Goal: Complete application form

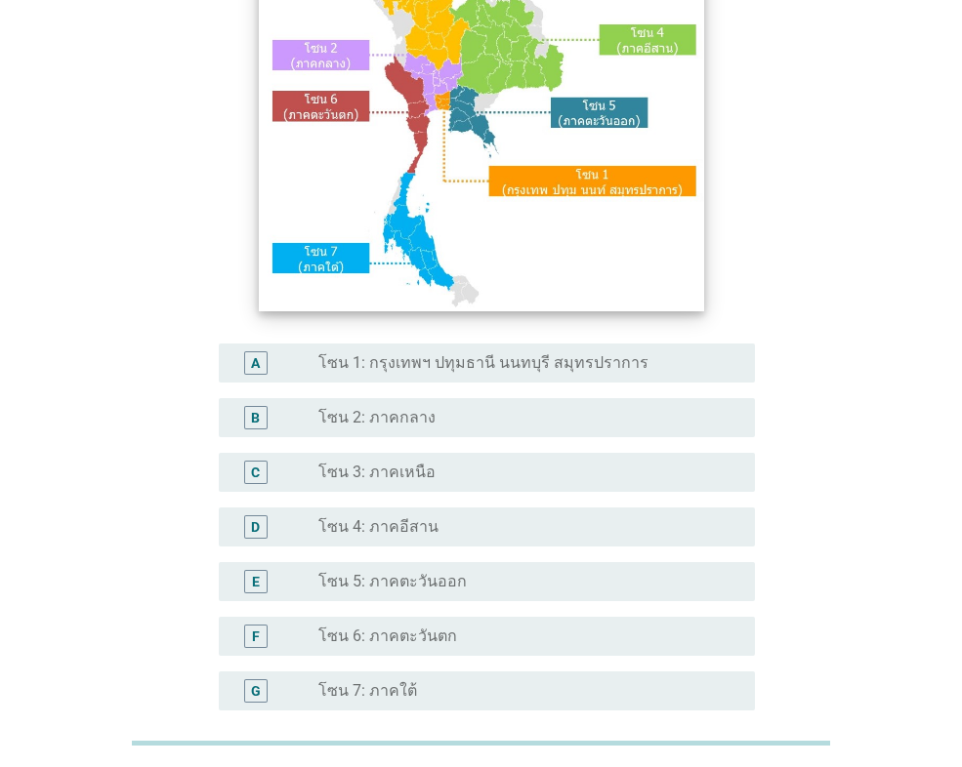
scroll to position [293, 0]
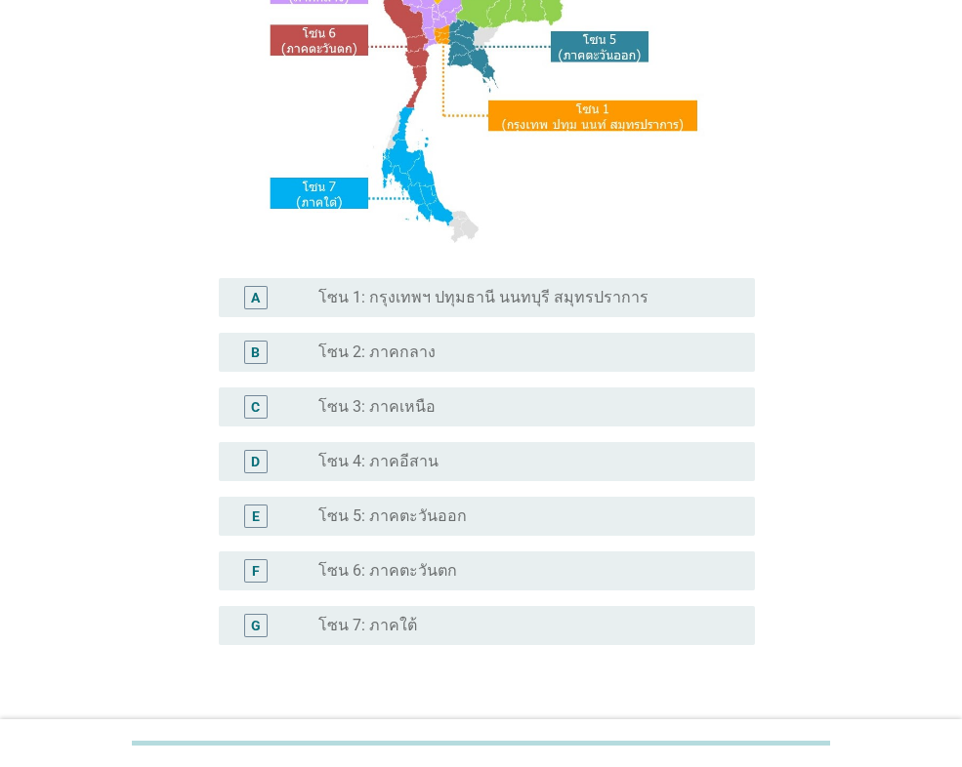
click at [461, 355] on div "radio_button_unchecked โซน 2: ภาคกลาง" at bounding box center [520, 353] width 405 height 20
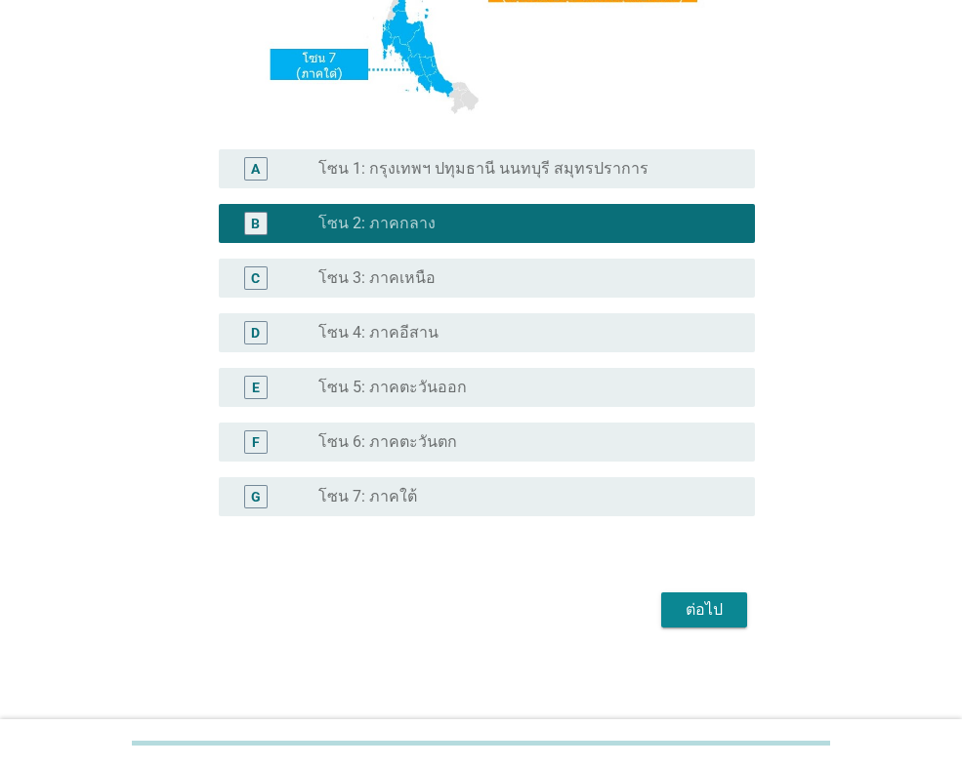
scroll to position [423, 0]
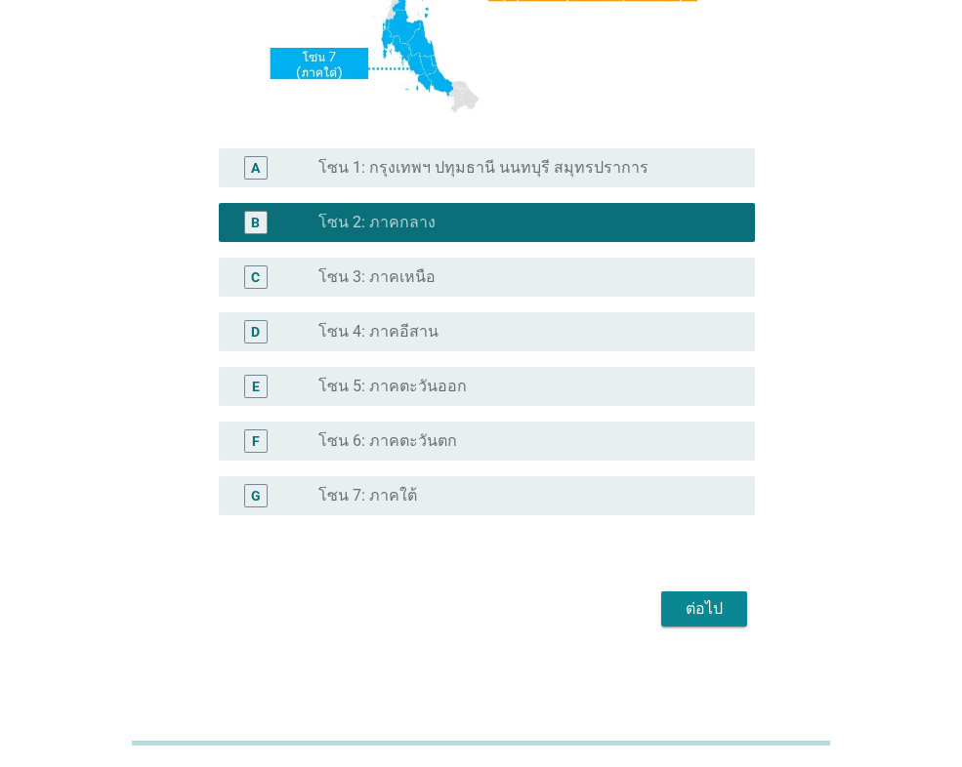
click at [705, 597] on button "ต่อไป" at bounding box center [704, 609] width 86 height 35
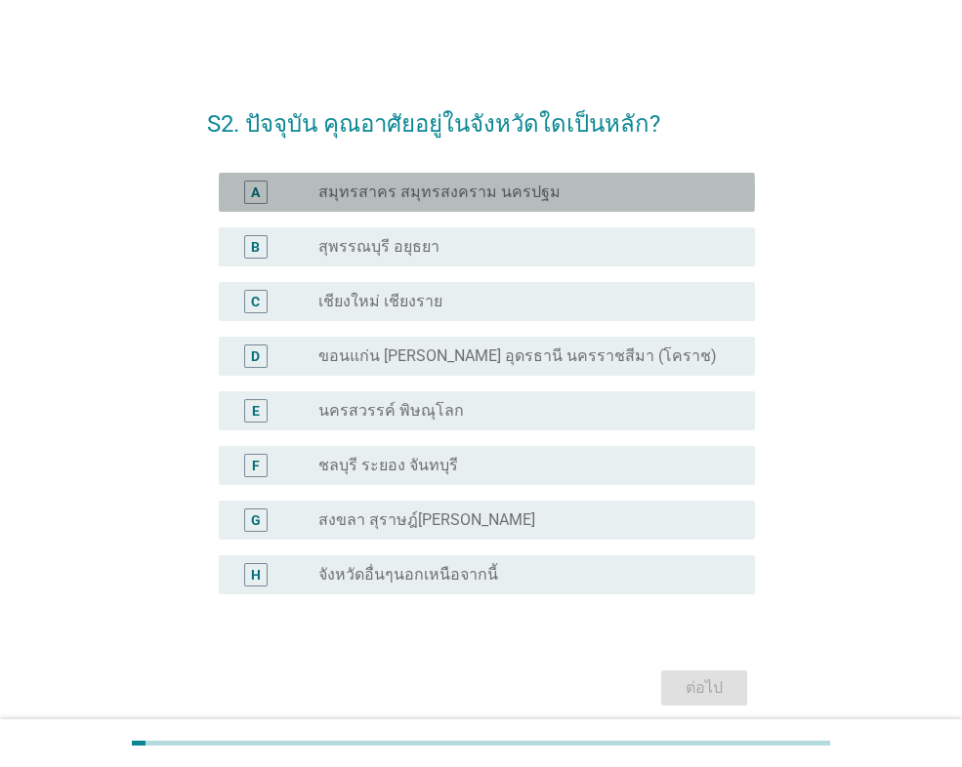
click at [472, 183] on label "สมุทรสาคร สมุทรสงคราม นครปฐม" at bounding box center [439, 193] width 242 height 20
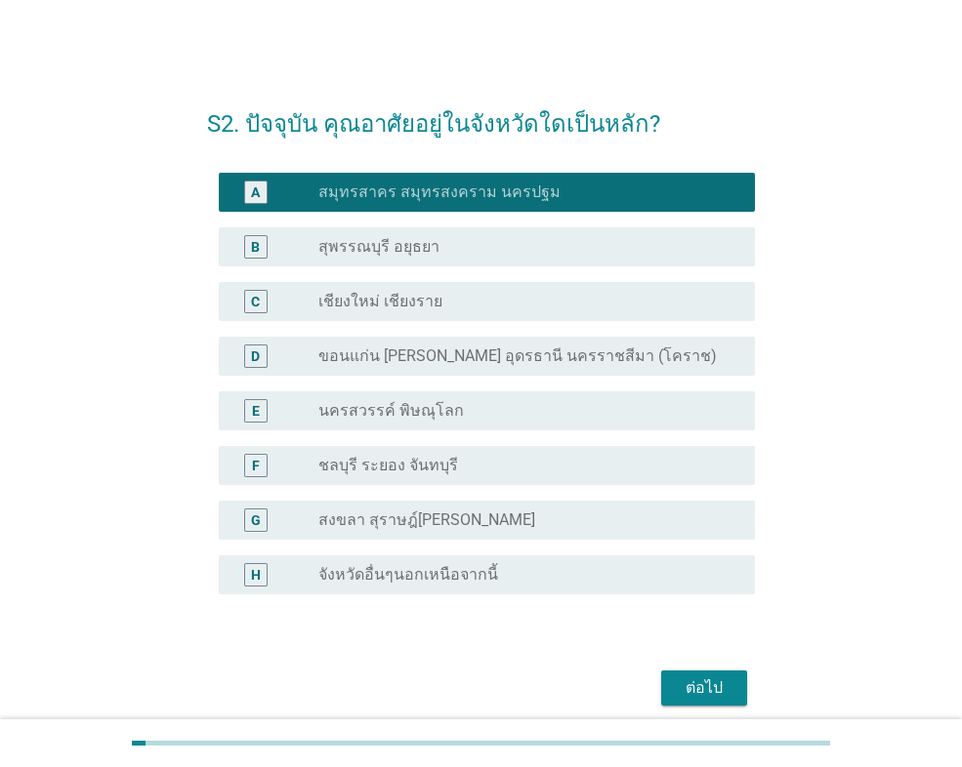
click at [707, 679] on div "ต่อไป" at bounding box center [704, 688] width 55 height 23
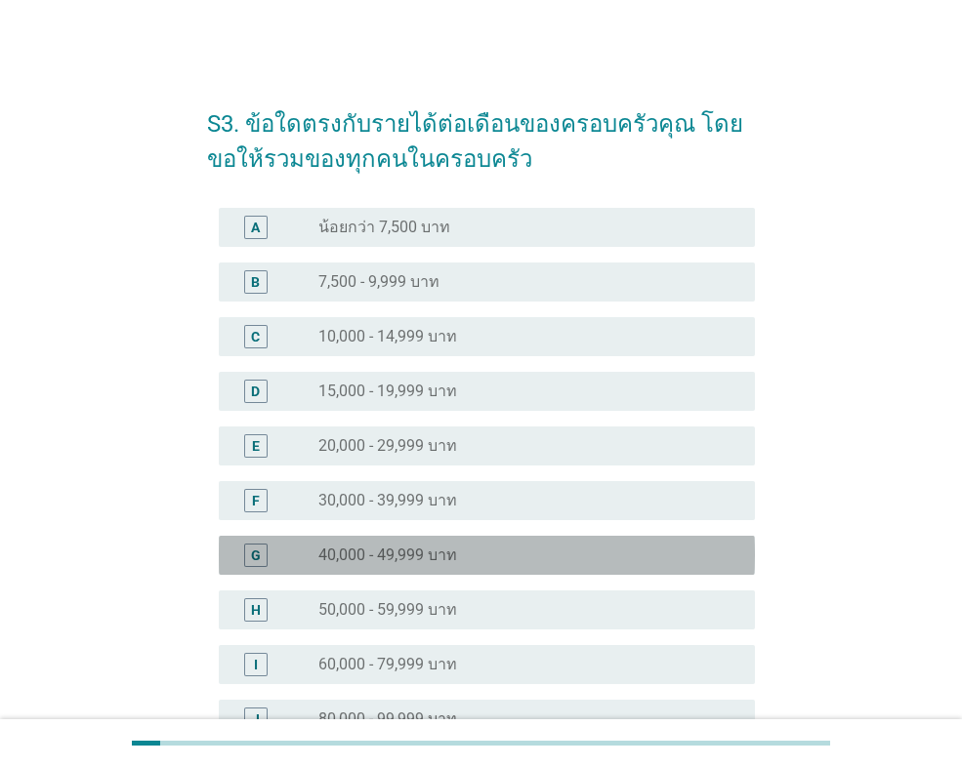
click at [474, 552] on div "radio_button_unchecked 40,000 - 49,999 บาท" at bounding box center [520, 556] width 405 height 20
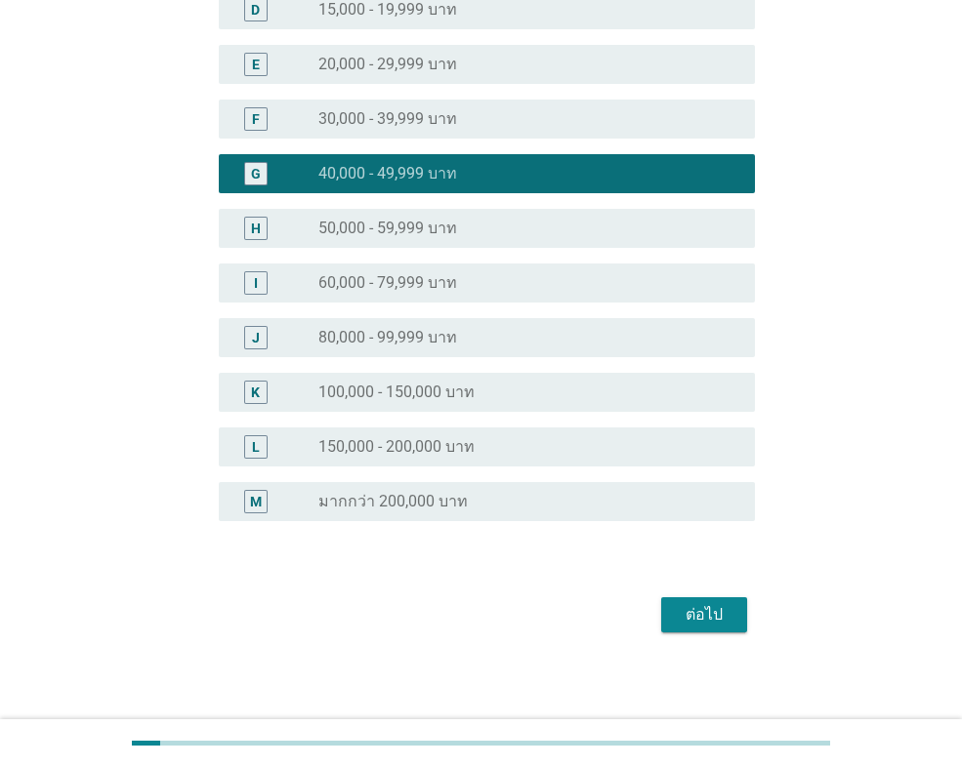
scroll to position [387, 0]
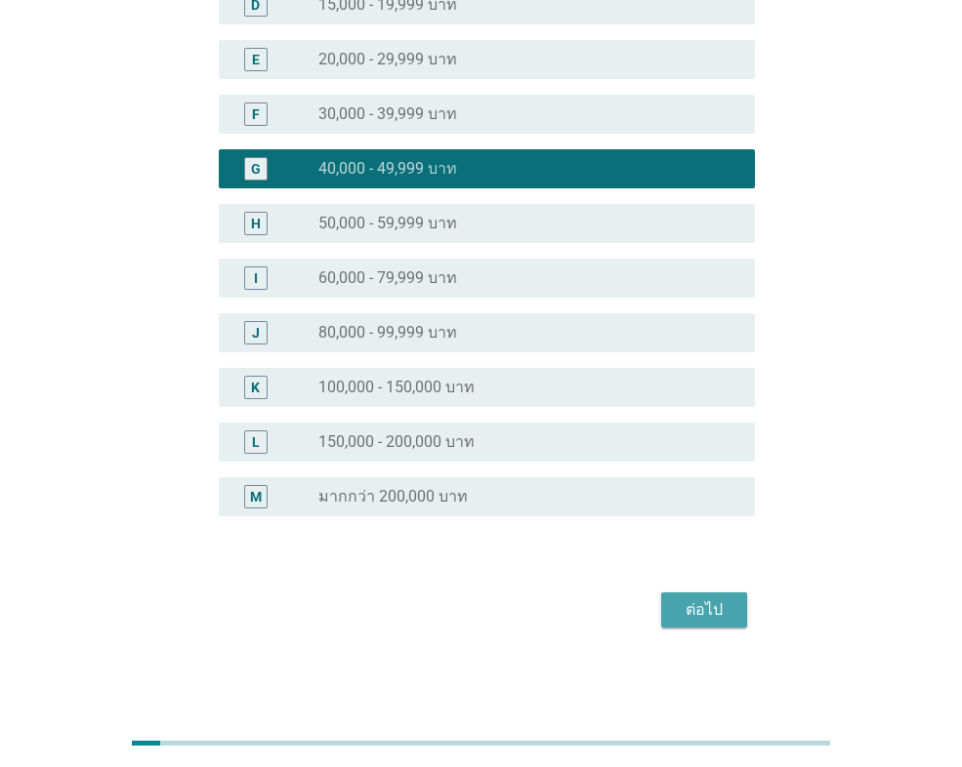
click at [697, 601] on div "ต่อไป" at bounding box center [704, 610] width 55 height 23
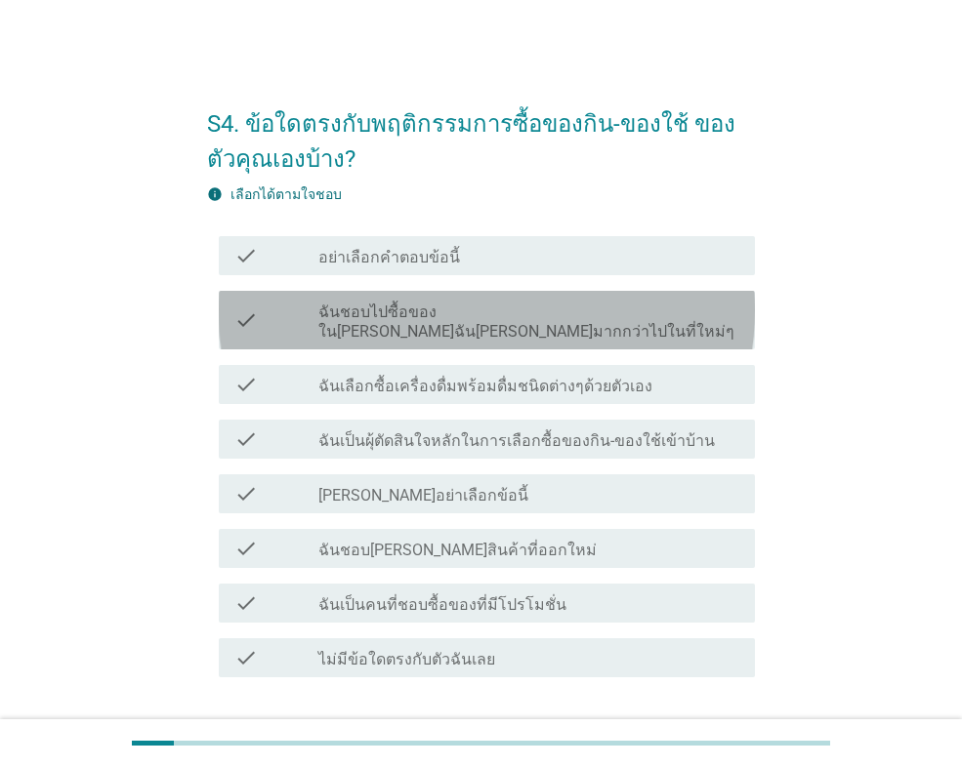
click at [420, 308] on label "ฉันชอบไปซื้อของใน[PERSON_NAME]ฉัน[PERSON_NAME]มากกว่าไปในที่ใหม่ๆ" at bounding box center [528, 322] width 421 height 39
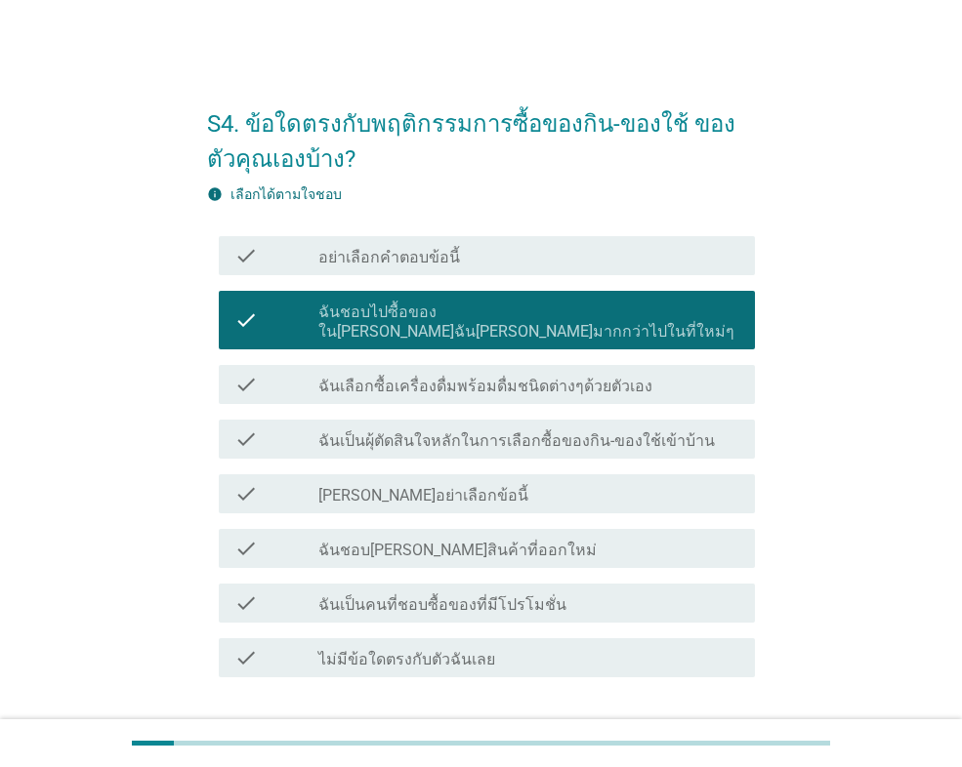
click at [497, 317] on label "ฉันชอบไปซื้อของใน[PERSON_NAME]ฉัน[PERSON_NAME]มากกว่าไปในที่ใหม่ๆ" at bounding box center [528, 322] width 421 height 39
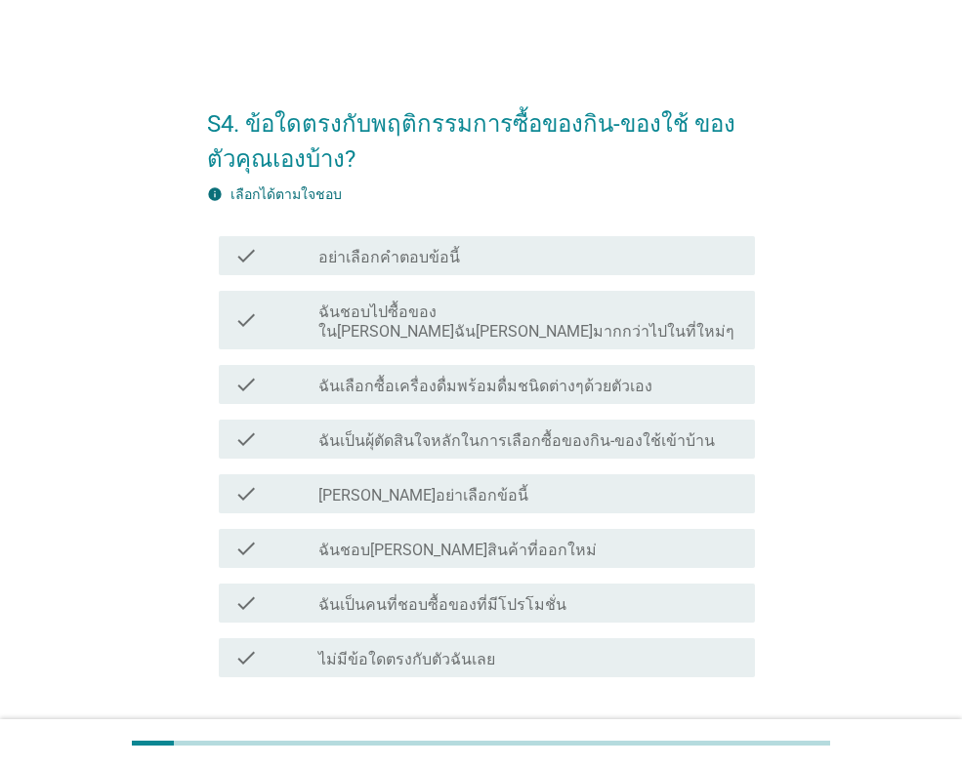
click at [415, 377] on label "ฉันเลือกซื้อเครื่องดื่มพร้อมดื่มชนิดต่างๆด้วยตัวเอง" at bounding box center [485, 387] width 334 height 20
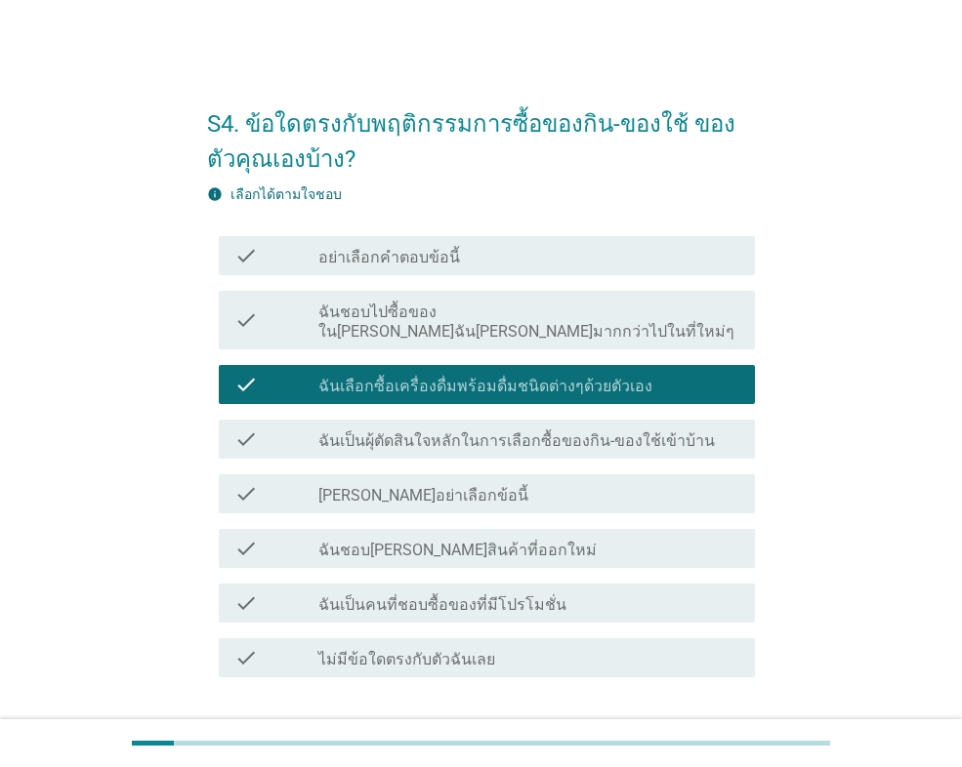
click at [400, 432] on label "ฉันเป็นผุ้ตัดสินใจหลักในการเลือกซื้อของกิน-ของใช้เข้าบ้าน" at bounding box center [516, 442] width 396 height 20
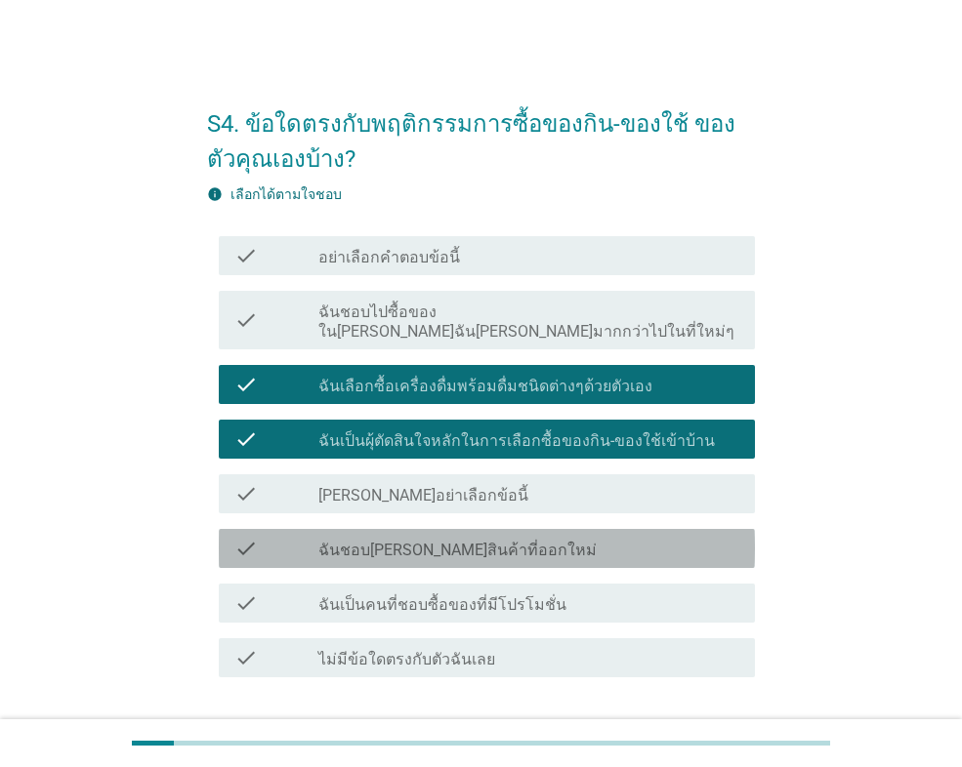
click at [376, 541] on label "ฉันชอบ[PERSON_NAME]สินค้าที่ออกใหม่" at bounding box center [457, 551] width 278 height 20
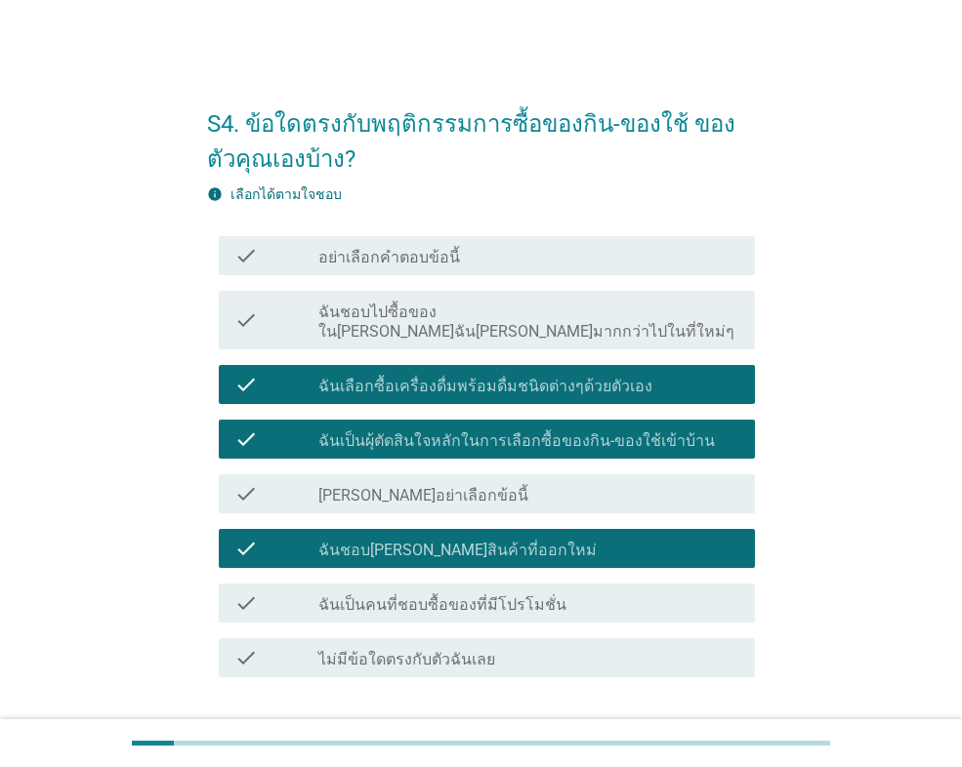
click at [389, 596] on label "ฉันเป็นคนที่ชอบซื้อของที่มีโปรโมชั่น" at bounding box center [442, 606] width 248 height 20
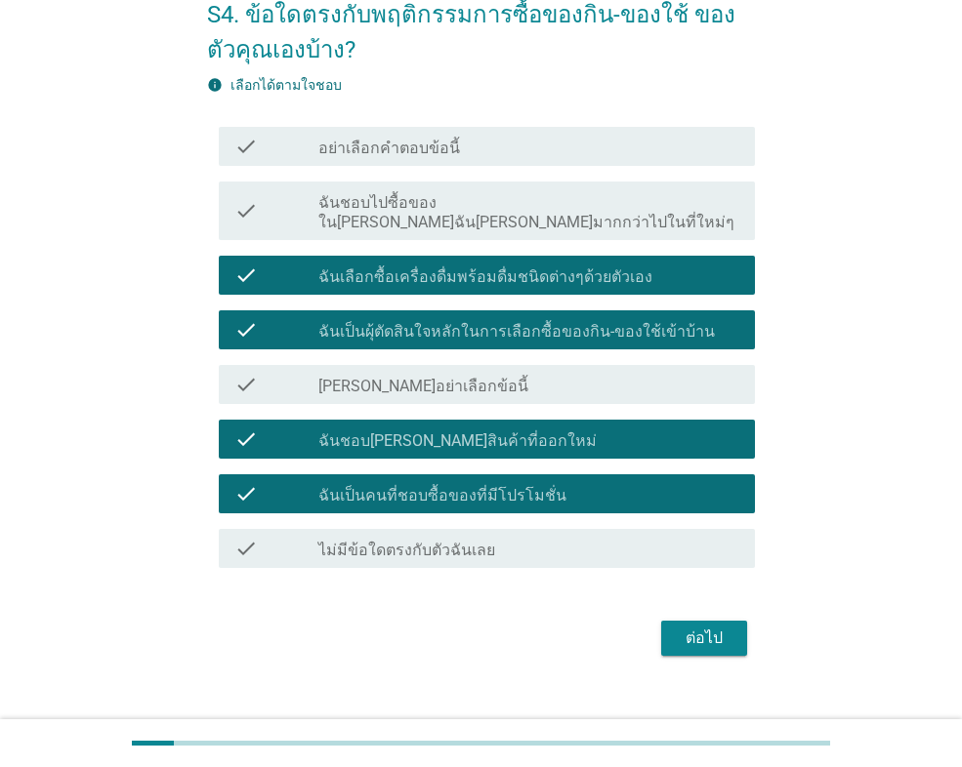
scroll to position [118, 0]
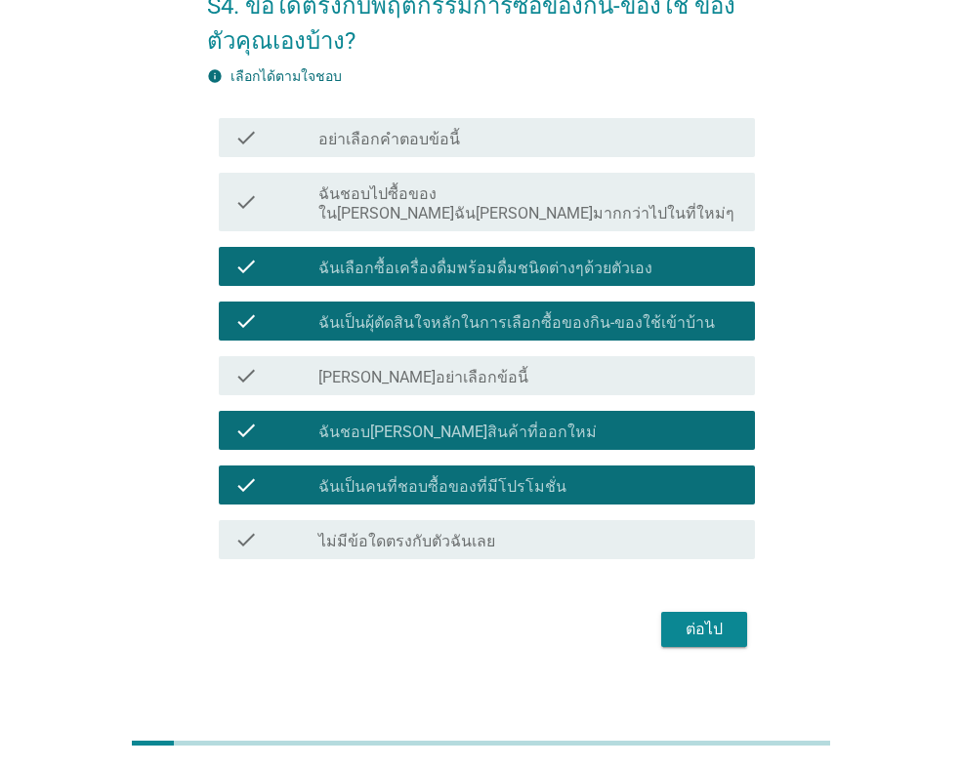
click at [685, 618] on div "ต่อไป" at bounding box center [704, 629] width 55 height 23
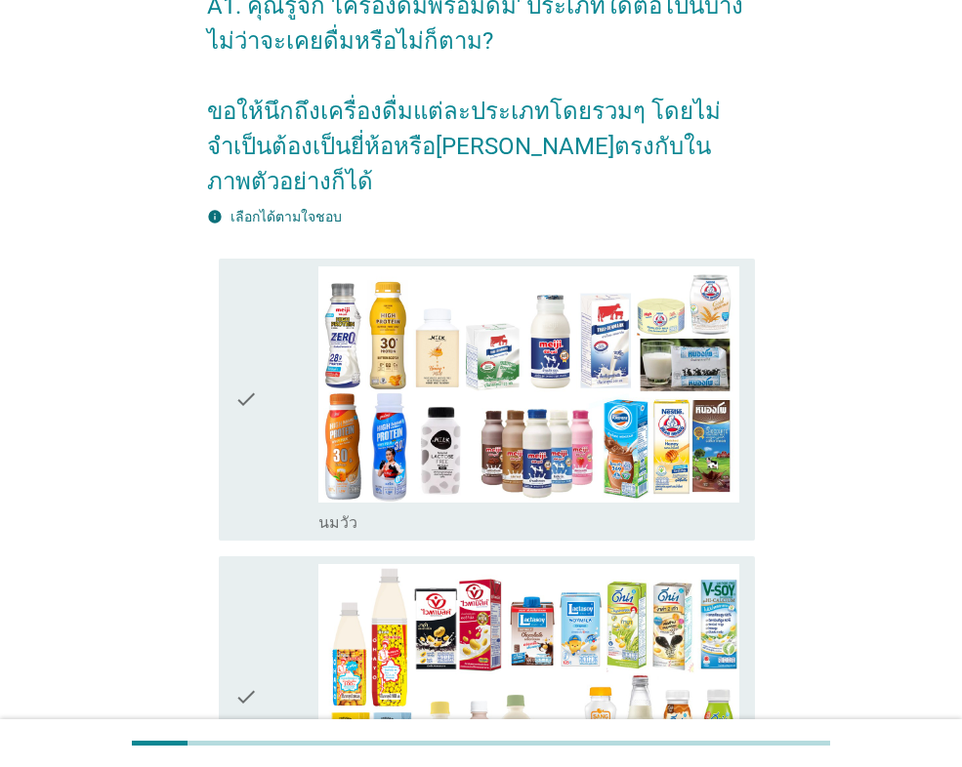
scroll to position [0, 0]
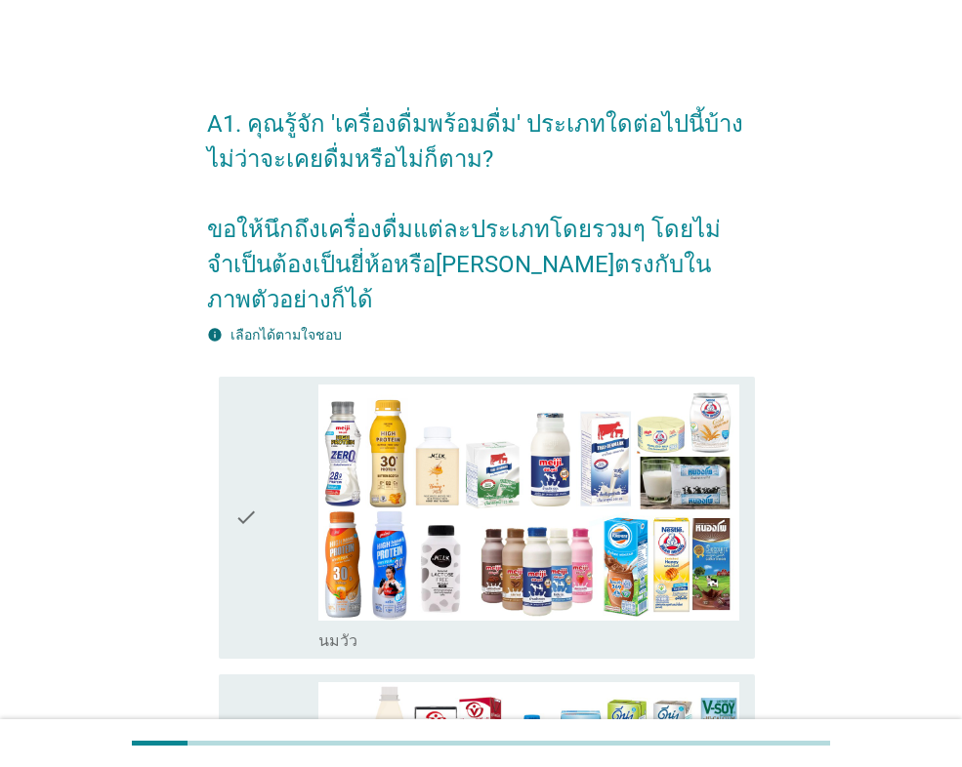
click at [246, 499] on icon "check" at bounding box center [245, 518] width 23 height 267
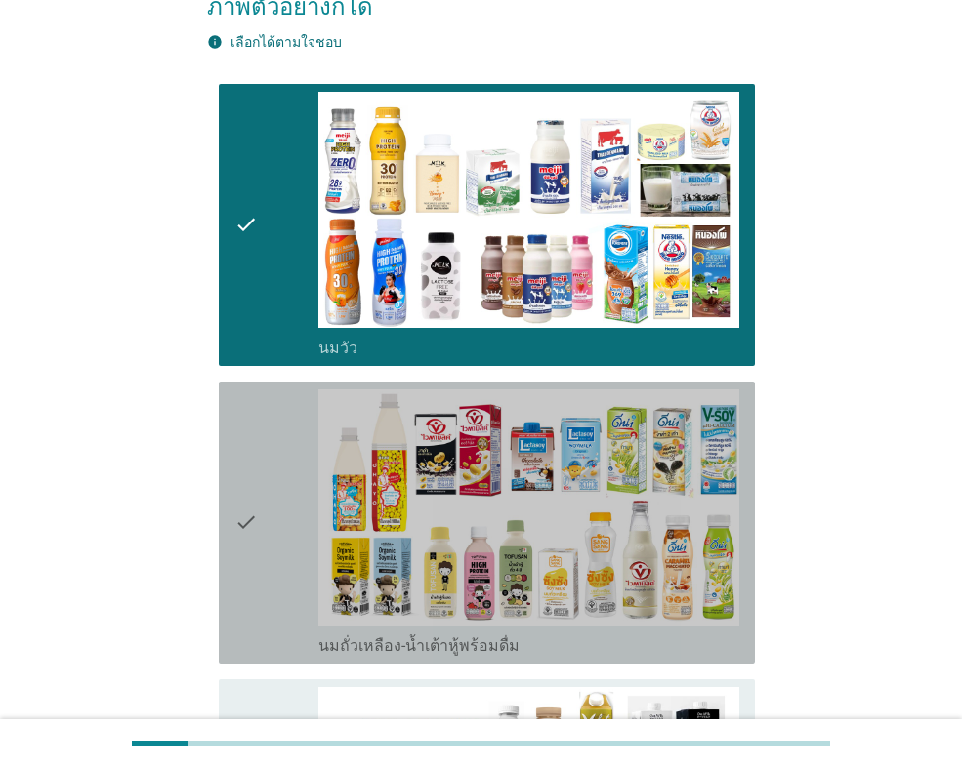
click at [250, 482] on icon "check" at bounding box center [245, 523] width 23 height 267
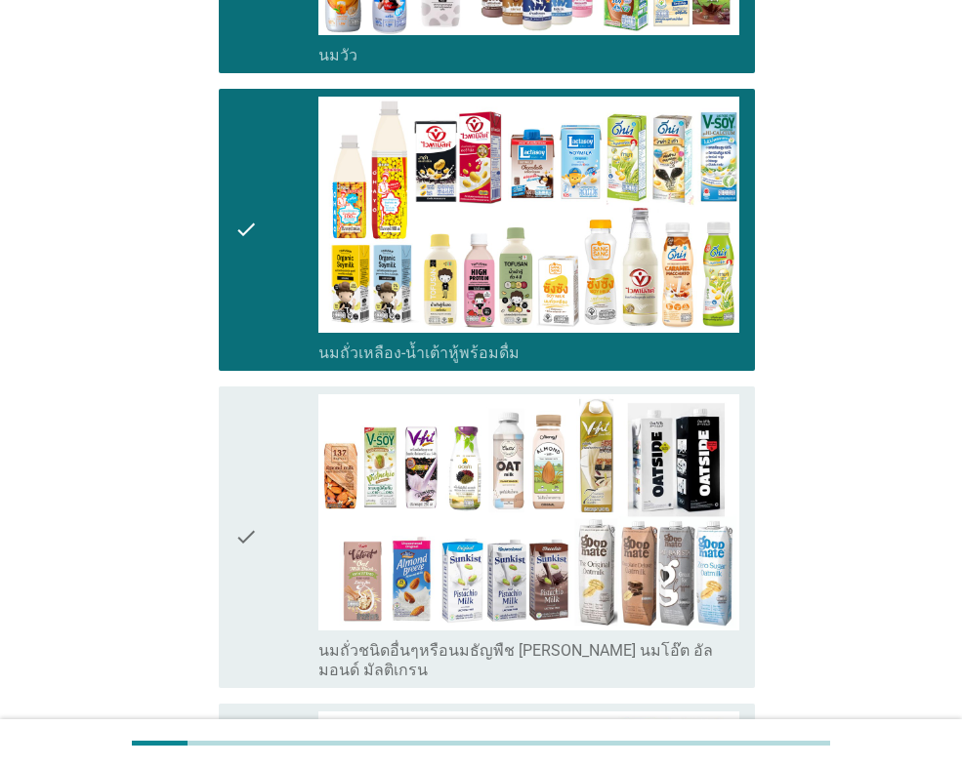
click at [251, 483] on icon "check" at bounding box center [245, 537] width 23 height 286
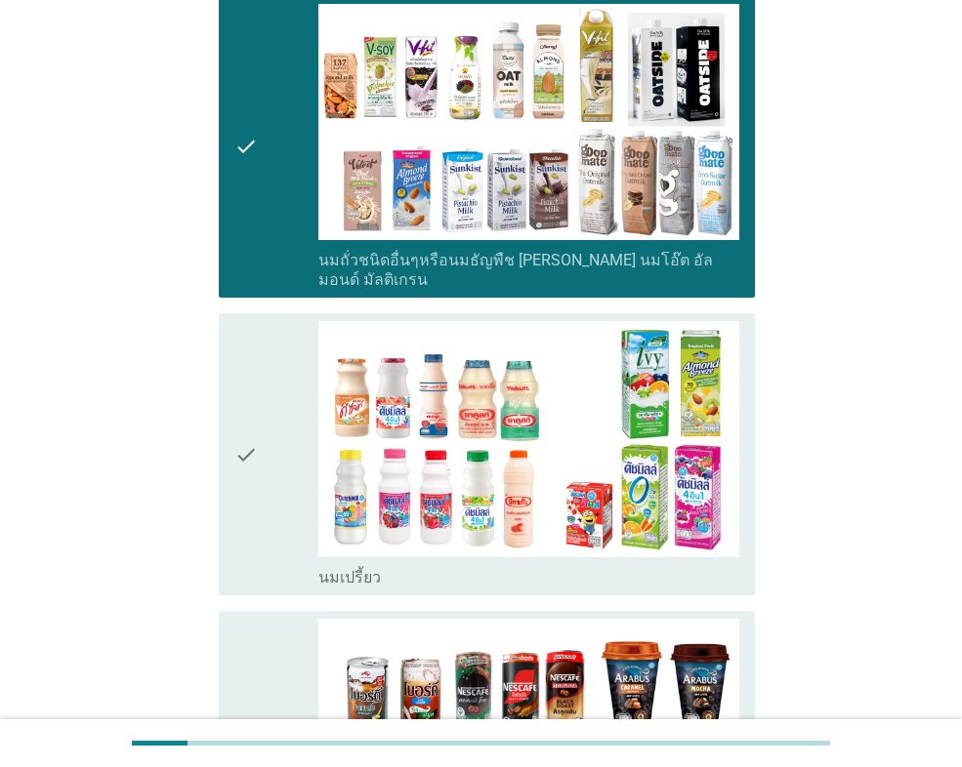
click at [252, 484] on icon "check" at bounding box center [245, 454] width 23 height 267
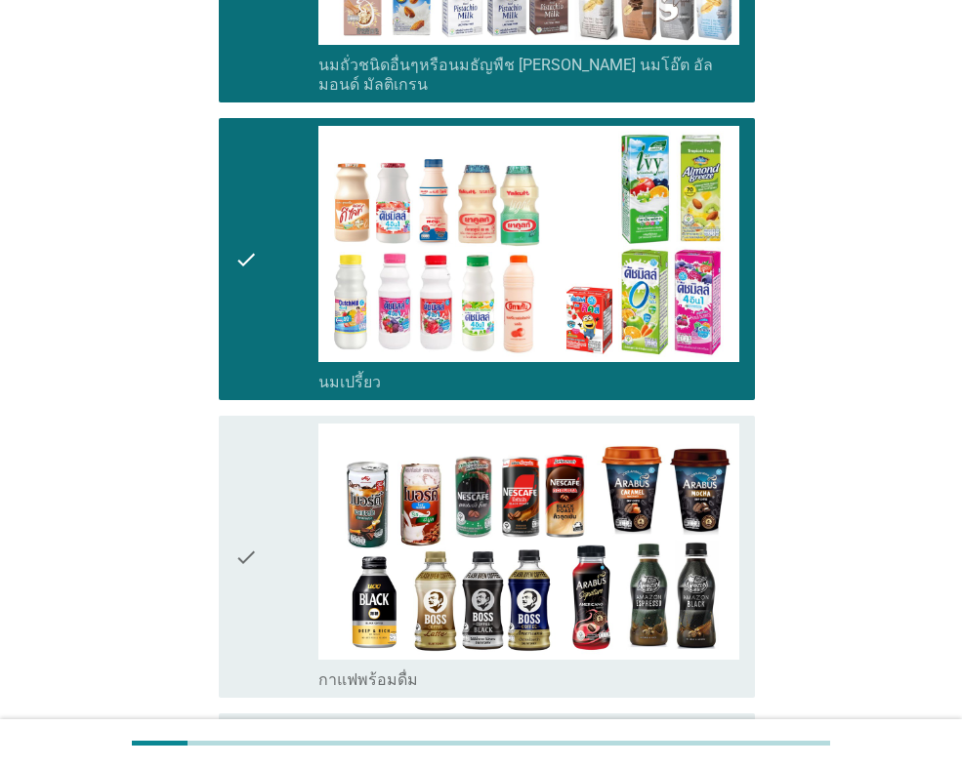
click at [253, 488] on icon "check" at bounding box center [245, 557] width 23 height 267
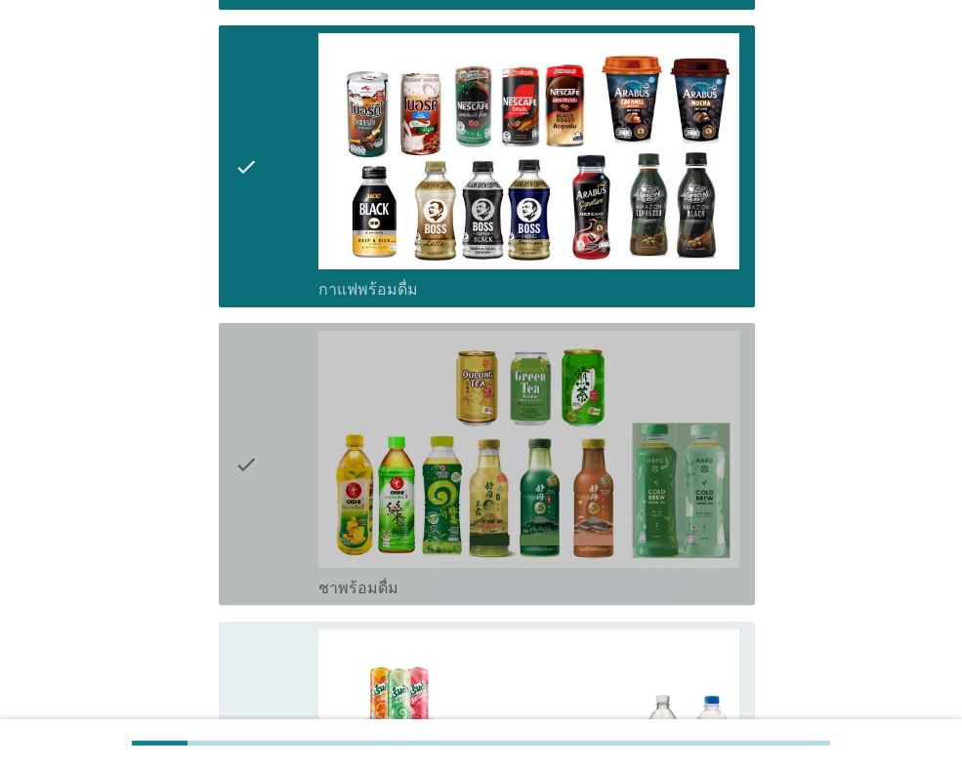
click at [261, 477] on div "check" at bounding box center [276, 464] width 84 height 267
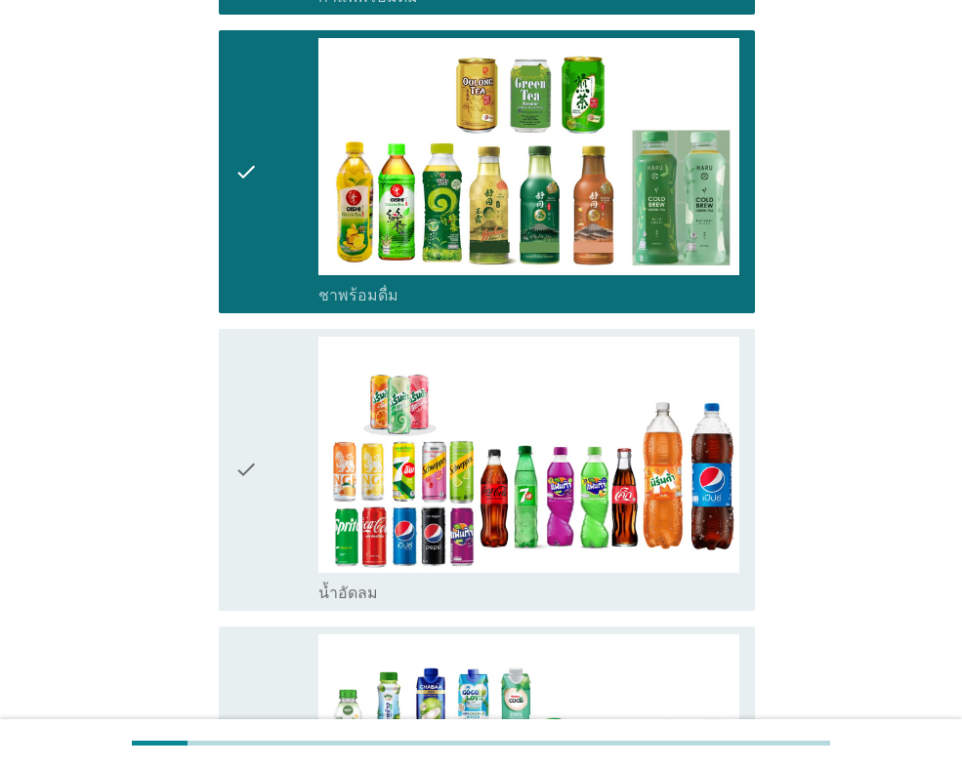
click at [259, 487] on div "check" at bounding box center [276, 470] width 84 height 267
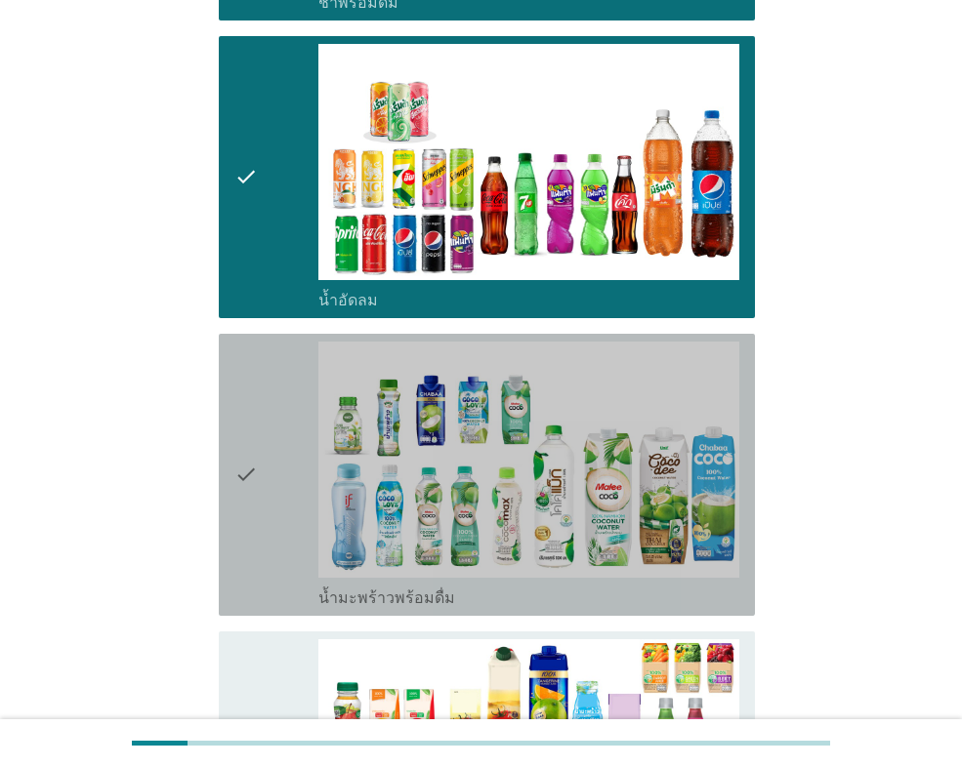
click at [259, 487] on div "check" at bounding box center [276, 475] width 84 height 267
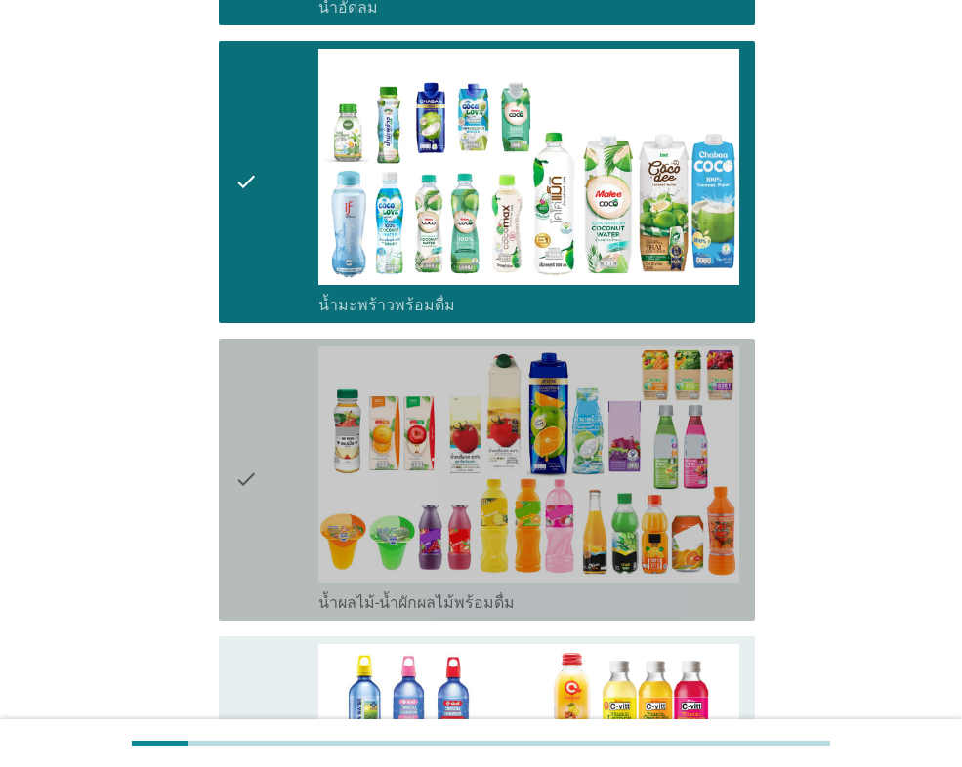
click at [259, 487] on div "check" at bounding box center [276, 480] width 84 height 267
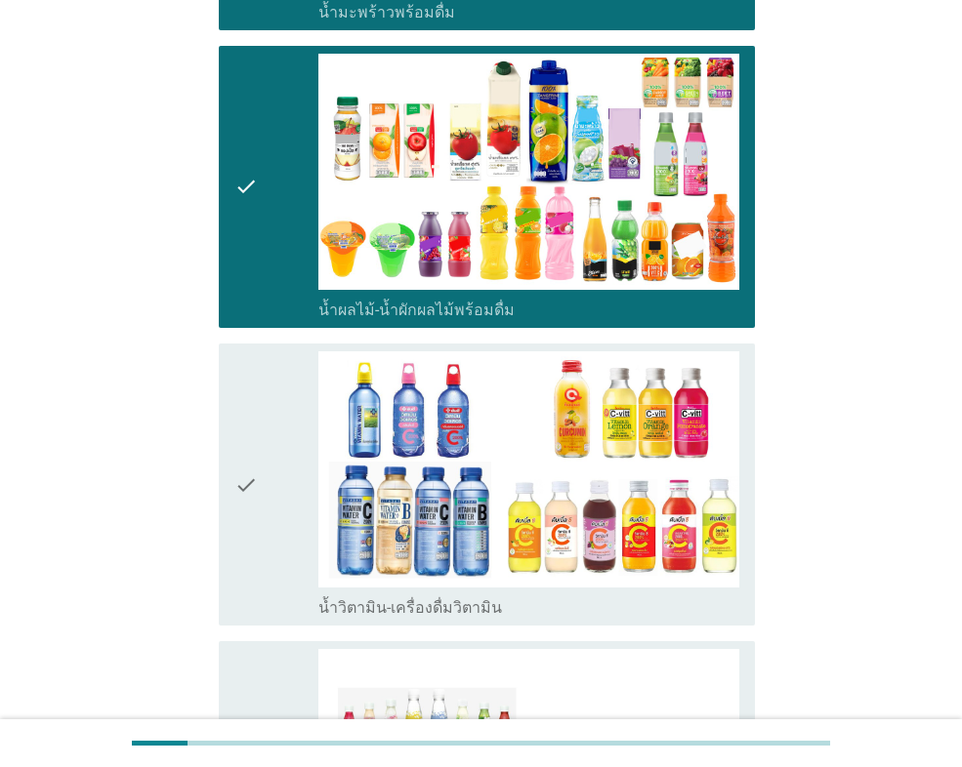
click at [259, 487] on div "check" at bounding box center [276, 485] width 84 height 267
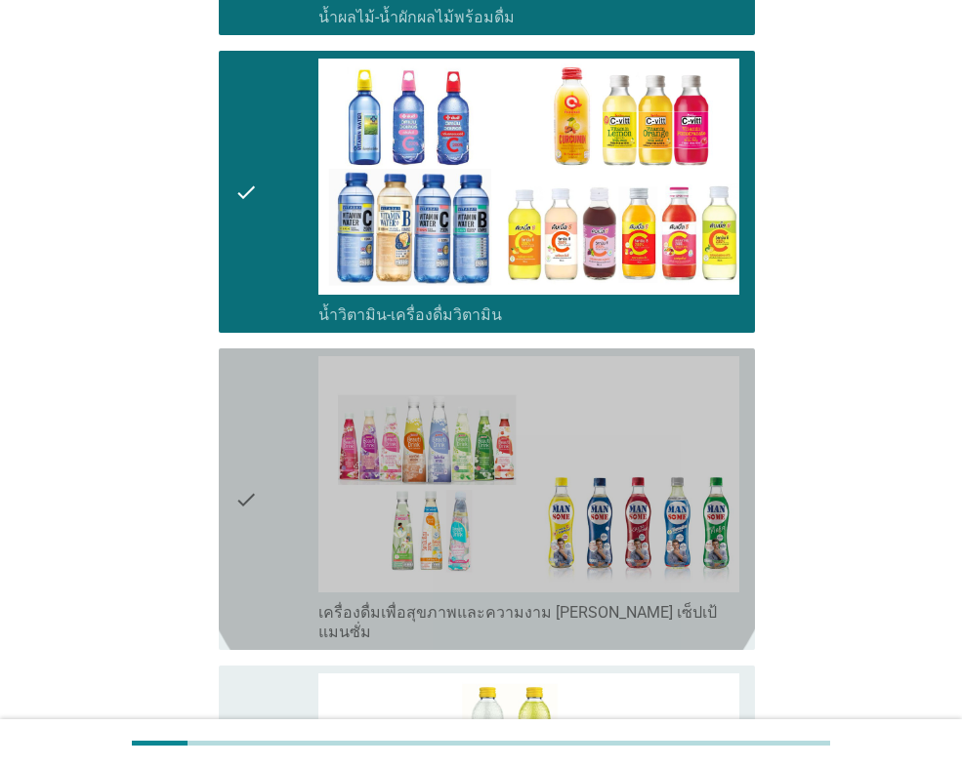
click at [259, 487] on div "check" at bounding box center [276, 499] width 84 height 286
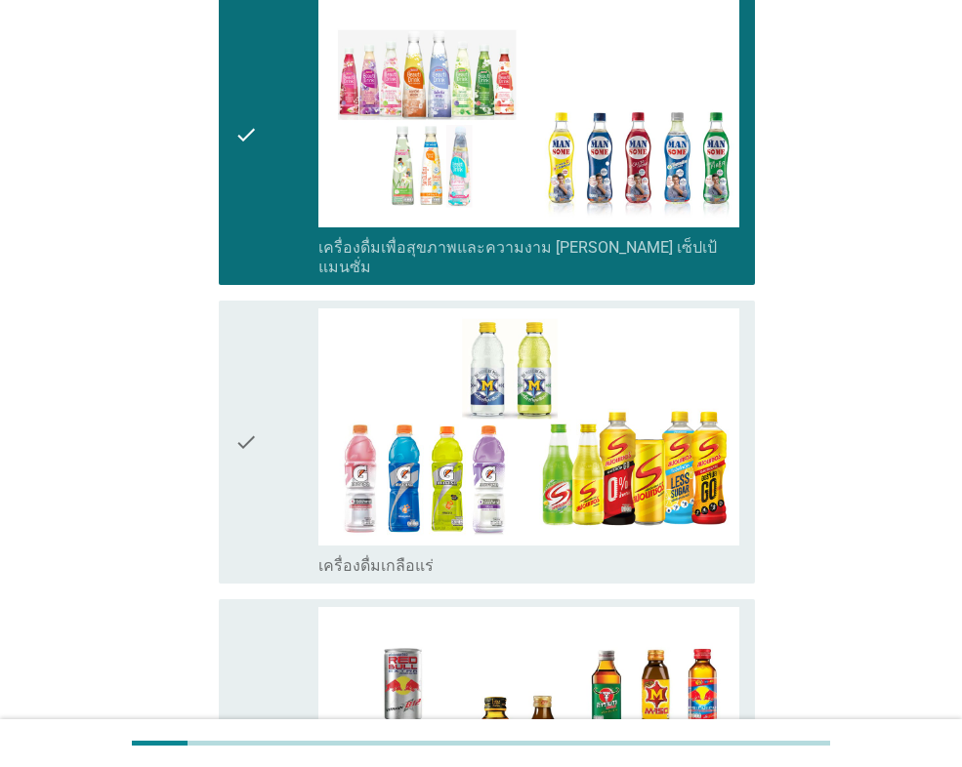
scroll to position [3417, 0]
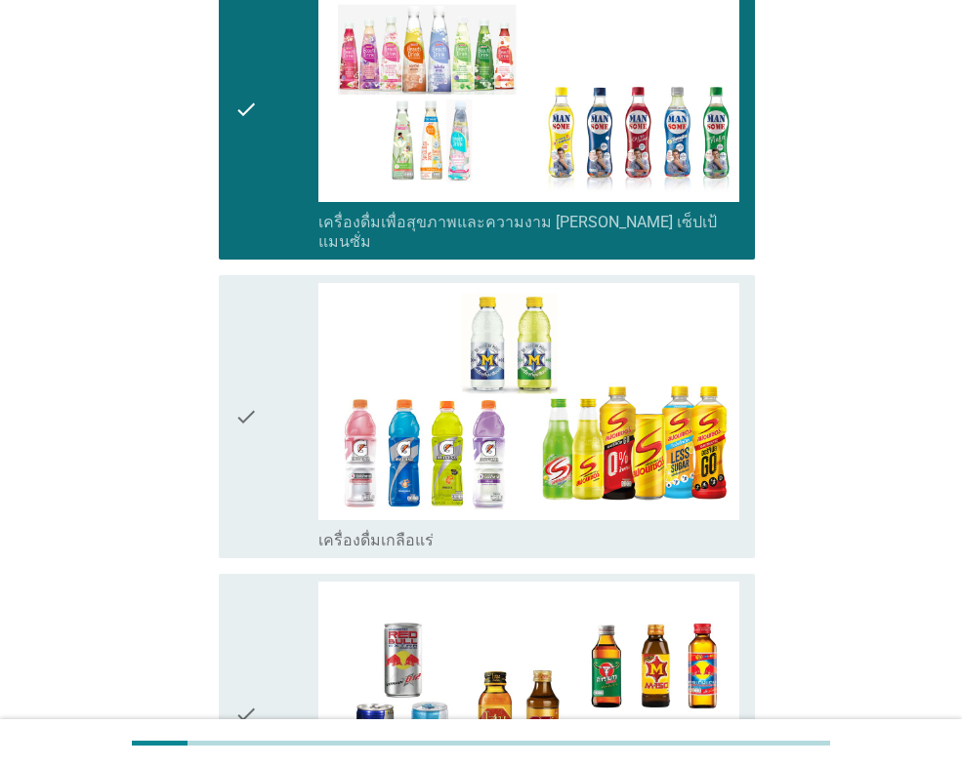
click at [269, 449] on div "check" at bounding box center [276, 416] width 84 height 267
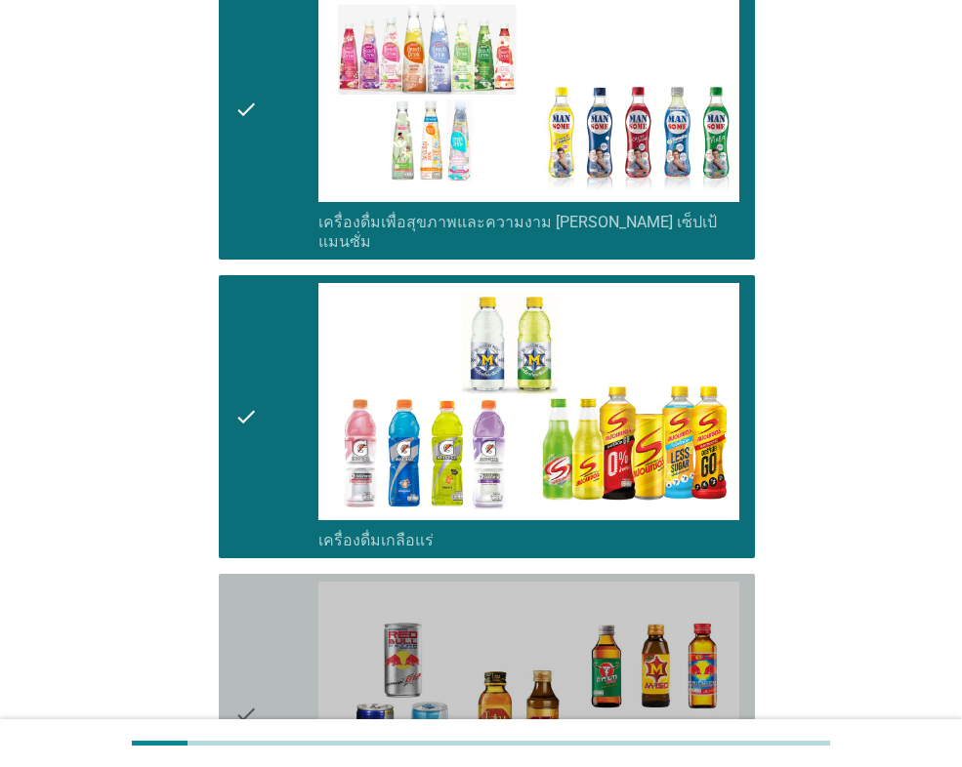
click at [258, 582] on icon "check" at bounding box center [245, 715] width 23 height 267
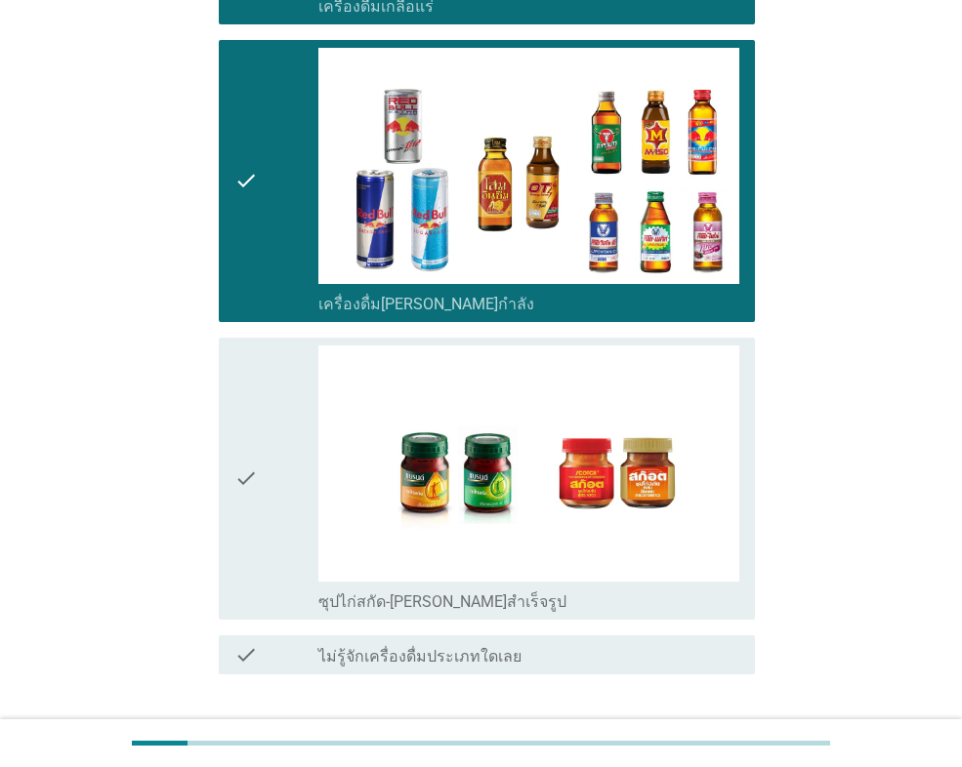
scroll to position [4003, 0]
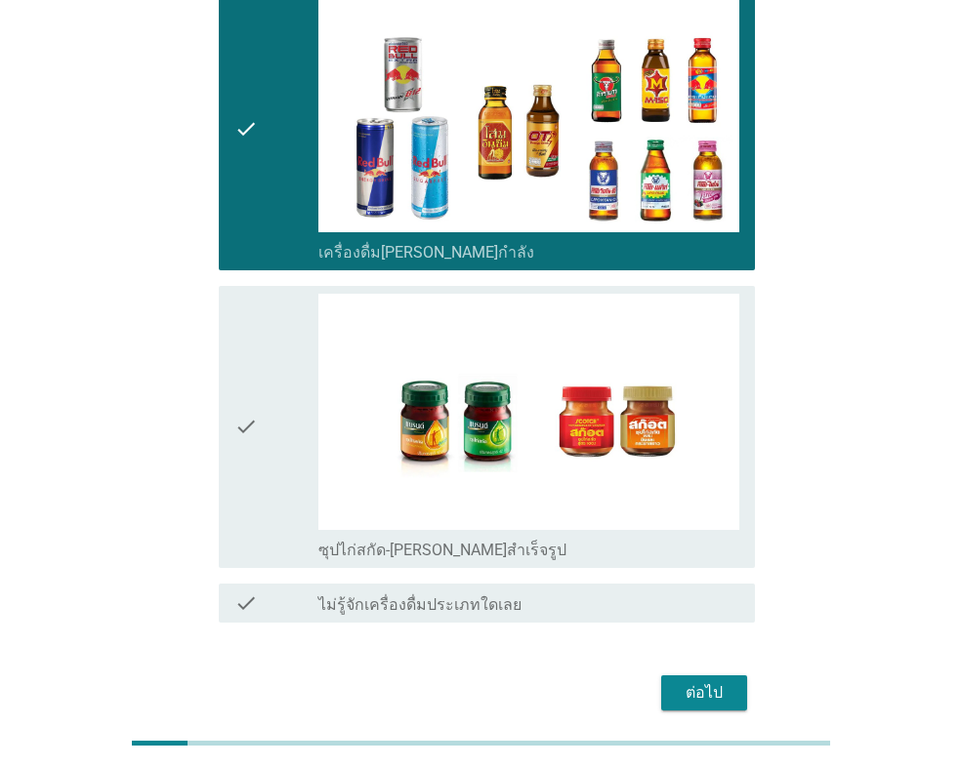
click at [272, 425] on div "check" at bounding box center [276, 427] width 84 height 267
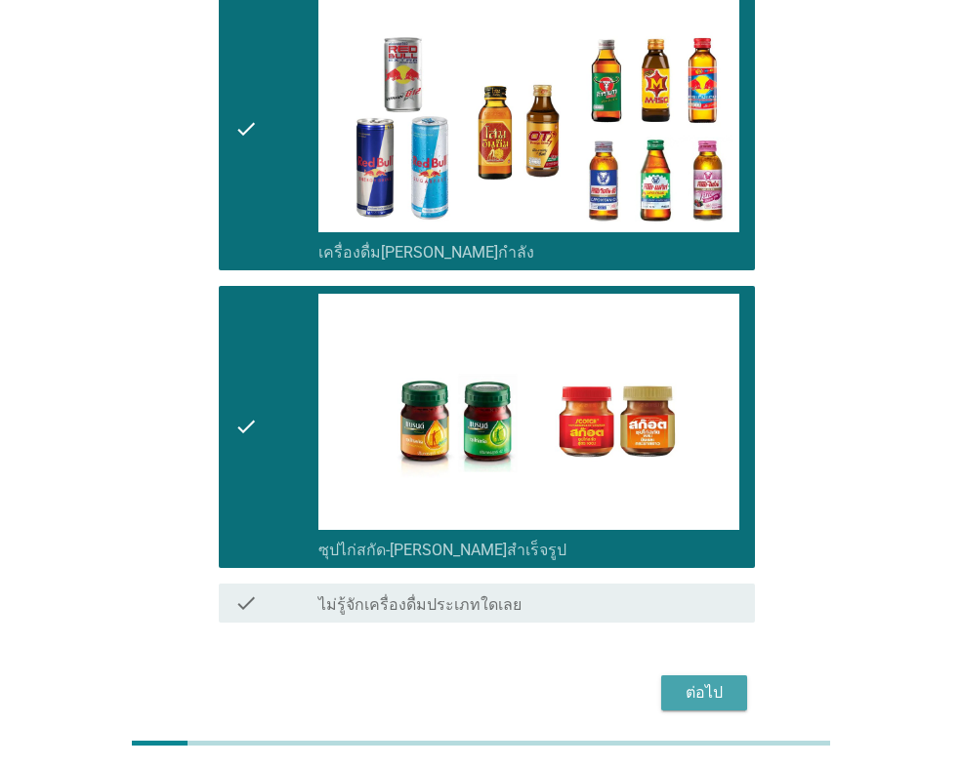
click at [685, 682] on div "ต่อไป" at bounding box center [704, 693] width 55 height 23
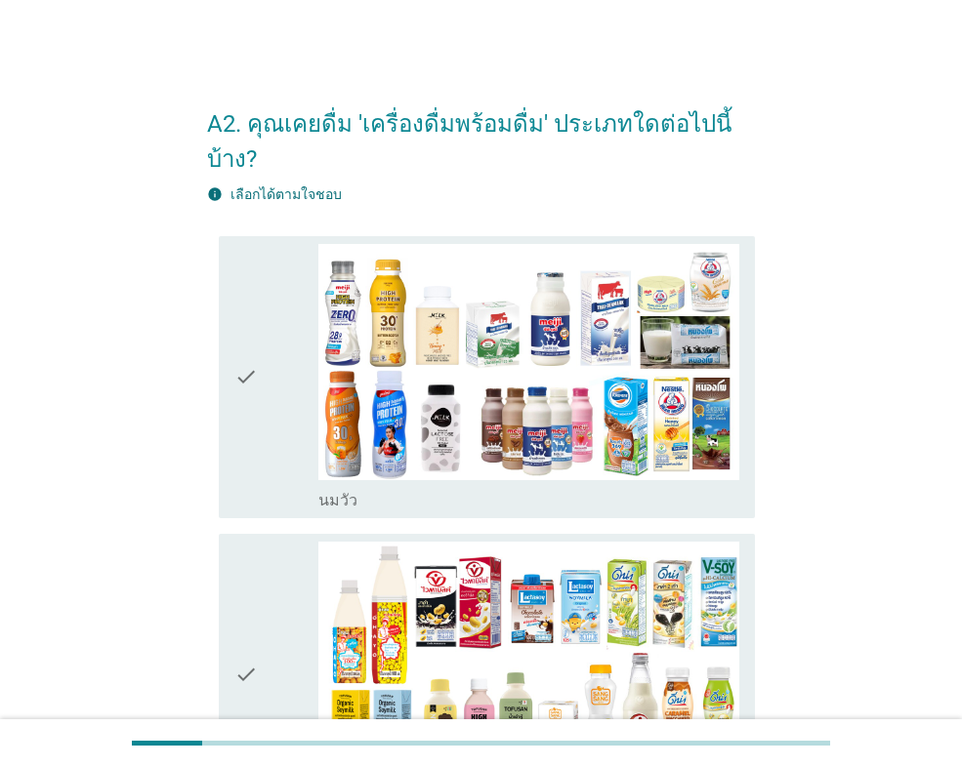
click at [247, 421] on icon "check" at bounding box center [245, 377] width 23 height 267
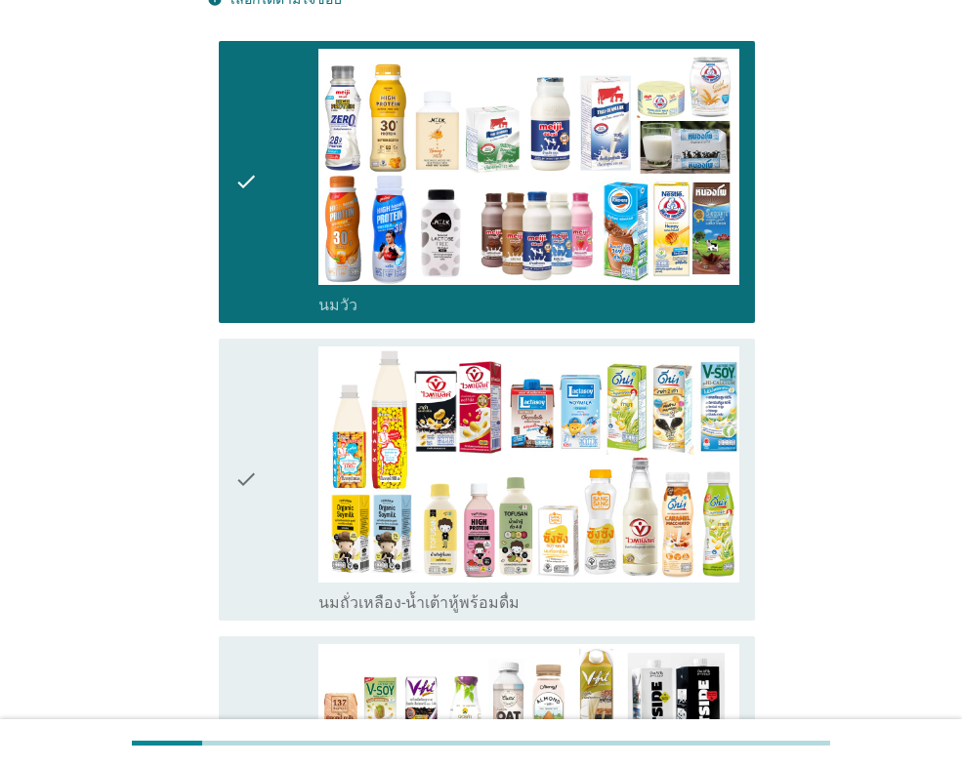
click at [251, 434] on icon "check" at bounding box center [245, 480] width 23 height 267
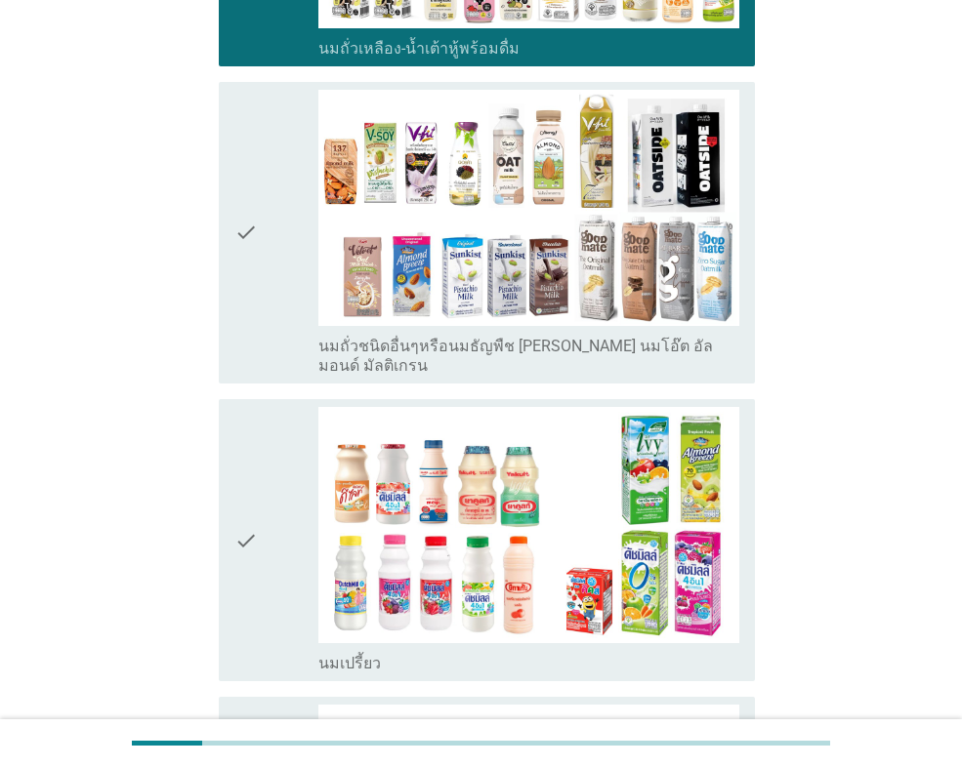
scroll to position [781, 0]
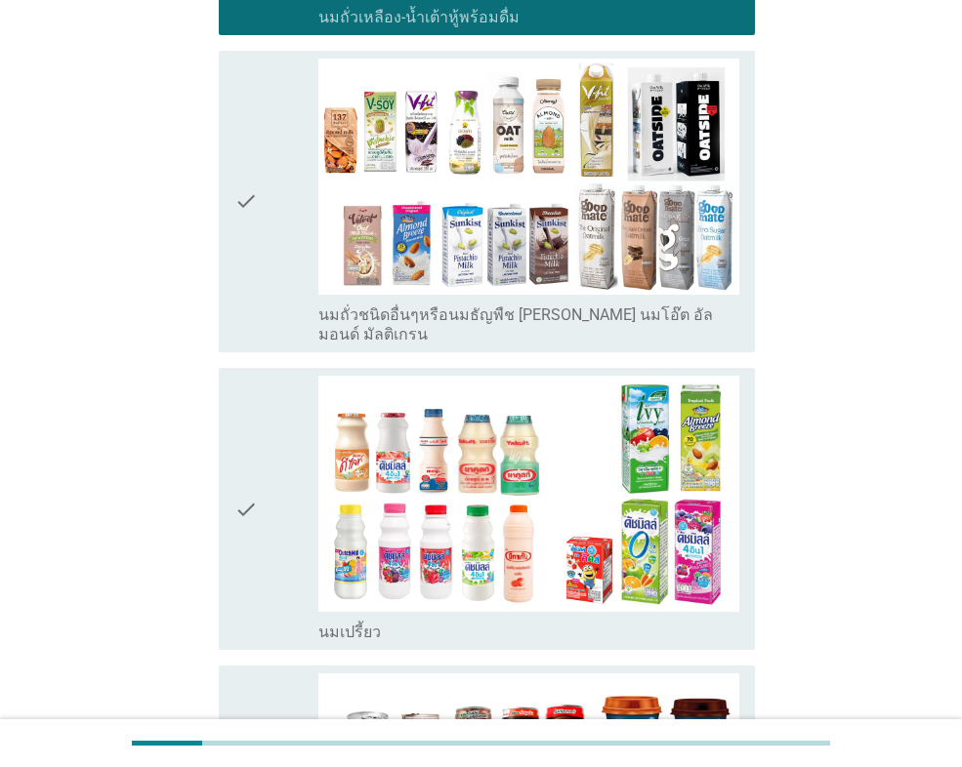
click at [256, 425] on icon "check" at bounding box center [245, 509] width 23 height 267
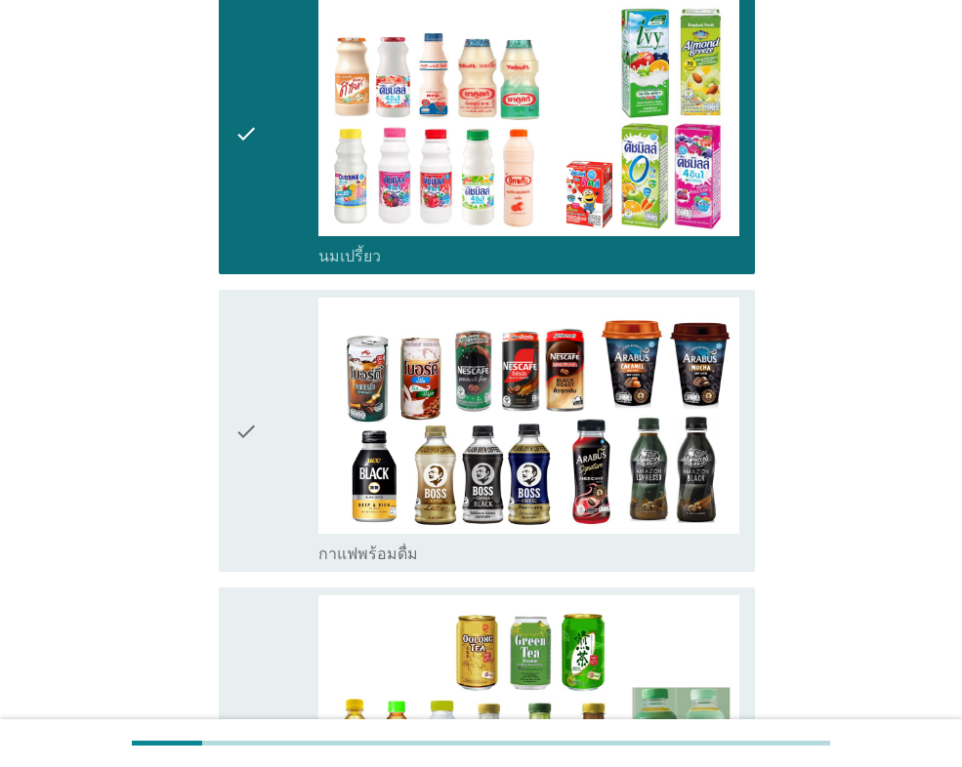
scroll to position [1269, 0]
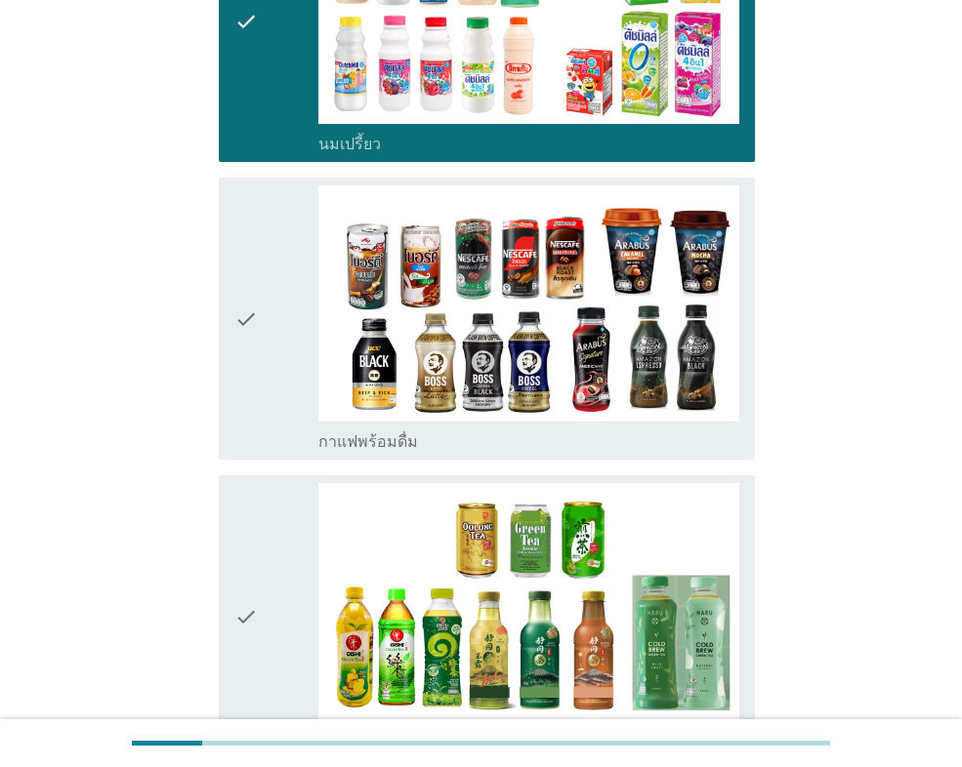
click at [250, 319] on icon "check" at bounding box center [245, 319] width 23 height 267
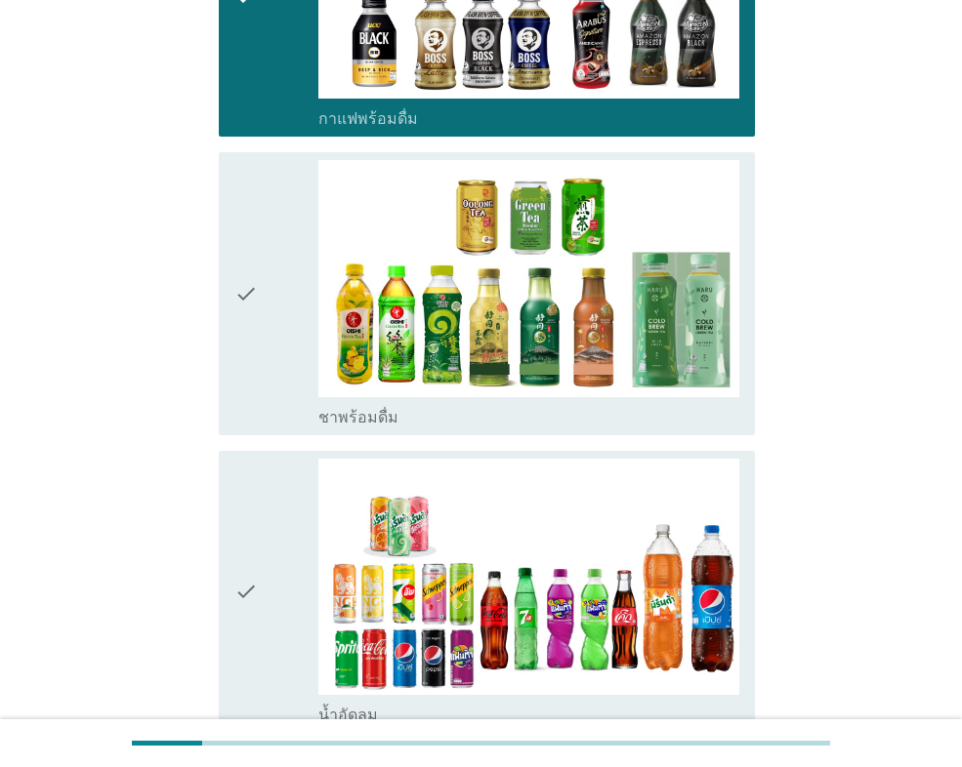
scroll to position [1660, 0]
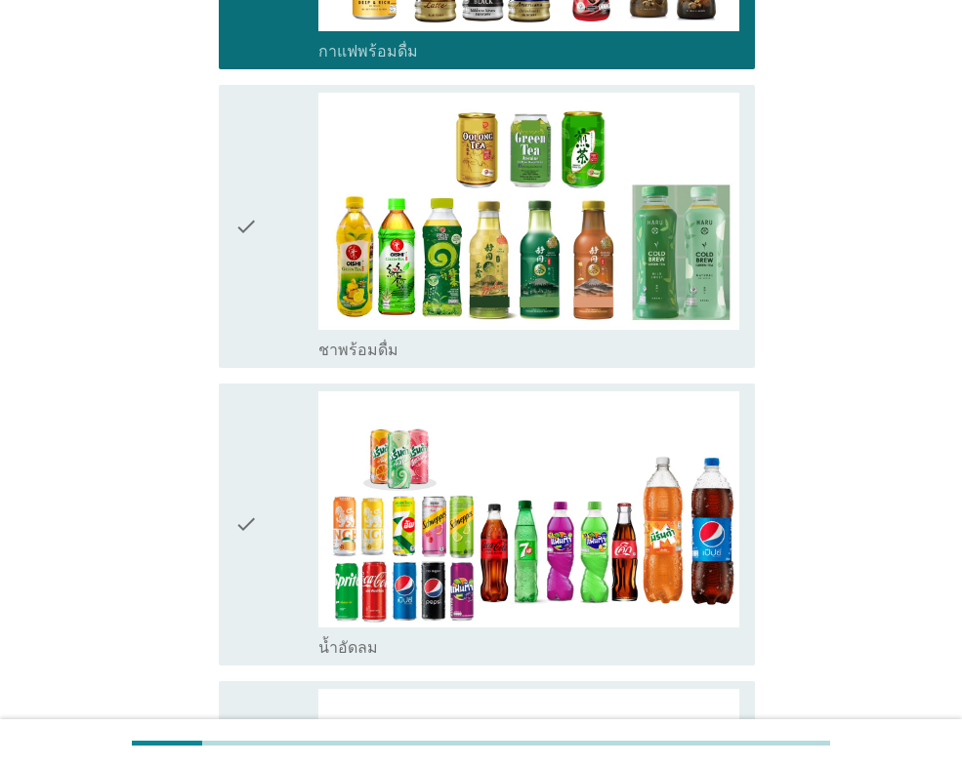
click at [261, 461] on div "check" at bounding box center [276, 525] width 84 height 267
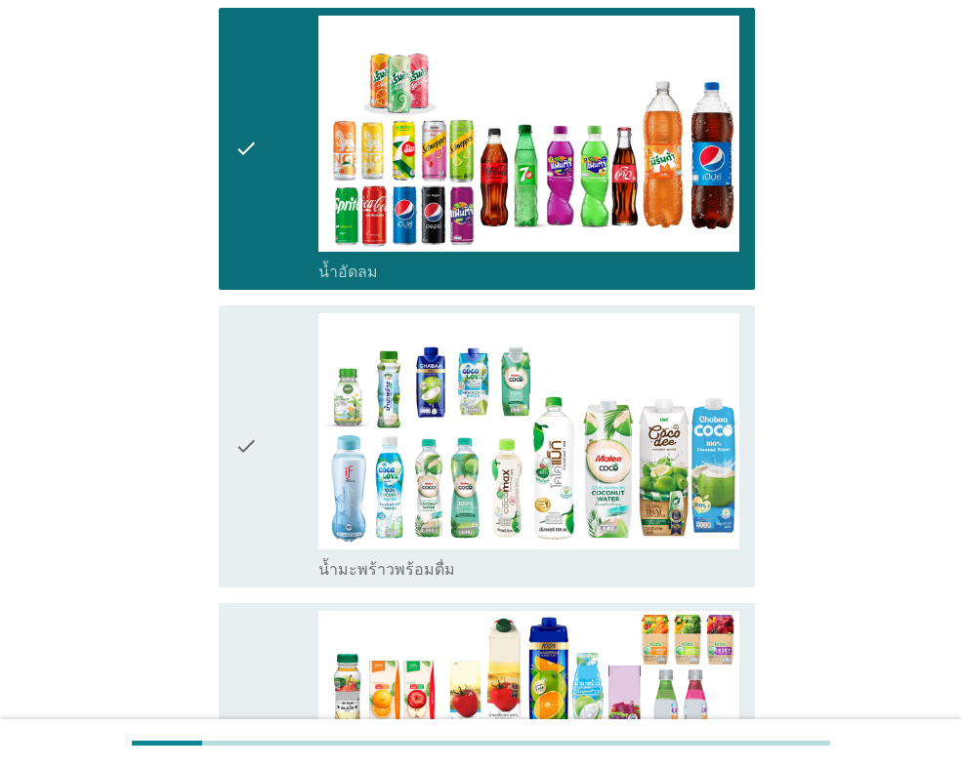
scroll to position [2050, 0]
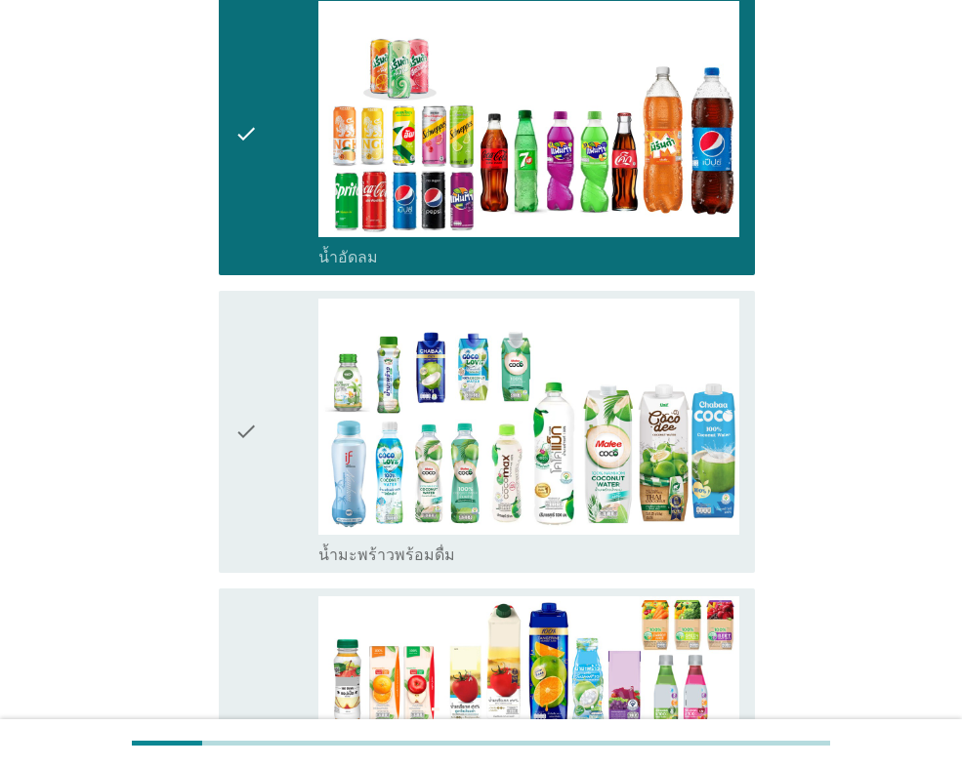
click at [261, 461] on div "check" at bounding box center [276, 432] width 84 height 267
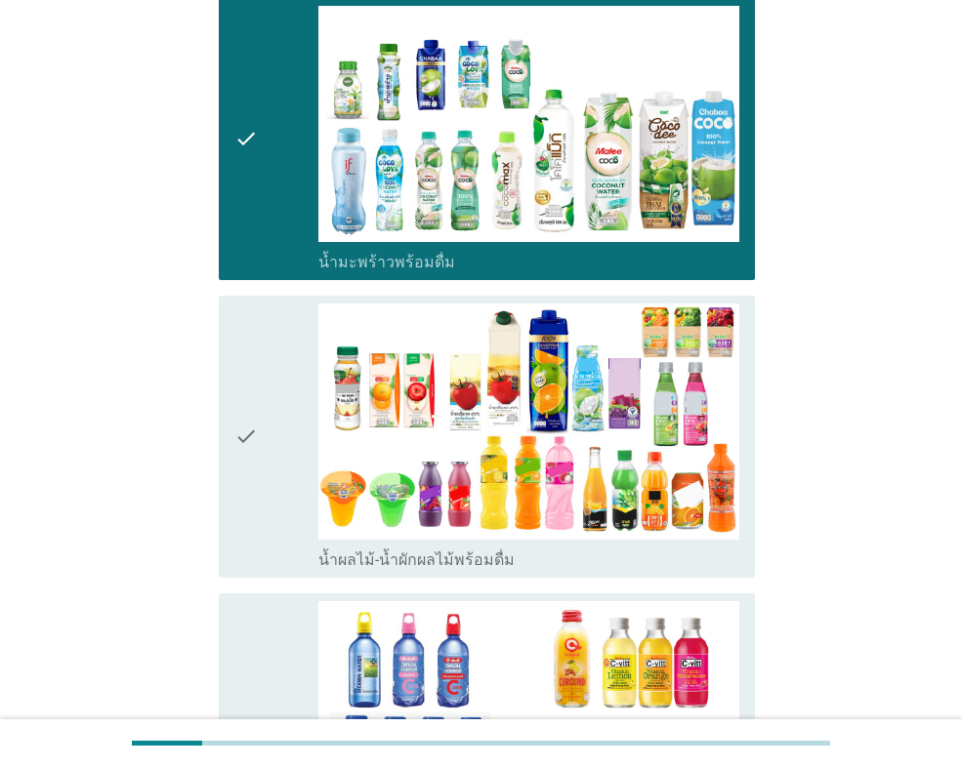
click at [261, 461] on div "check" at bounding box center [276, 437] width 84 height 267
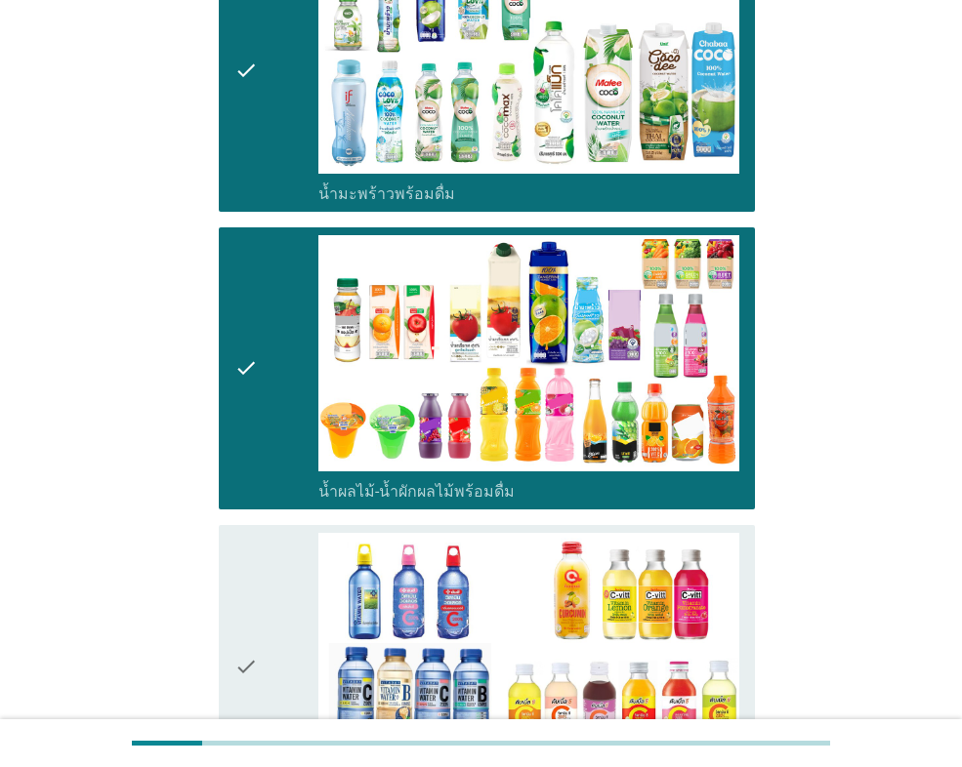
scroll to position [2636, 0]
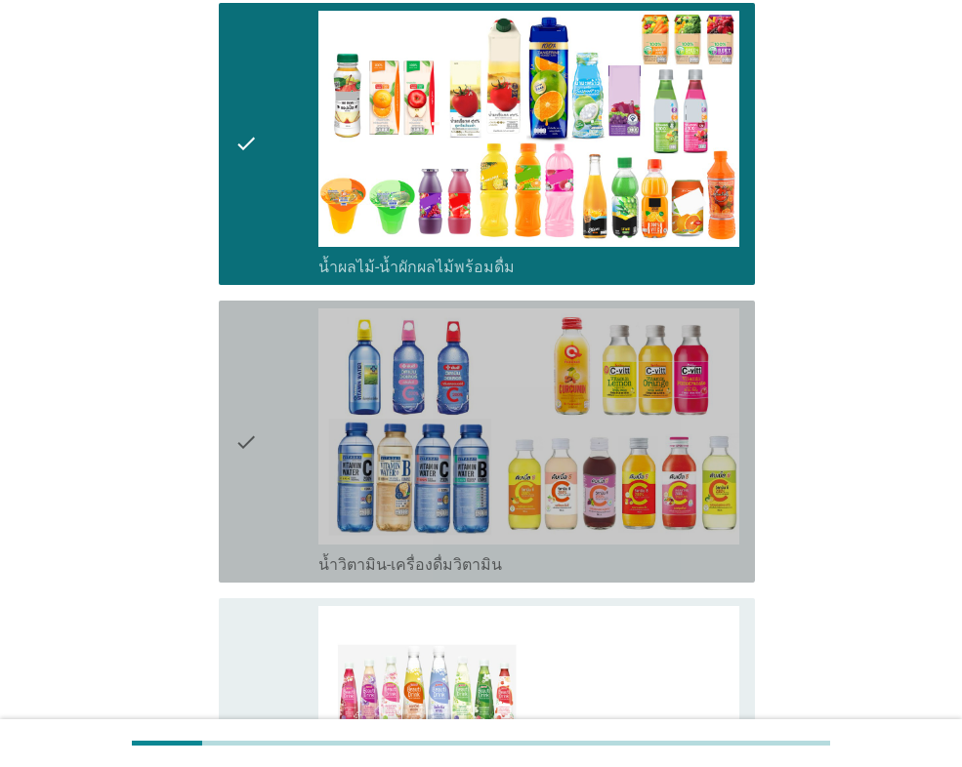
click at [261, 460] on div "check" at bounding box center [276, 442] width 84 height 267
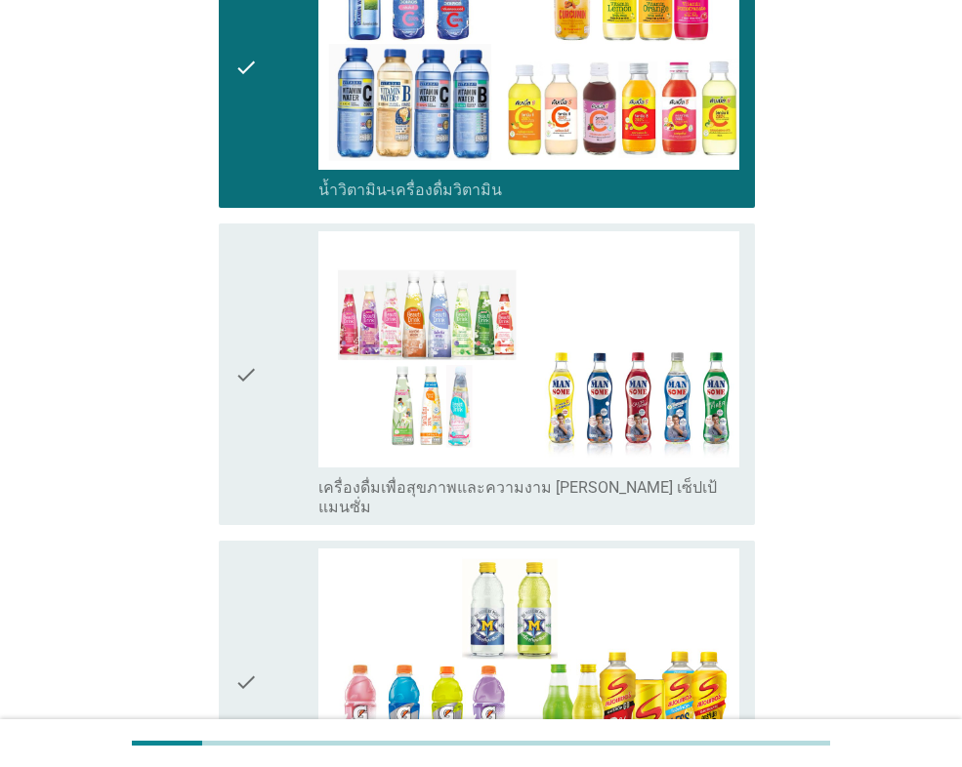
scroll to position [3027, 0]
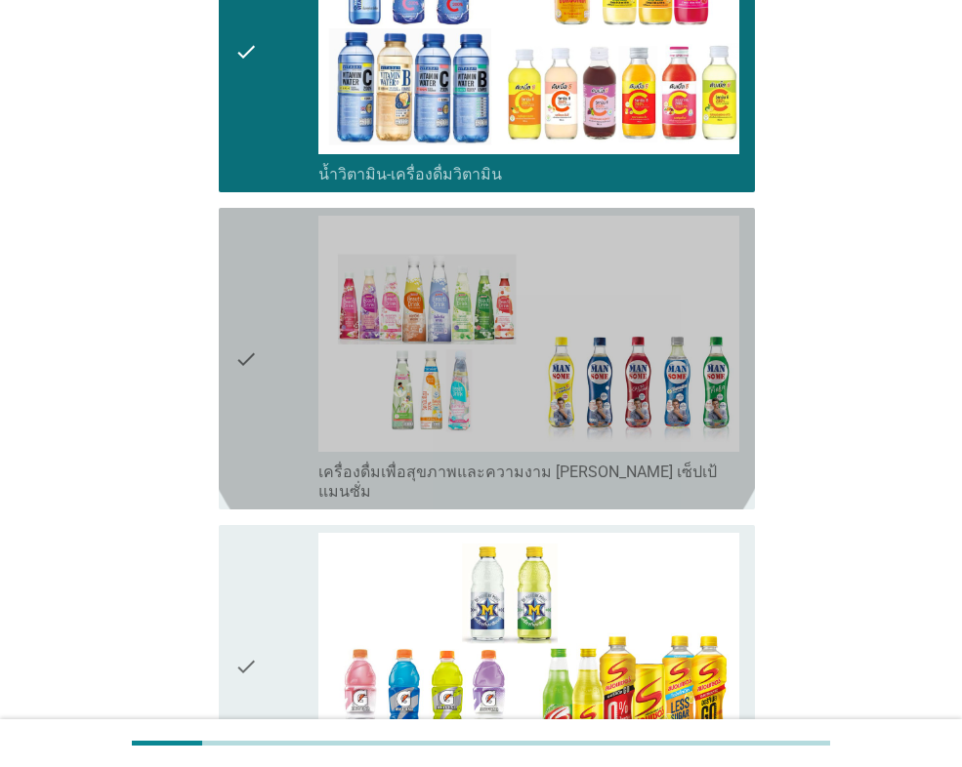
click at [275, 404] on div "check" at bounding box center [276, 359] width 84 height 286
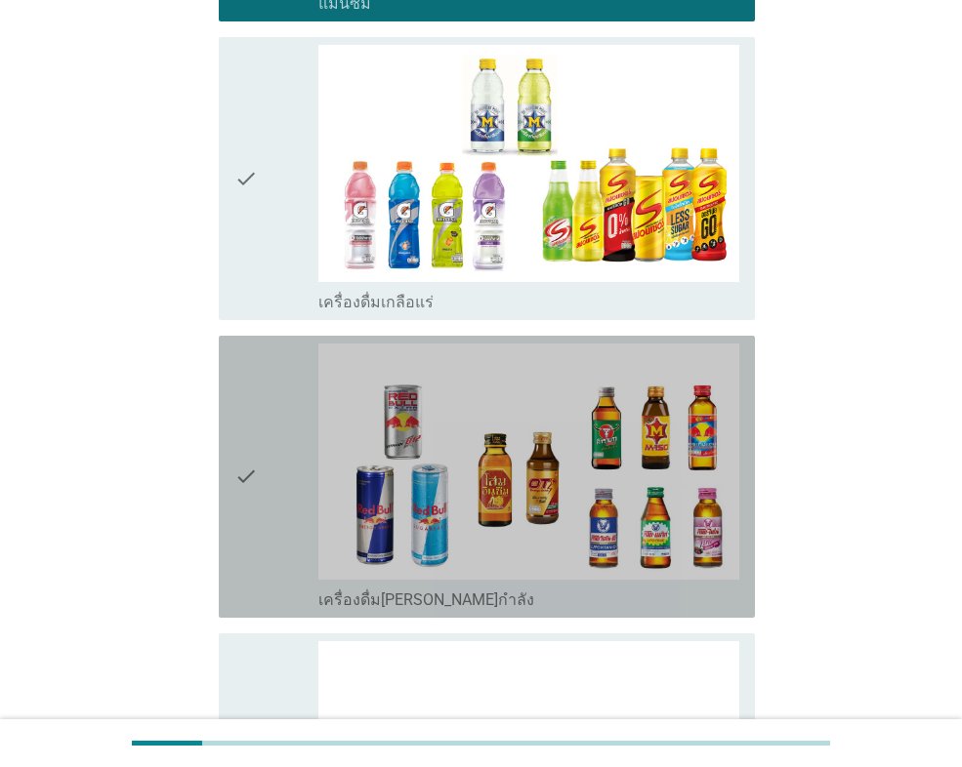
click at [270, 434] on div "check" at bounding box center [276, 477] width 84 height 267
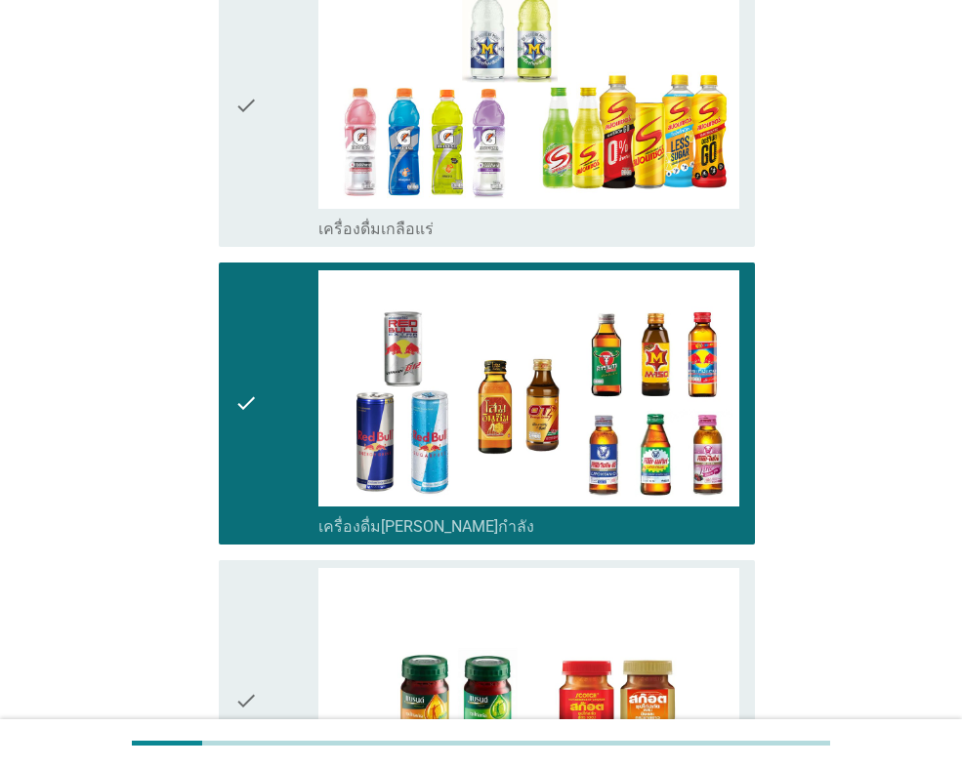
scroll to position [3808, 0]
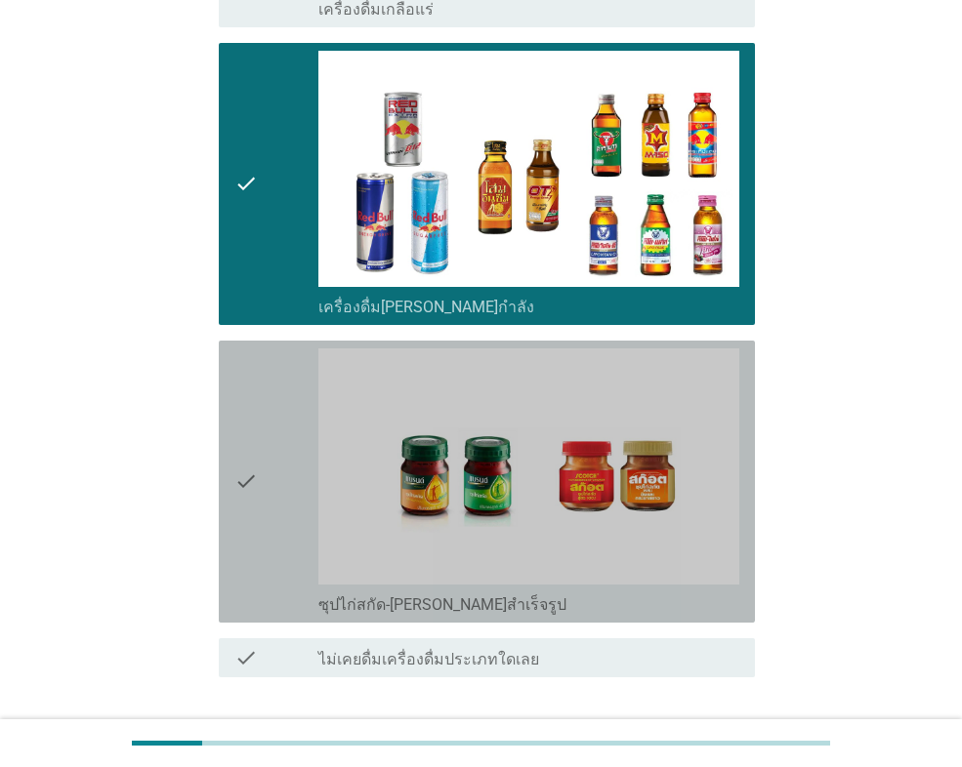
click at [271, 440] on div "check" at bounding box center [276, 482] width 84 height 267
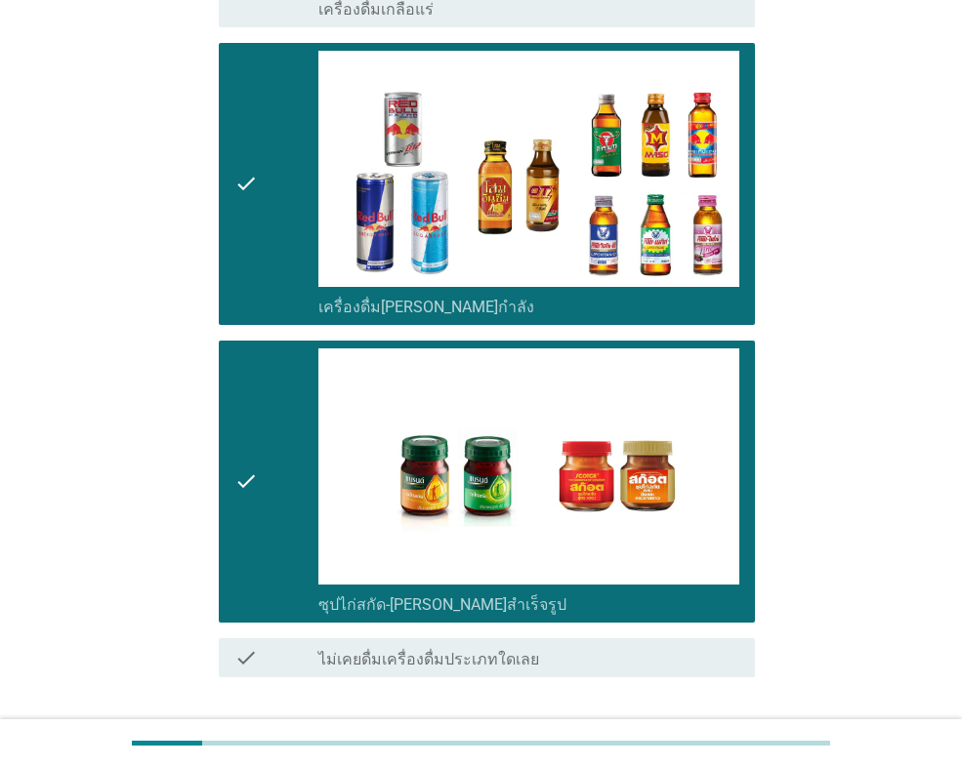
click at [691, 736] on div "ต่อไป" at bounding box center [704, 747] width 55 height 23
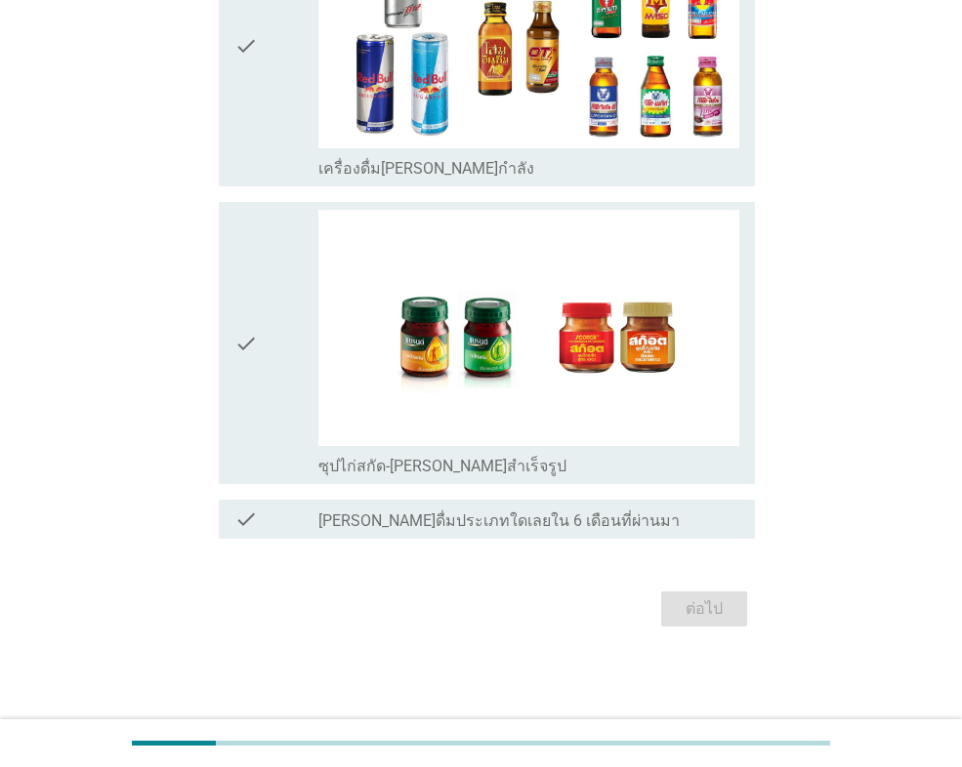
scroll to position [0, 0]
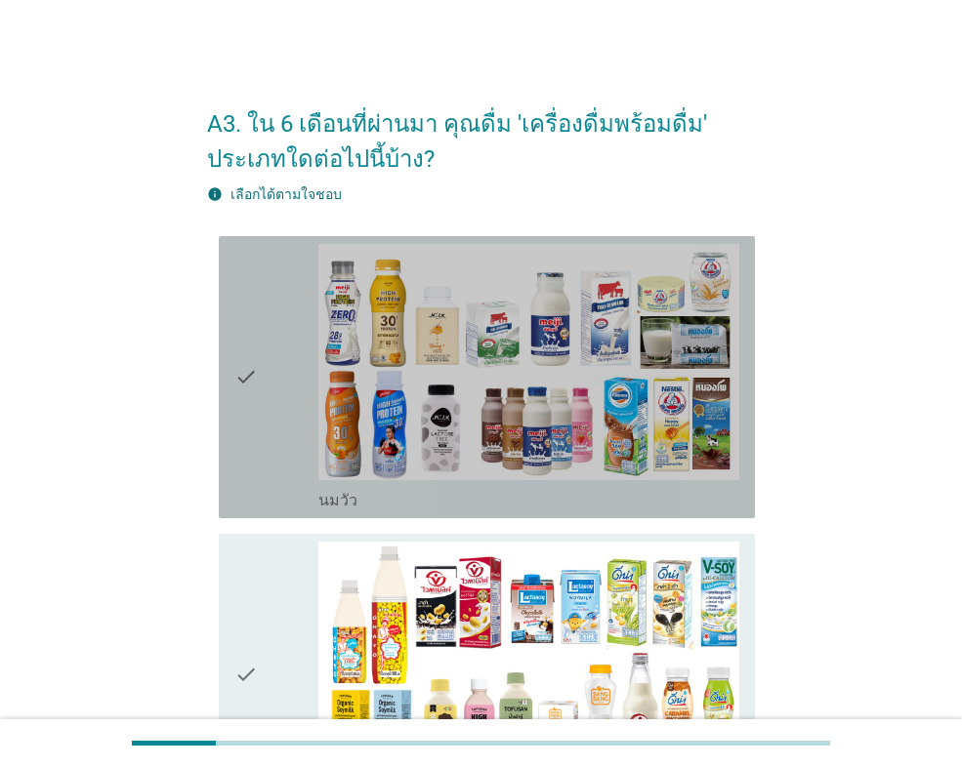
click at [270, 440] on div "check" at bounding box center [276, 377] width 84 height 267
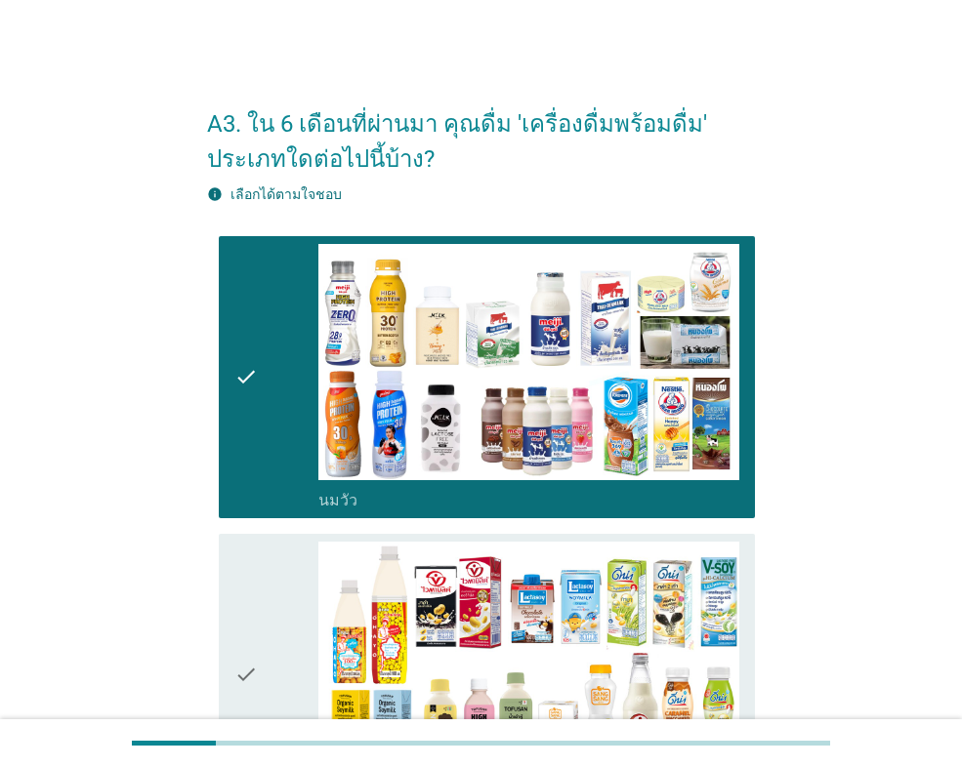
click at [265, 600] on div "check" at bounding box center [276, 675] width 84 height 267
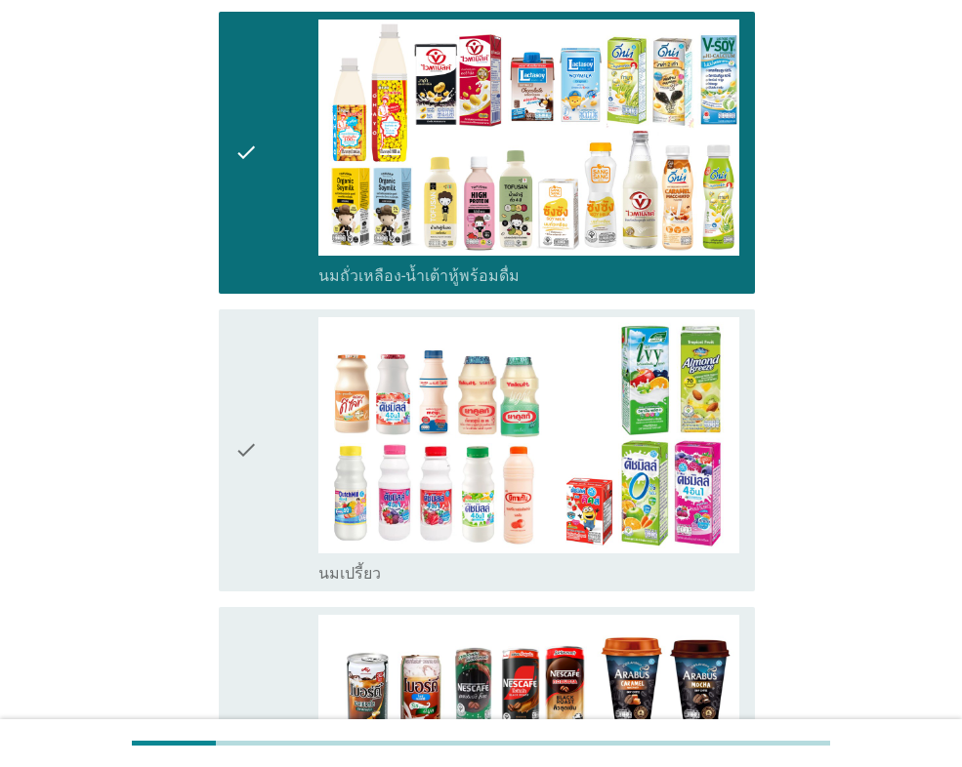
scroll to position [586, 0]
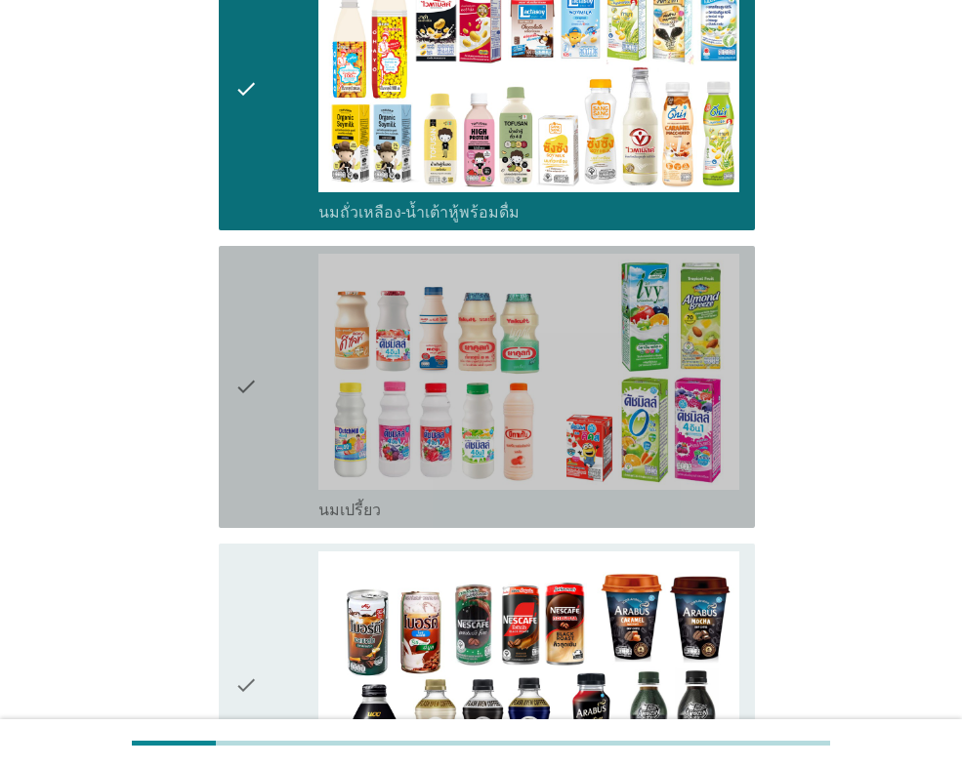
click at [271, 462] on div "check" at bounding box center [276, 387] width 84 height 267
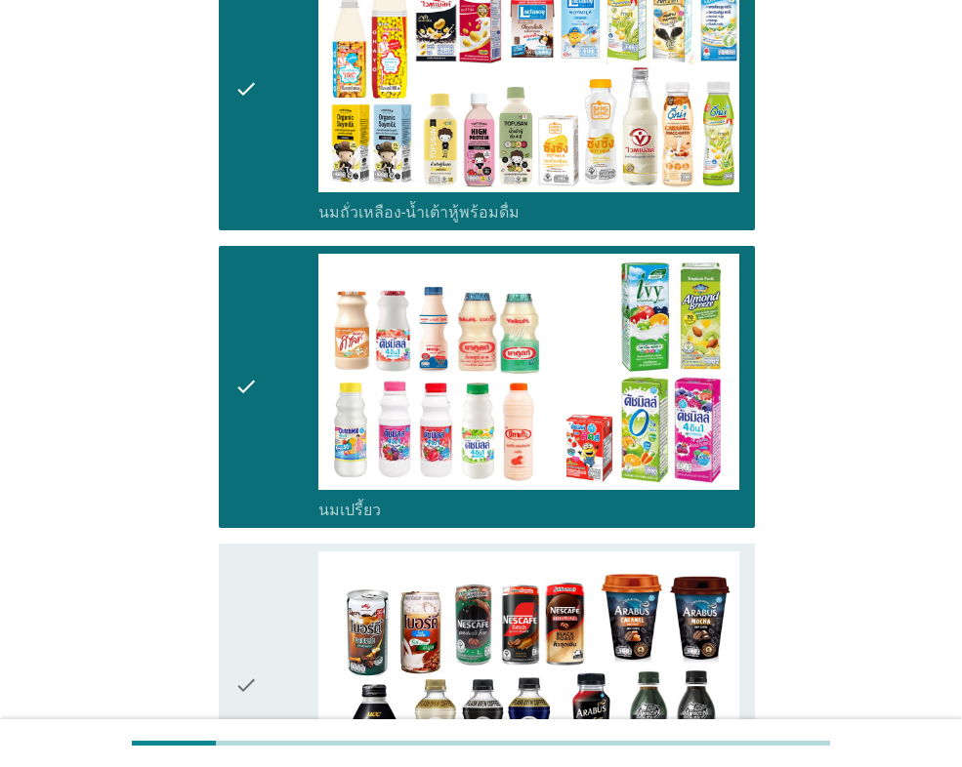
click at [266, 584] on div "check" at bounding box center [276, 685] width 84 height 267
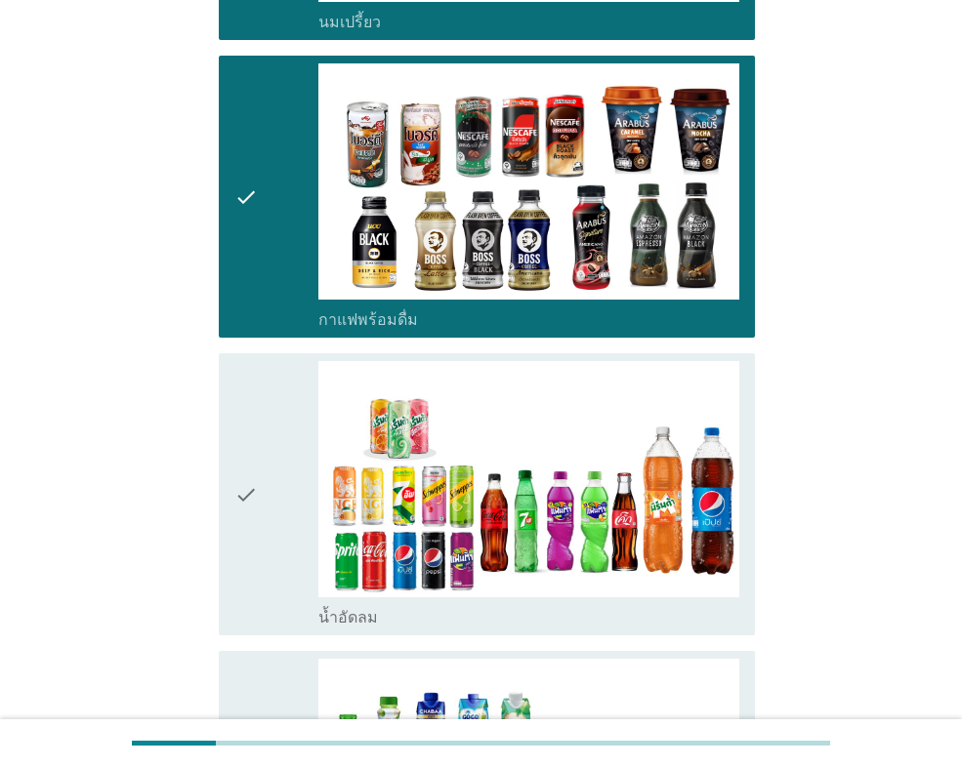
click at [269, 546] on div "check" at bounding box center [276, 494] width 84 height 267
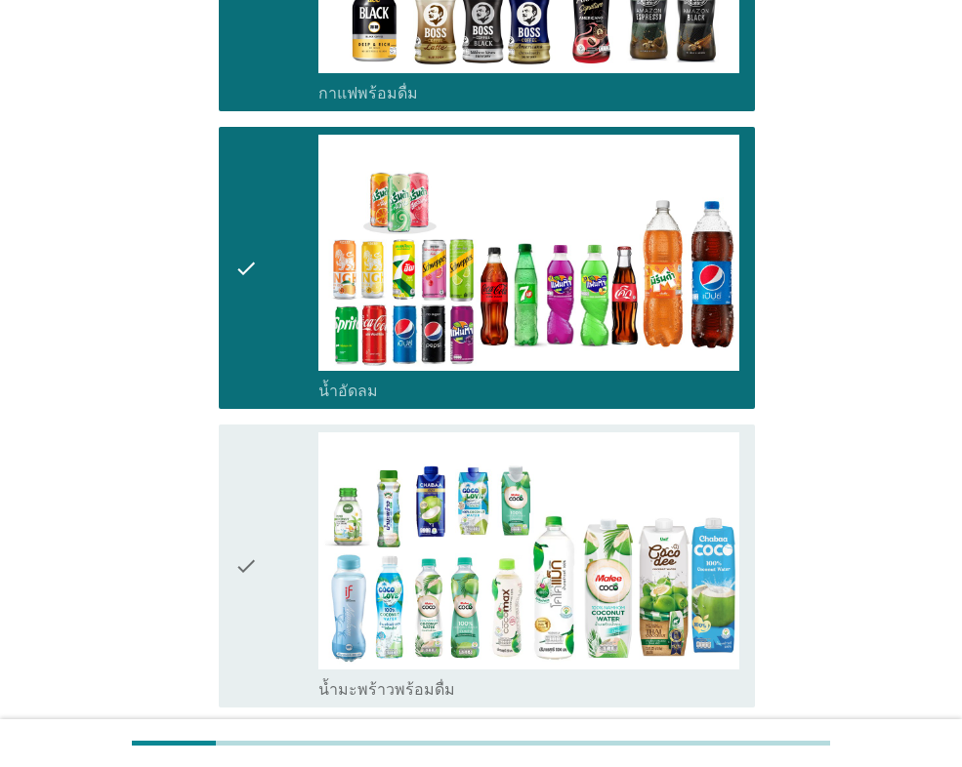
scroll to position [1367, 0]
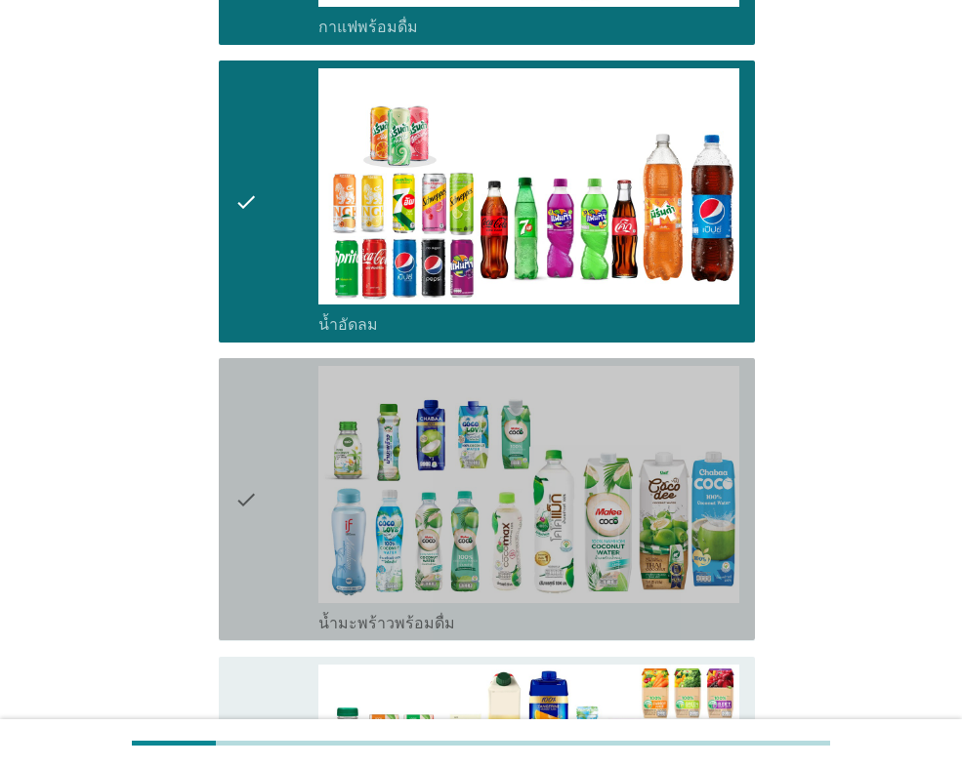
click at [268, 535] on div "check" at bounding box center [276, 499] width 84 height 267
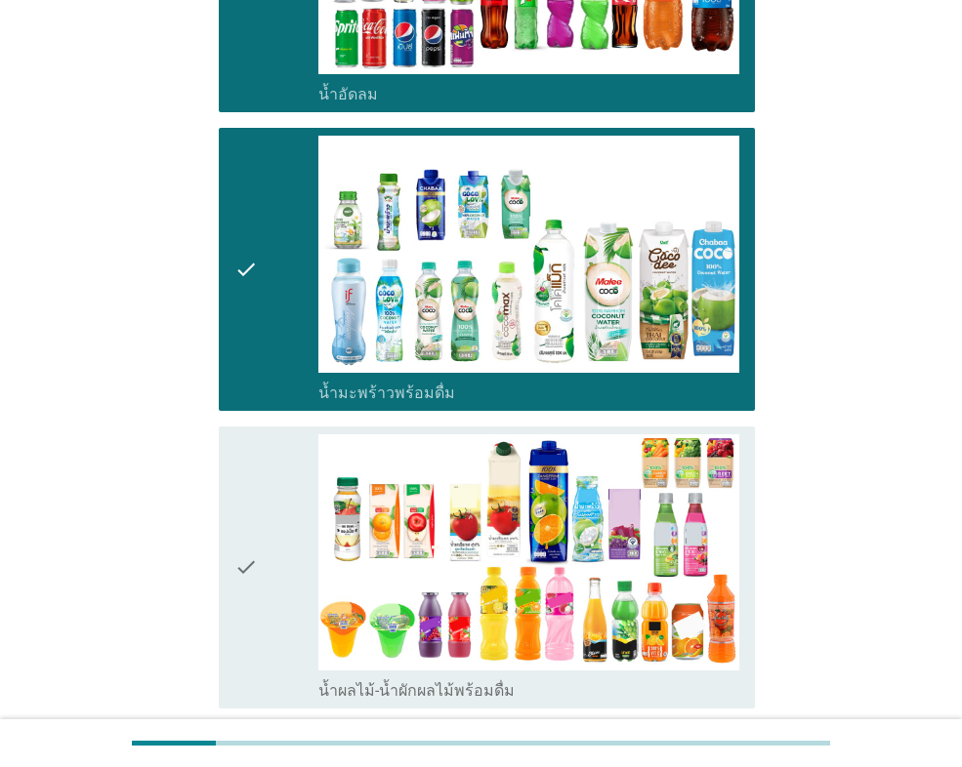
scroll to position [1758, 0]
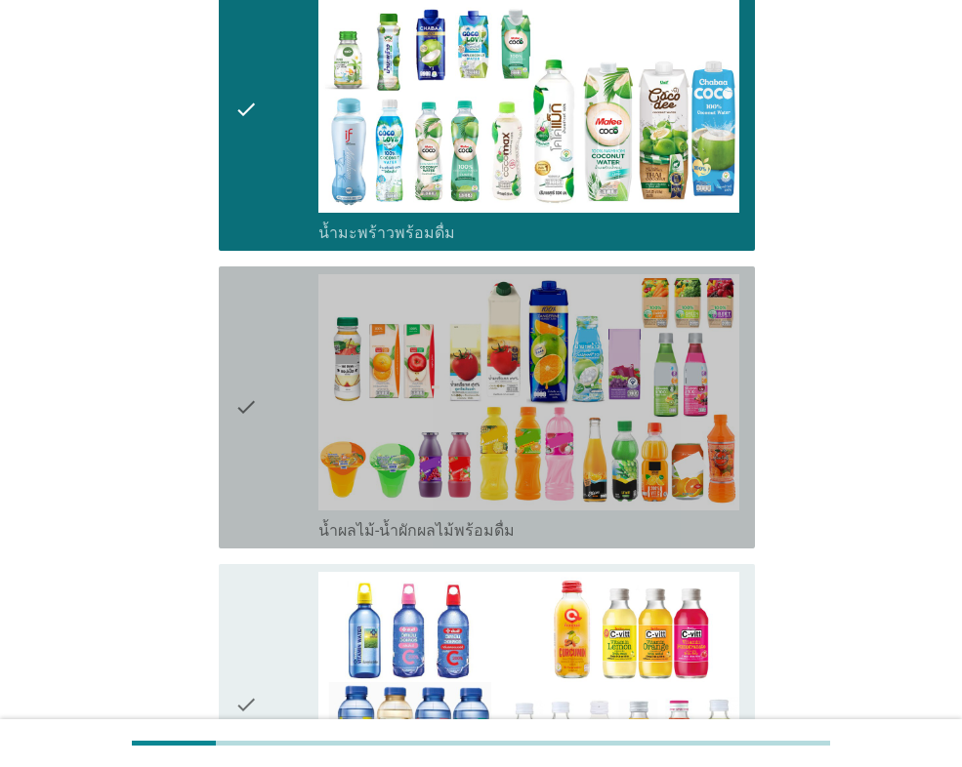
click at [271, 517] on div "check" at bounding box center [276, 407] width 84 height 267
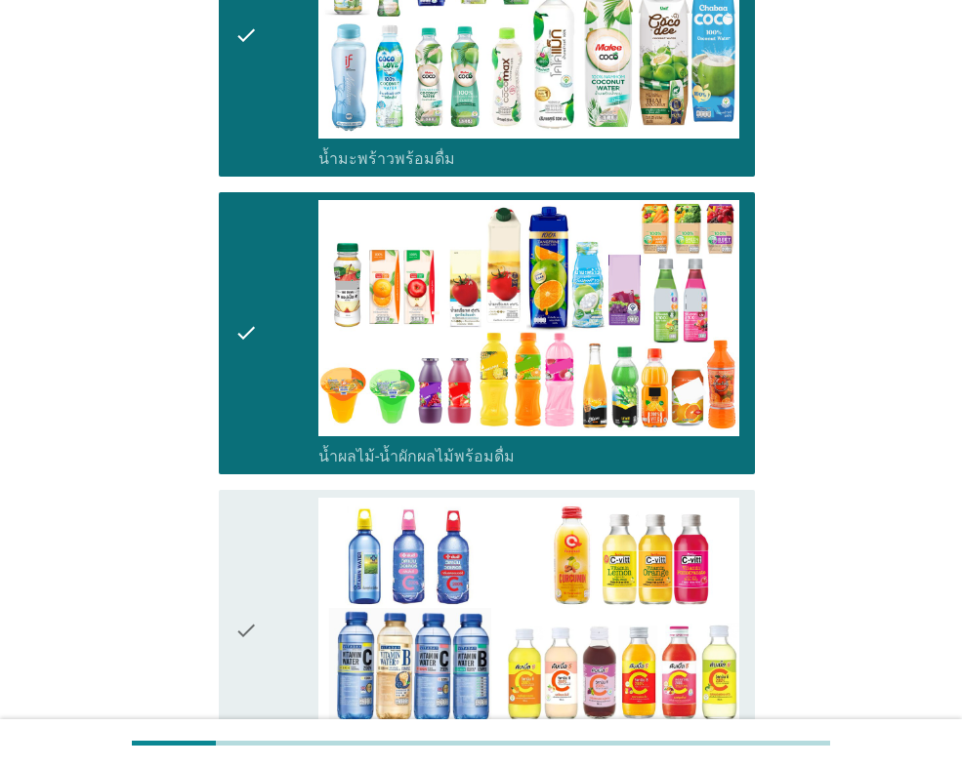
scroll to position [2050, 0]
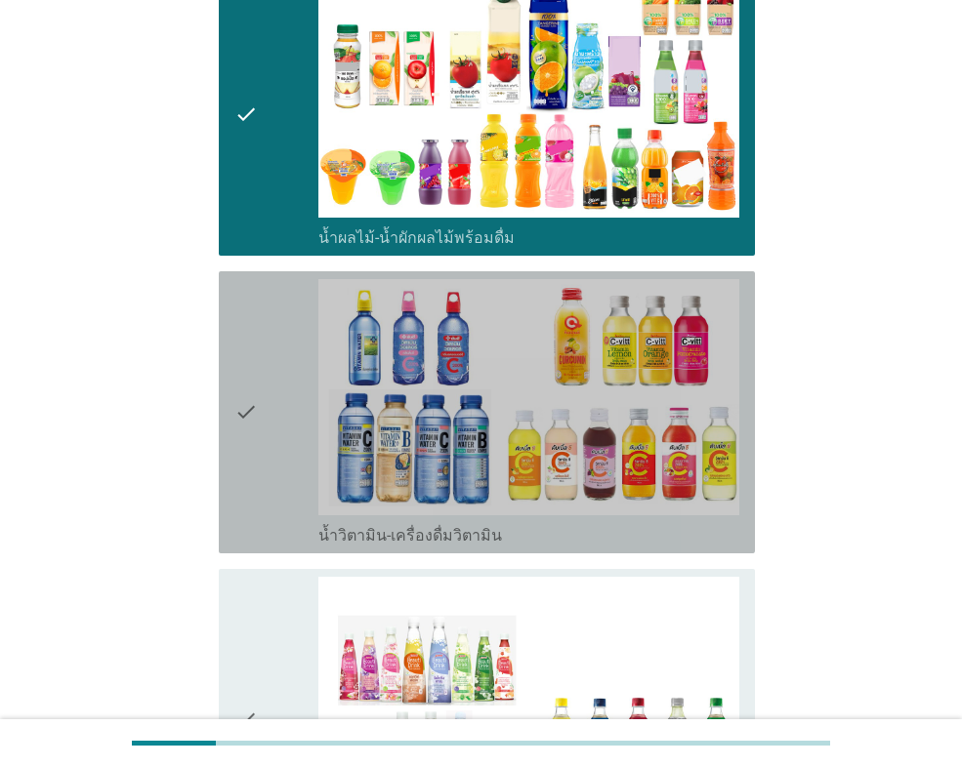
click at [264, 490] on div "check" at bounding box center [276, 412] width 84 height 267
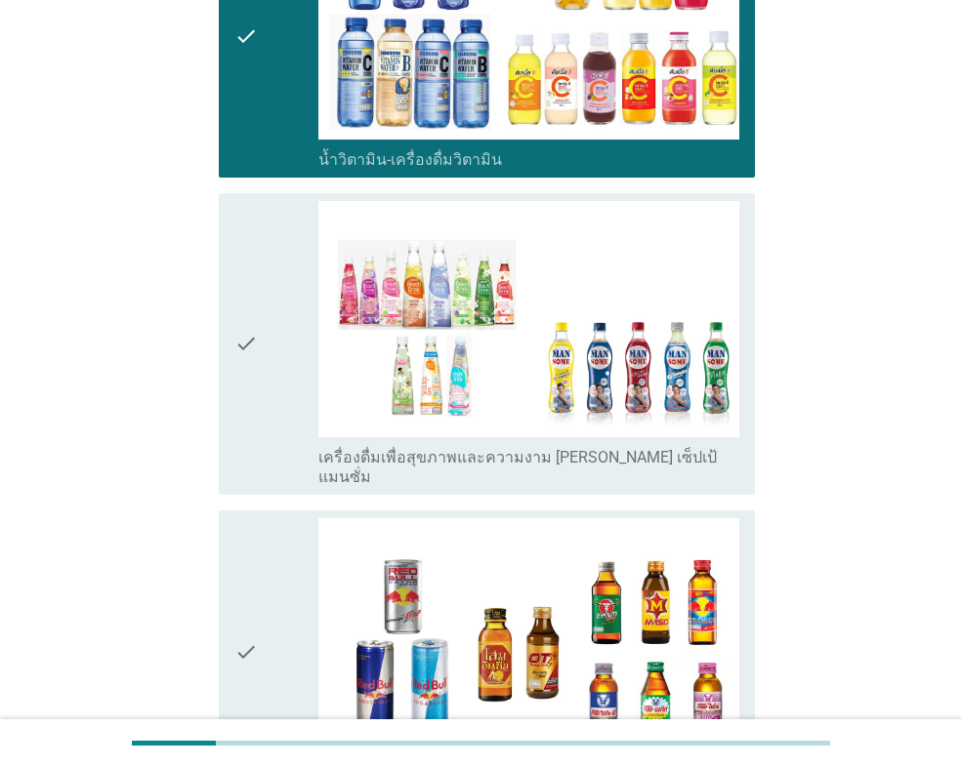
scroll to position [2441, 0]
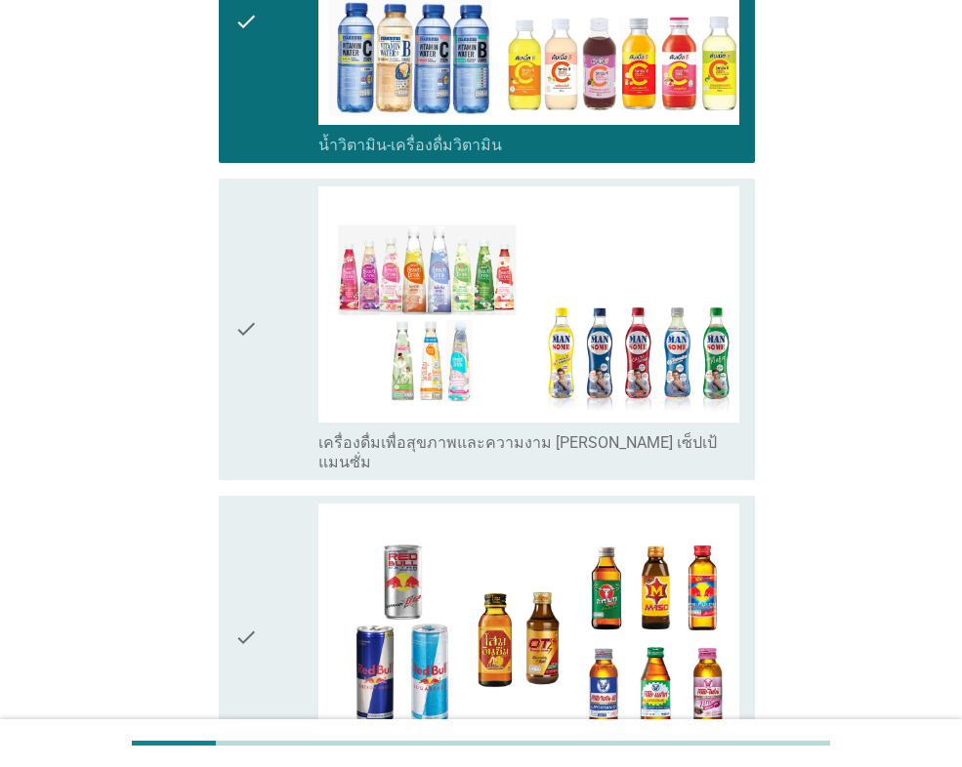
drag, startPoint x: 258, startPoint y: 405, endPoint x: 266, endPoint y: 481, distance: 76.6
click at [258, 408] on icon "check" at bounding box center [245, 329] width 23 height 286
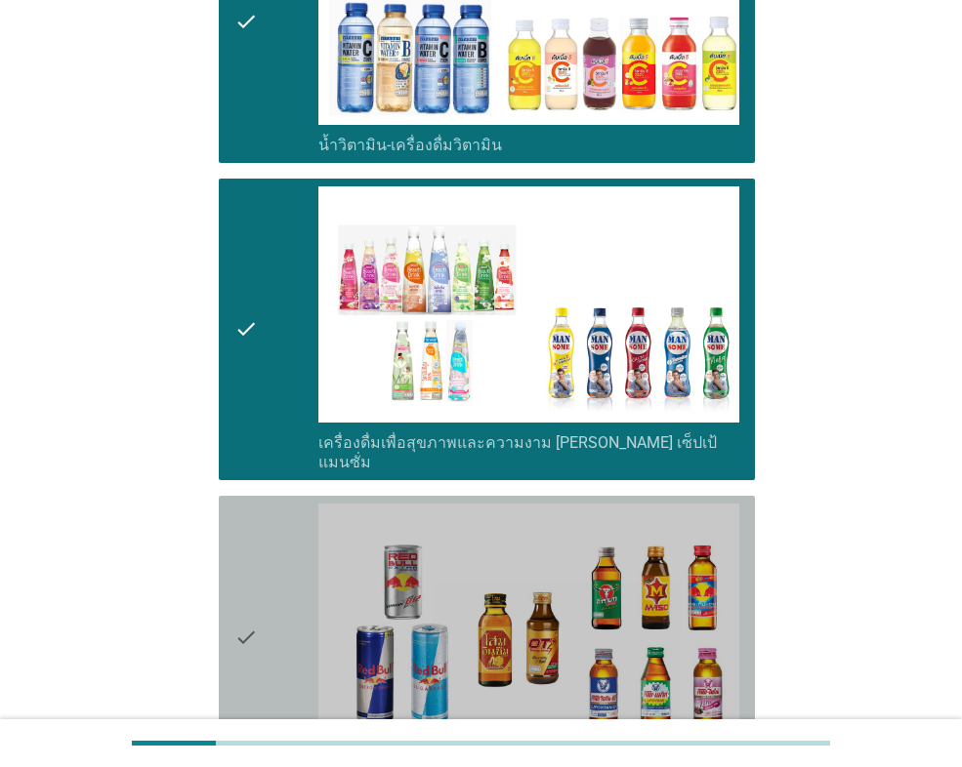
click at [263, 522] on div "check" at bounding box center [276, 637] width 84 height 267
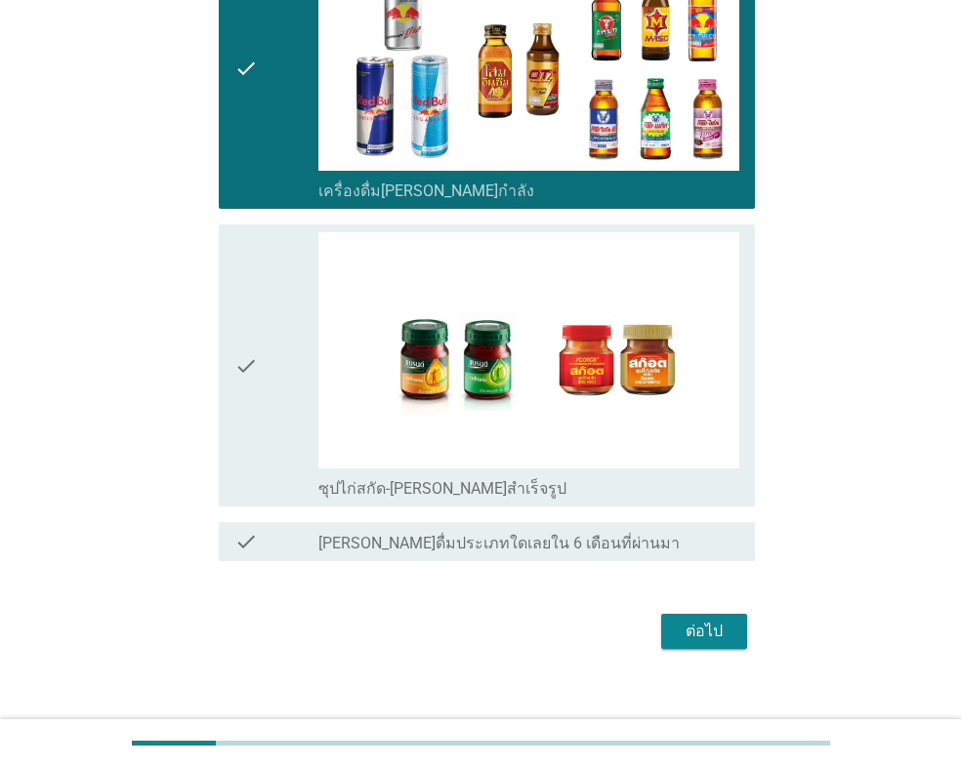
scroll to position [3013, 0]
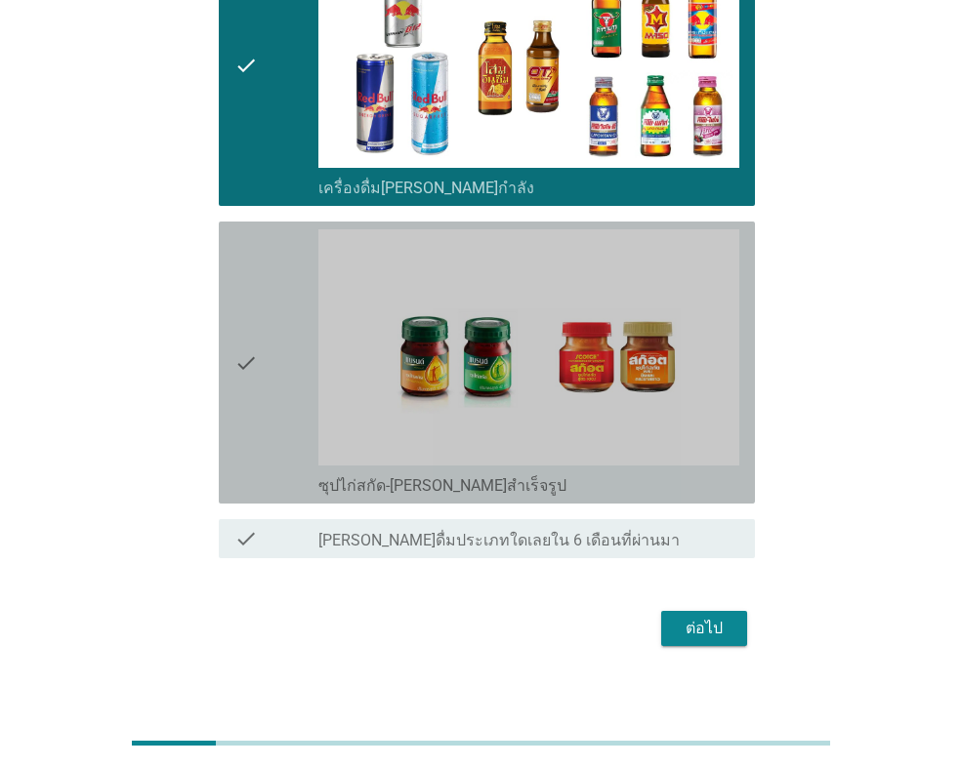
click at [259, 419] on div "check" at bounding box center [276, 362] width 84 height 267
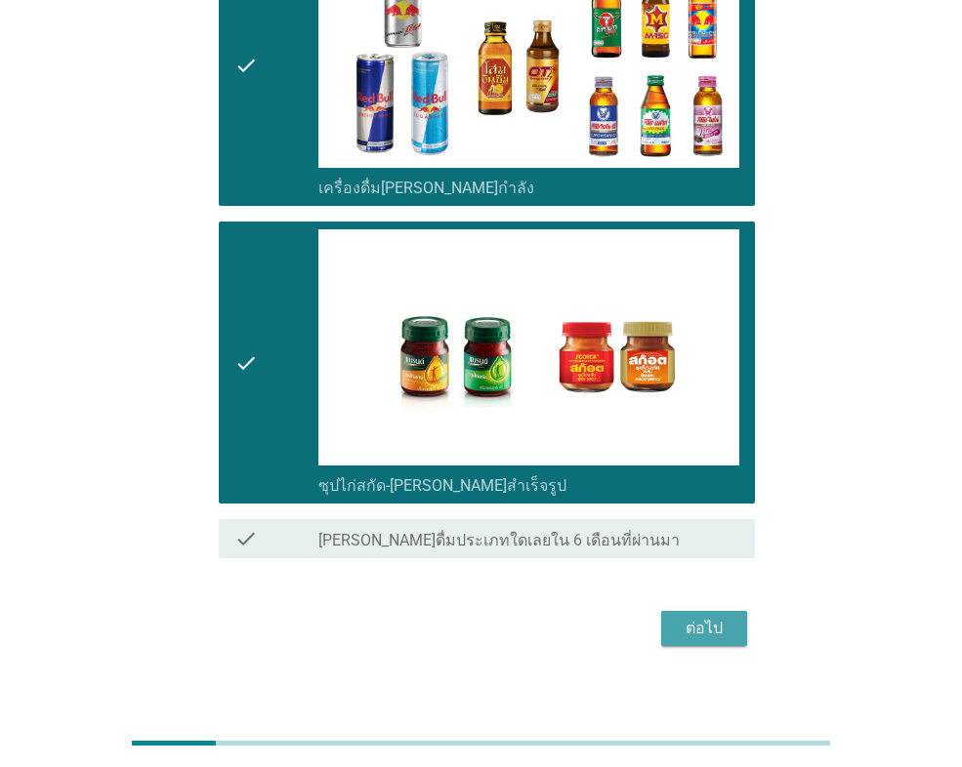
click at [694, 617] on div "ต่อไป" at bounding box center [704, 628] width 55 height 23
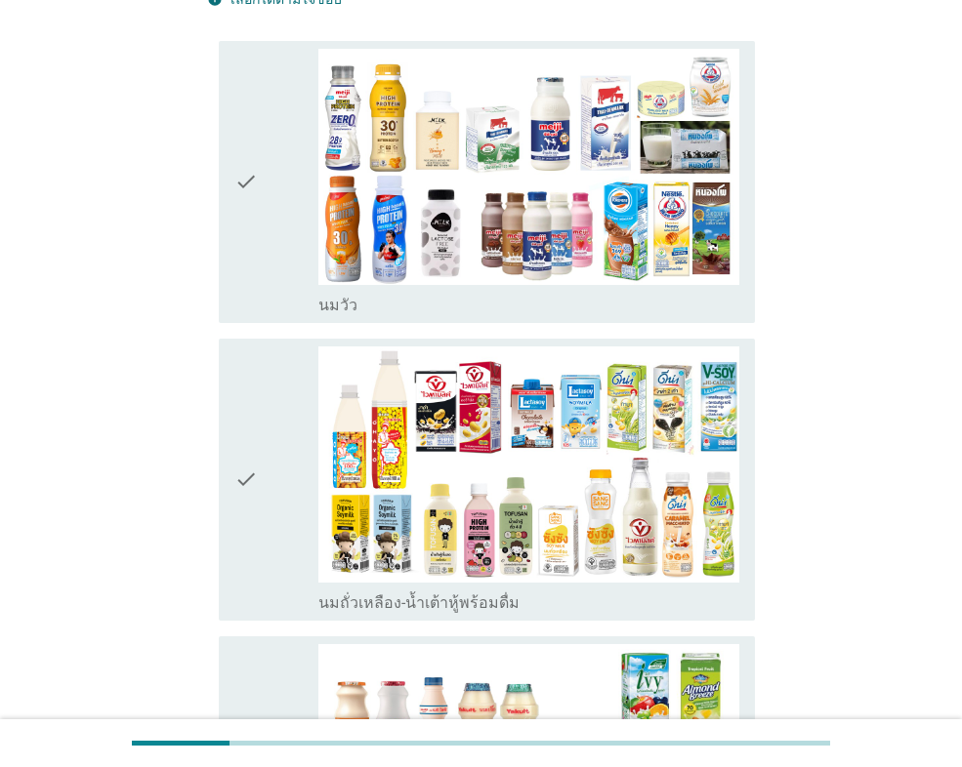
click at [250, 490] on icon "check" at bounding box center [245, 480] width 23 height 267
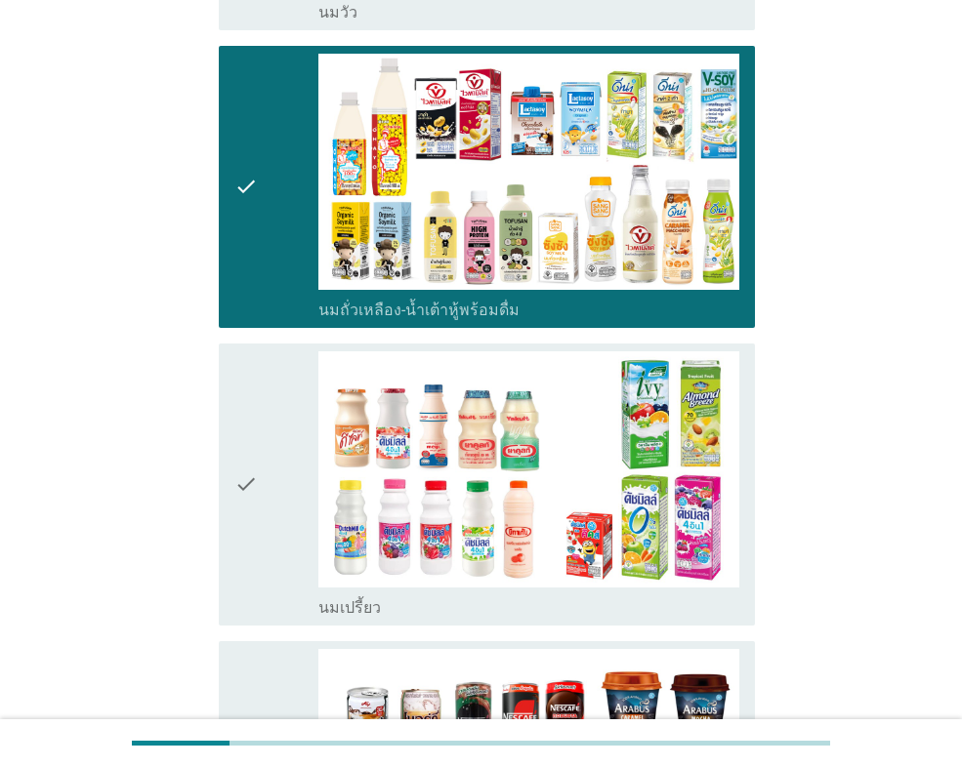
click at [250, 490] on icon "check" at bounding box center [245, 485] width 23 height 267
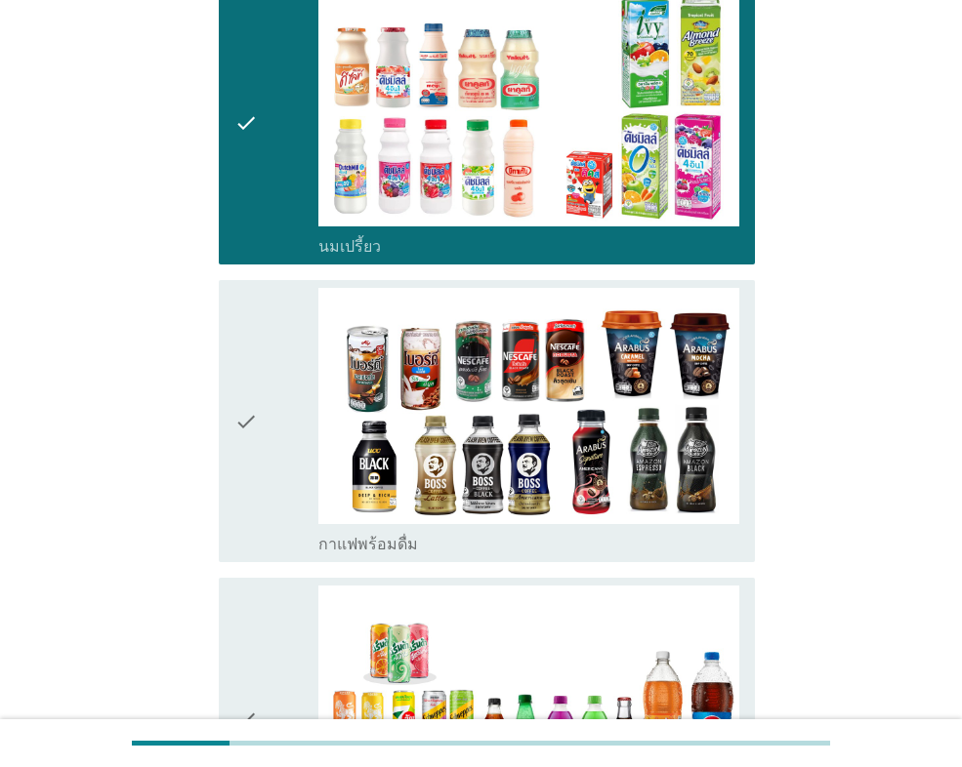
scroll to position [879, 0]
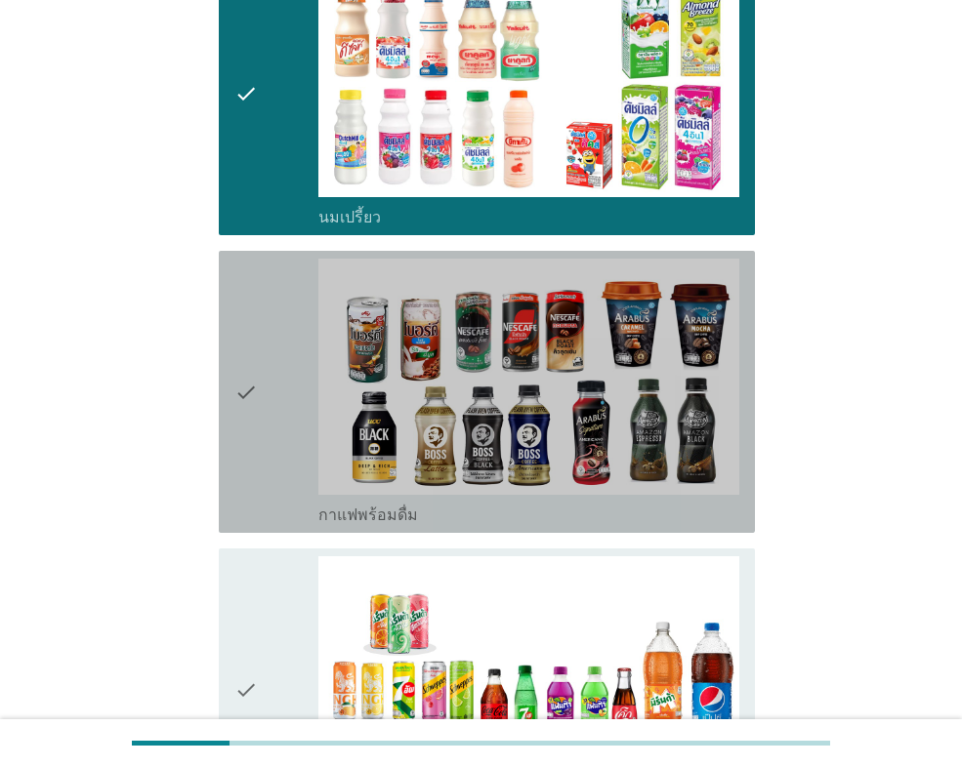
click at [253, 489] on icon "check" at bounding box center [245, 392] width 23 height 267
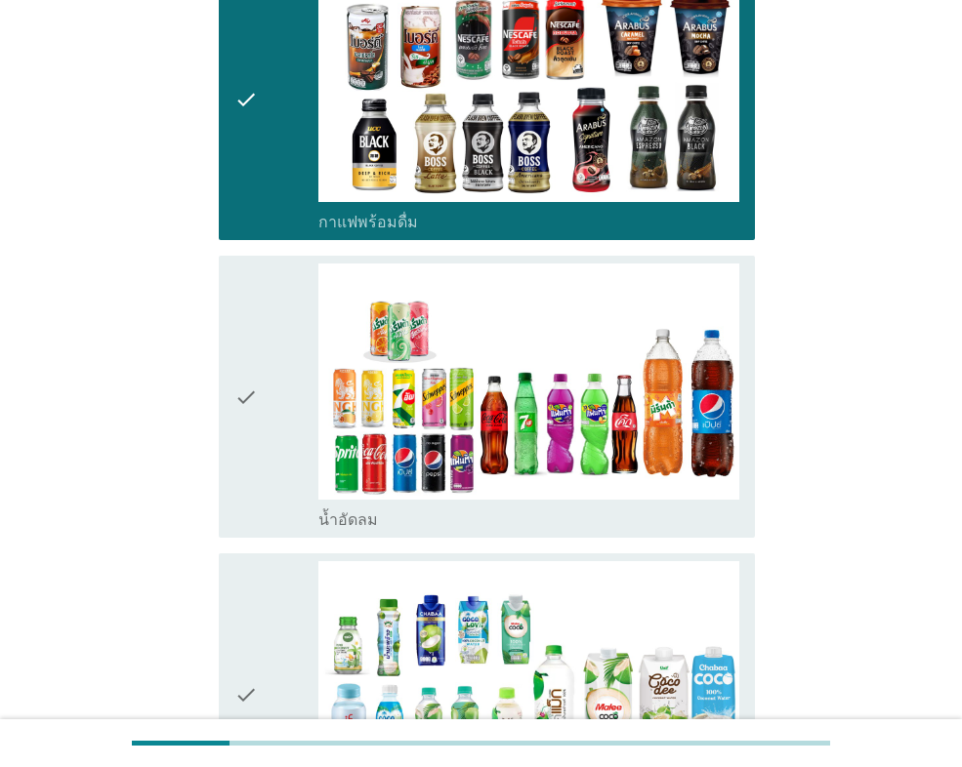
click at [253, 489] on icon "check" at bounding box center [245, 397] width 23 height 267
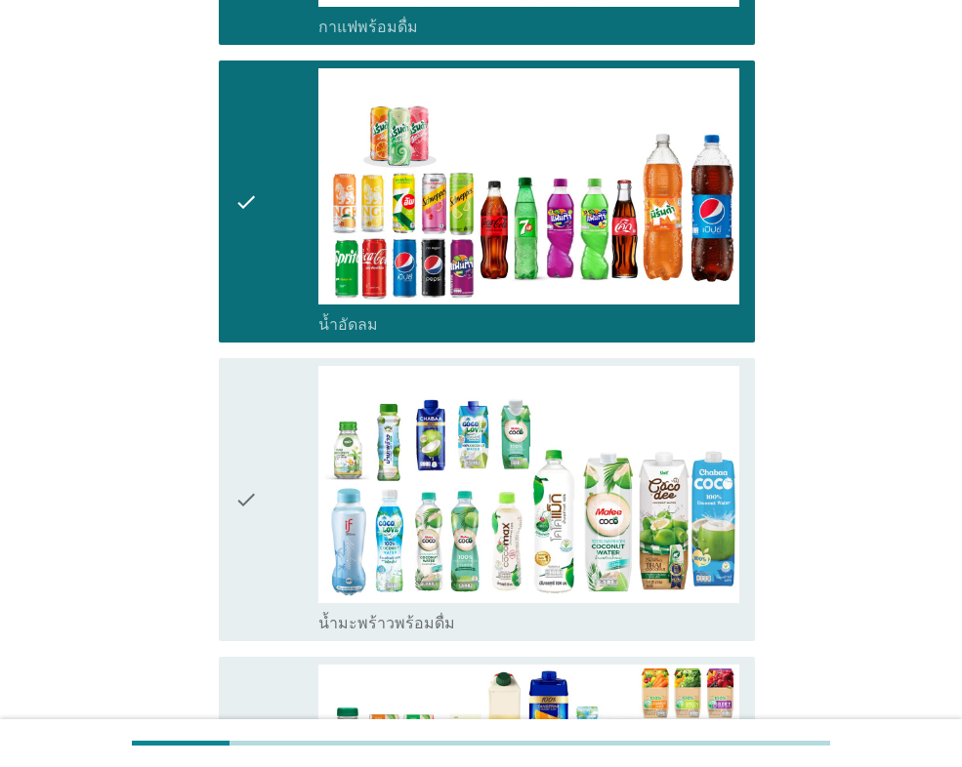
click at [254, 494] on icon "check" at bounding box center [245, 499] width 23 height 267
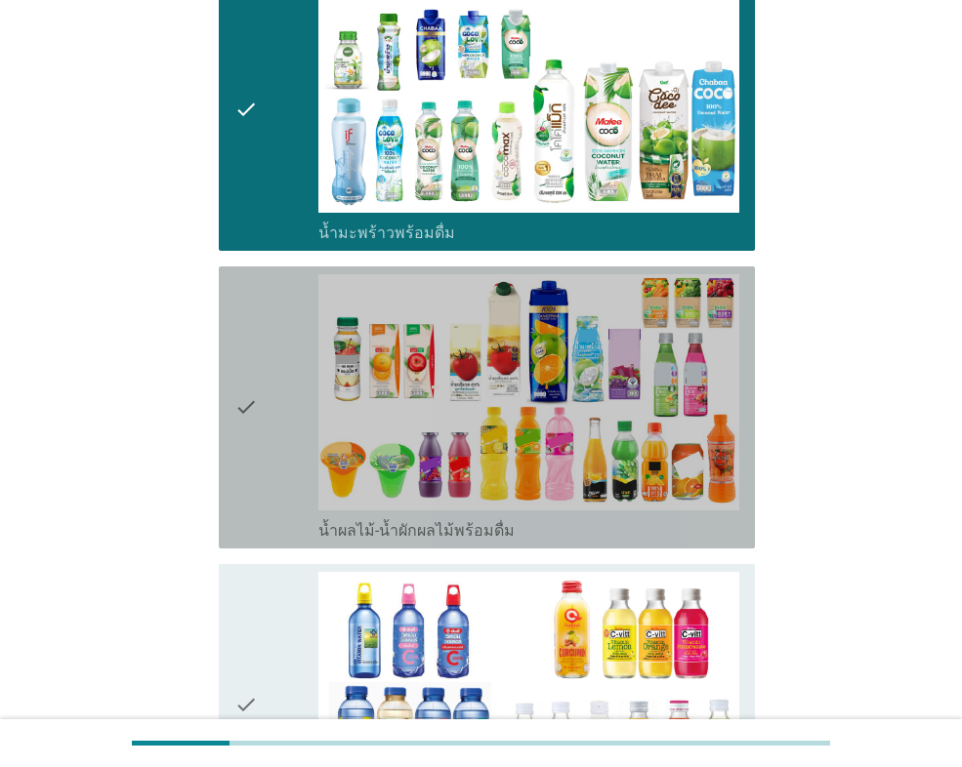
click at [254, 494] on icon "check" at bounding box center [245, 407] width 23 height 267
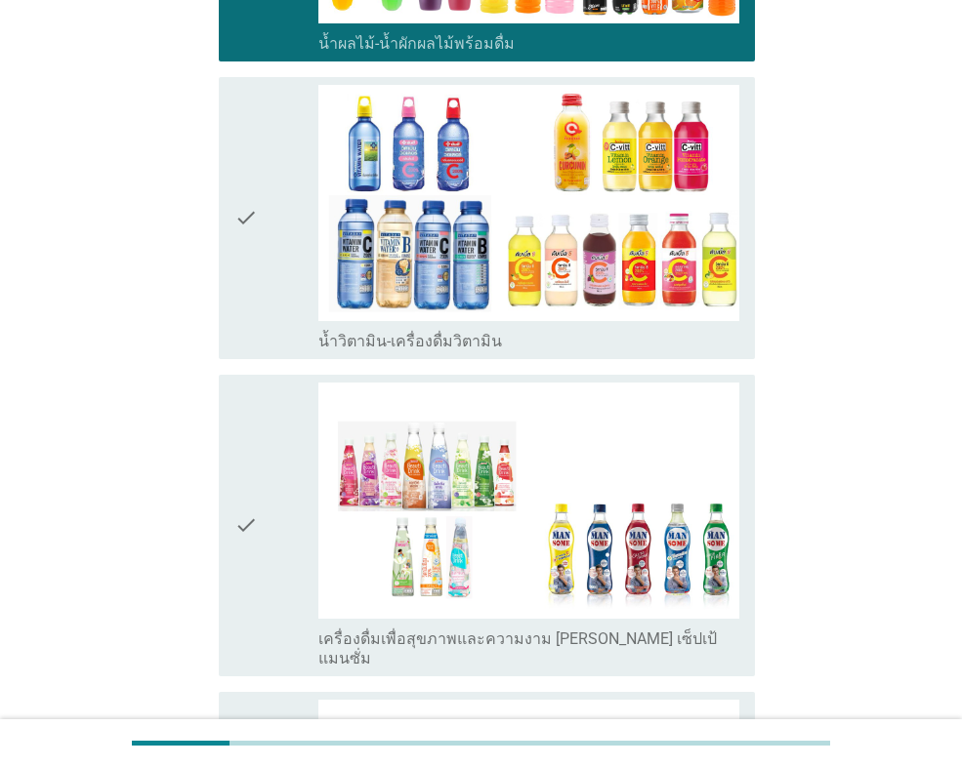
scroll to position [2246, 0]
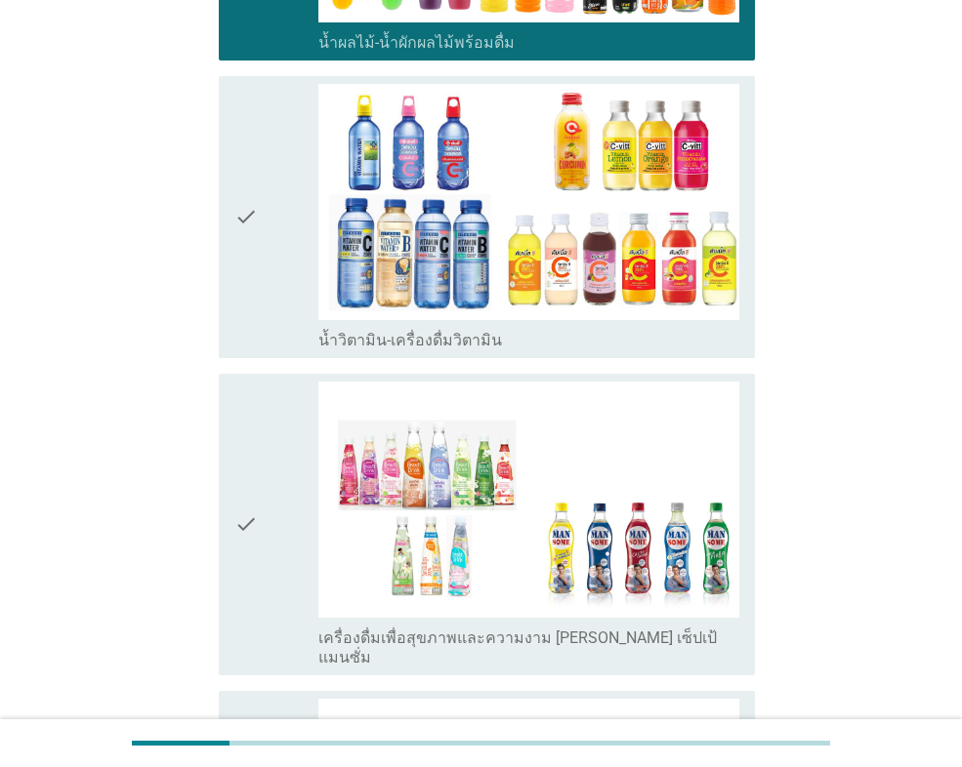
drag, startPoint x: 284, startPoint y: 318, endPoint x: 280, endPoint y: 375, distance: 56.8
click at [283, 322] on div "check" at bounding box center [276, 217] width 84 height 267
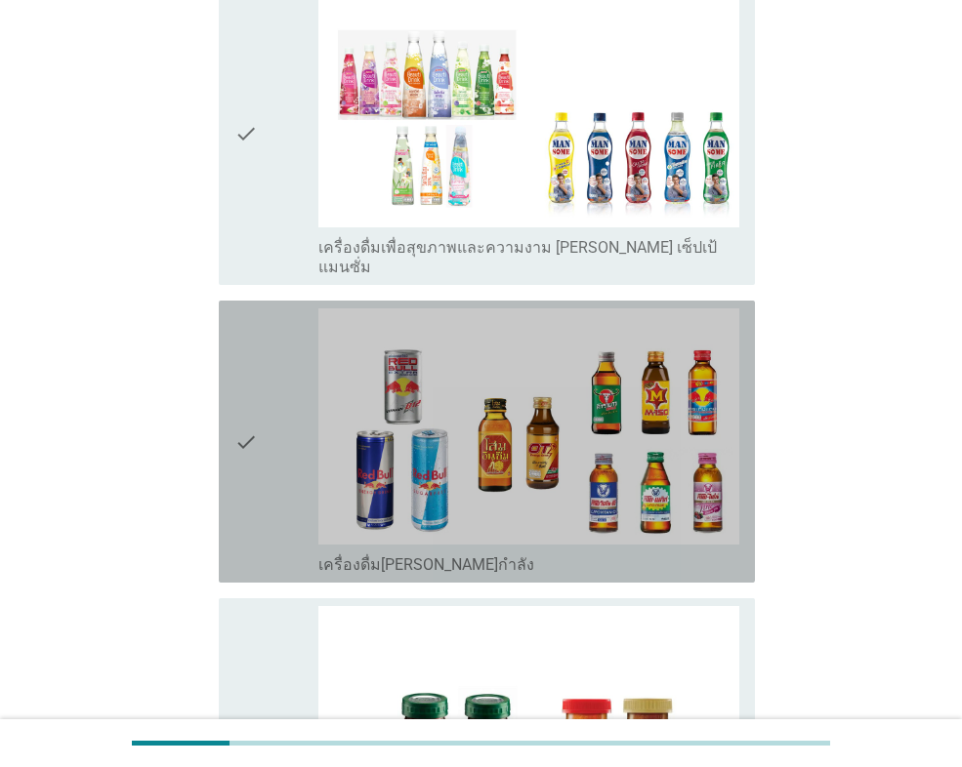
click at [264, 456] on div "check" at bounding box center [276, 442] width 84 height 267
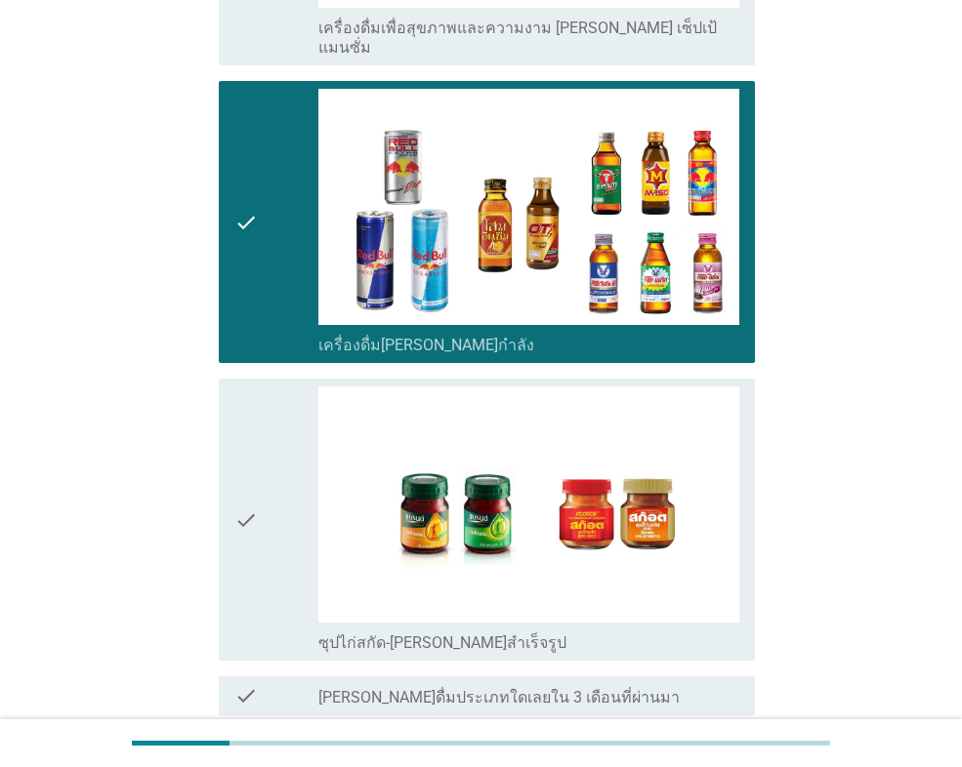
scroll to position [3013, 0]
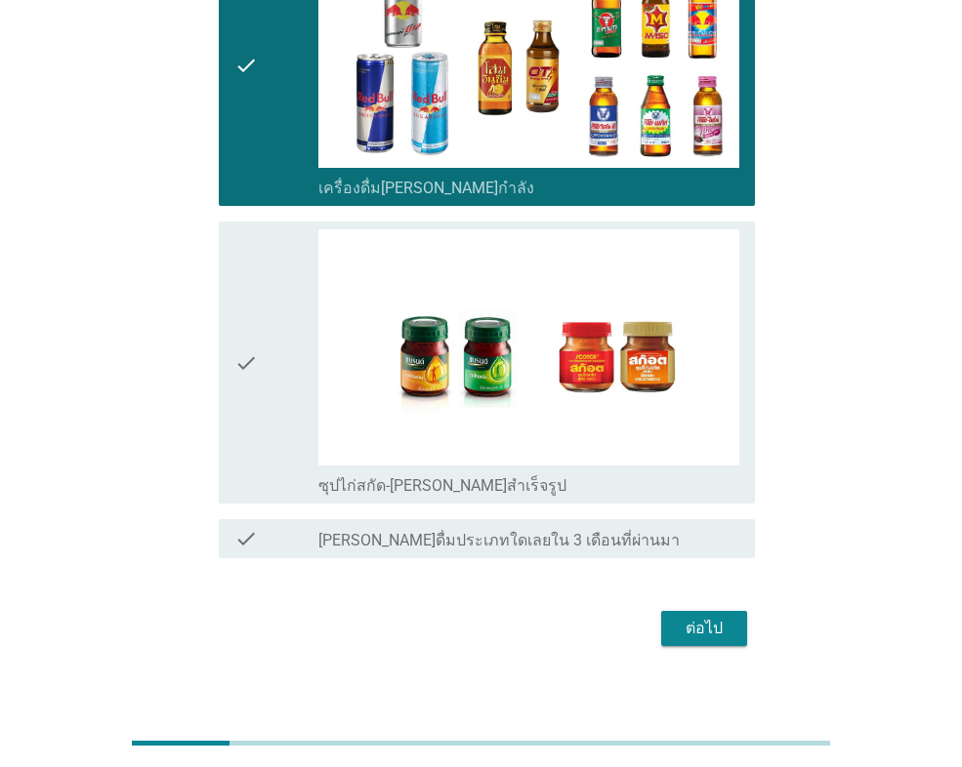
click at [684, 617] on div "ต่อไป" at bounding box center [704, 628] width 55 height 23
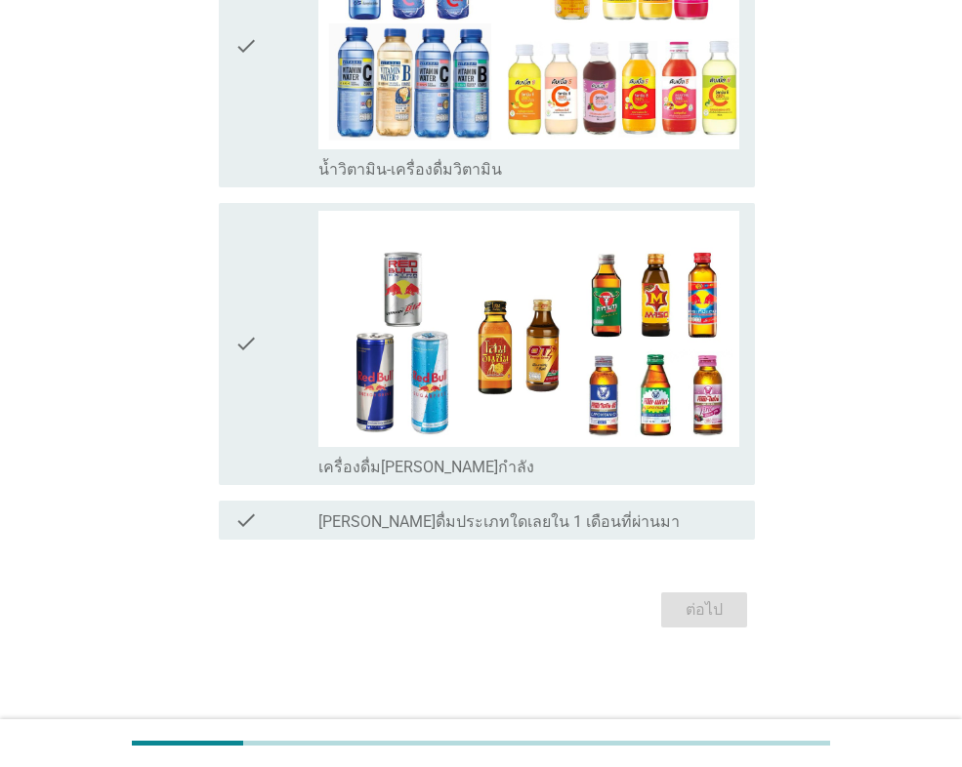
scroll to position [0, 0]
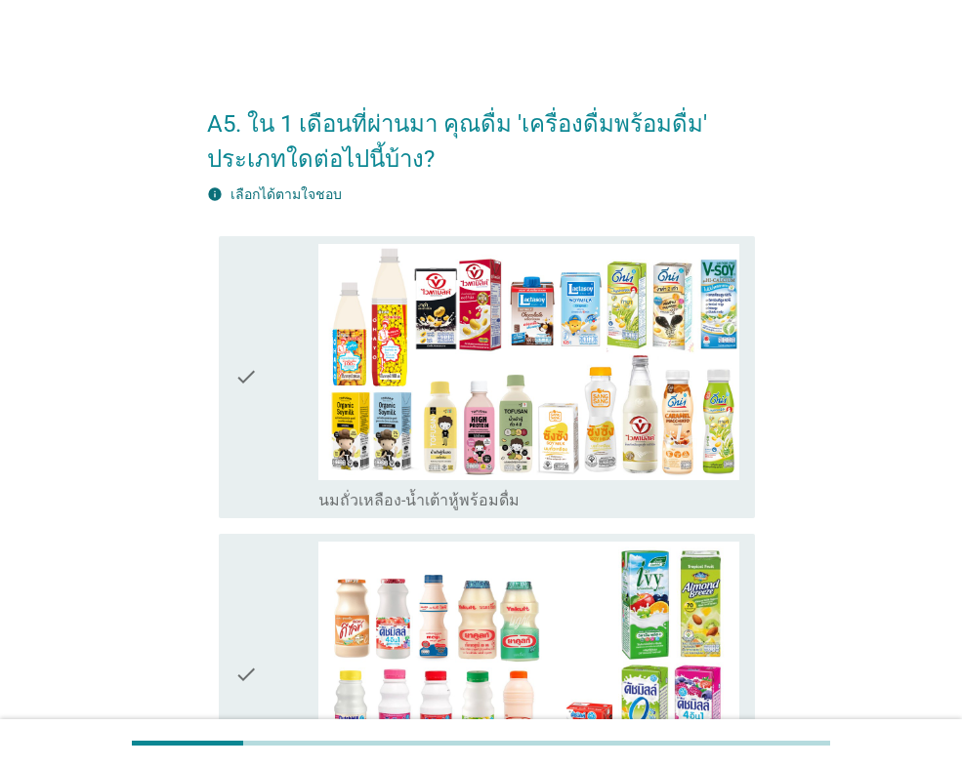
click at [246, 423] on icon "check" at bounding box center [245, 377] width 23 height 267
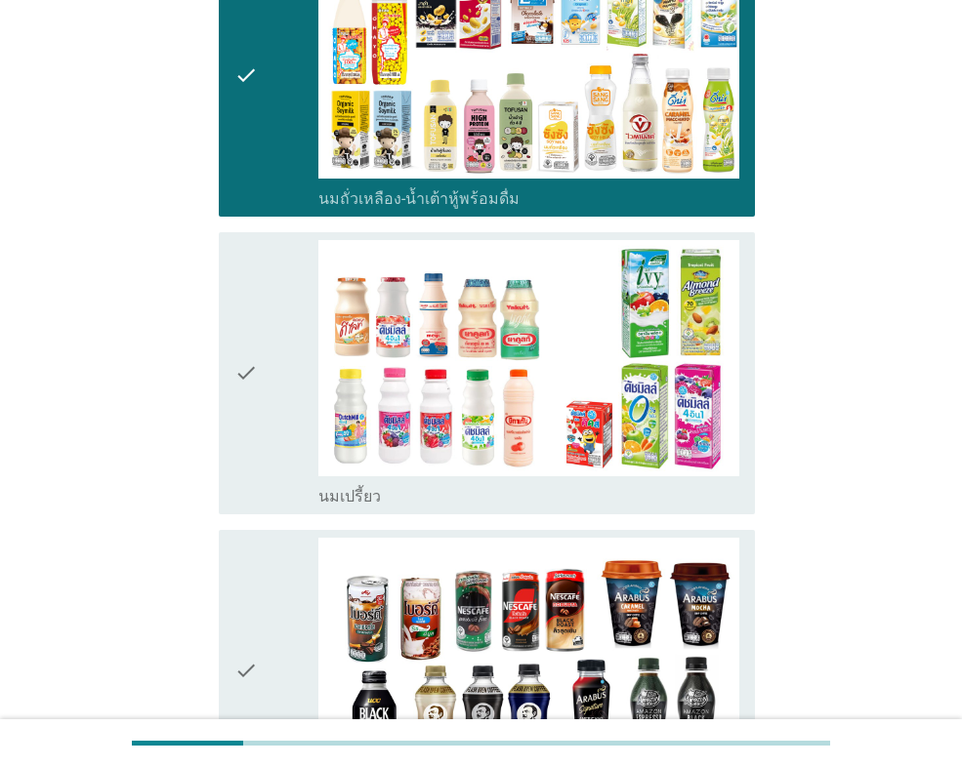
scroll to position [391, 0]
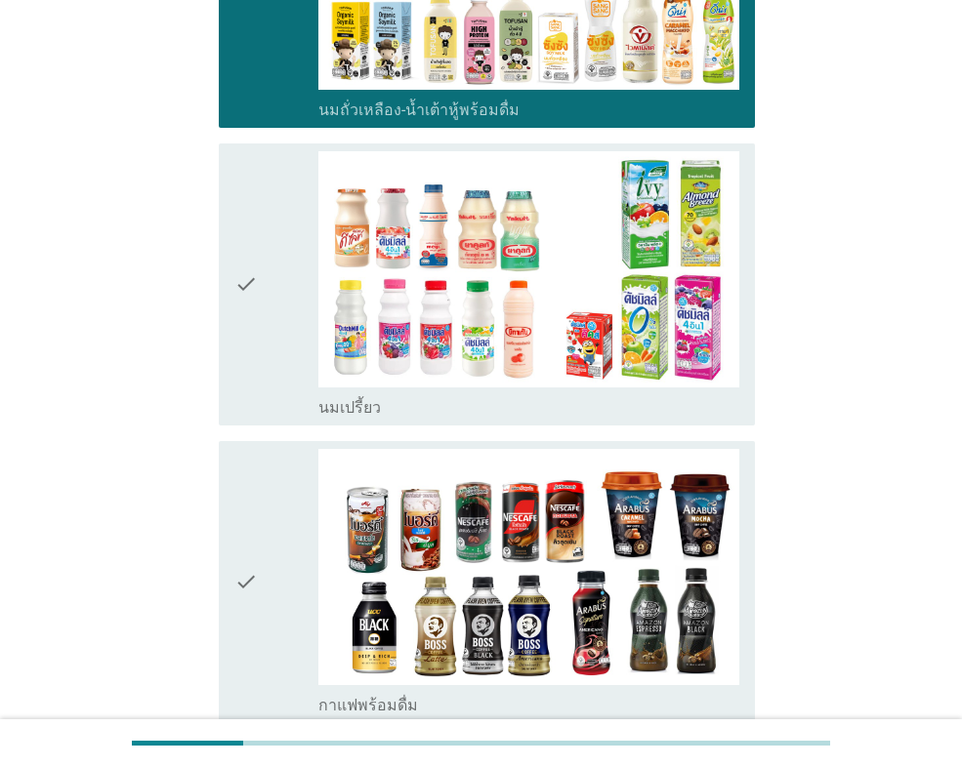
click at [246, 444] on div "check check_box กาแฟพร้อมดื่ม" at bounding box center [487, 582] width 536 height 282
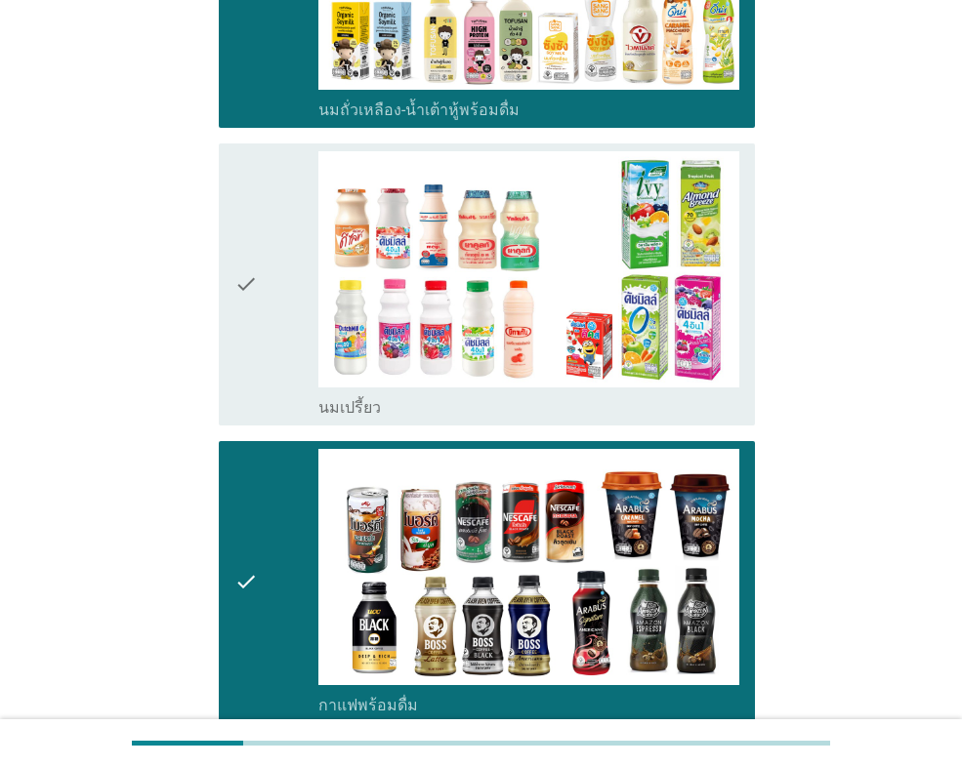
click at [264, 389] on div "check" at bounding box center [276, 284] width 84 height 267
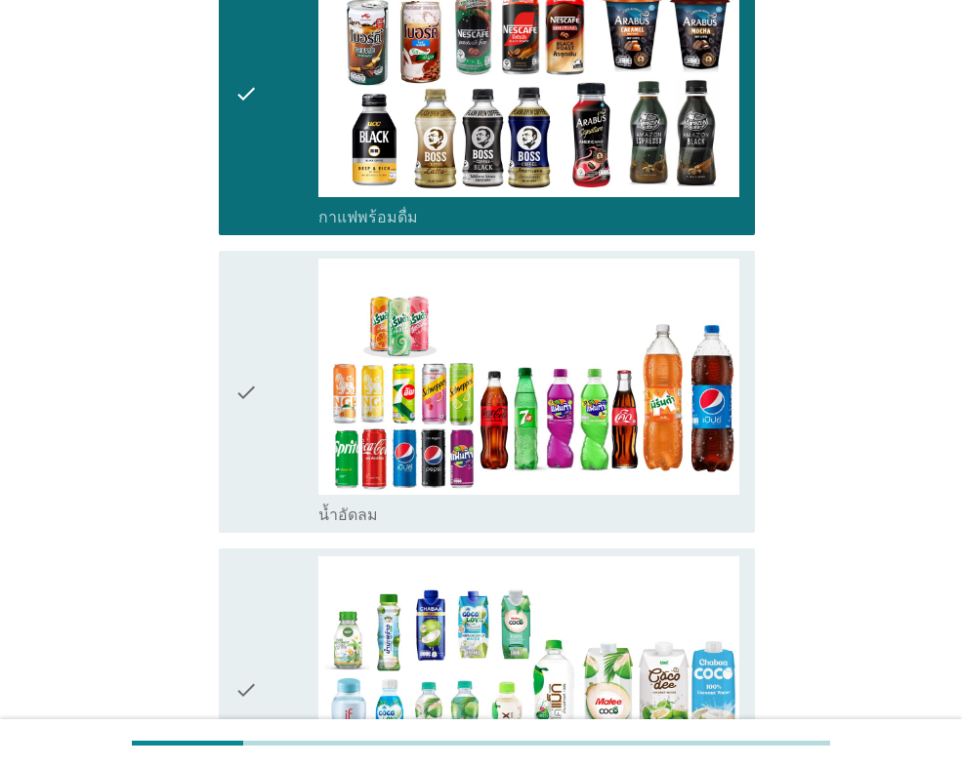
click at [258, 412] on icon "check" at bounding box center [245, 392] width 23 height 267
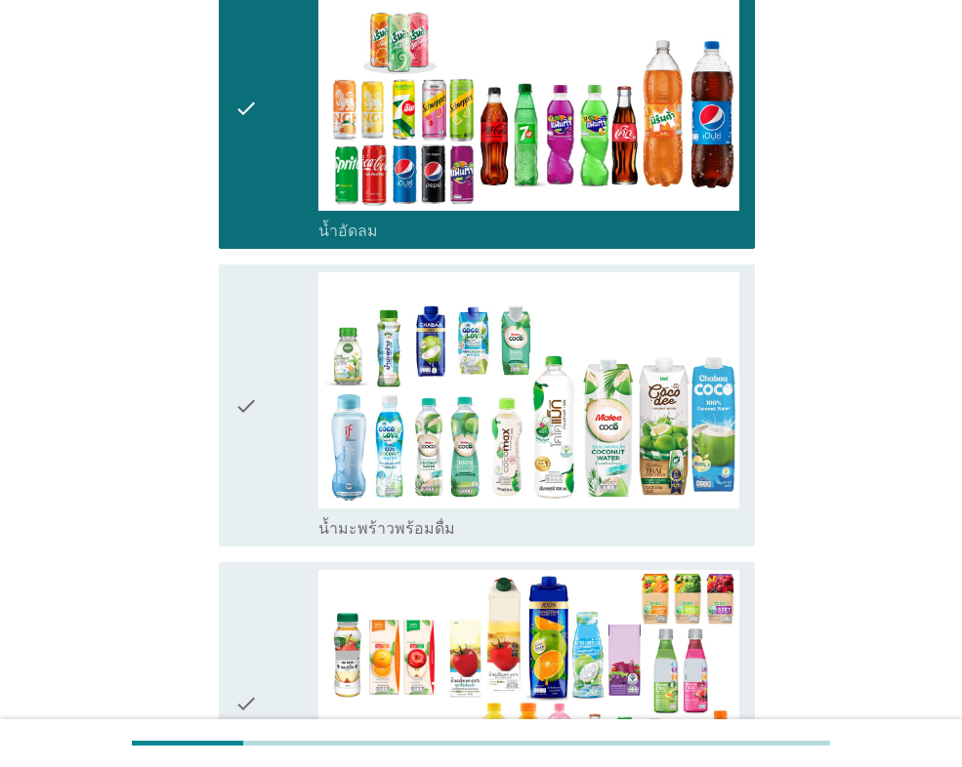
scroll to position [1269, 0]
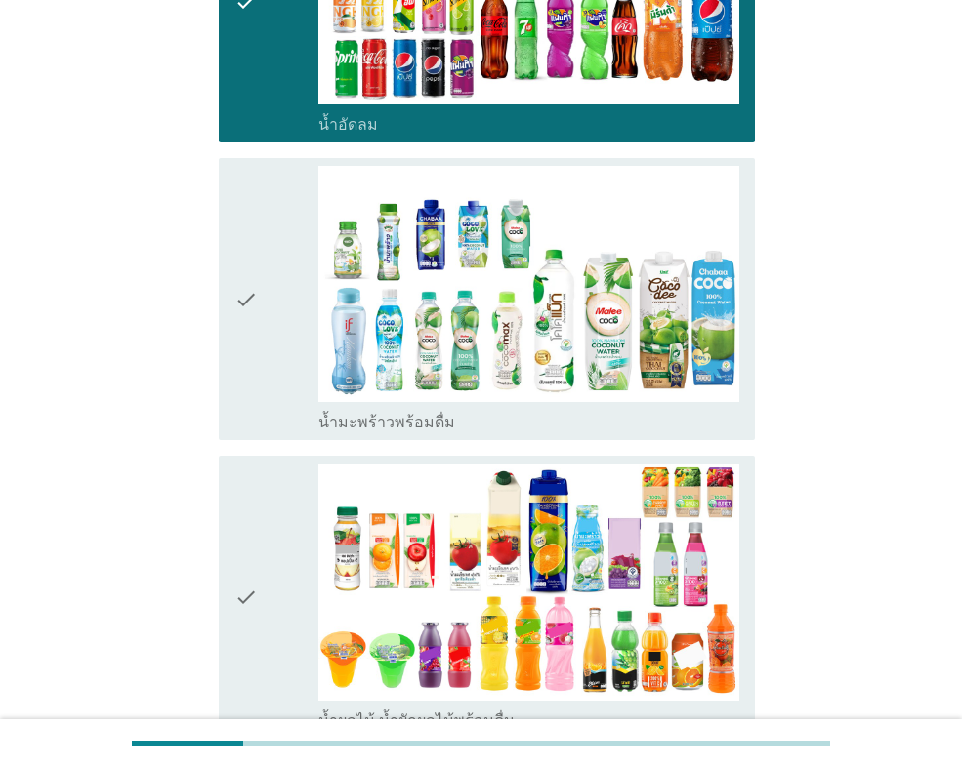
click at [256, 419] on icon "check" at bounding box center [245, 299] width 23 height 267
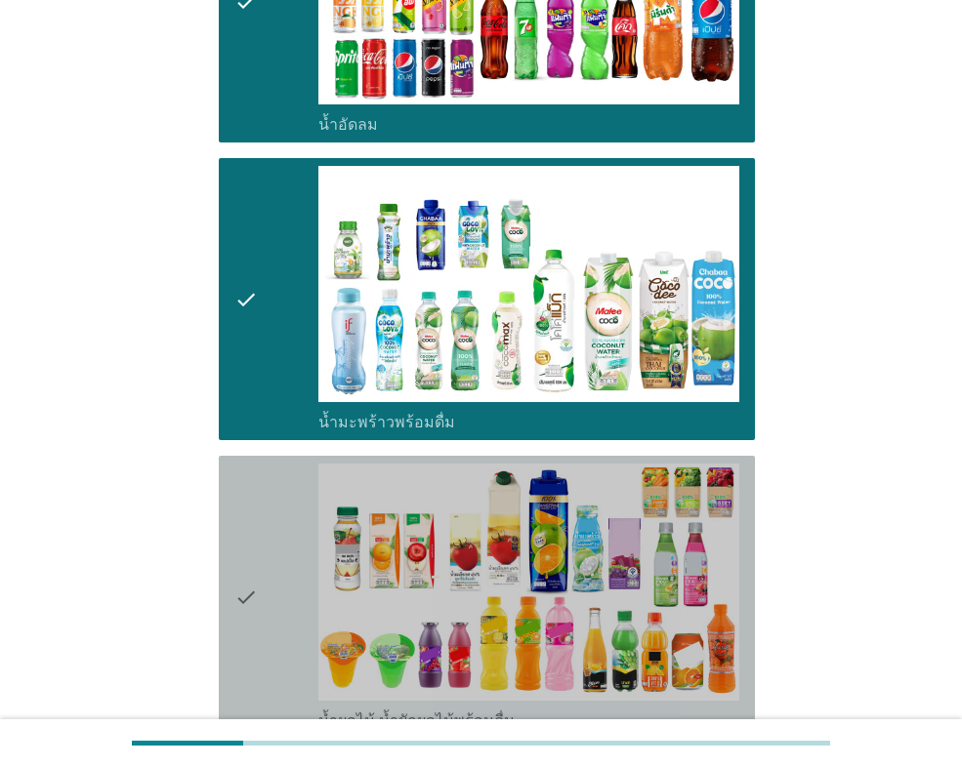
click at [246, 483] on icon "check" at bounding box center [245, 597] width 23 height 267
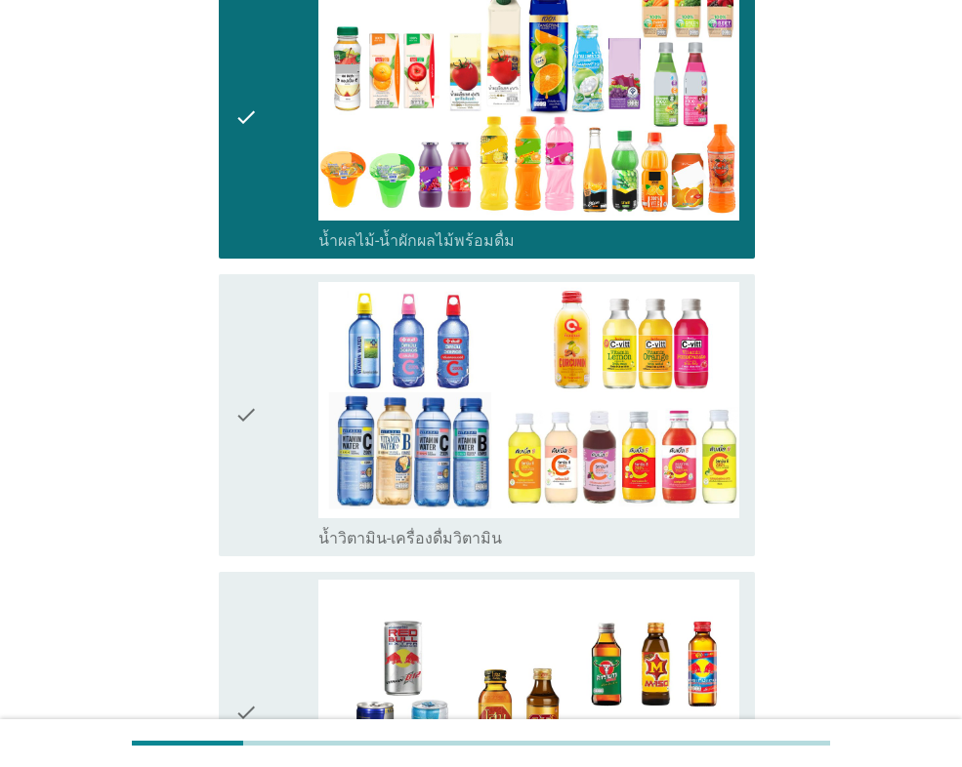
scroll to position [1758, 0]
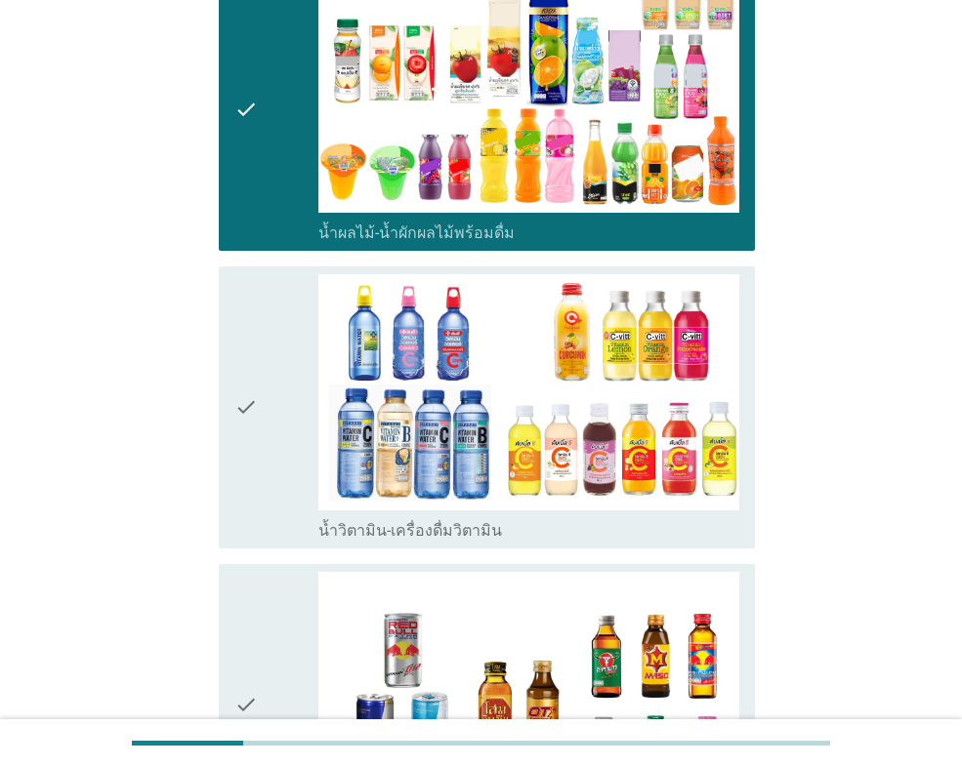
click at [252, 467] on icon "check" at bounding box center [245, 407] width 23 height 267
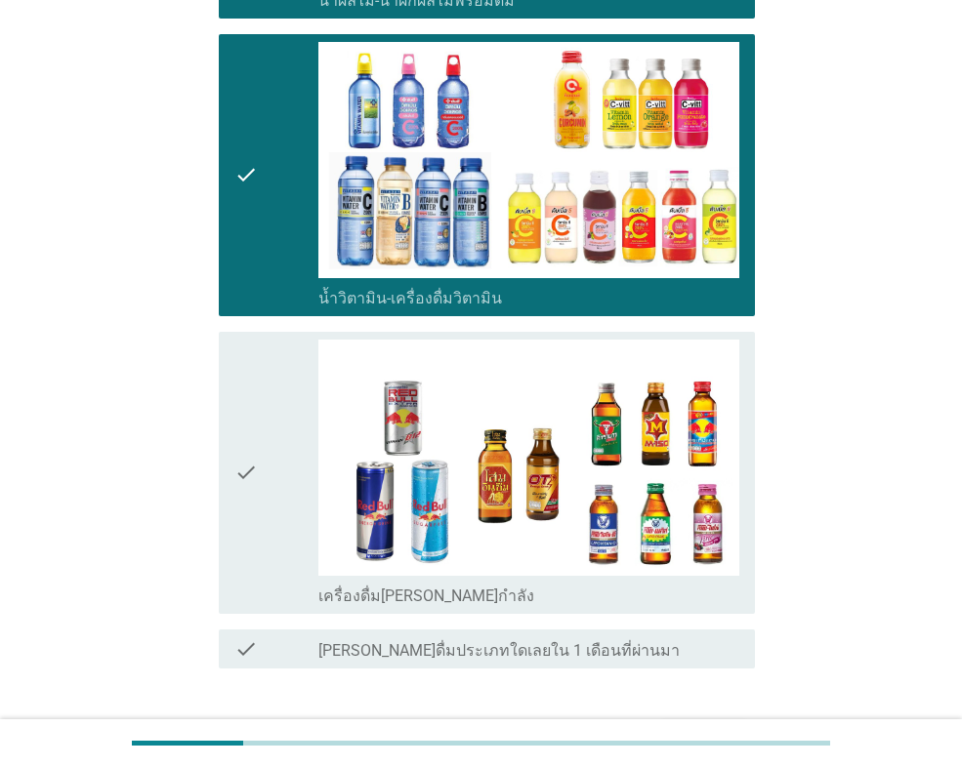
scroll to position [2050, 0]
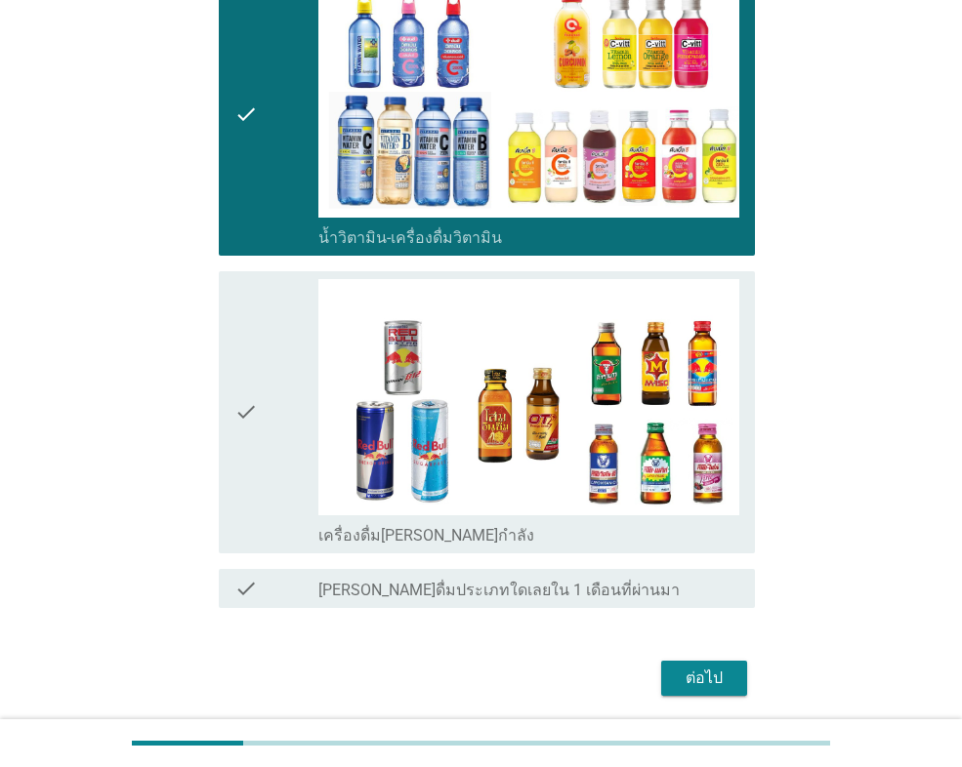
click at [252, 467] on icon "check" at bounding box center [245, 412] width 23 height 267
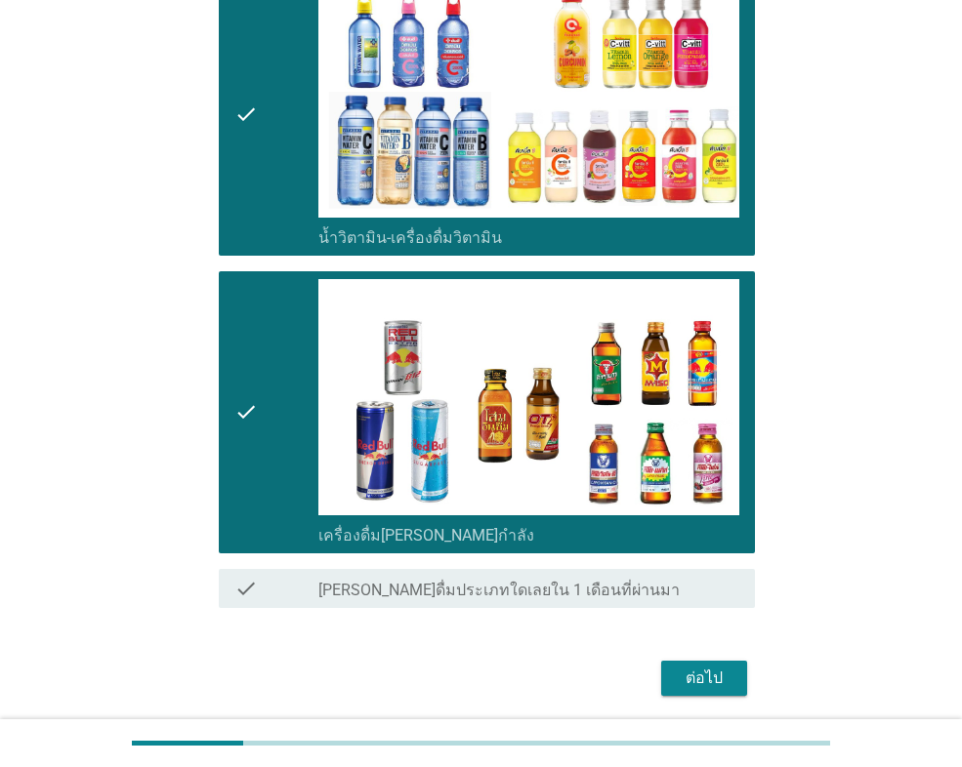
click at [705, 661] on button "ต่อไป" at bounding box center [704, 678] width 86 height 35
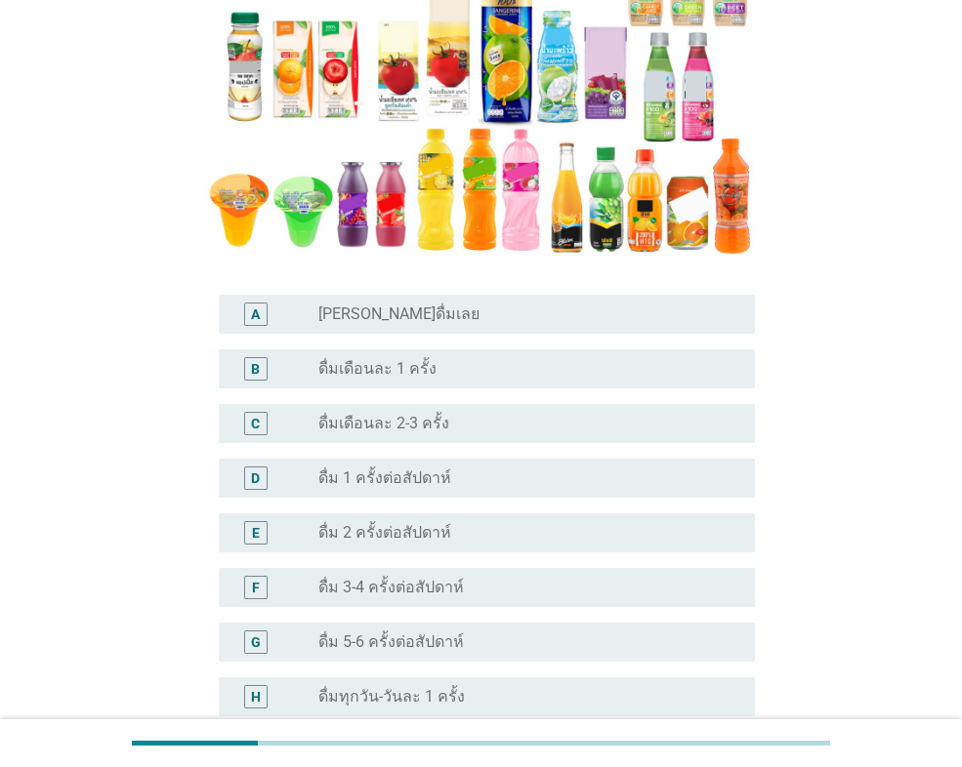
scroll to position [391, 0]
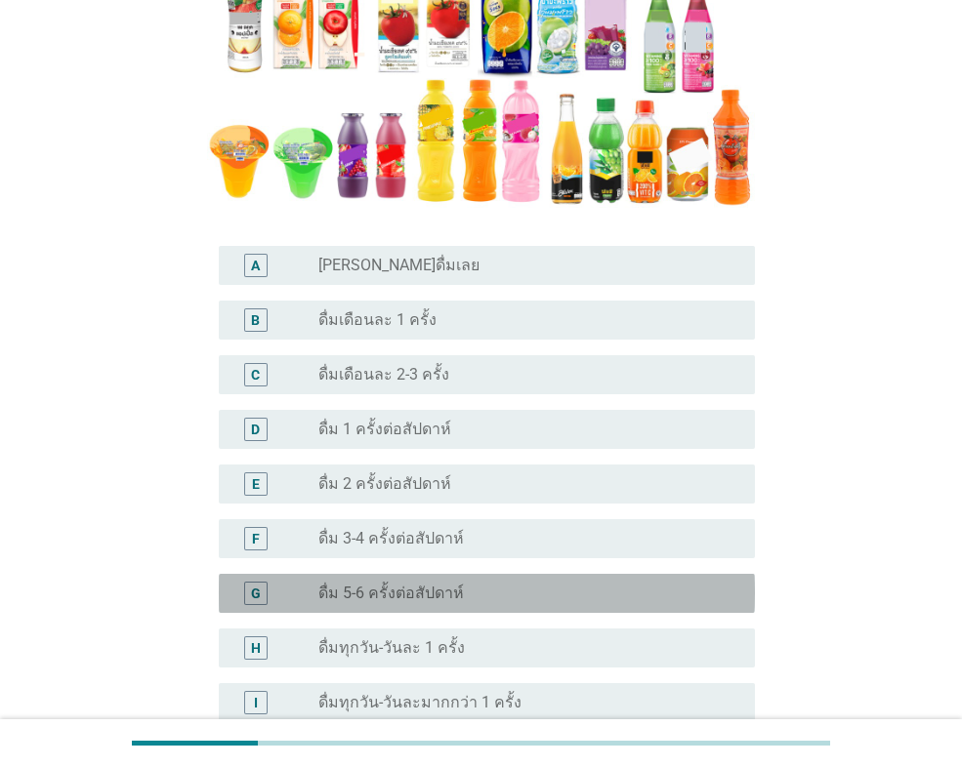
click at [338, 589] on label "ดื่ม 5-6 ครั้งต่อสัปดาห์" at bounding box center [390, 594] width 145 height 20
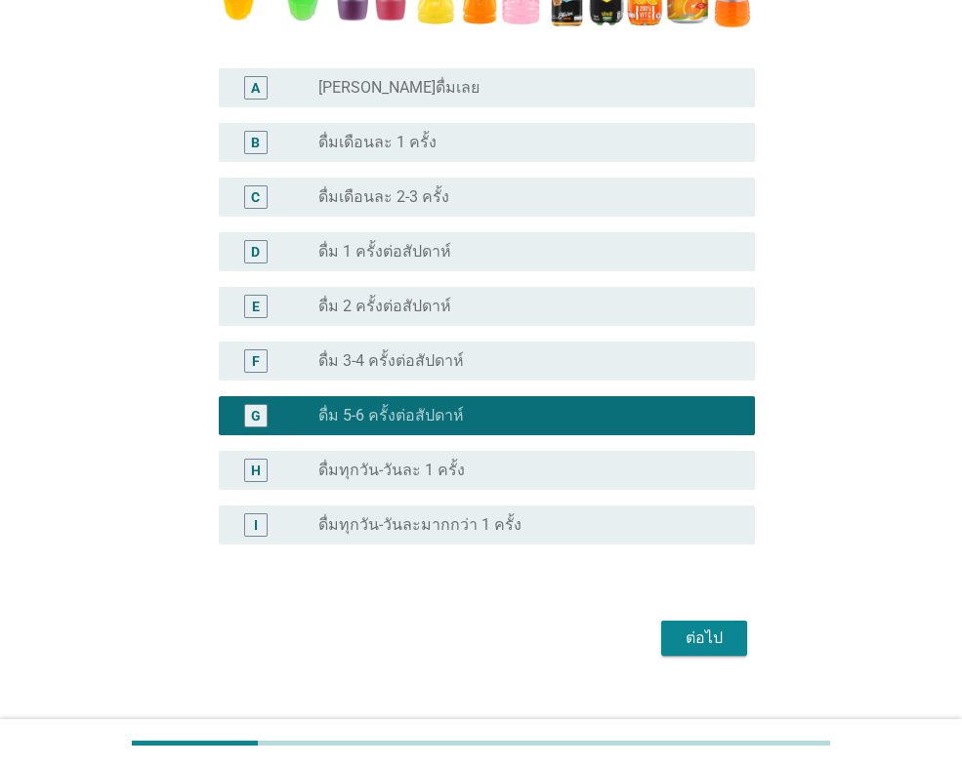
scroll to position [597, 0]
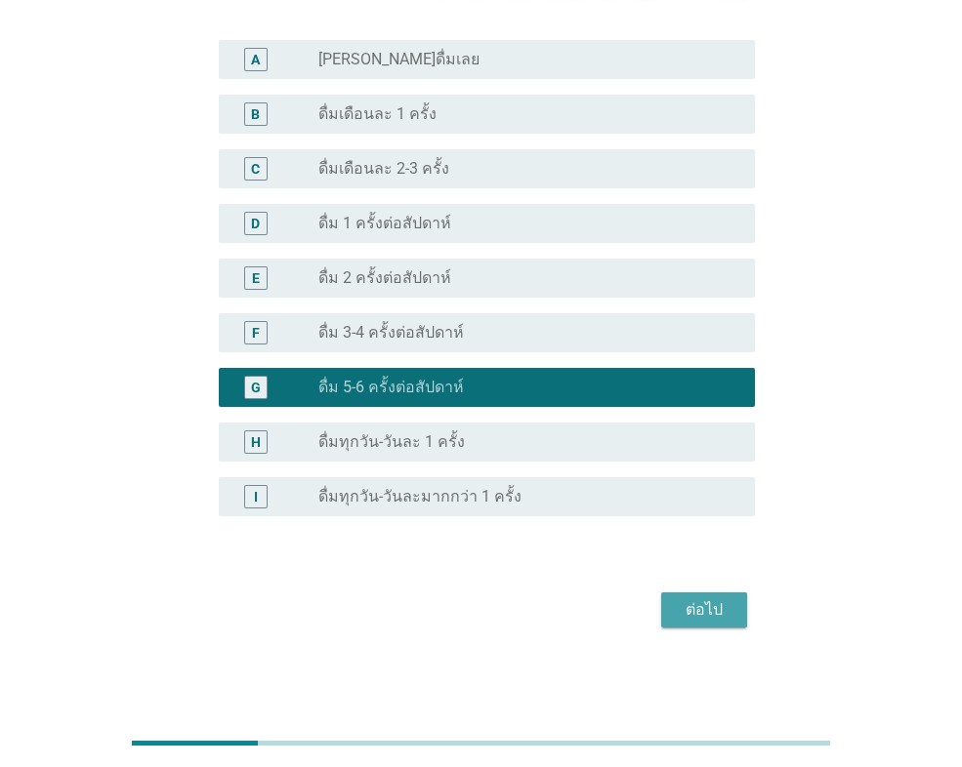
click at [700, 599] on div "ต่อไป" at bounding box center [704, 610] width 55 height 23
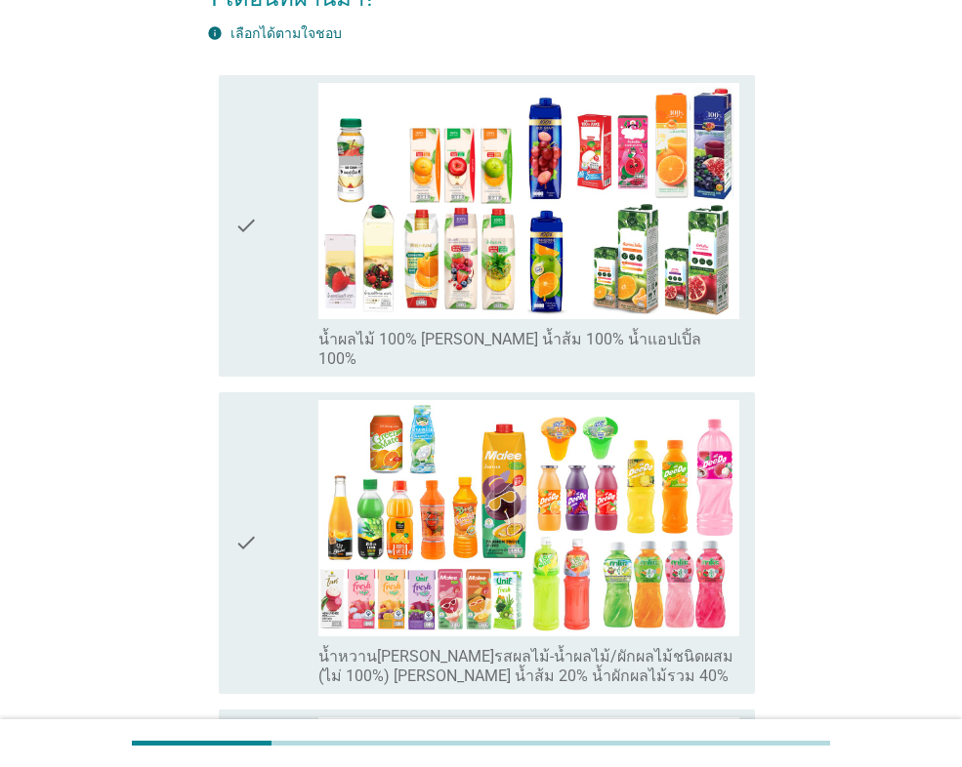
scroll to position [293, 0]
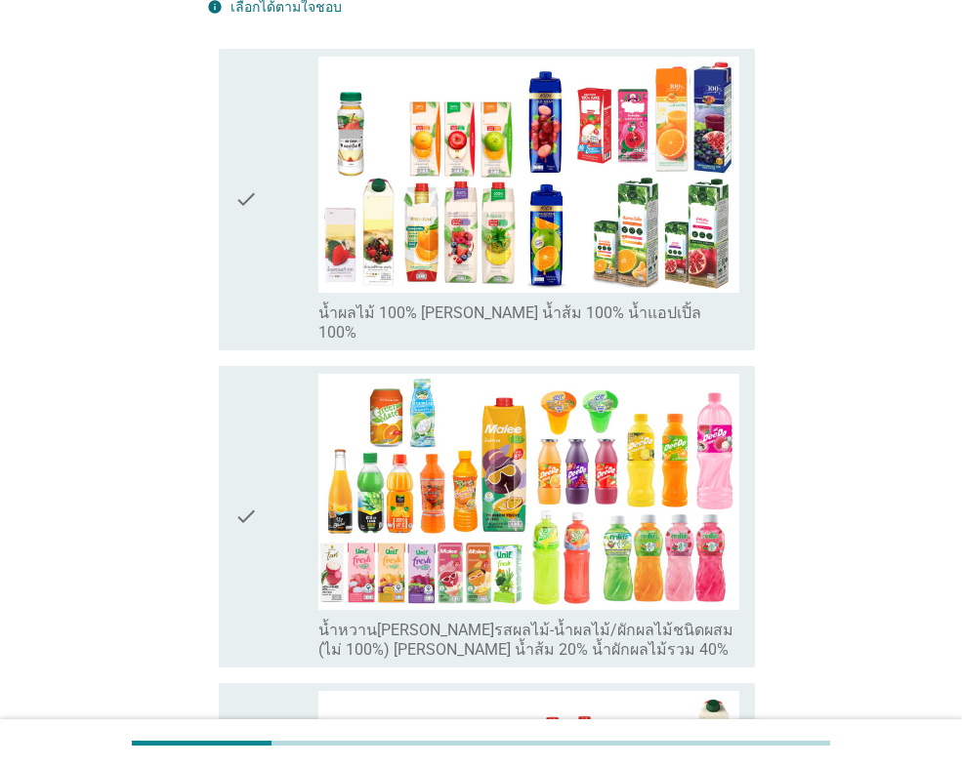
click at [266, 240] on div "check" at bounding box center [276, 200] width 84 height 286
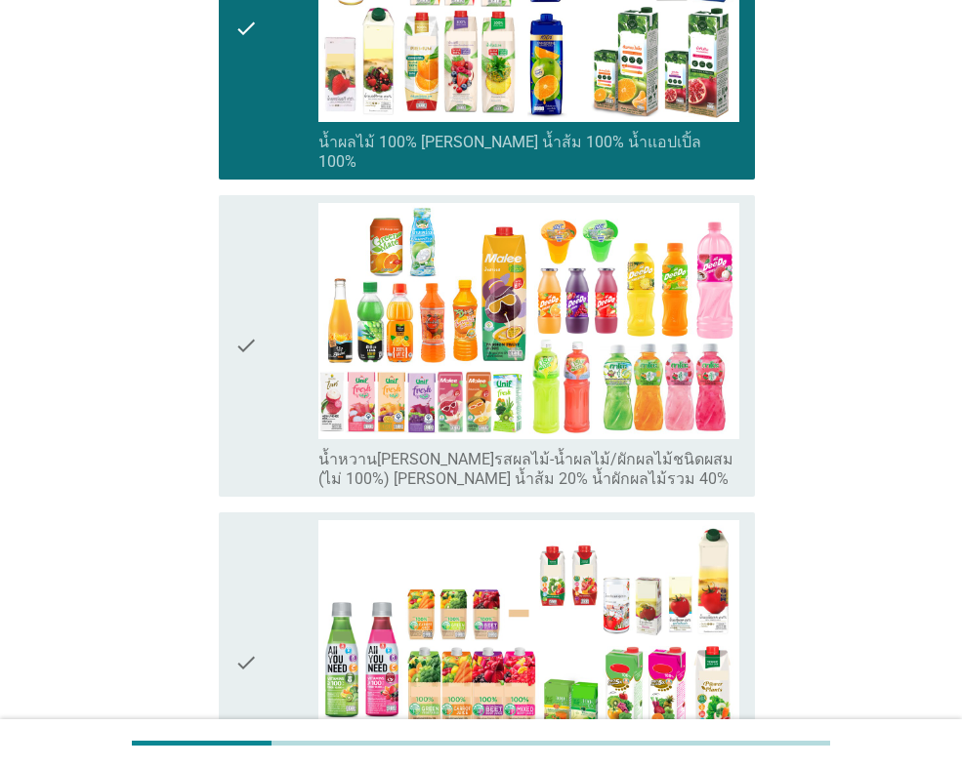
scroll to position [488, 0]
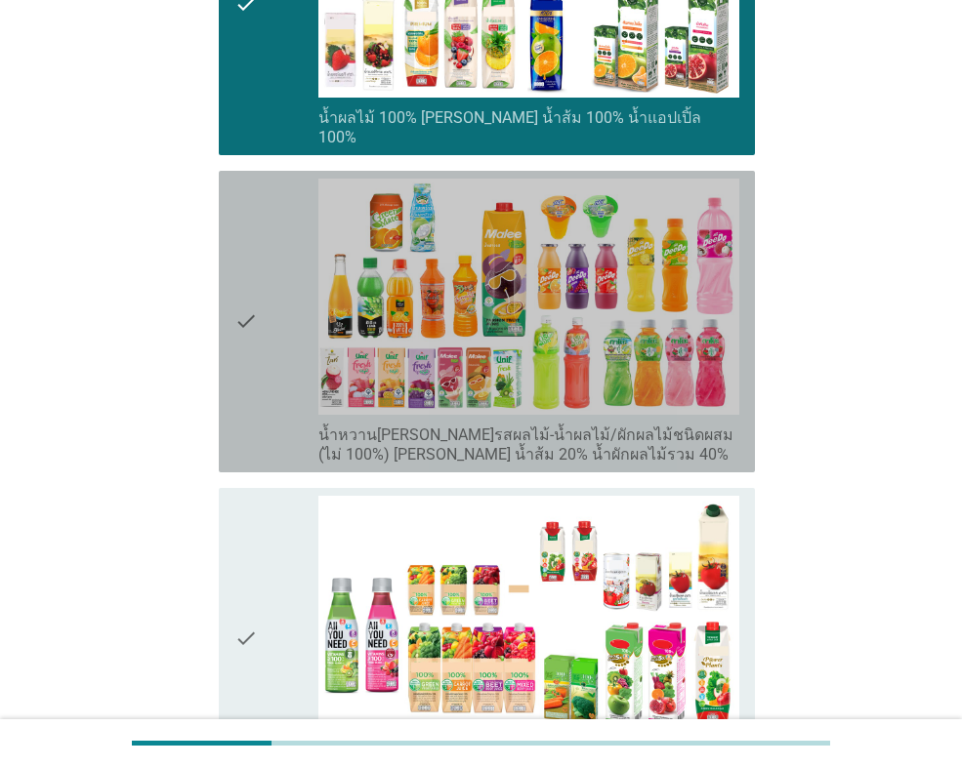
click at [252, 359] on icon "check" at bounding box center [245, 322] width 23 height 286
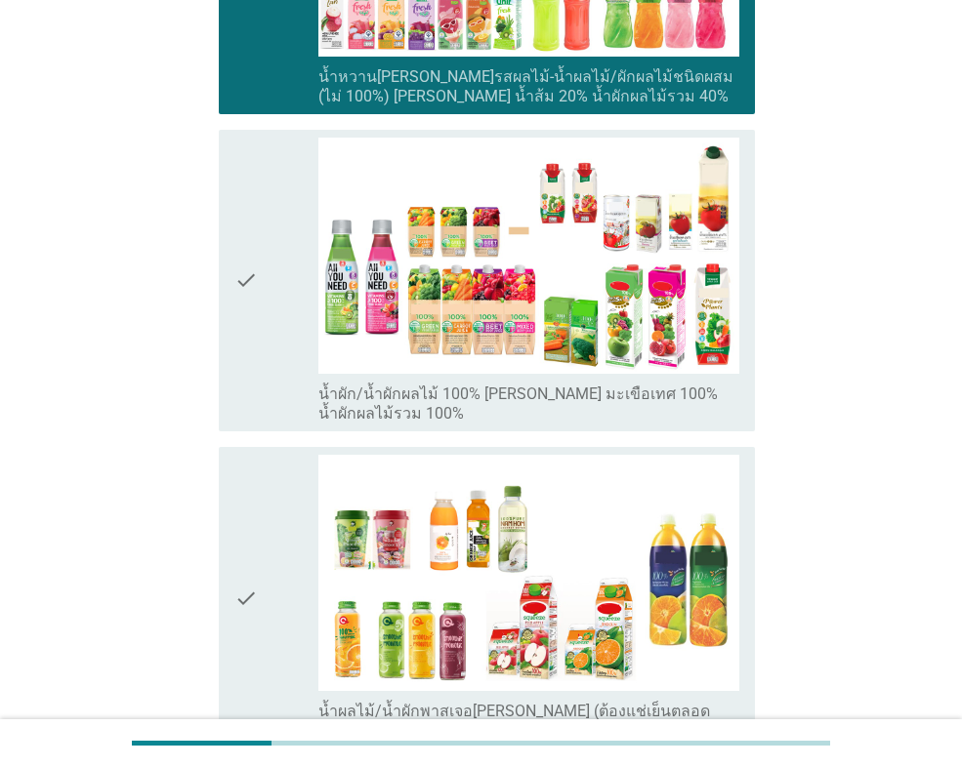
scroll to position [976, 0]
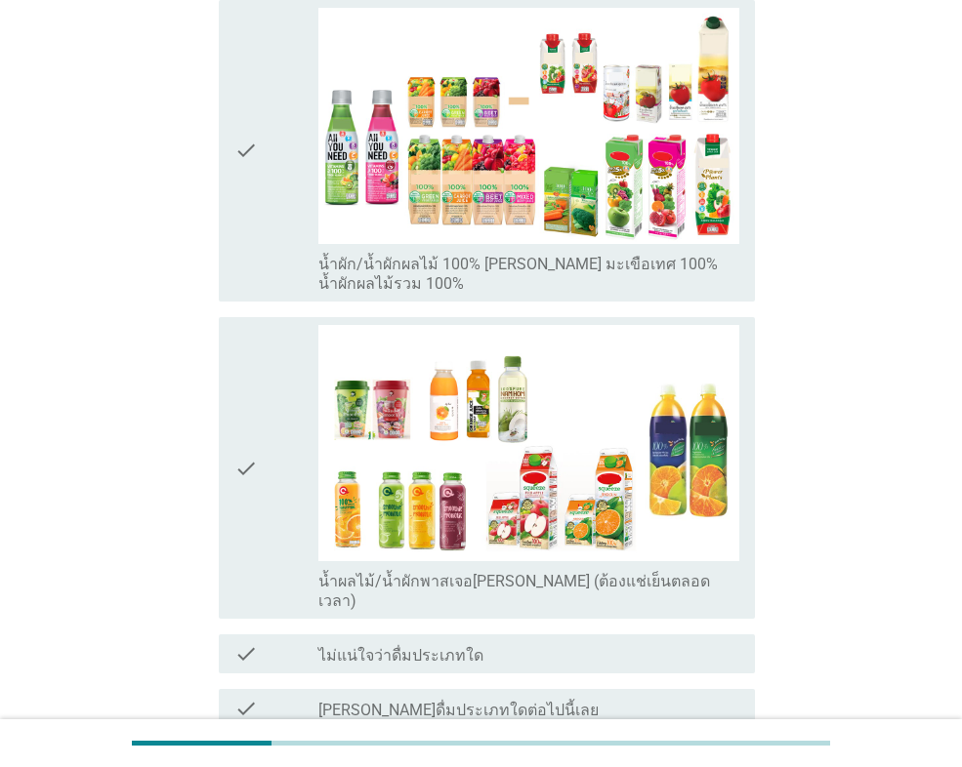
click at [251, 434] on icon "check" at bounding box center [245, 468] width 23 height 286
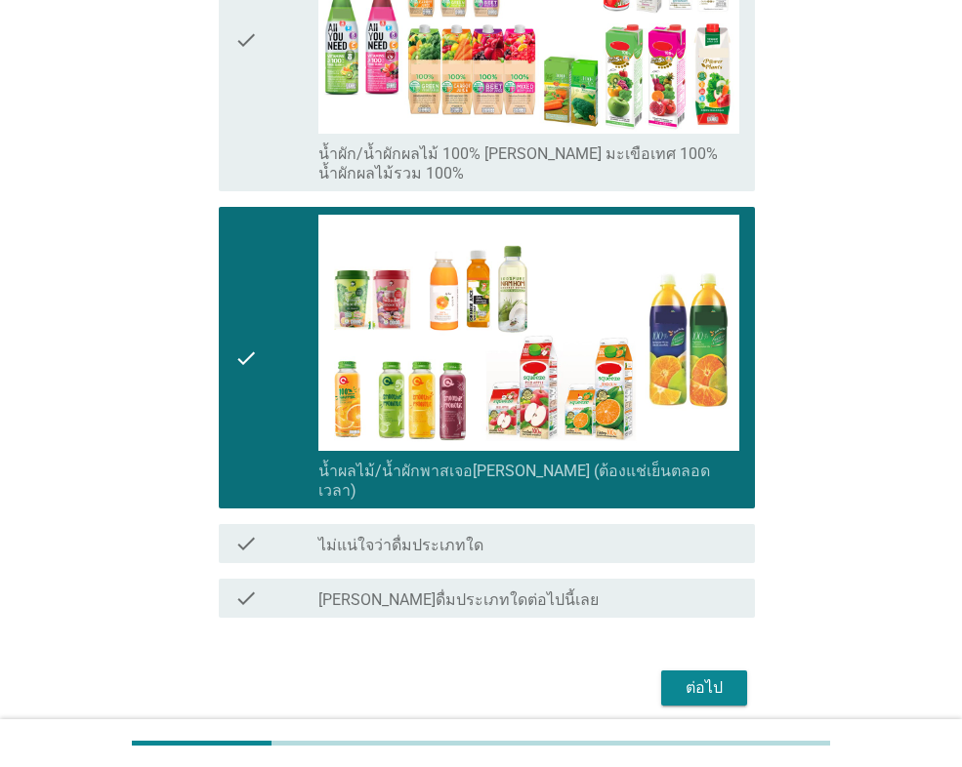
scroll to position [1092, 0]
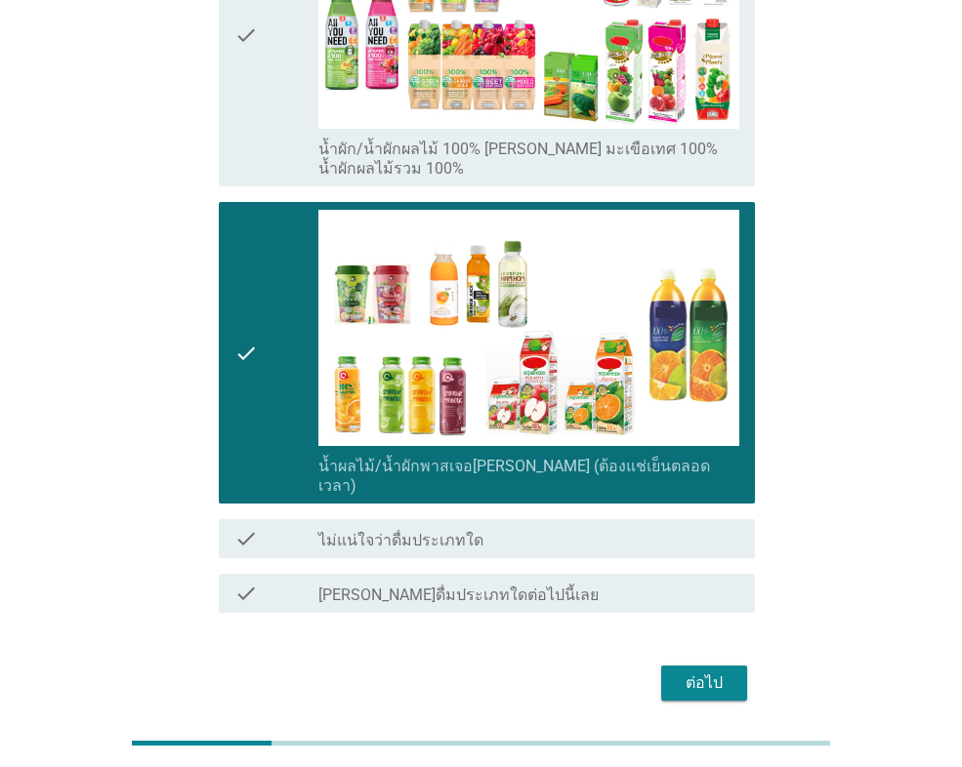
click at [690, 672] on div "ต่อไป" at bounding box center [704, 683] width 55 height 23
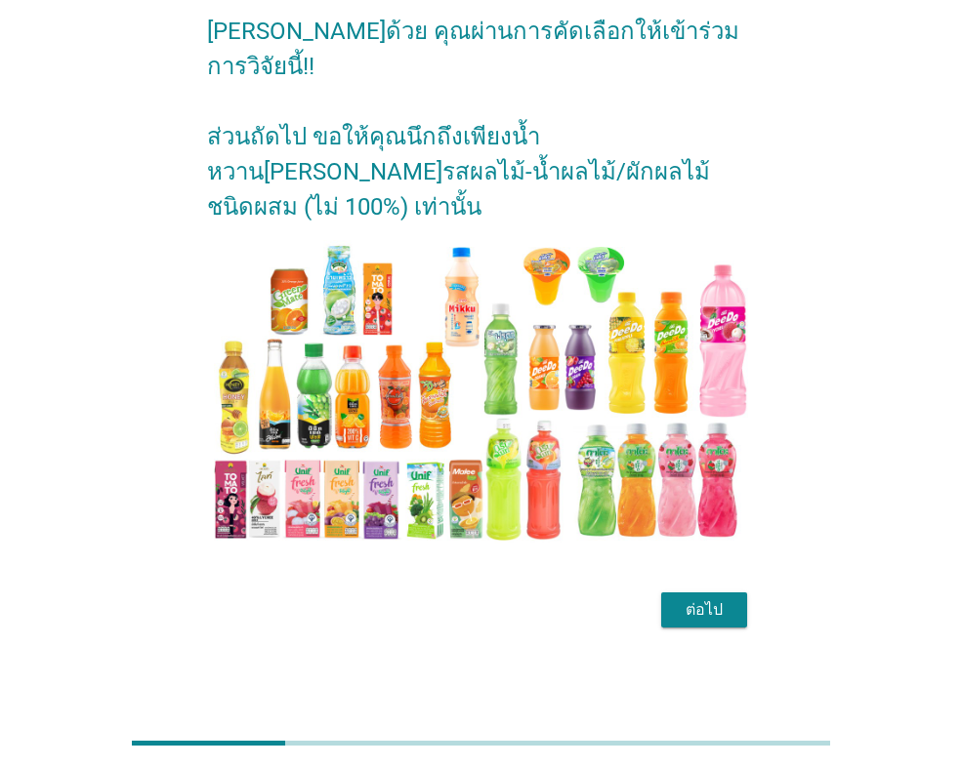
scroll to position [0, 0]
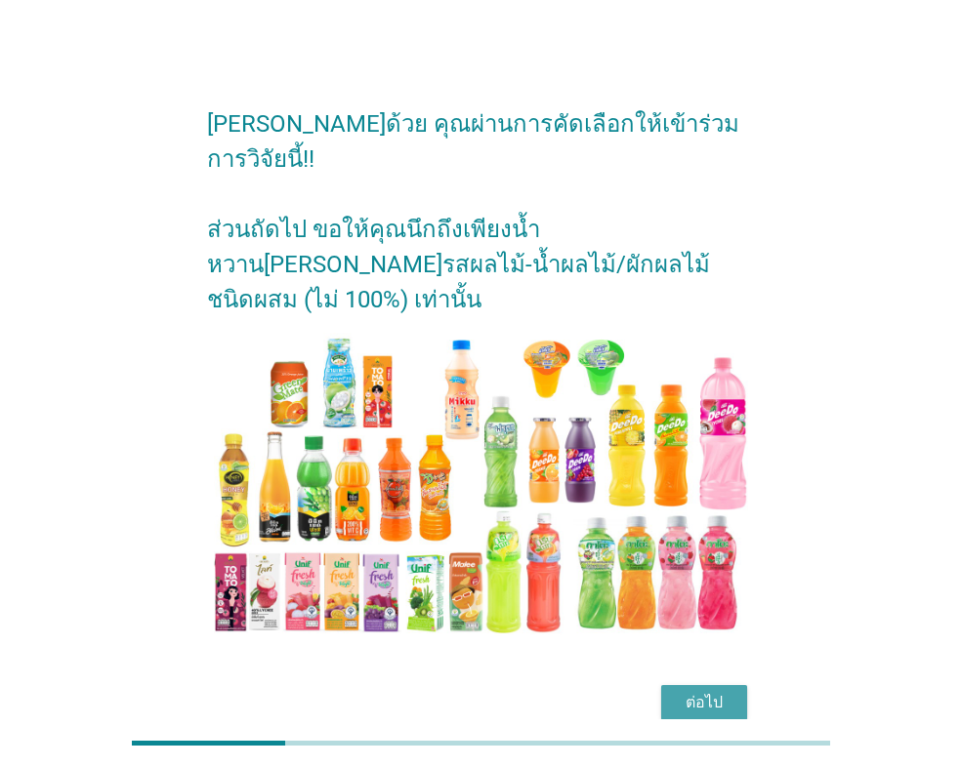
click at [703, 691] on div "ต่อไป" at bounding box center [704, 702] width 55 height 23
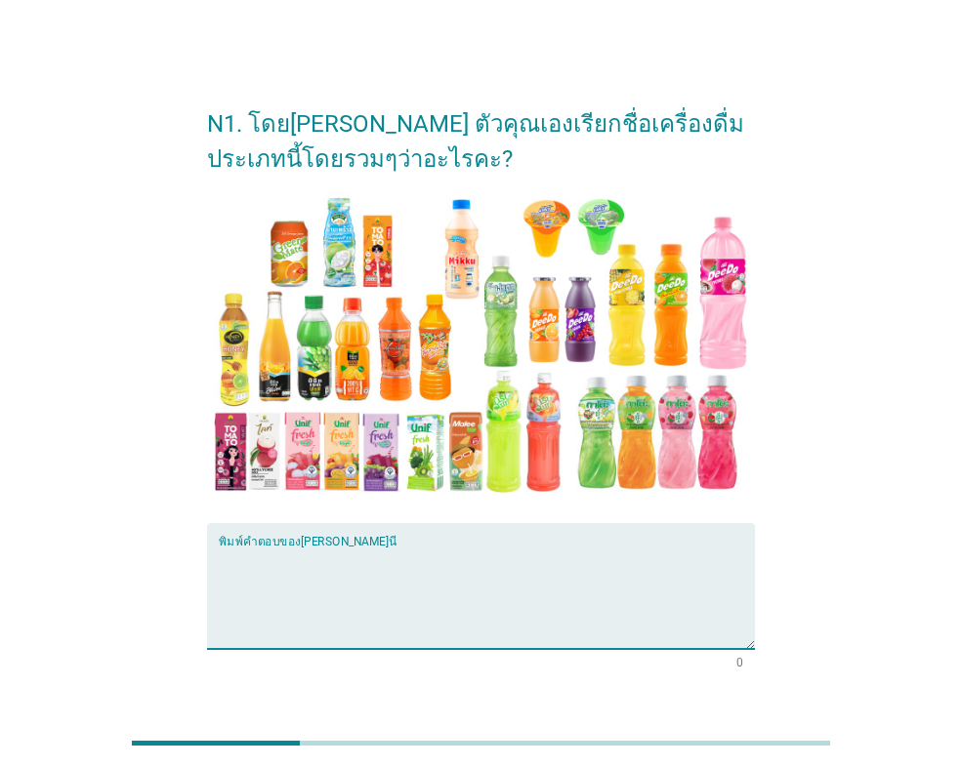
click at [318, 561] on textarea "พิมพ์คำตอบของคุณ ที่นี่" at bounding box center [487, 598] width 536 height 103
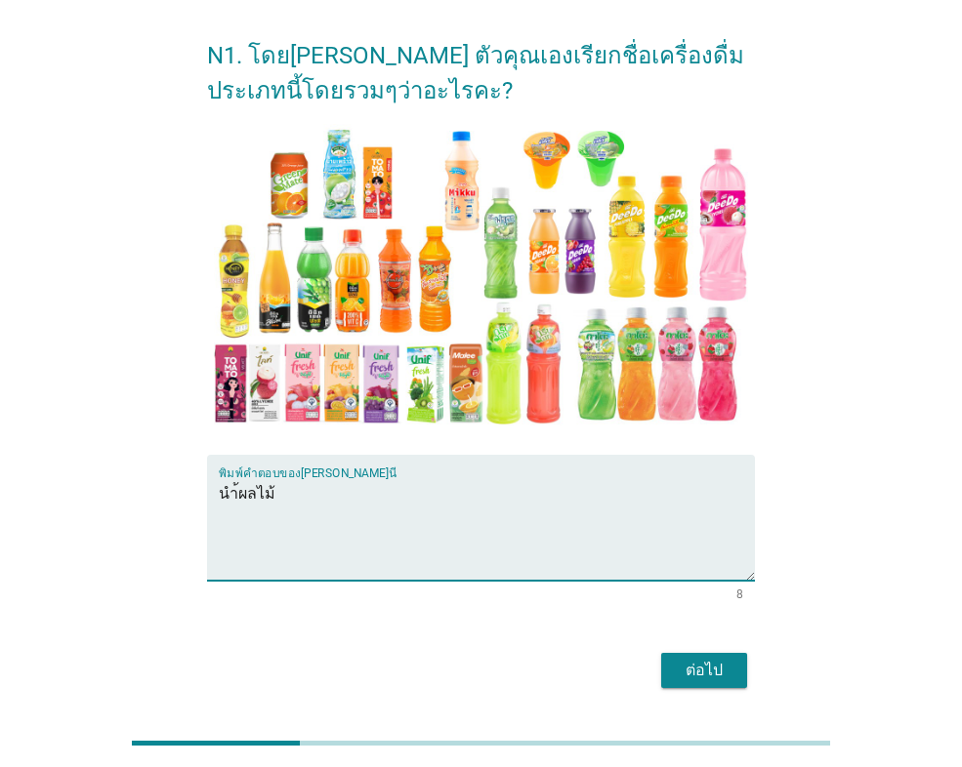
scroll to position [98, 0]
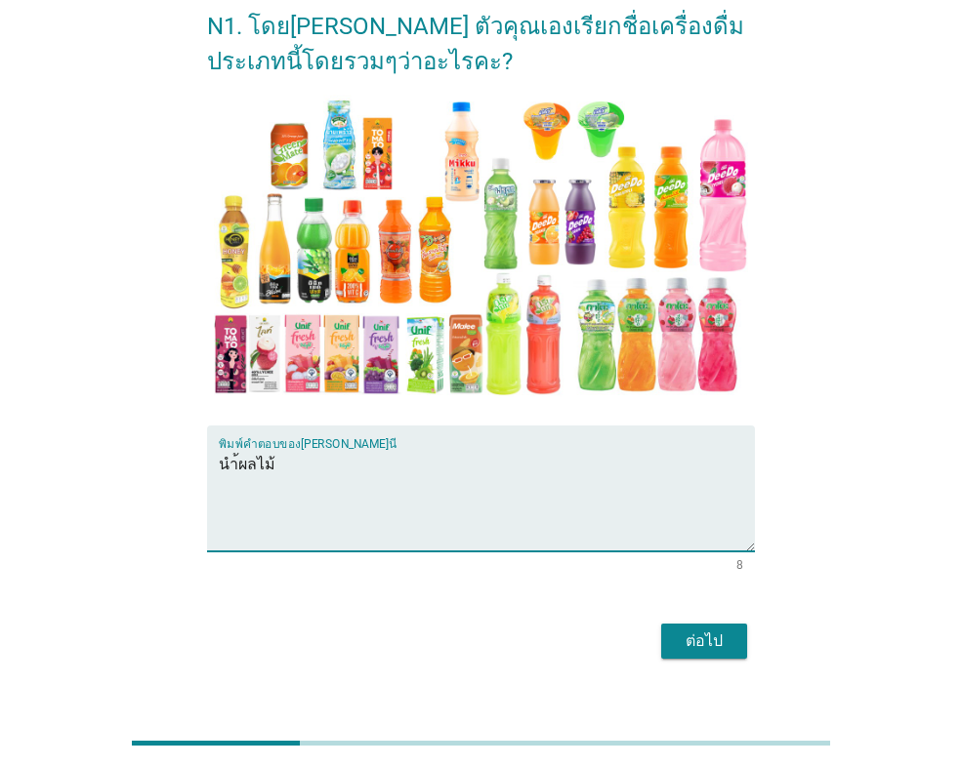
type textarea "นำ้ผลไม้"
click at [721, 651] on div "ต่อไป" at bounding box center [704, 641] width 55 height 23
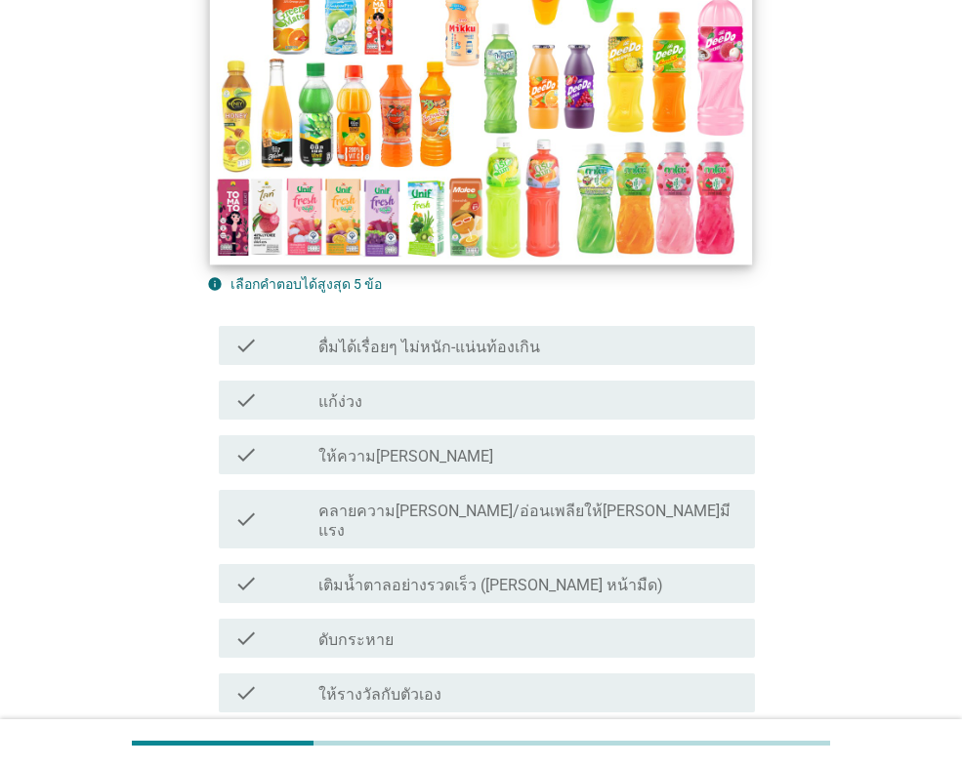
scroll to position [488, 0]
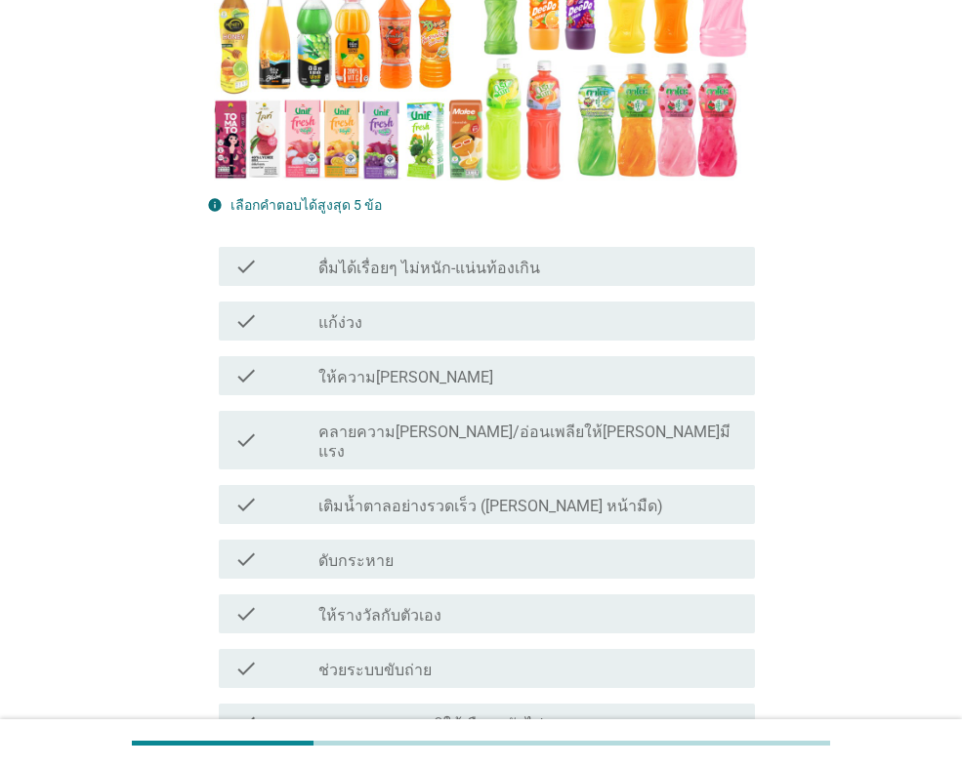
click at [449, 380] on div "check_box_outline_blank ให้ความ[PERSON_NAME]" at bounding box center [528, 375] width 421 height 23
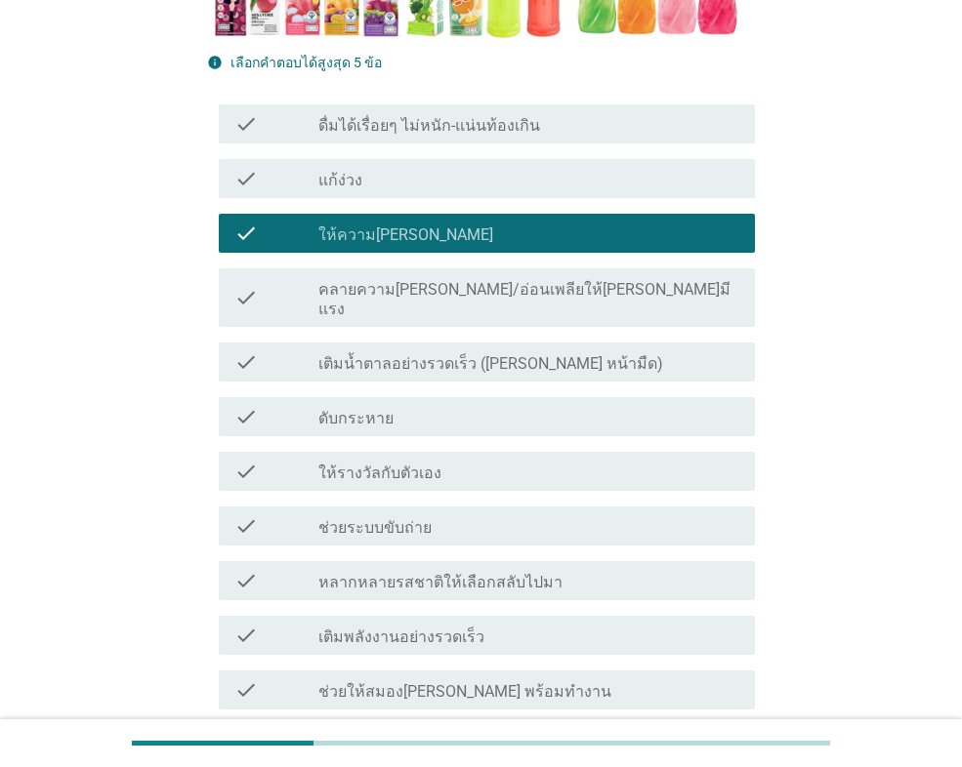
scroll to position [683, 0]
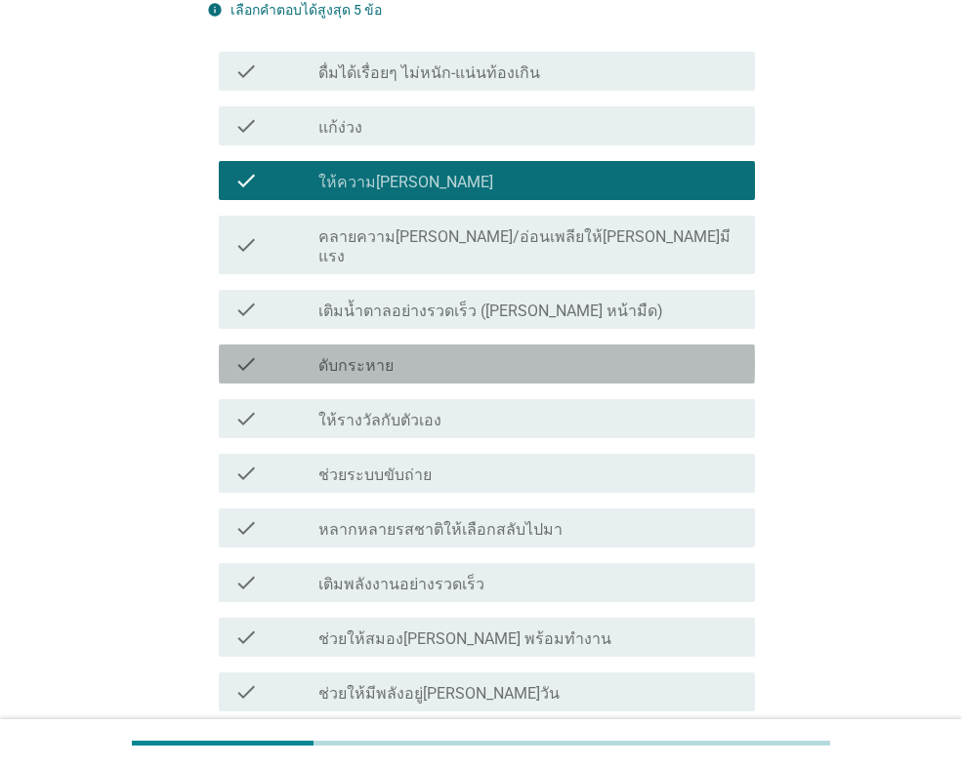
click at [425, 355] on div "check_box_outline_blank ดับกระหาย" at bounding box center [528, 363] width 421 height 23
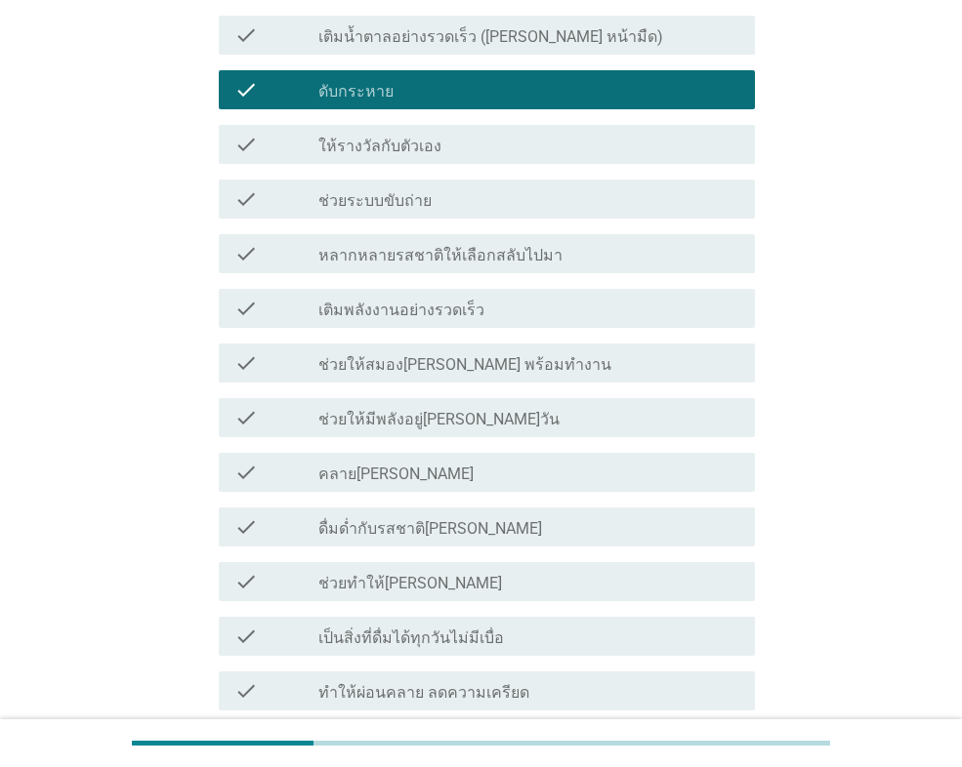
scroll to position [976, 0]
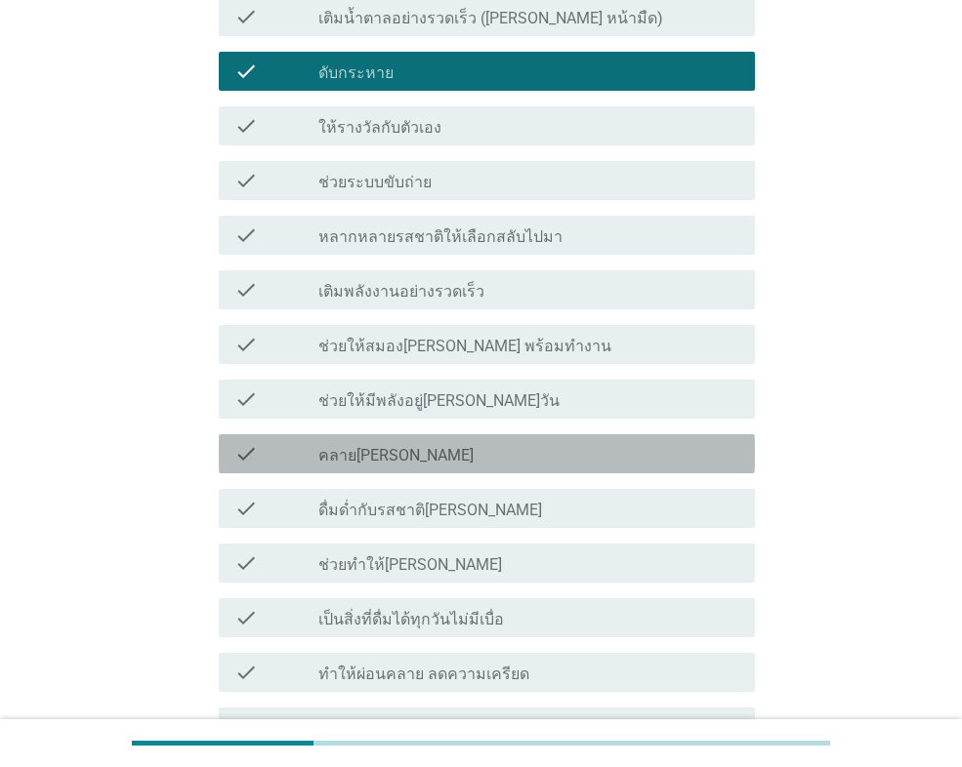
click at [413, 442] on div "check_box_outline_blank คลาย[PERSON_NAME]" at bounding box center [528, 453] width 421 height 23
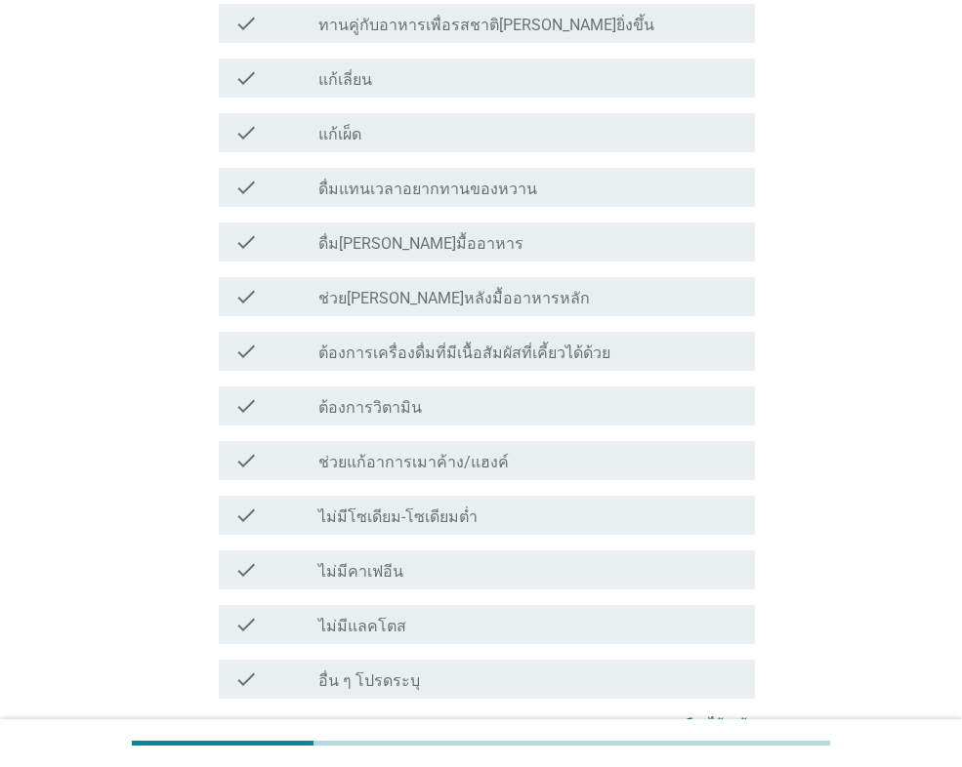
scroll to position [1903, 0]
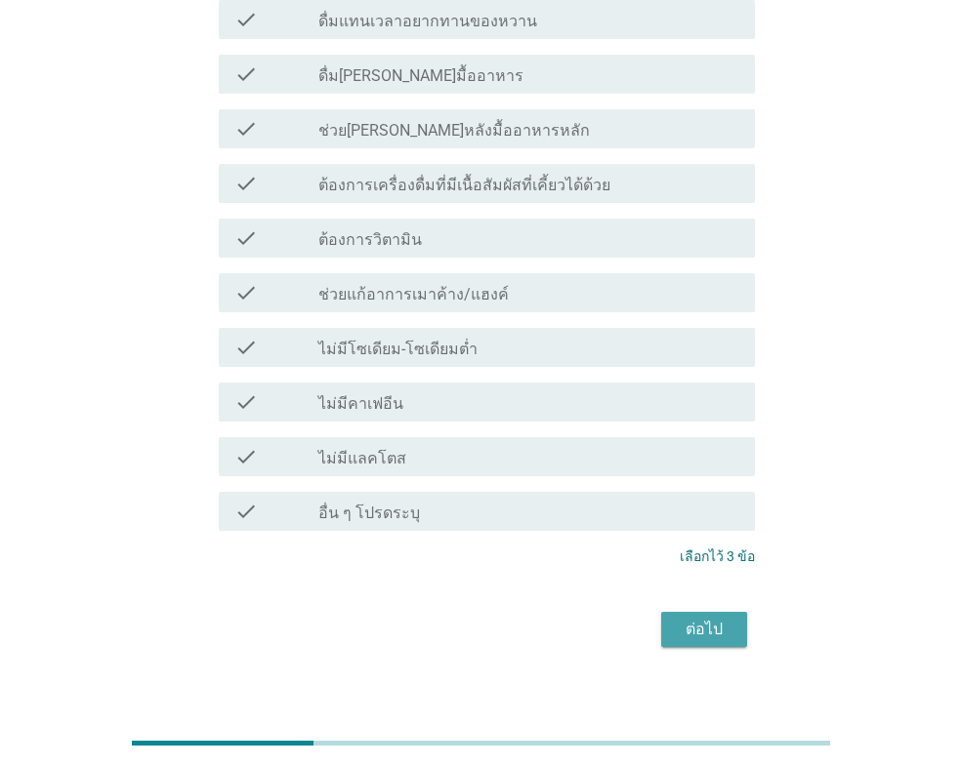
click at [681, 618] on div "ต่อไป" at bounding box center [704, 629] width 55 height 23
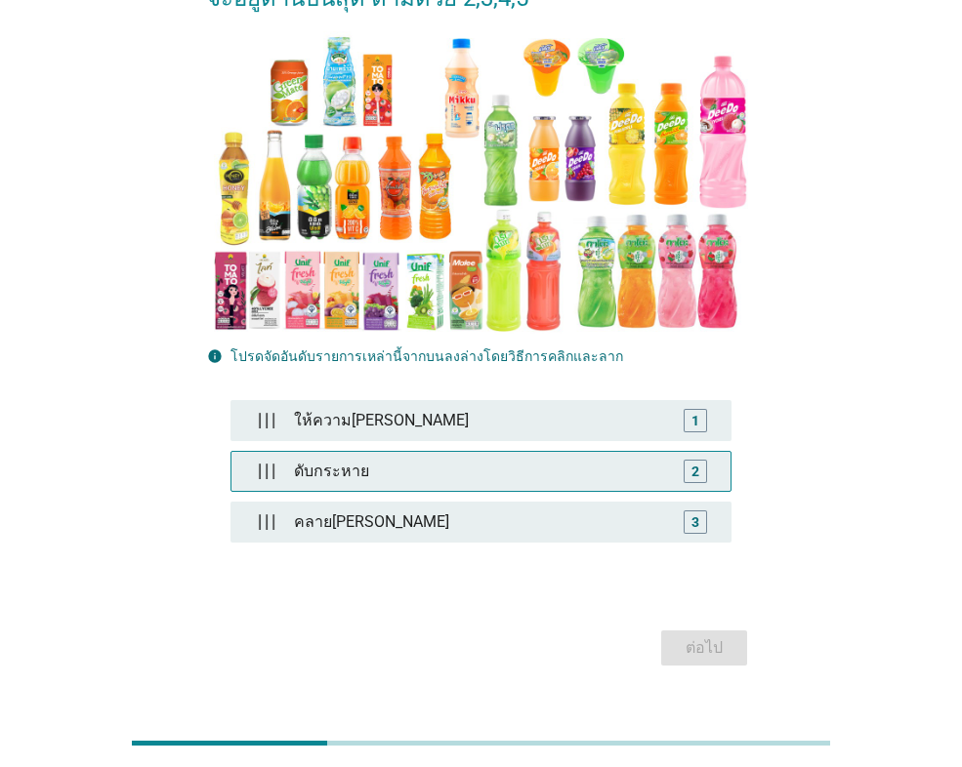
scroll to position [269, 0]
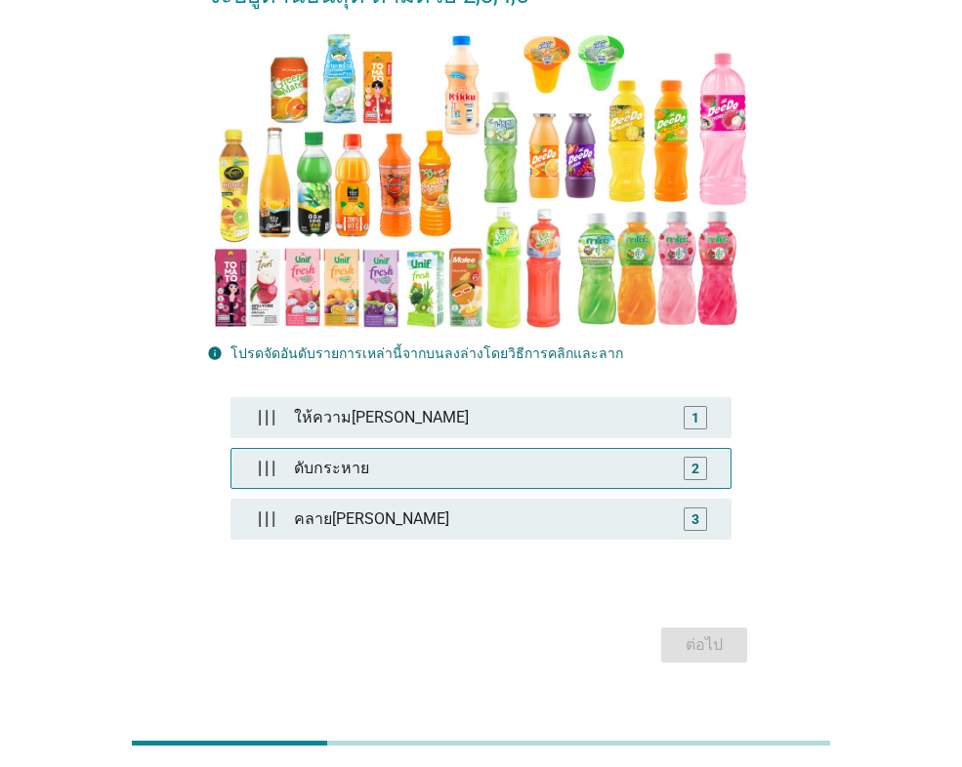
click at [365, 449] on div "ดับกระหาย" at bounding box center [481, 468] width 390 height 39
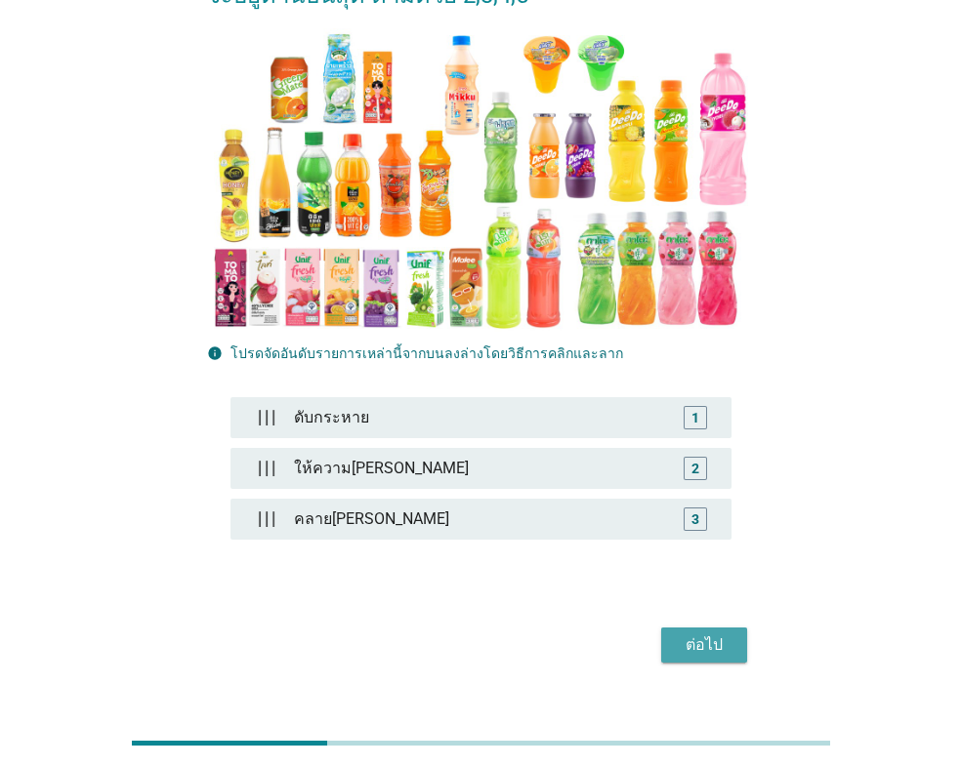
click at [721, 634] on div "ต่อไป" at bounding box center [704, 645] width 55 height 23
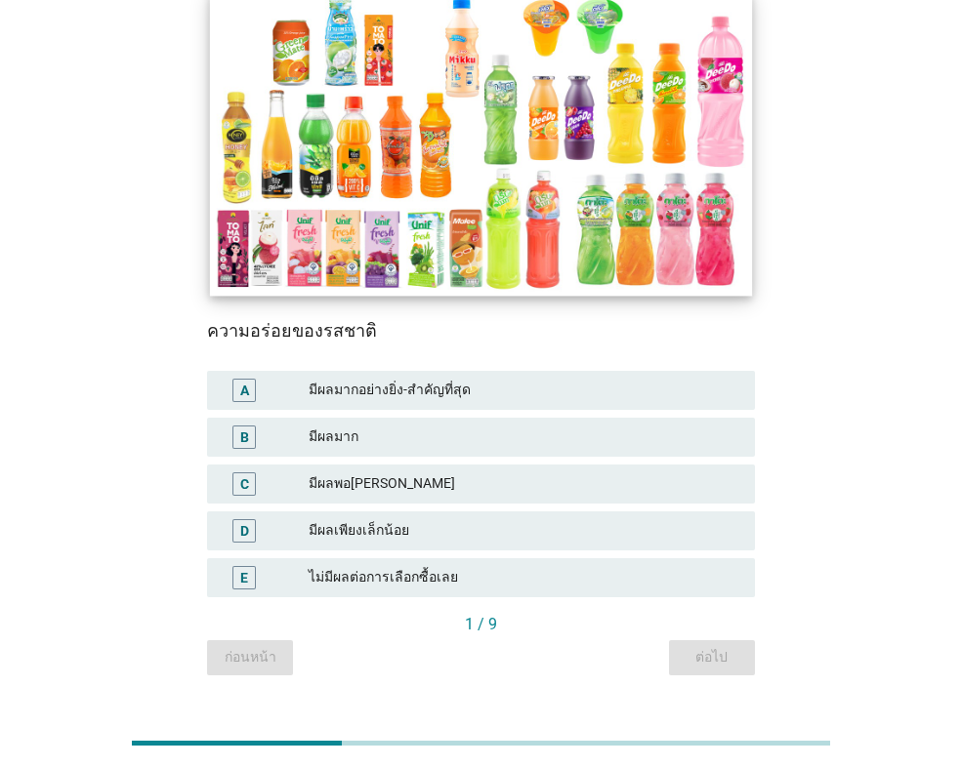
scroll to position [279, 0]
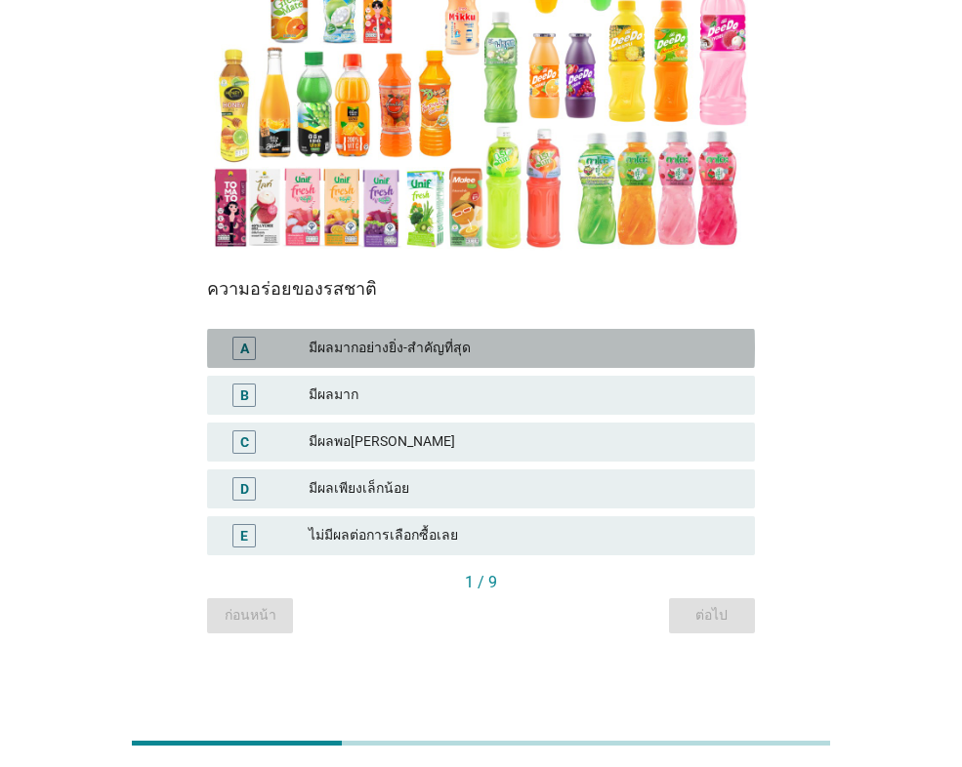
click at [315, 351] on div "มีผลมากอย่างยิ่ง-สำคัญที่สุด" at bounding box center [524, 348] width 431 height 23
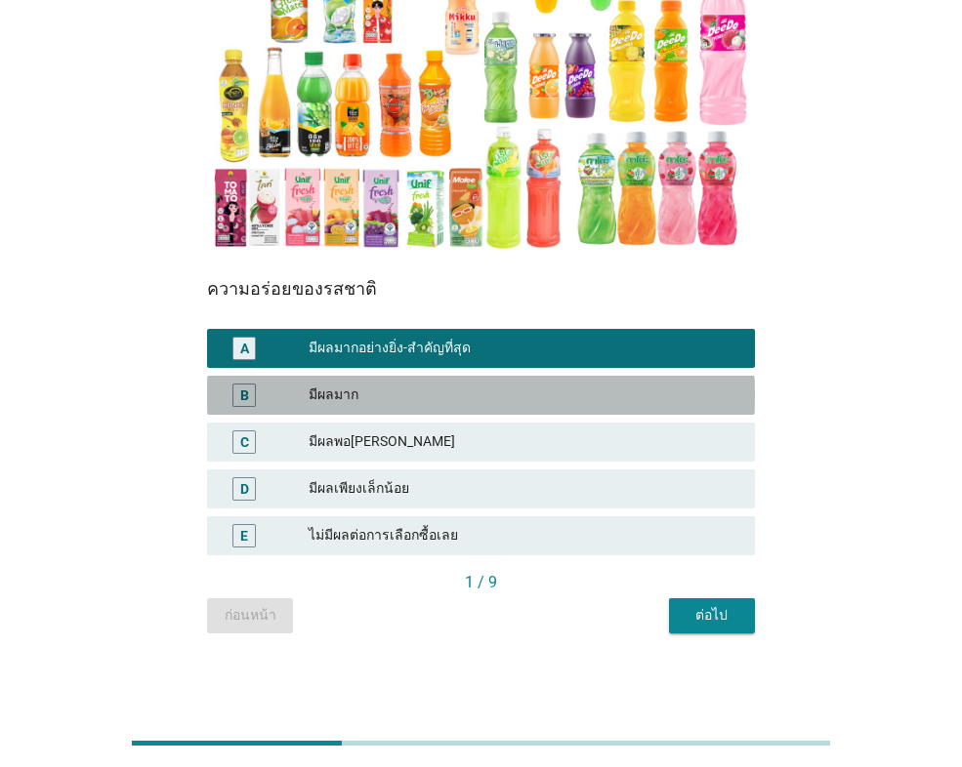
click at [389, 407] on div "B มีผลมาก" at bounding box center [481, 395] width 548 height 39
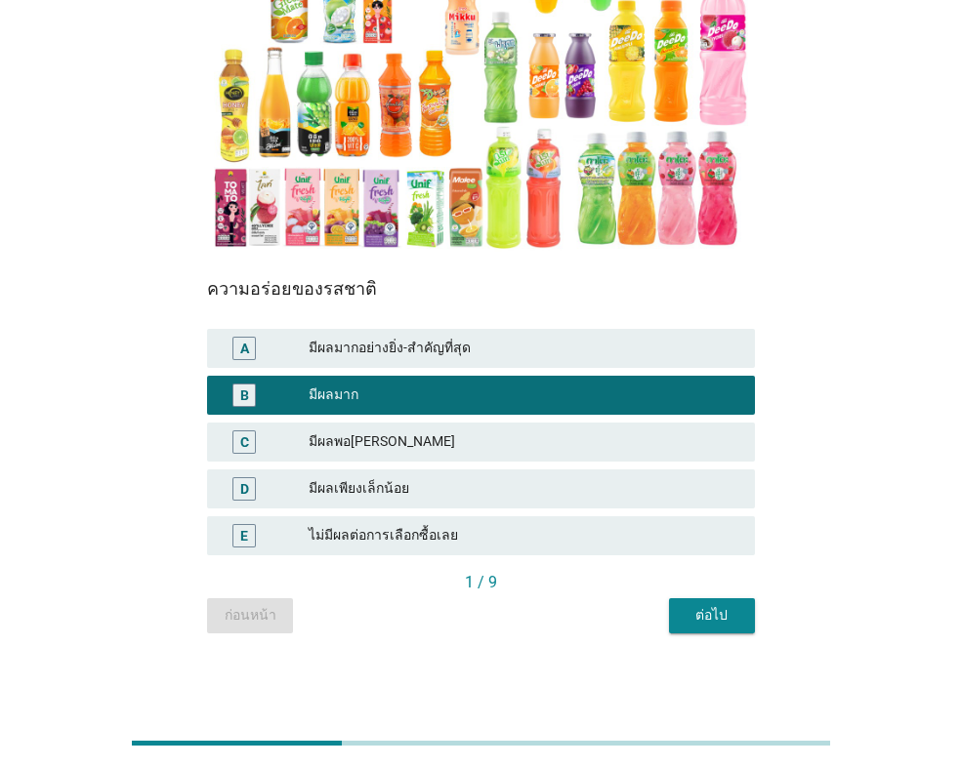
click at [697, 600] on button "ต่อไป" at bounding box center [712, 616] width 86 height 35
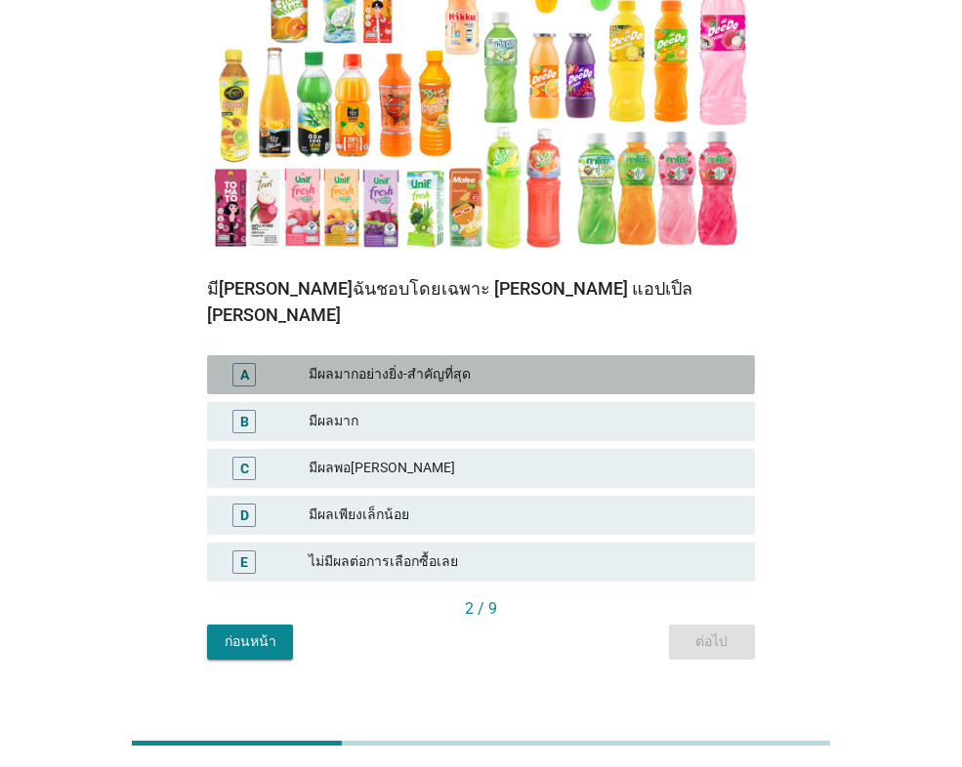
click at [270, 363] on div "A" at bounding box center [266, 374] width 86 height 23
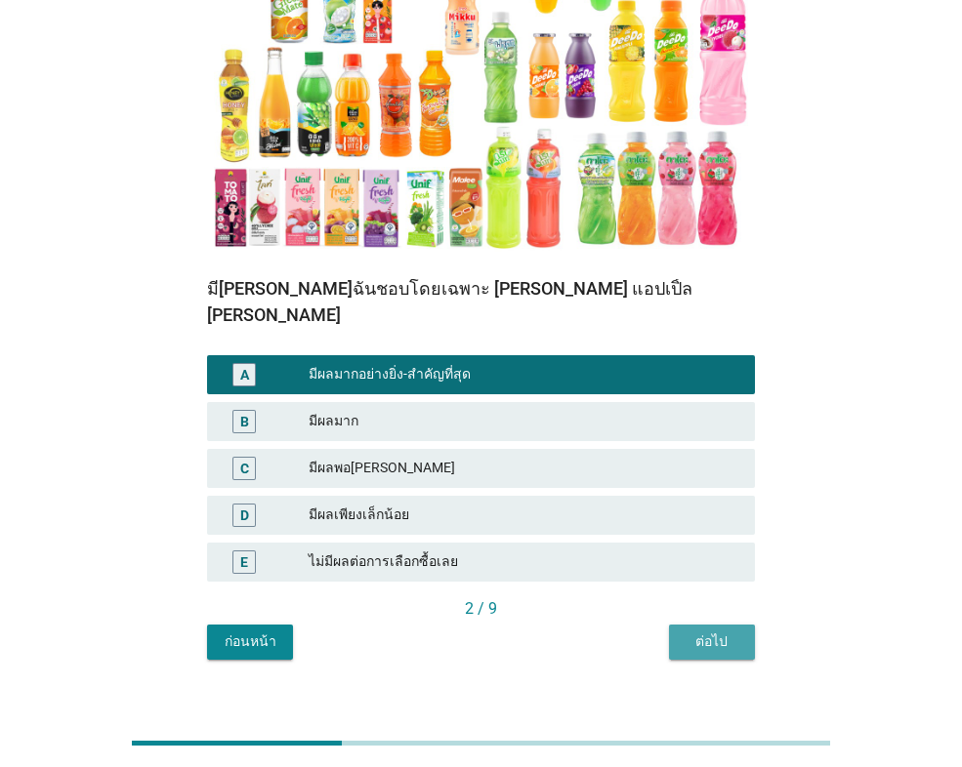
click at [705, 632] on div "ต่อไป" at bounding box center [711, 642] width 55 height 21
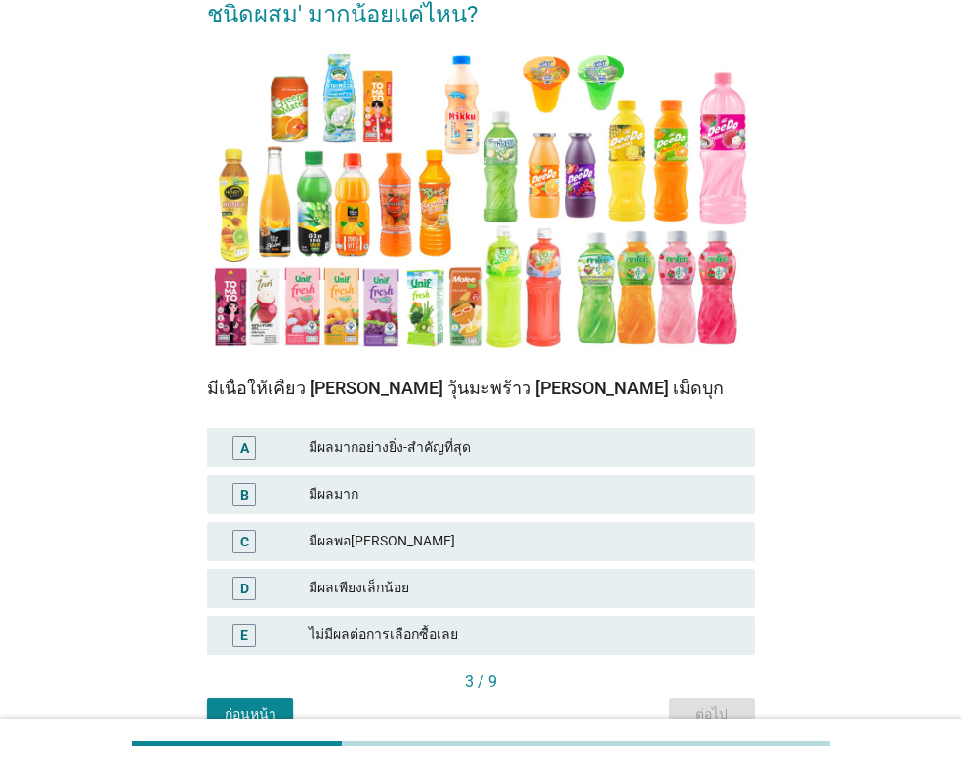
scroll to position [195, 0]
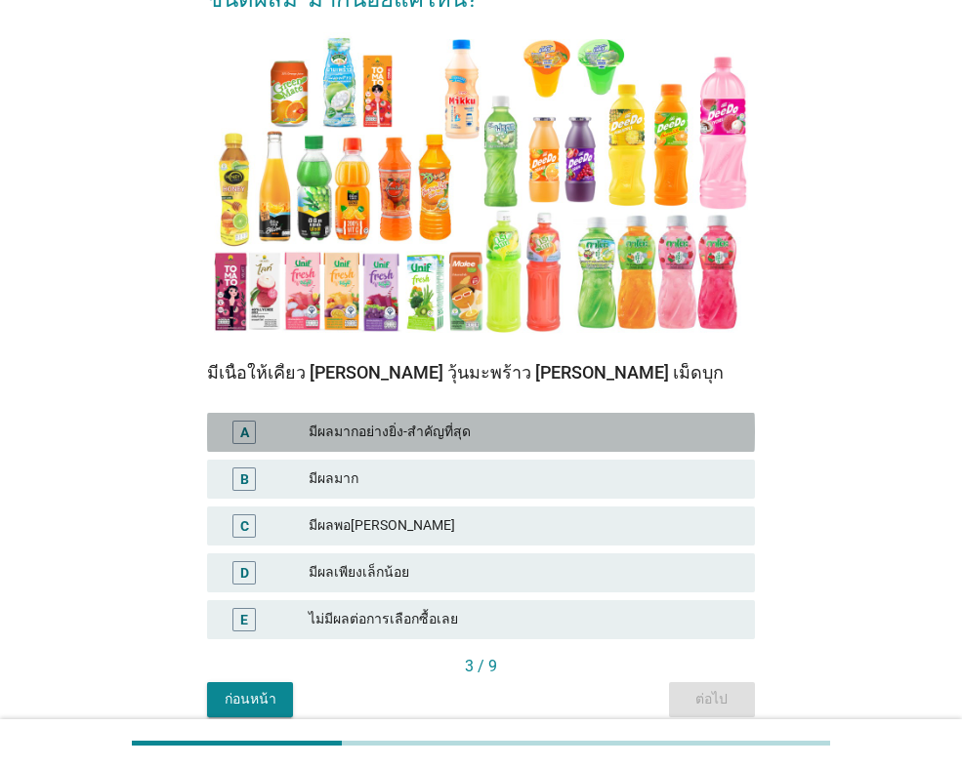
click at [281, 446] on div "A มีผลมากอย่างยิ่ง-สำคัญที่สุด" at bounding box center [481, 432] width 548 height 39
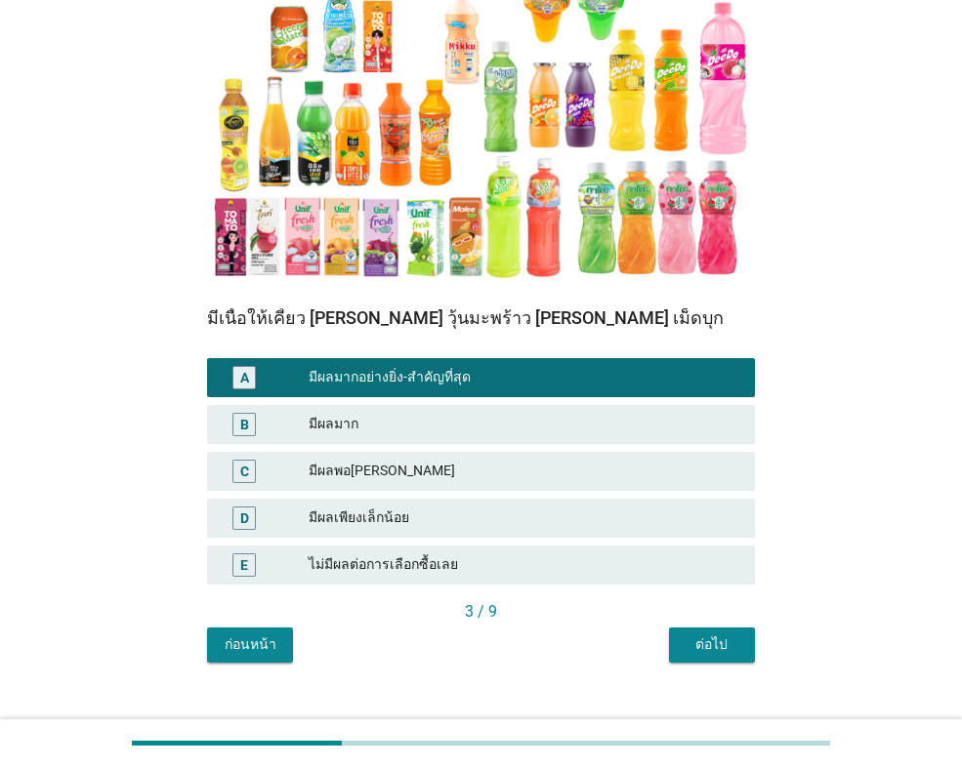
scroll to position [279, 0]
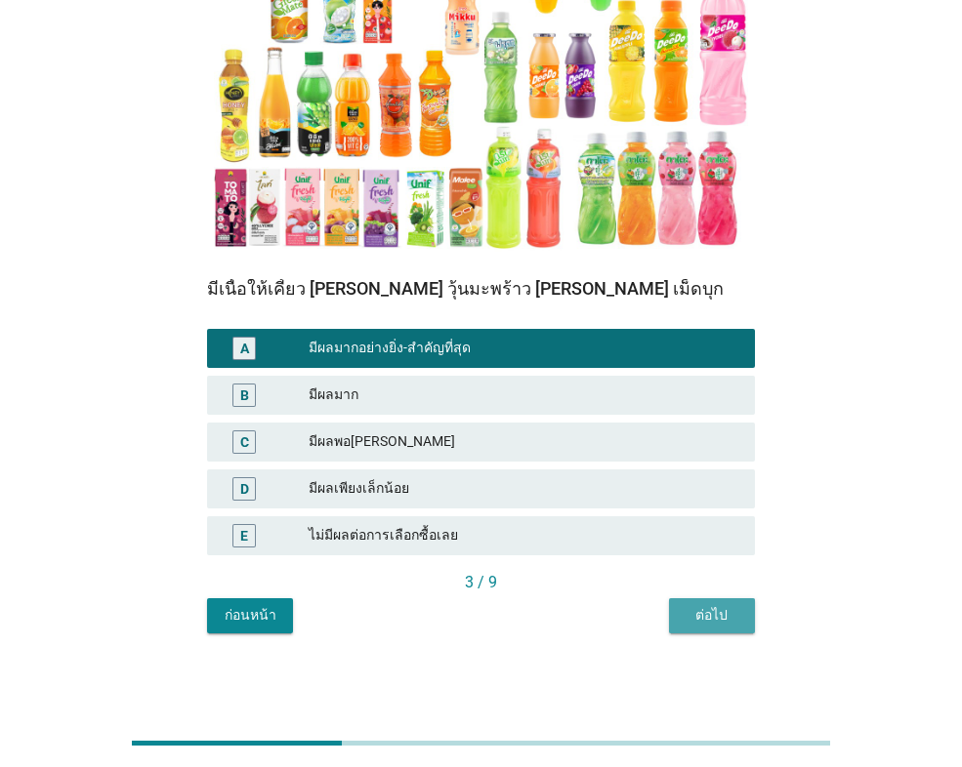
click at [694, 612] on div "ต่อไป" at bounding box center [711, 615] width 55 height 21
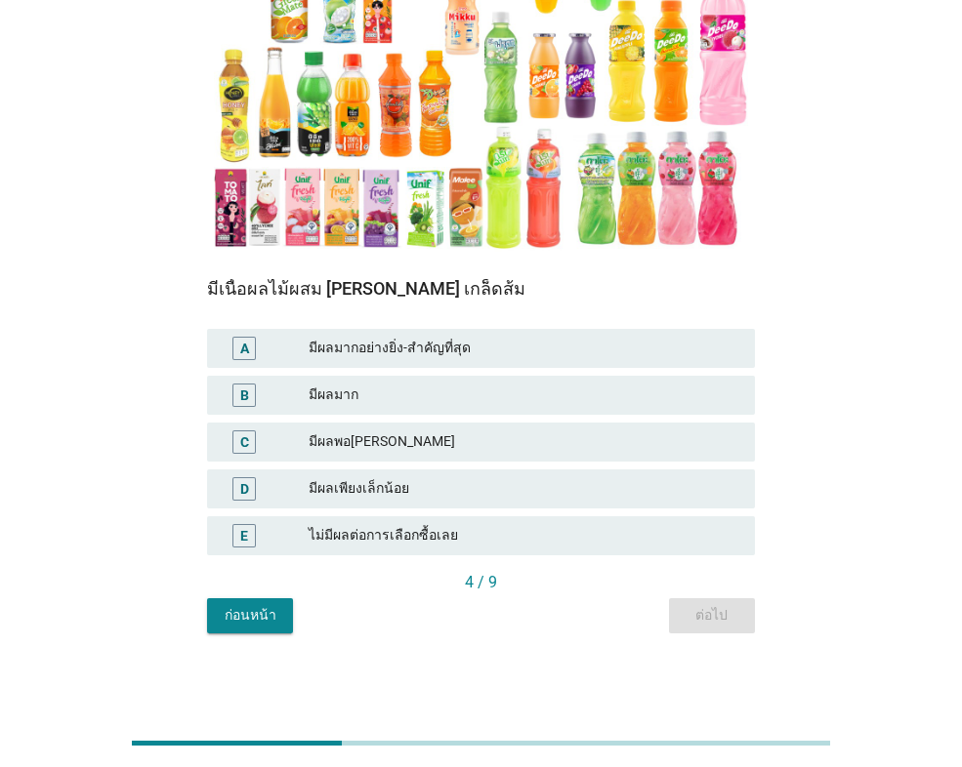
click at [261, 354] on div "A" at bounding box center [244, 348] width 43 height 23
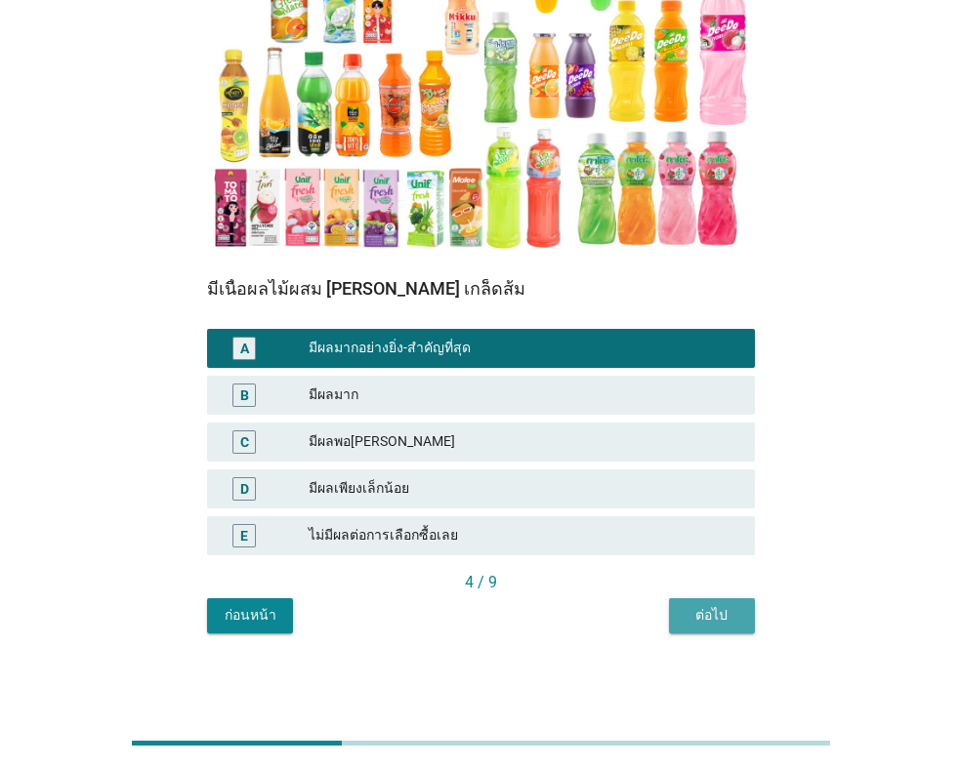
click at [724, 607] on div "ต่อไป" at bounding box center [711, 615] width 55 height 21
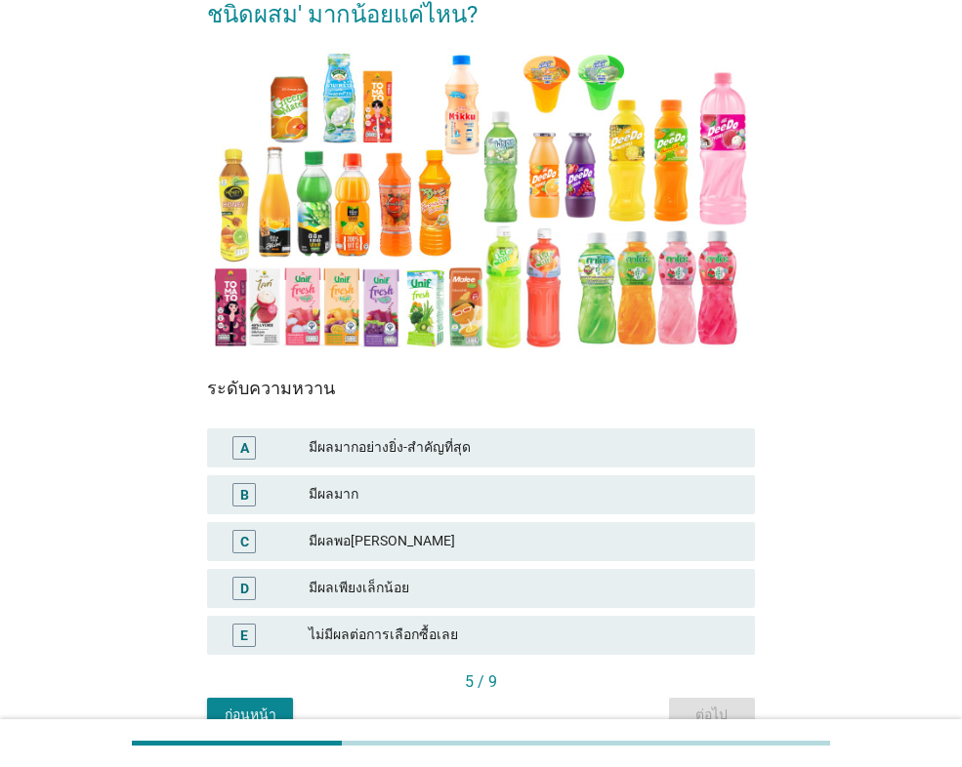
scroll to position [195, 0]
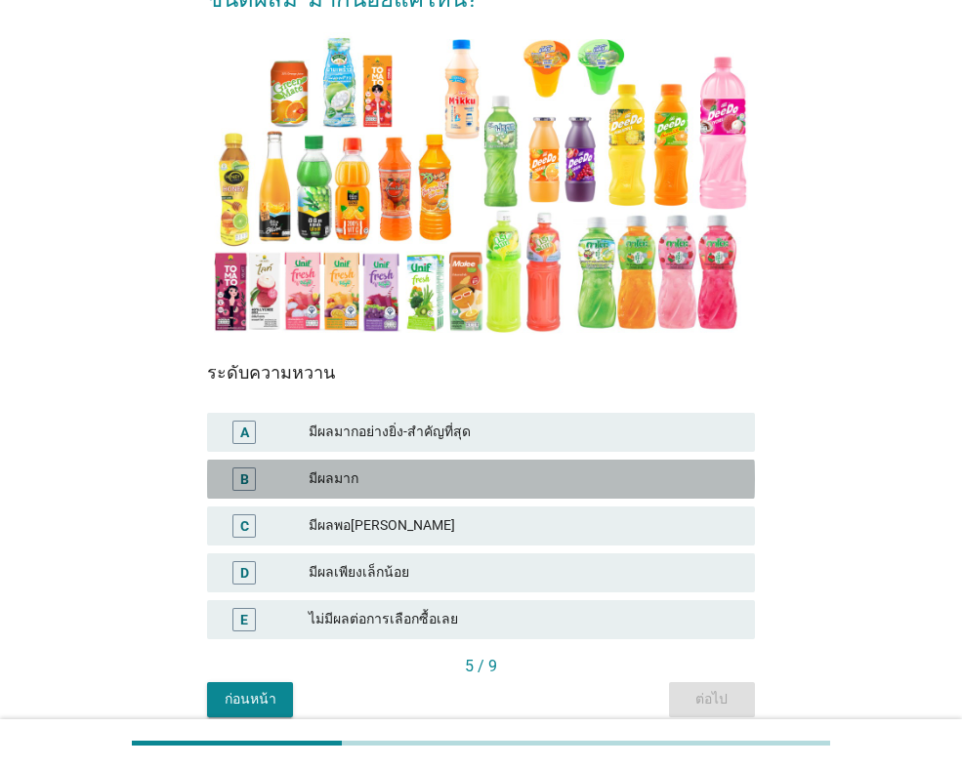
click at [241, 476] on div "B" at bounding box center [244, 479] width 9 height 21
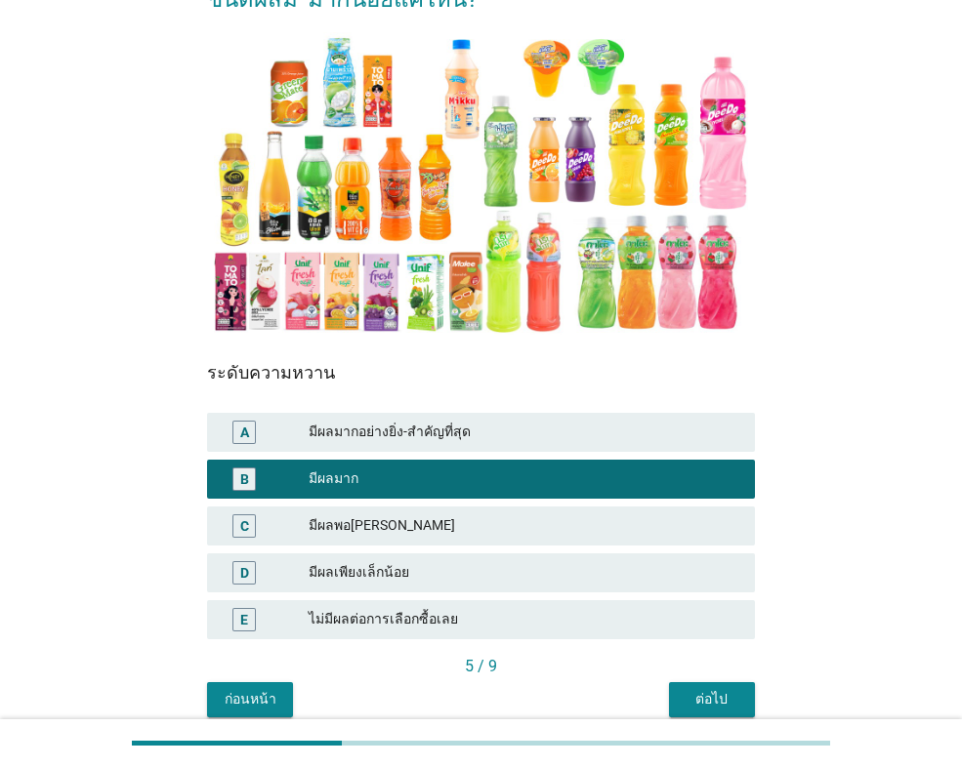
click at [444, 525] on div "มีผลพอ[PERSON_NAME]" at bounding box center [524, 526] width 431 height 23
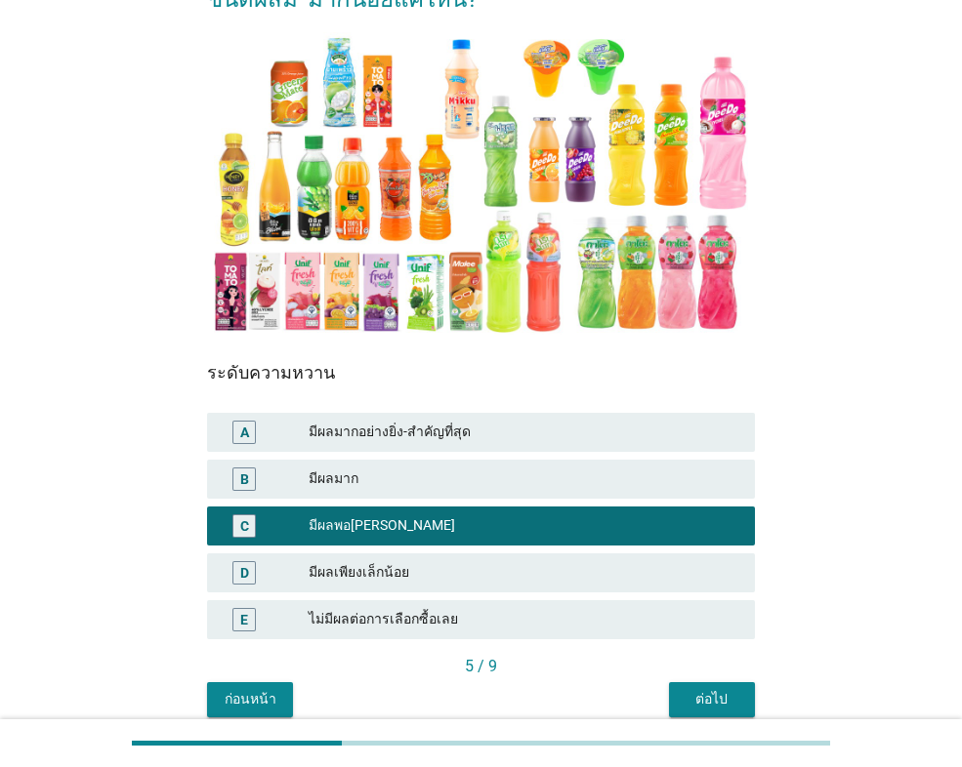
click at [718, 689] on div "ต่อไป" at bounding box center [711, 699] width 55 height 21
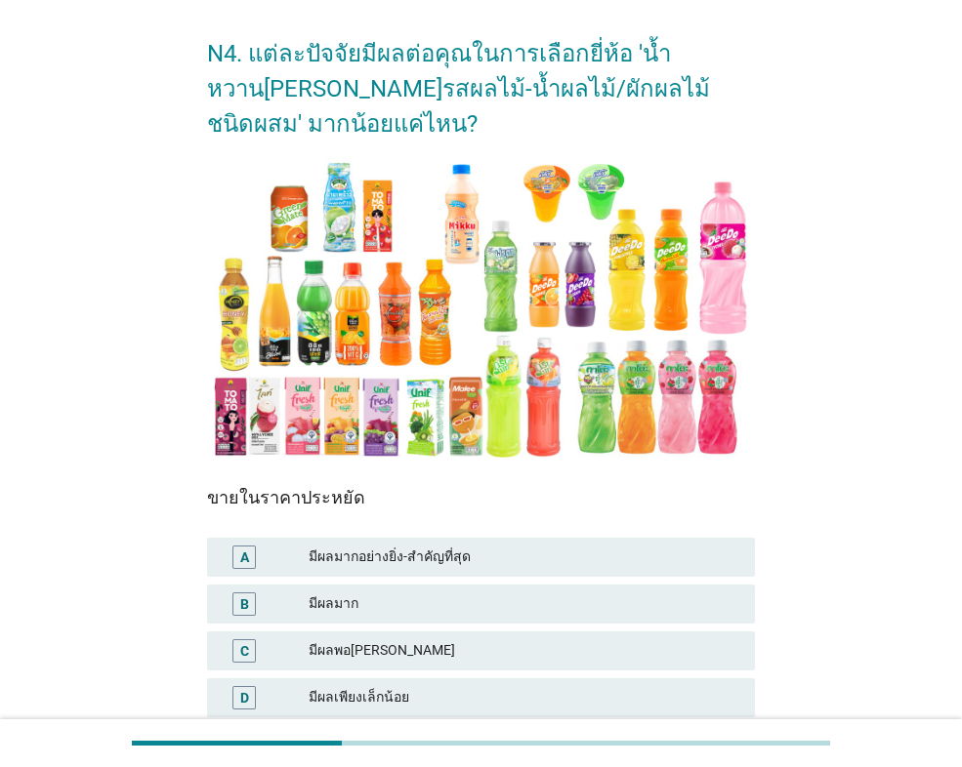
scroll to position [279, 0]
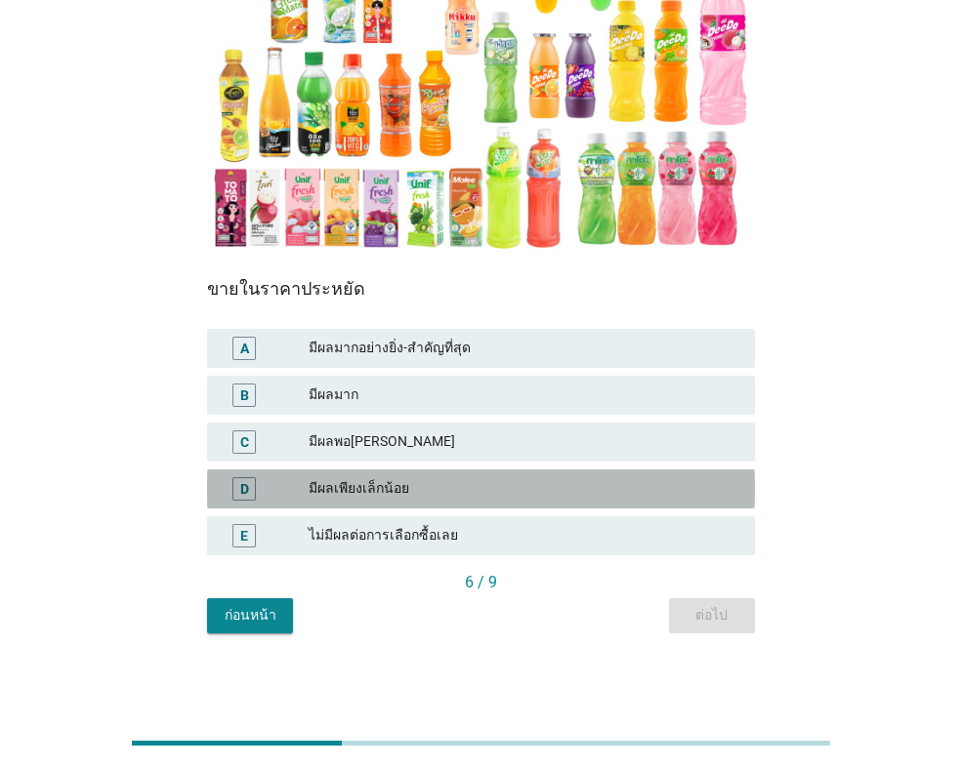
click at [238, 496] on div "D" at bounding box center [243, 488] width 23 height 23
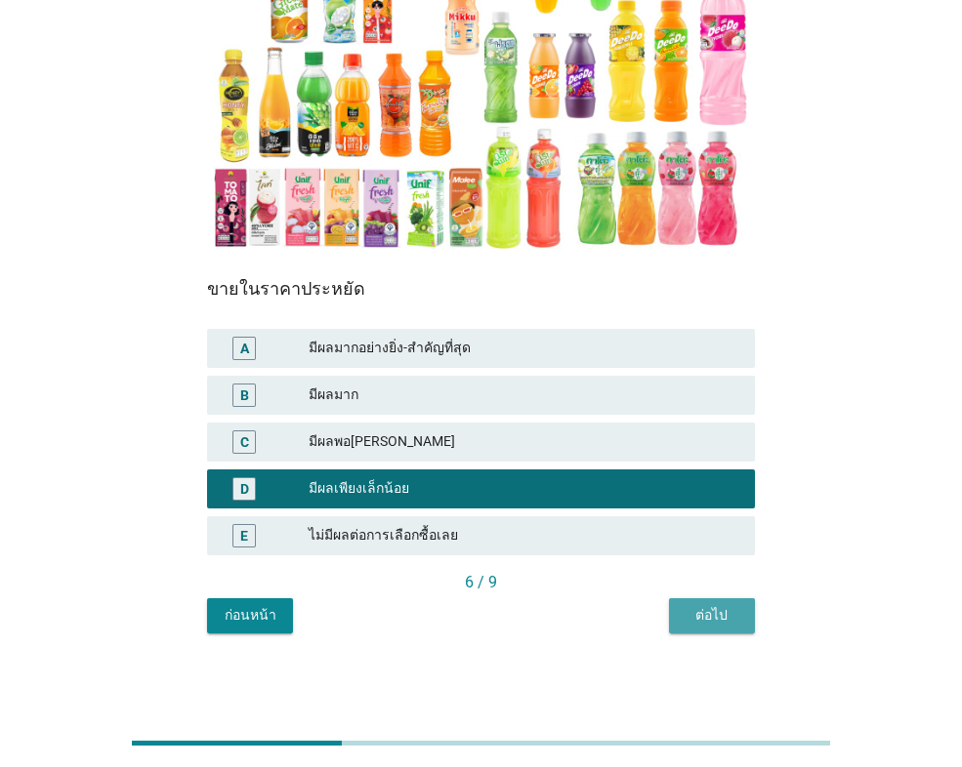
click at [726, 617] on div "ต่อไป" at bounding box center [711, 615] width 55 height 21
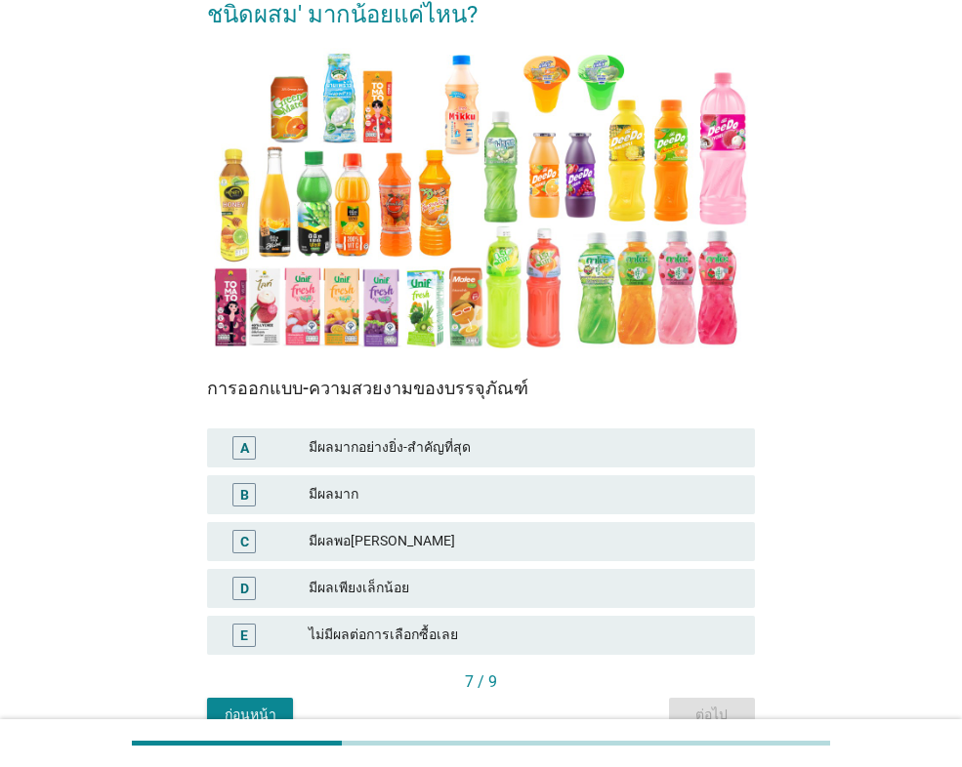
scroll to position [195, 0]
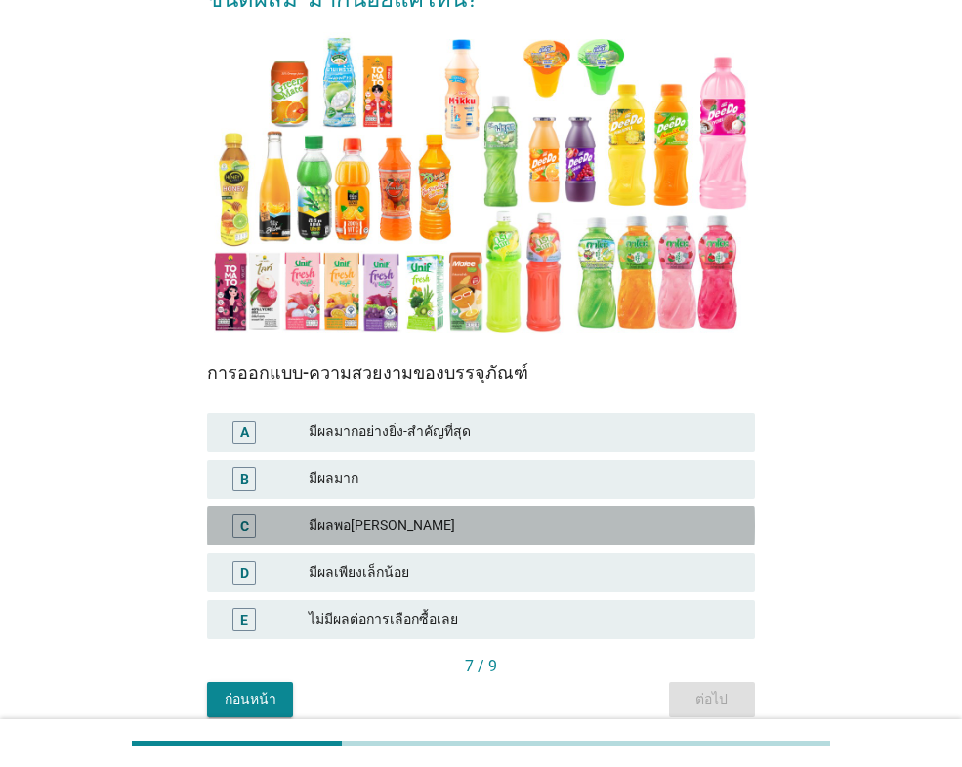
click at [251, 529] on div "C" at bounding box center [243, 526] width 23 height 23
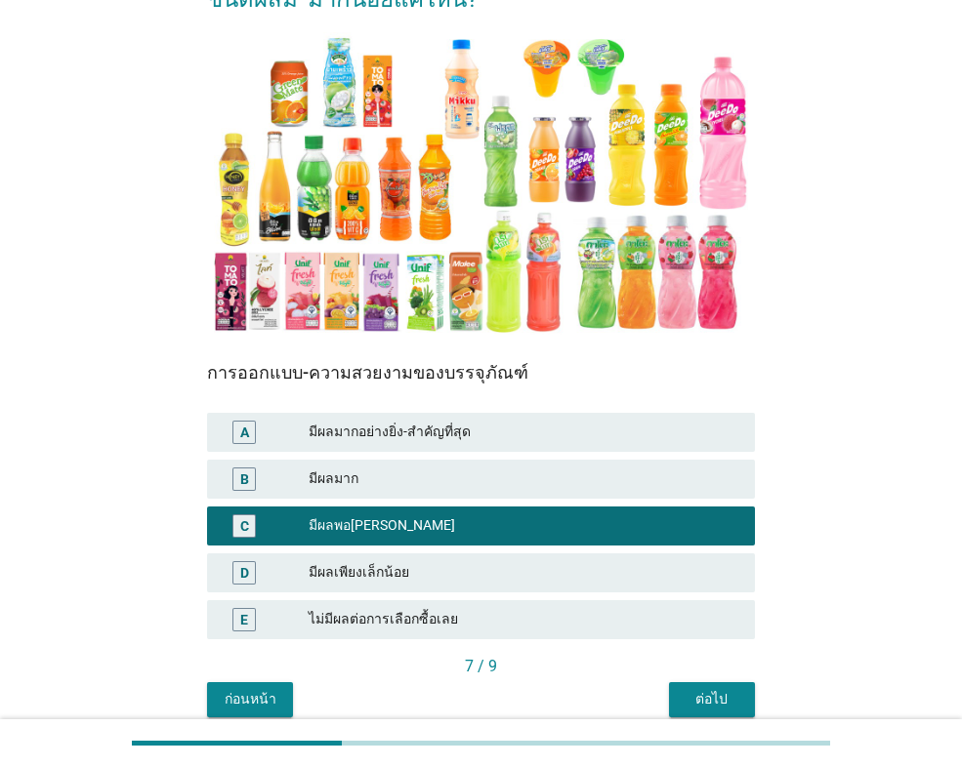
click at [678, 698] on button "ต่อไป" at bounding box center [712, 699] width 86 height 35
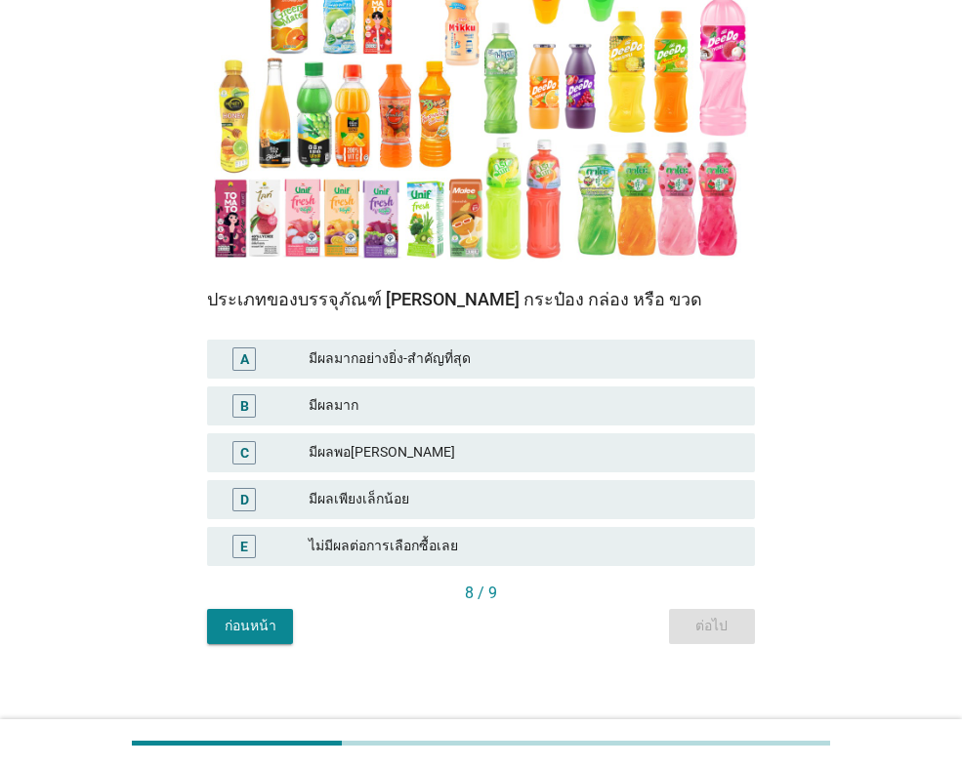
scroll to position [279, 0]
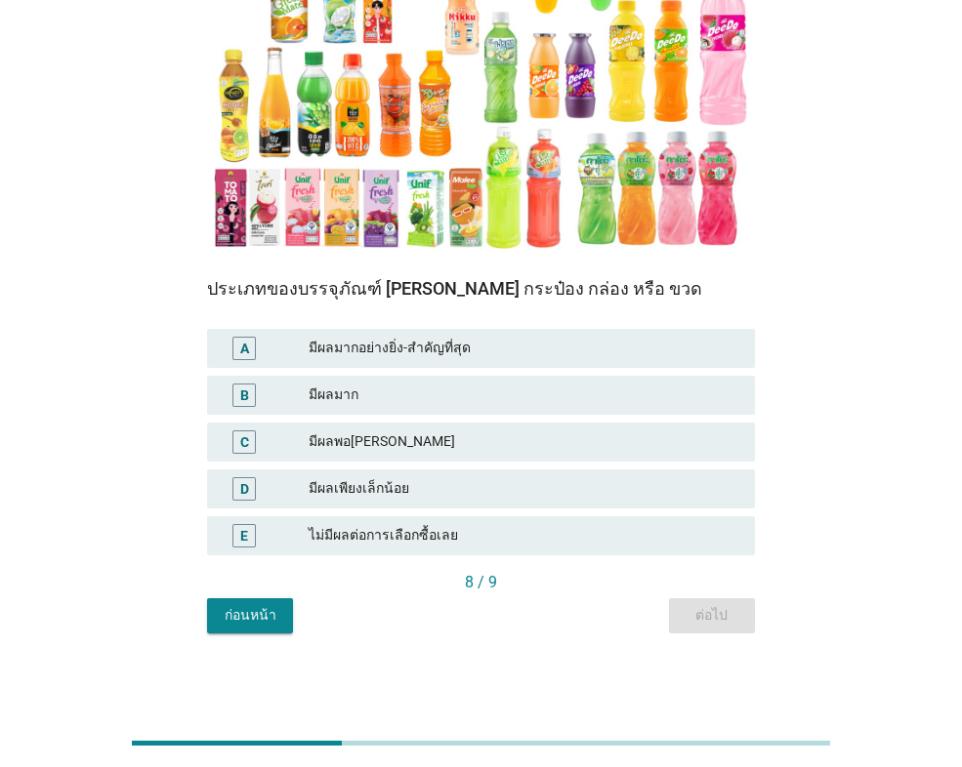
click at [232, 435] on div "C" at bounding box center [243, 442] width 23 height 23
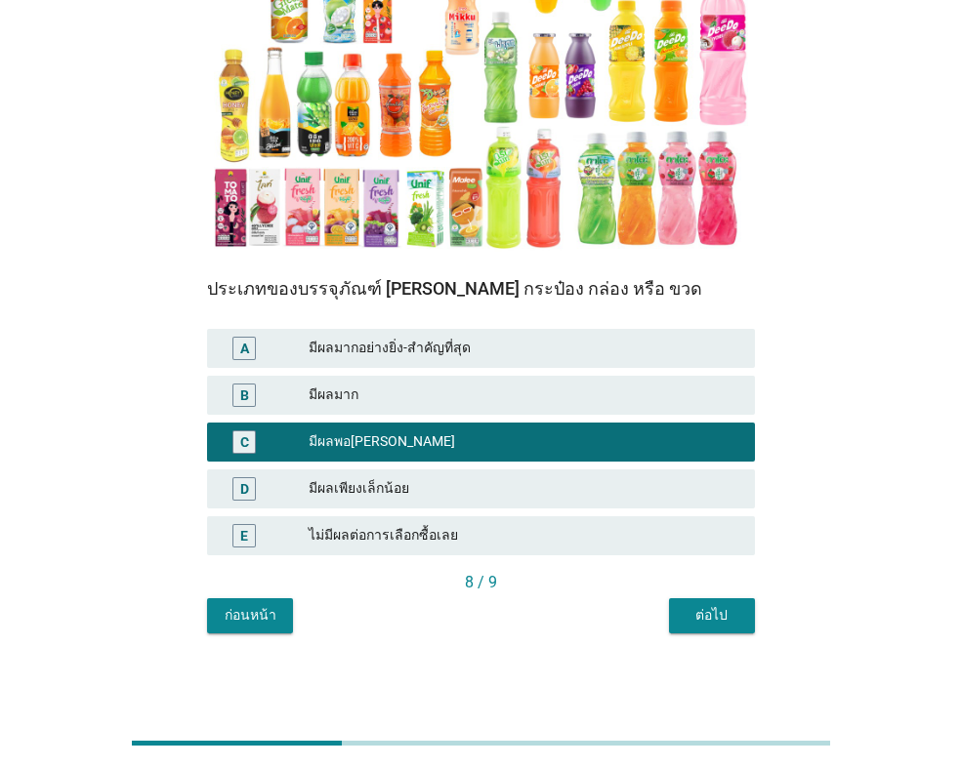
click at [709, 617] on div "ต่อไป" at bounding box center [711, 615] width 55 height 21
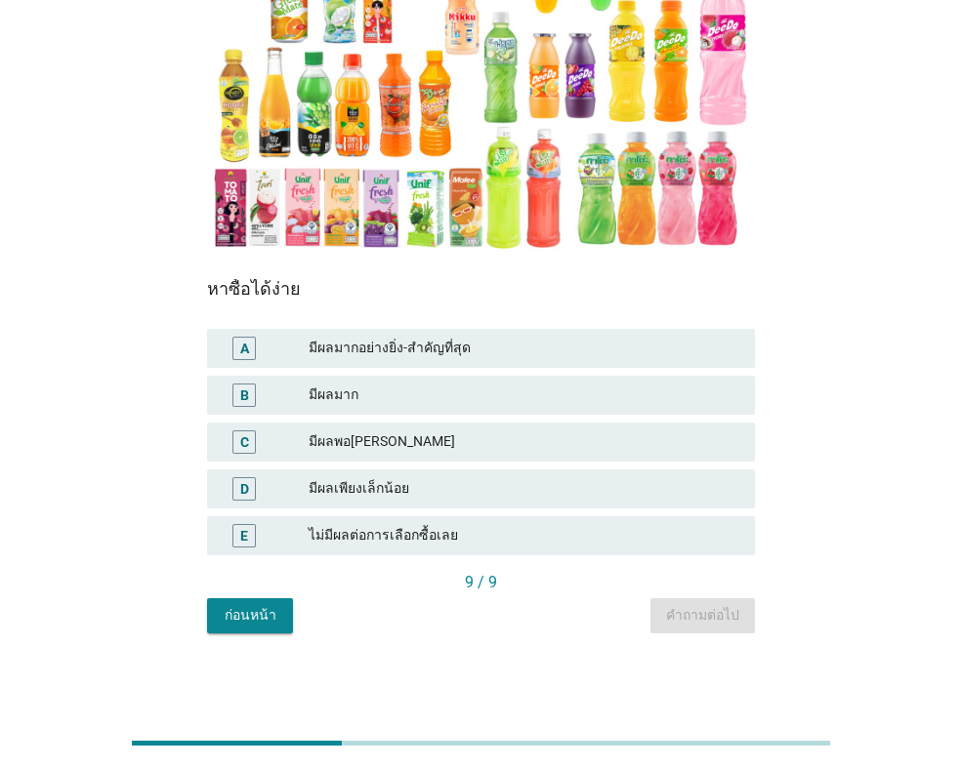
click at [245, 389] on div "B" at bounding box center [244, 395] width 9 height 21
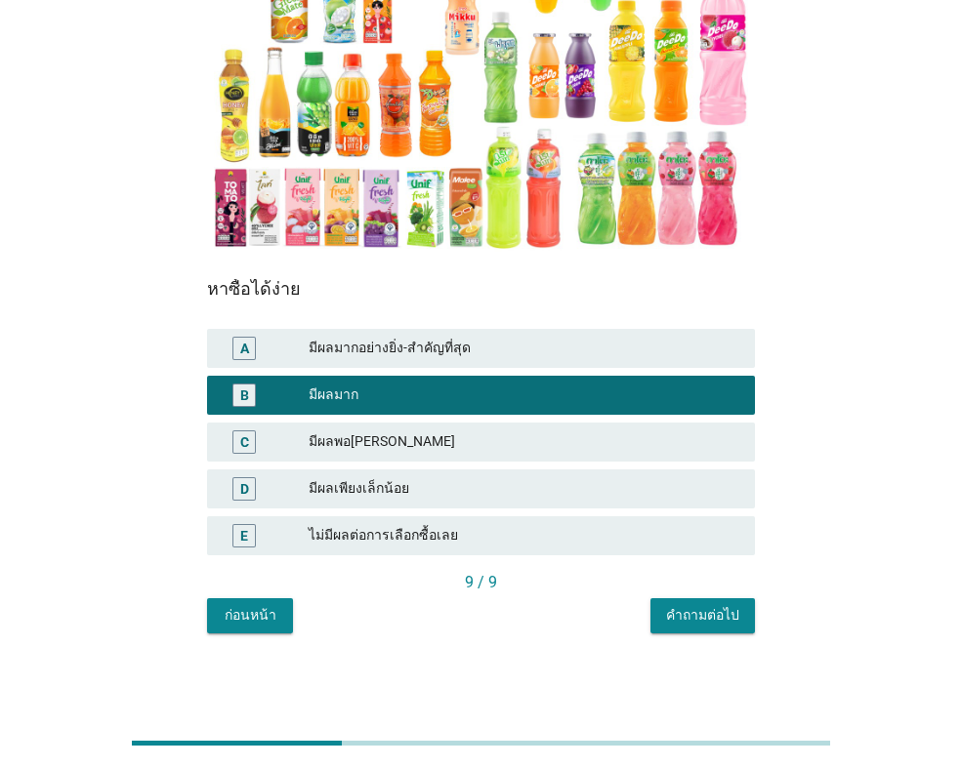
click at [687, 600] on button "คำถามต่อไป" at bounding box center [702, 616] width 104 height 35
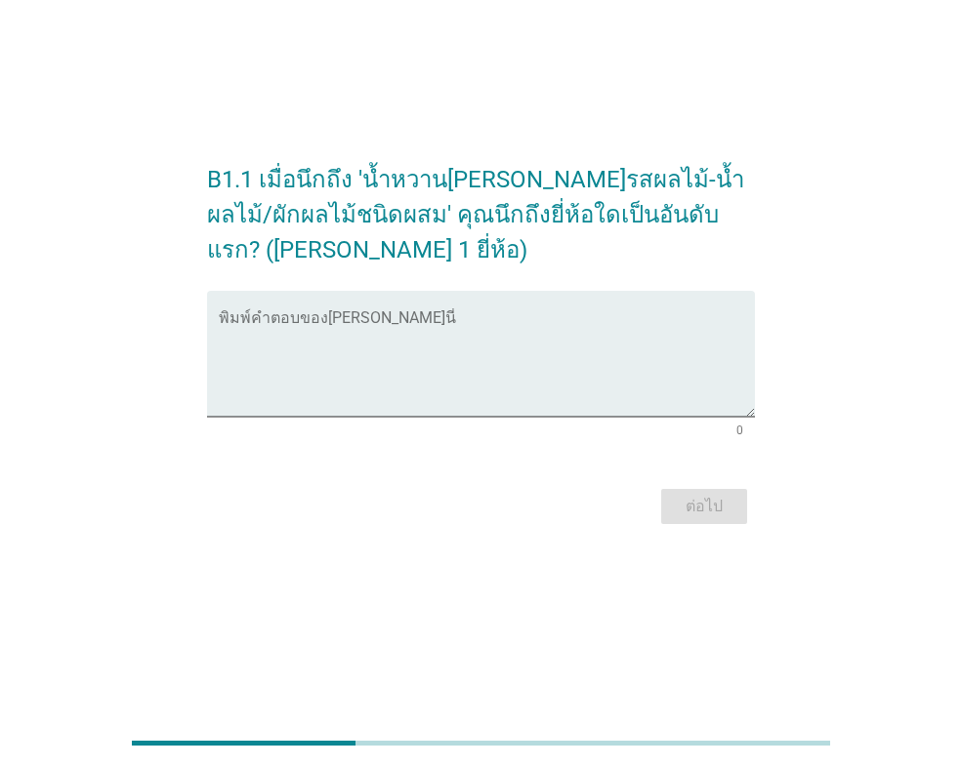
scroll to position [0, 0]
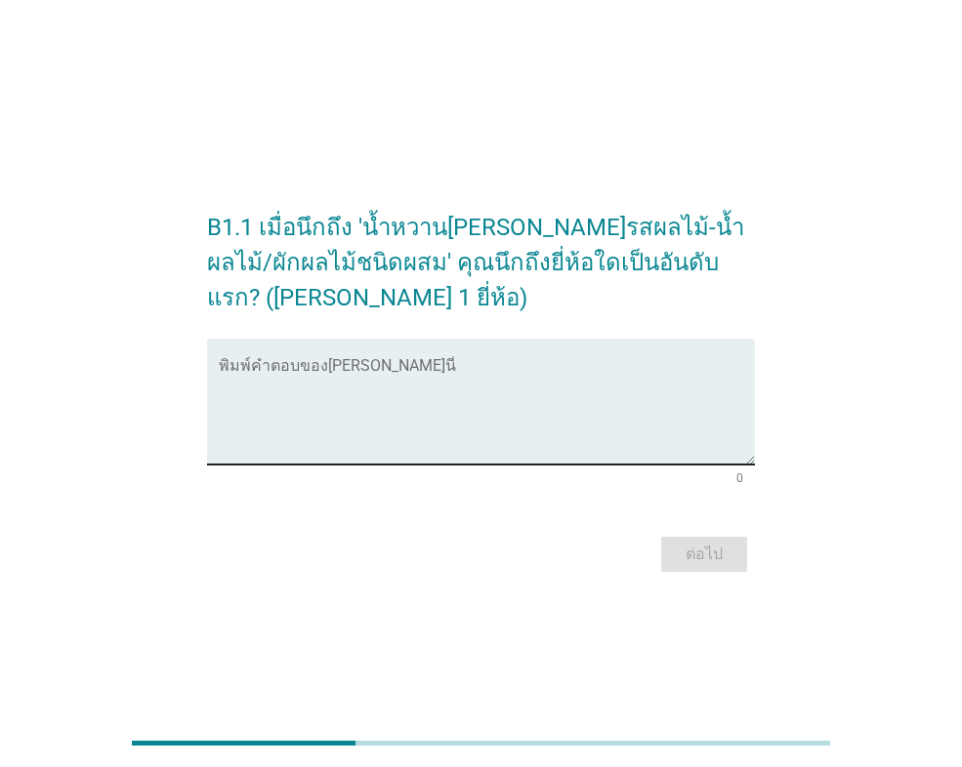
click at [297, 374] on textarea "พิมพ์คำตอบของคุณ ที่นี่" at bounding box center [487, 413] width 536 height 103
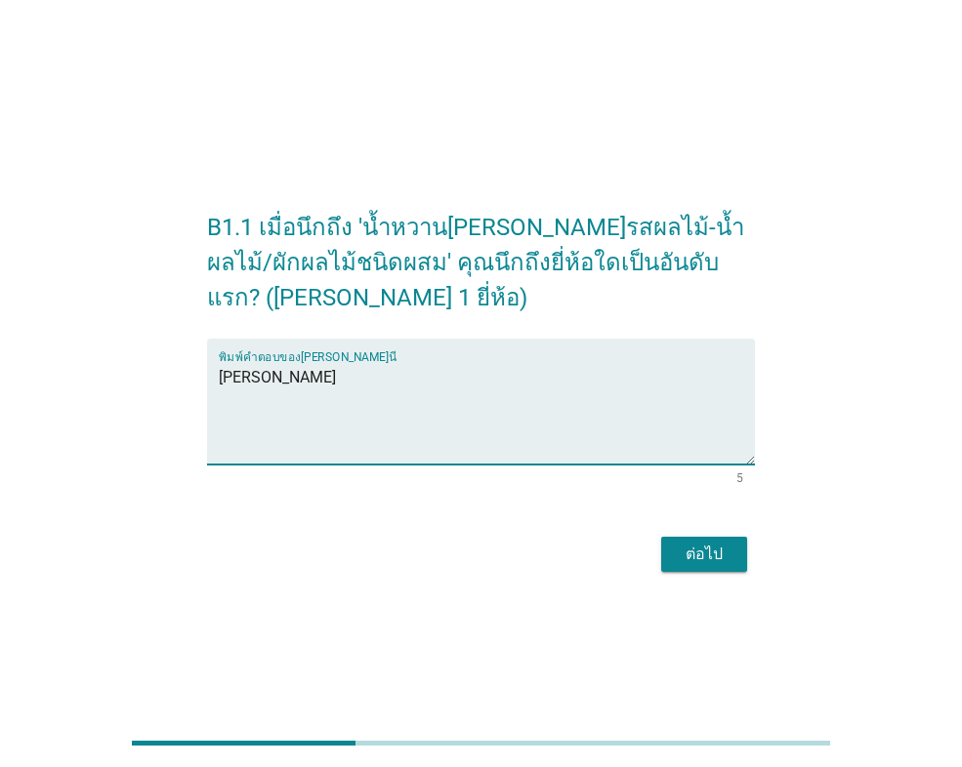
type textarea "[PERSON_NAME]"
click at [679, 563] on div "ต่อไป" at bounding box center [704, 554] width 55 height 23
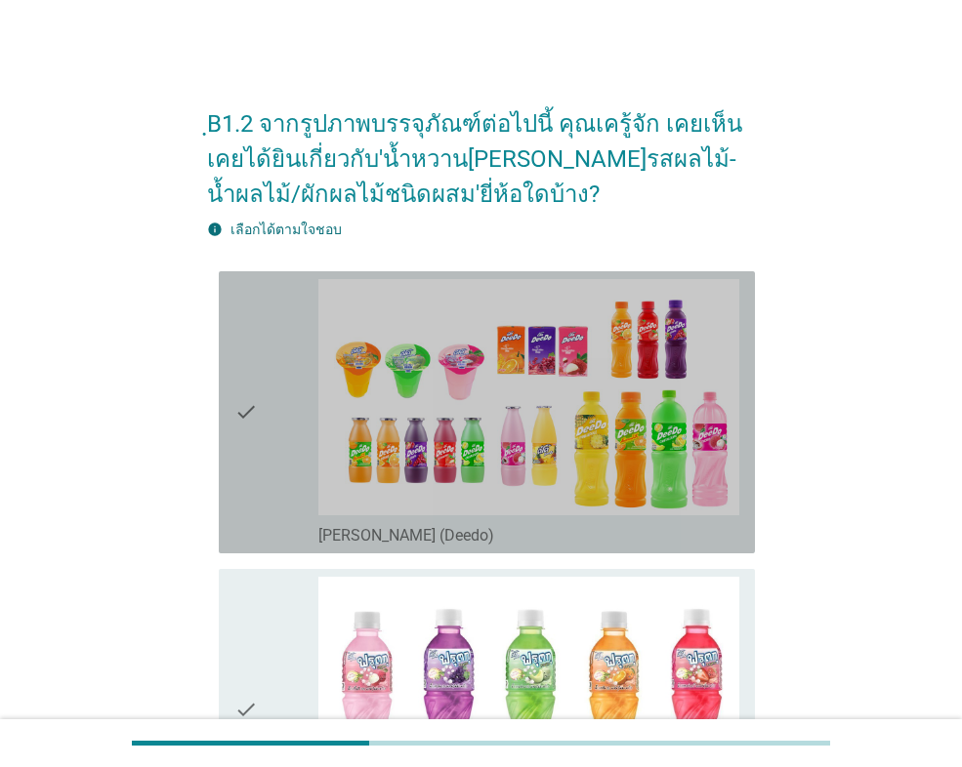
click at [228, 456] on div "check check_box_outline_blank [PERSON_NAME] (Deedo)" at bounding box center [487, 412] width 536 height 282
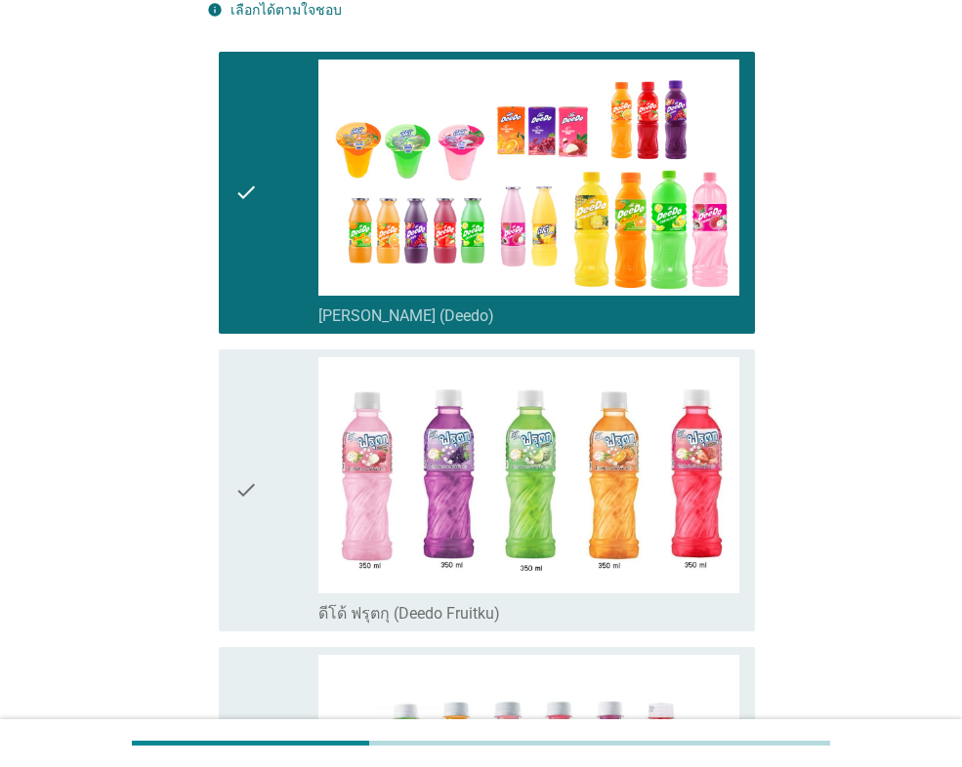
scroll to position [293, 0]
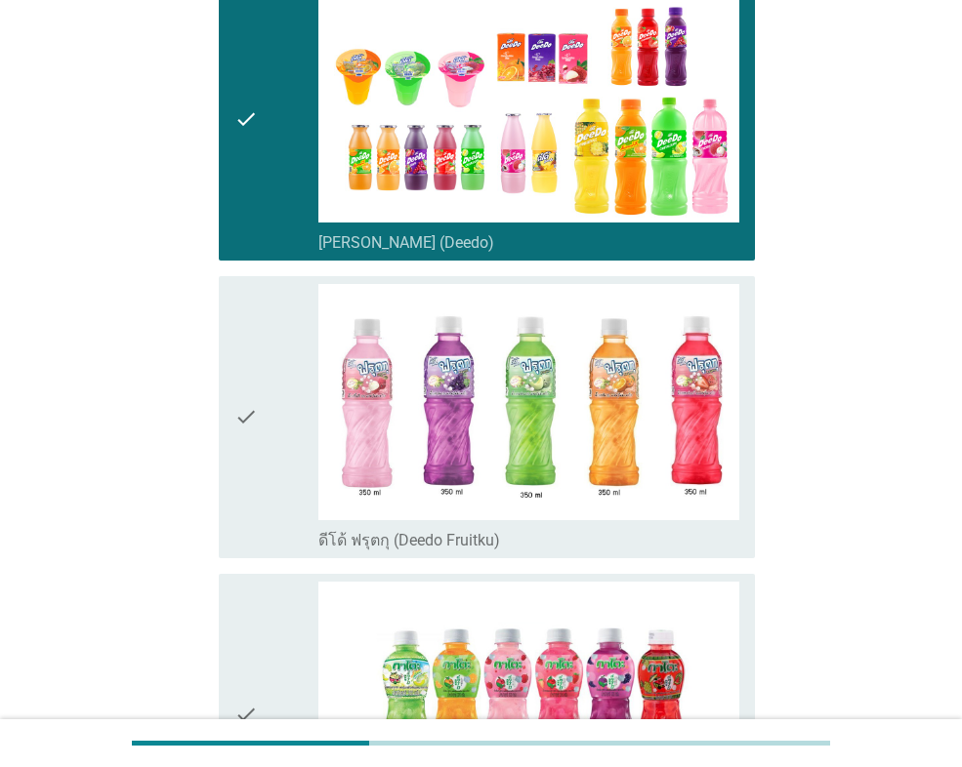
click at [253, 439] on icon "check" at bounding box center [245, 417] width 23 height 267
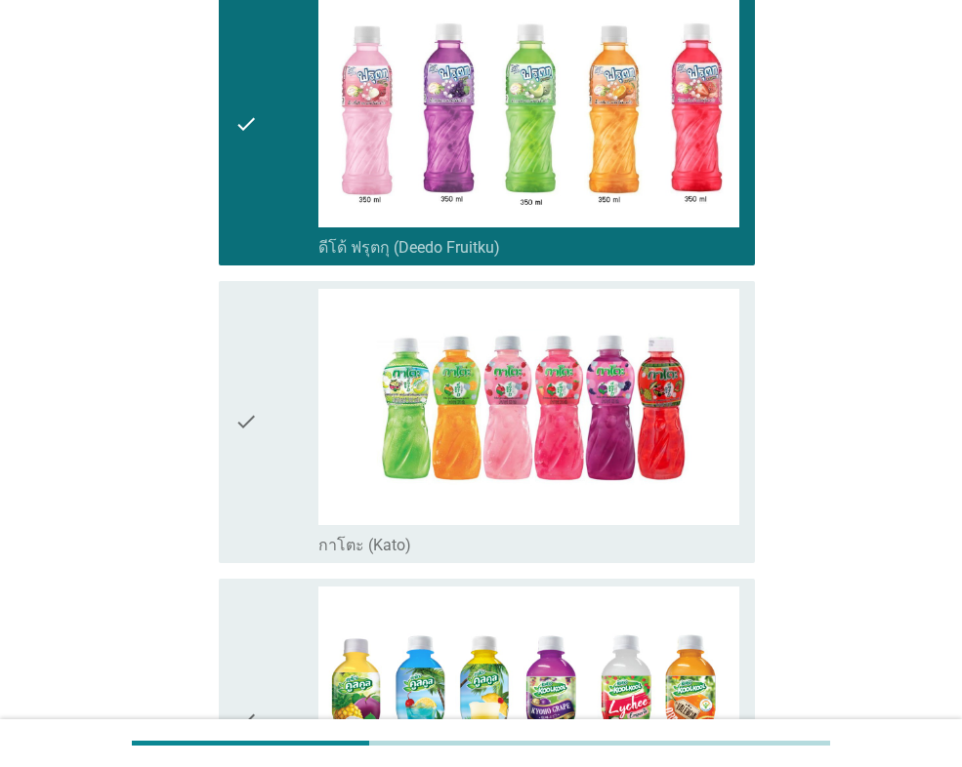
click at [252, 479] on icon "check" at bounding box center [245, 422] width 23 height 267
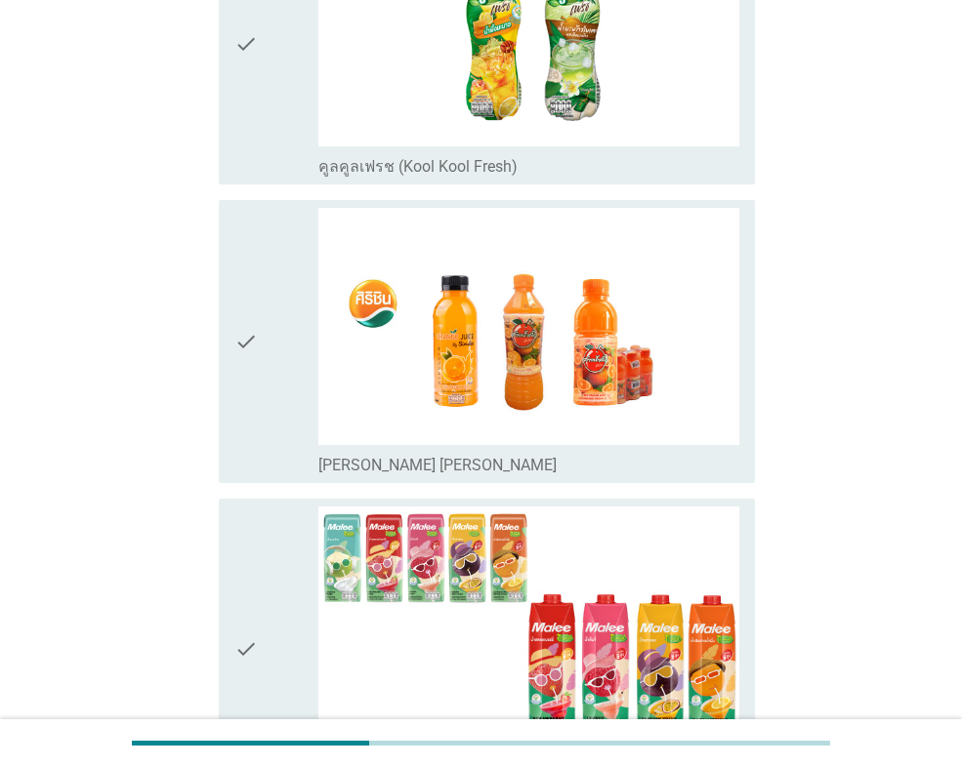
scroll to position [1562, 0]
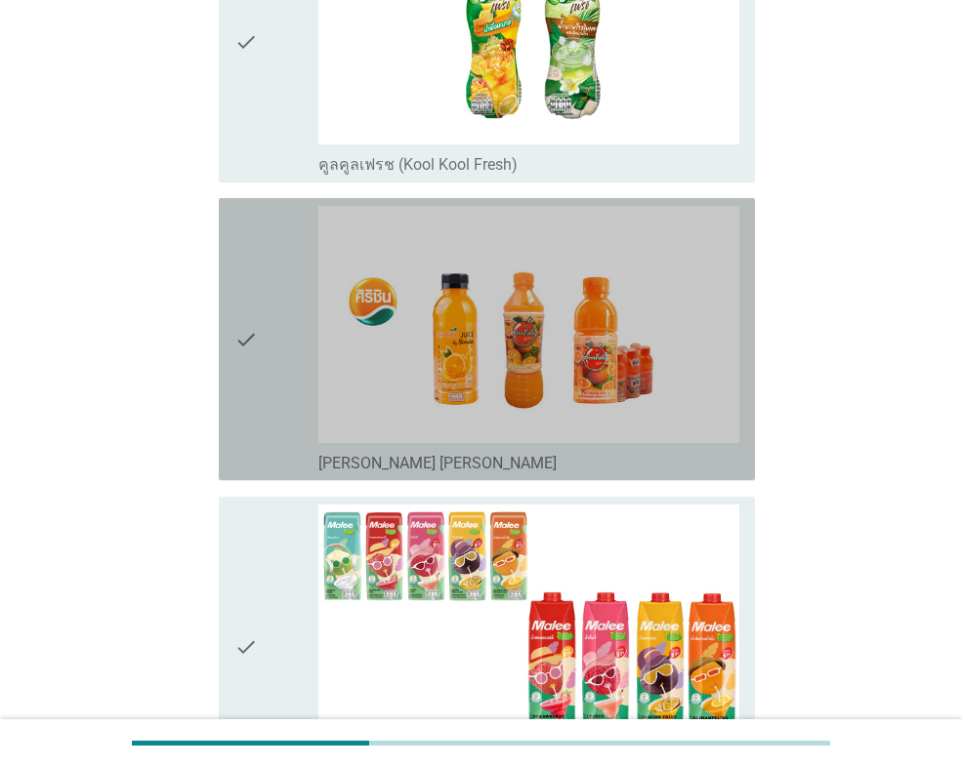
click at [281, 407] on div "check" at bounding box center [276, 339] width 84 height 267
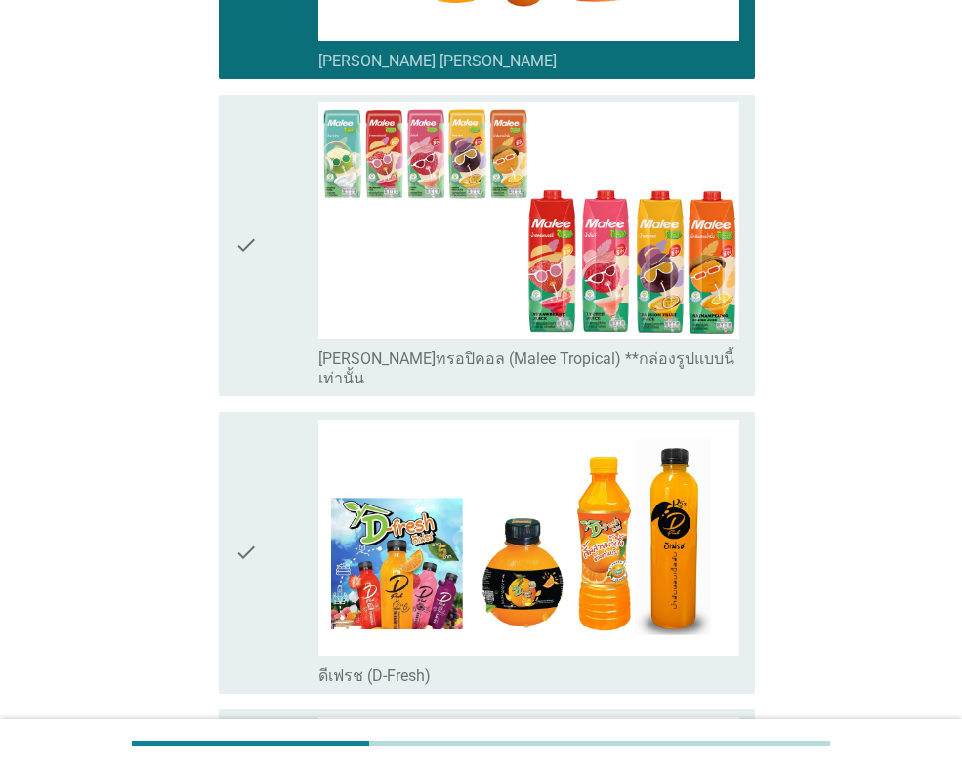
scroll to position [2148, 0]
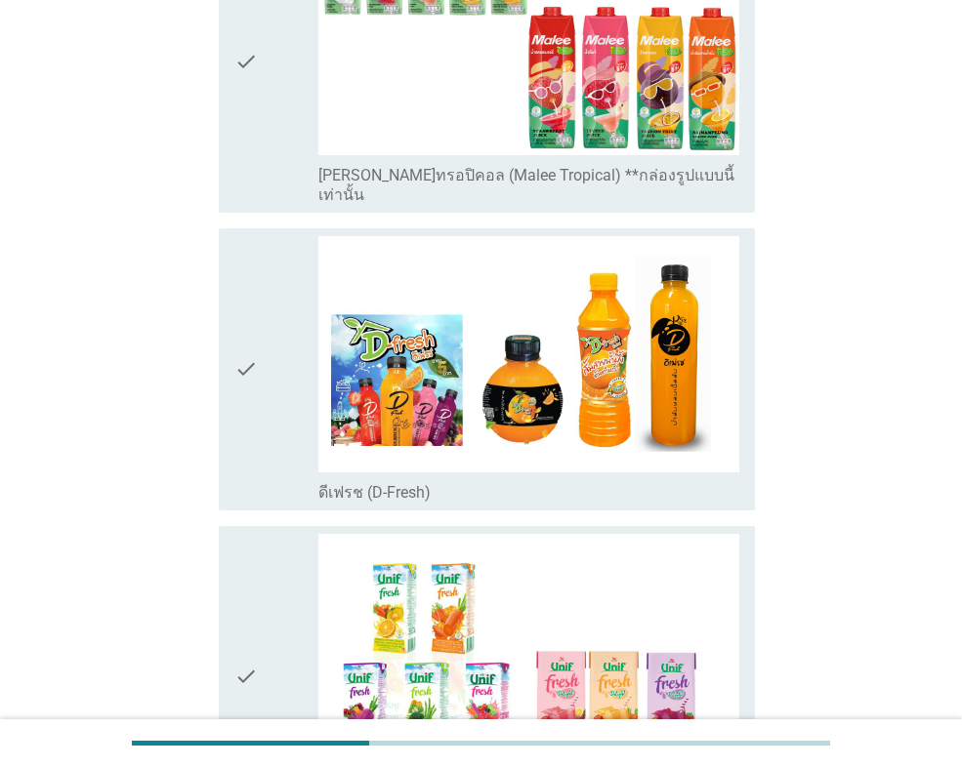
click at [250, 399] on icon "check" at bounding box center [245, 369] width 23 height 267
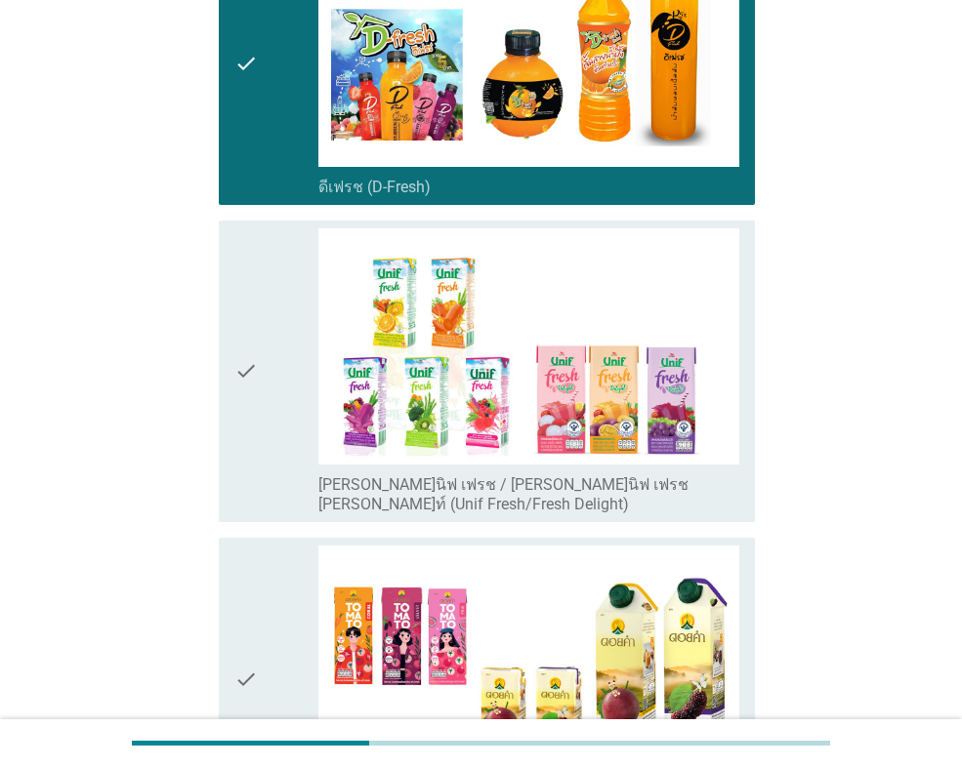
scroll to position [2539, 0]
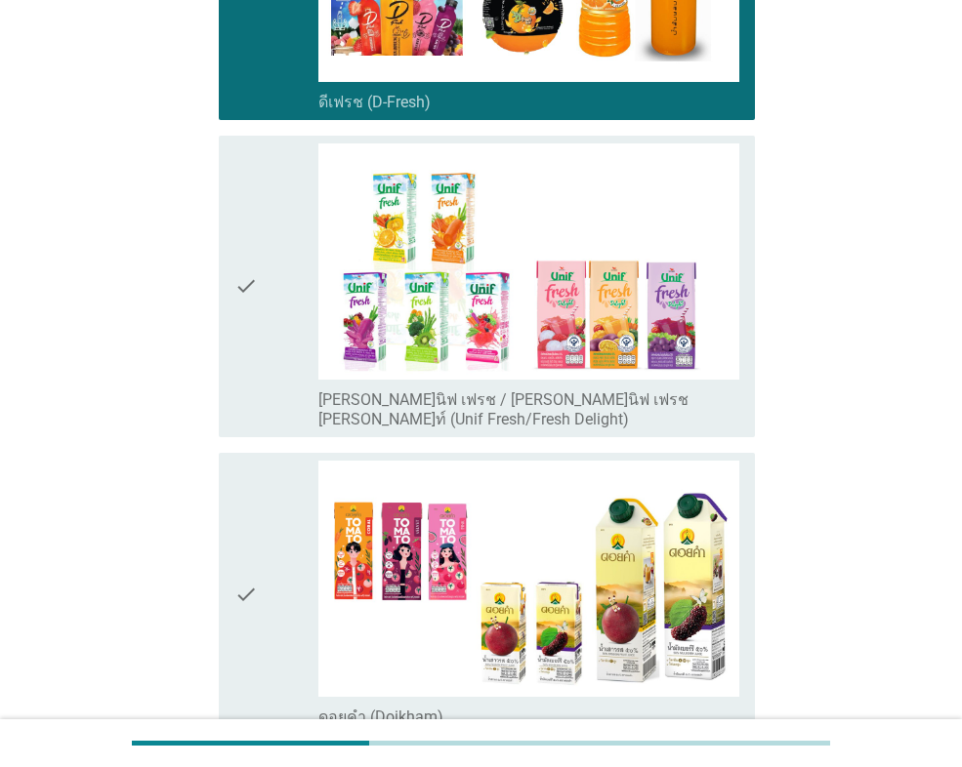
click at [257, 343] on icon "check" at bounding box center [245, 287] width 23 height 286
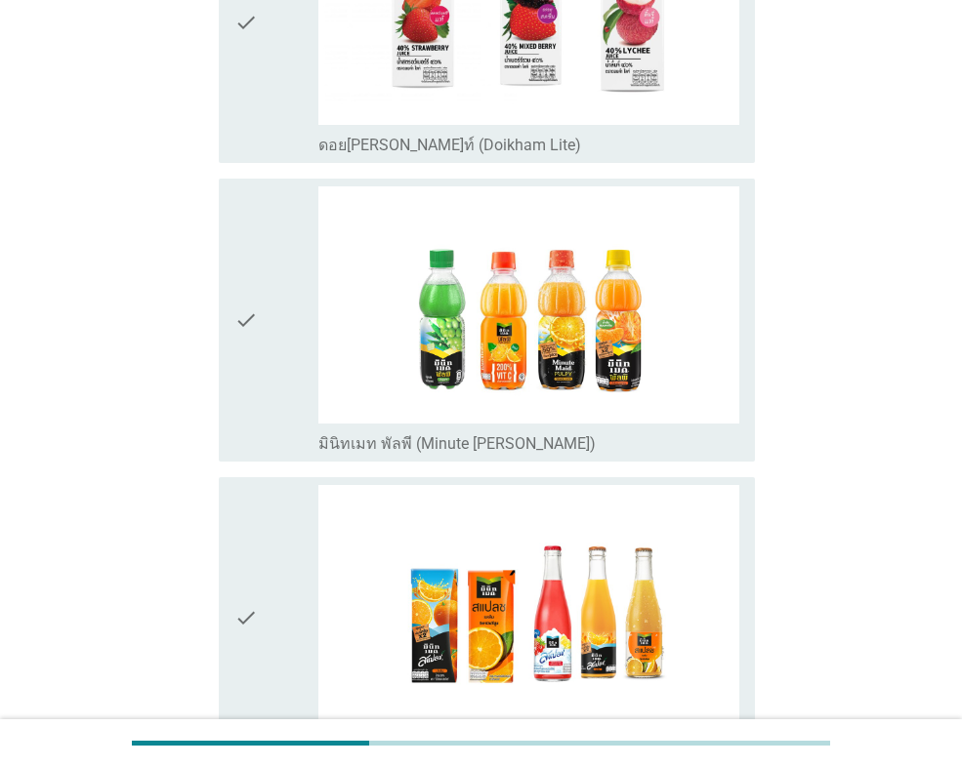
scroll to position [3417, 0]
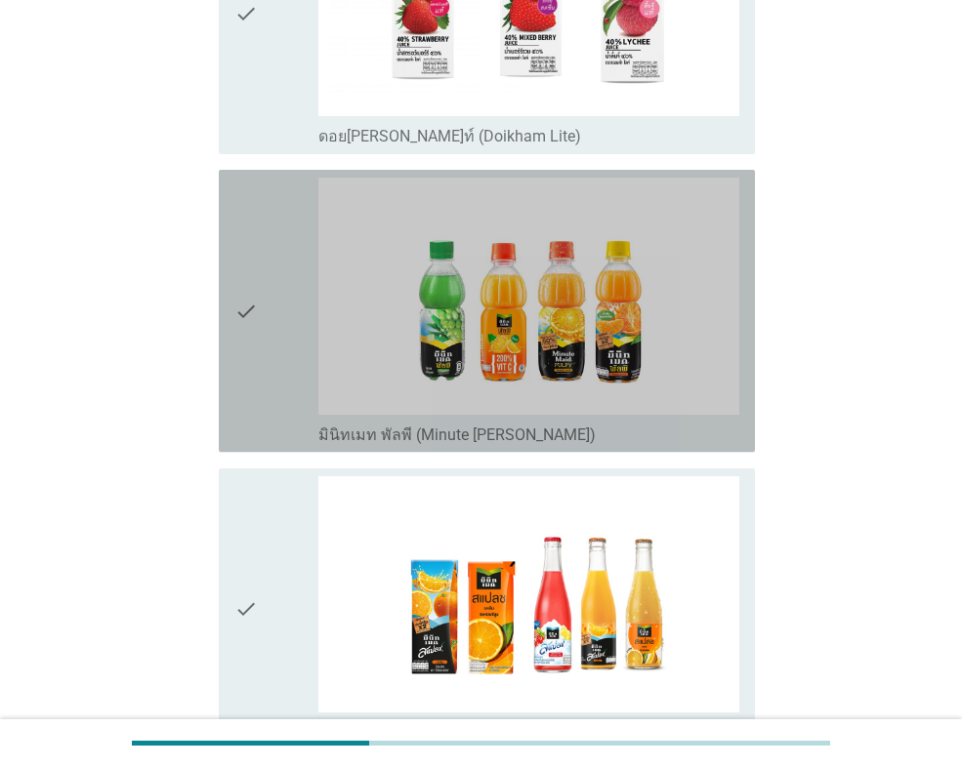
click at [263, 339] on div "check" at bounding box center [276, 311] width 84 height 267
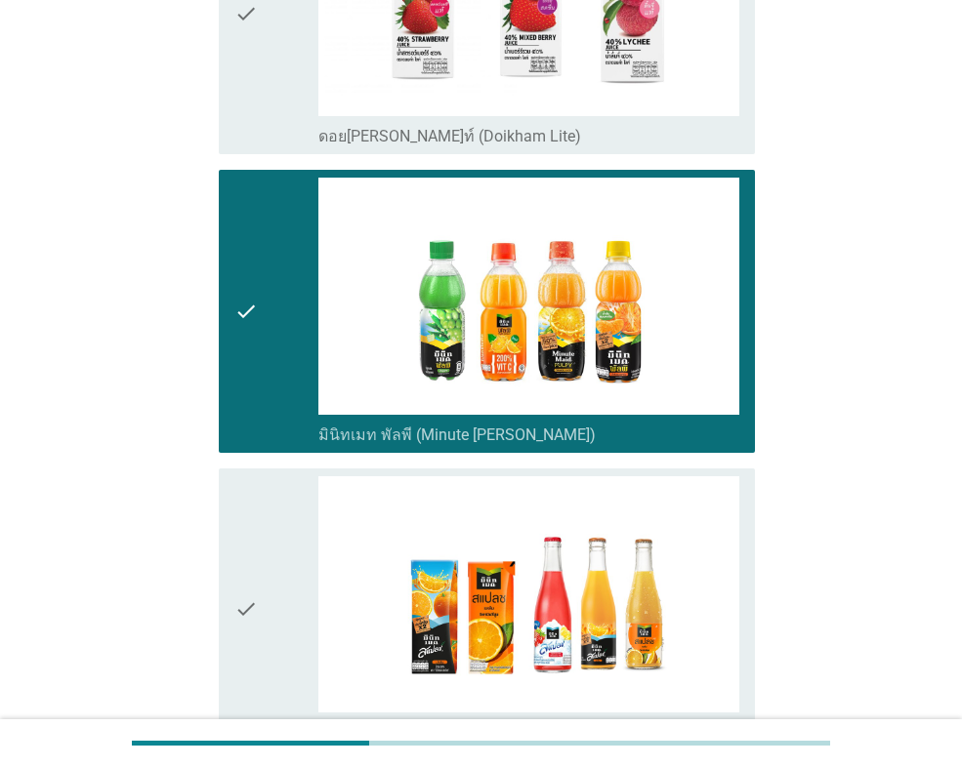
click at [235, 531] on icon "check" at bounding box center [245, 609] width 23 height 267
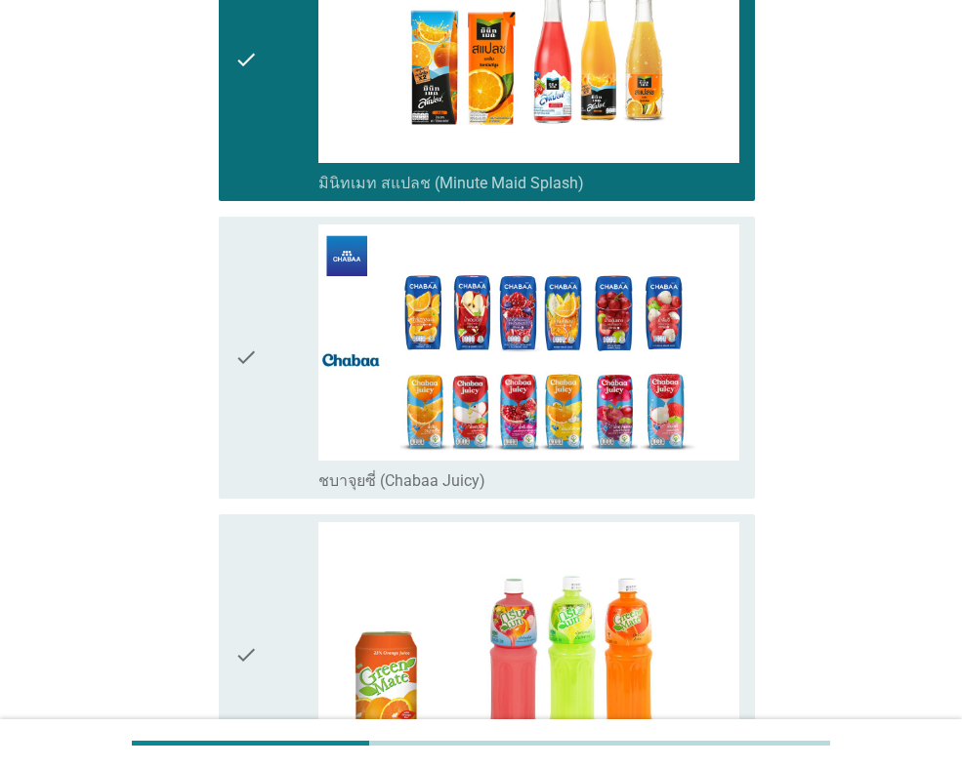
scroll to position [4003, 0]
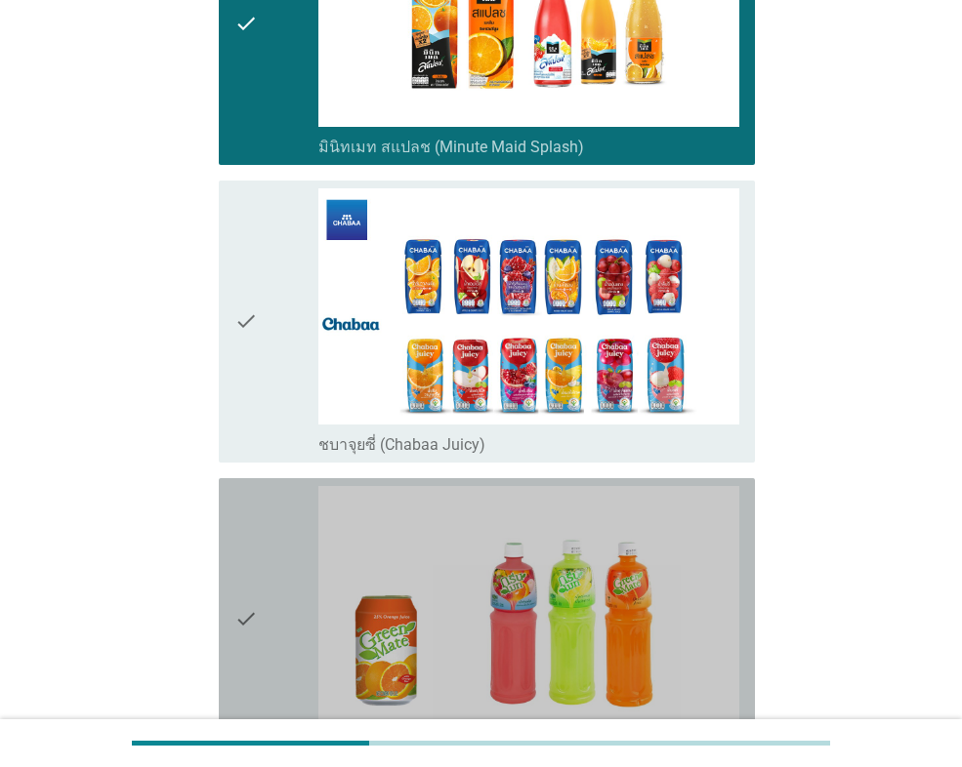
click at [253, 486] on icon "check" at bounding box center [245, 619] width 23 height 267
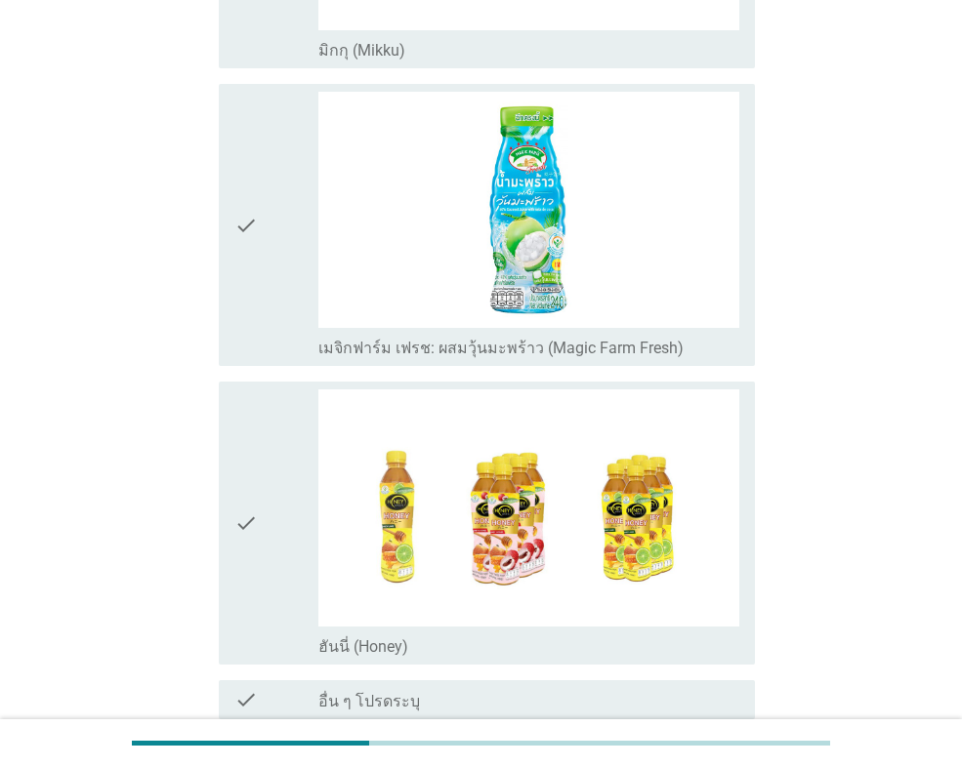
scroll to position [5077, 0]
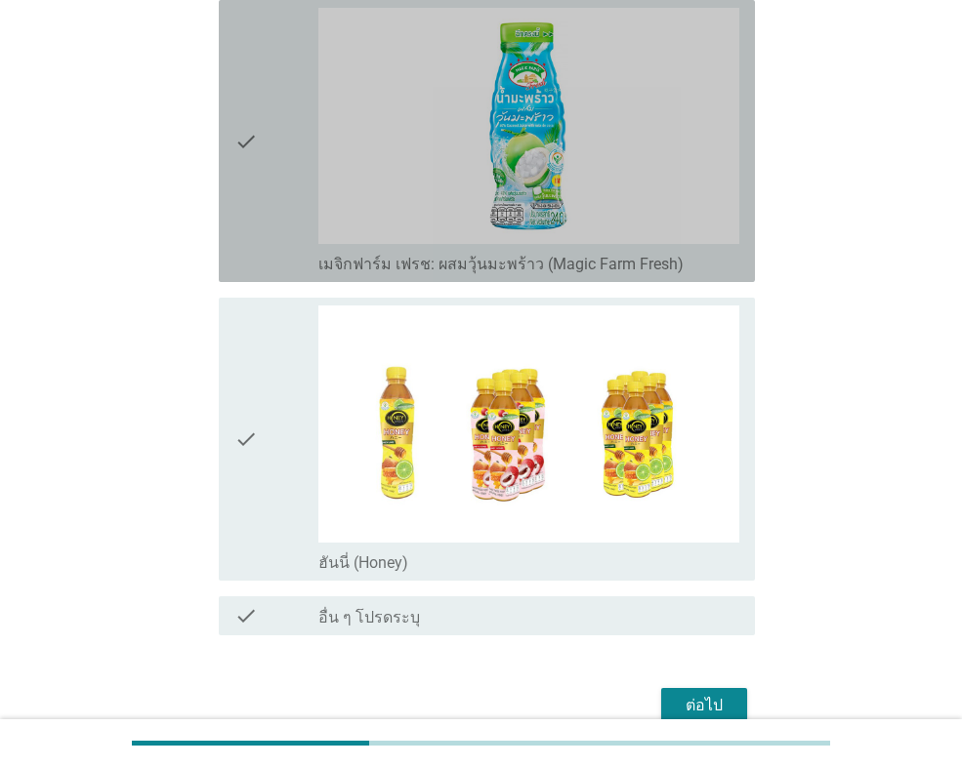
click at [282, 210] on div "check" at bounding box center [276, 141] width 84 height 267
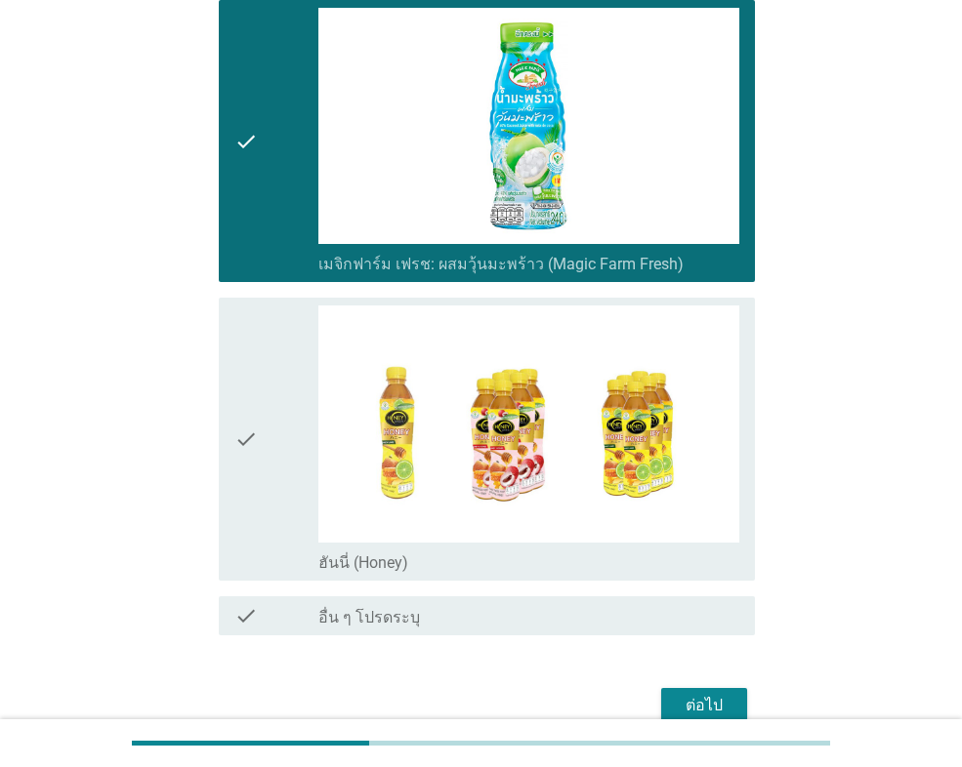
click at [708, 694] on div "ต่อไป" at bounding box center [704, 705] width 55 height 23
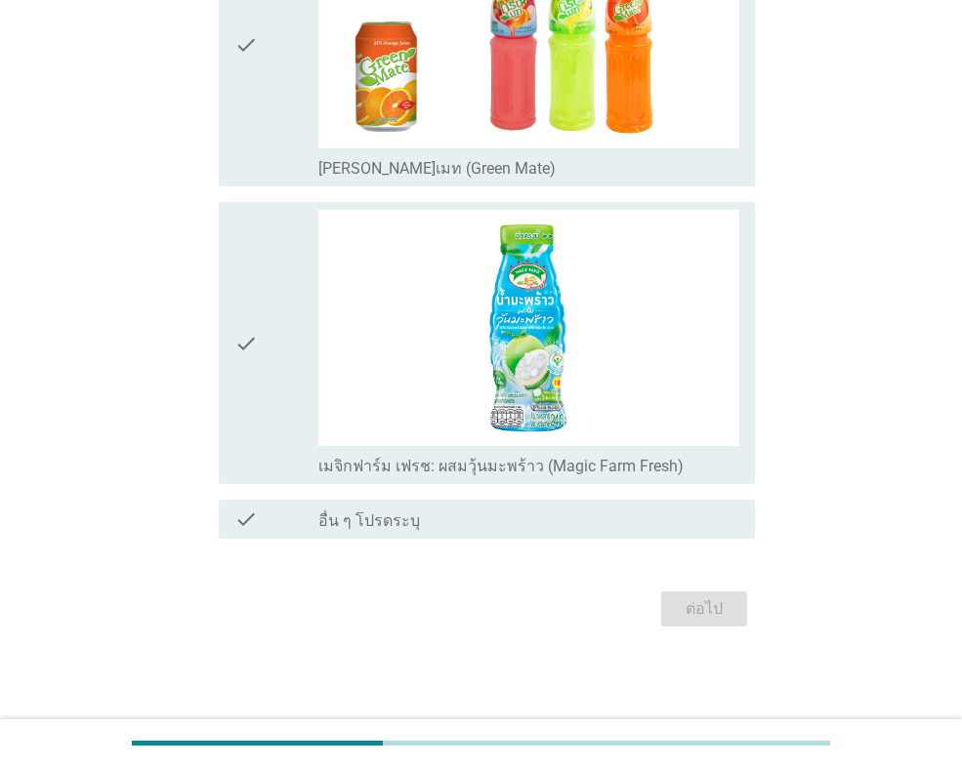
scroll to position [0, 0]
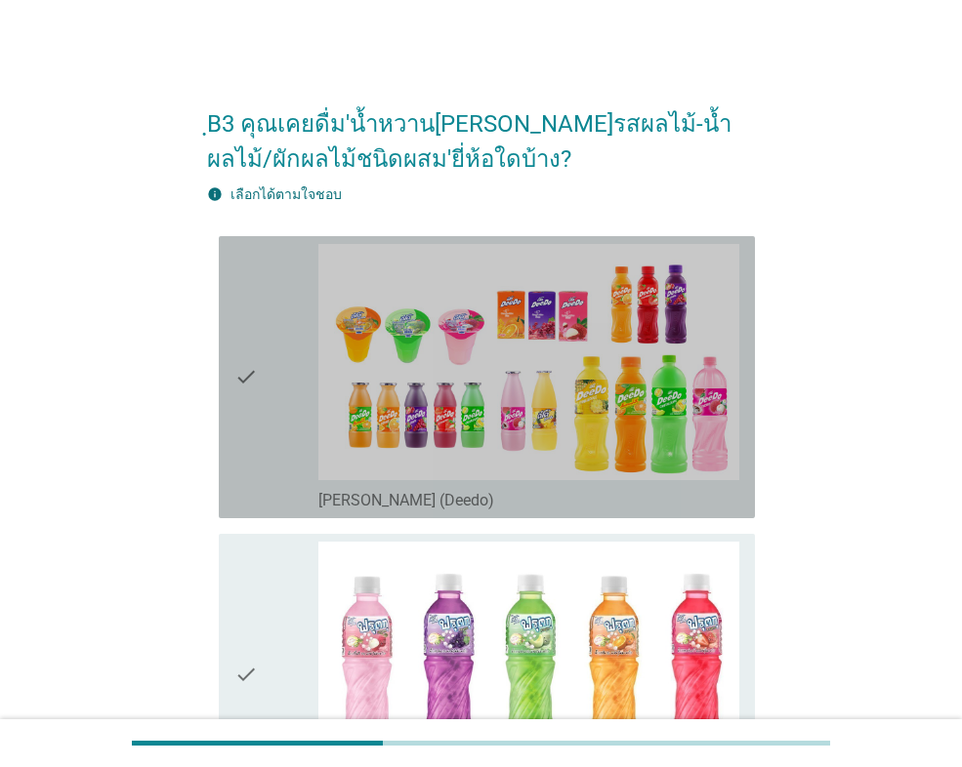
click at [256, 475] on icon "check" at bounding box center [245, 377] width 23 height 267
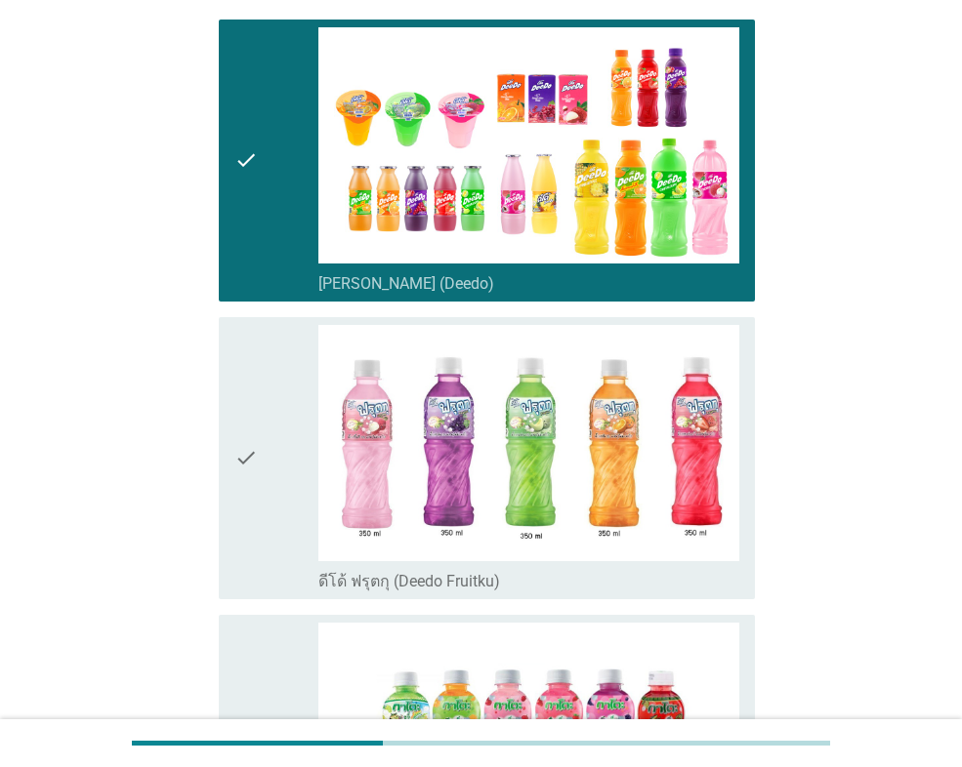
scroll to position [293, 0]
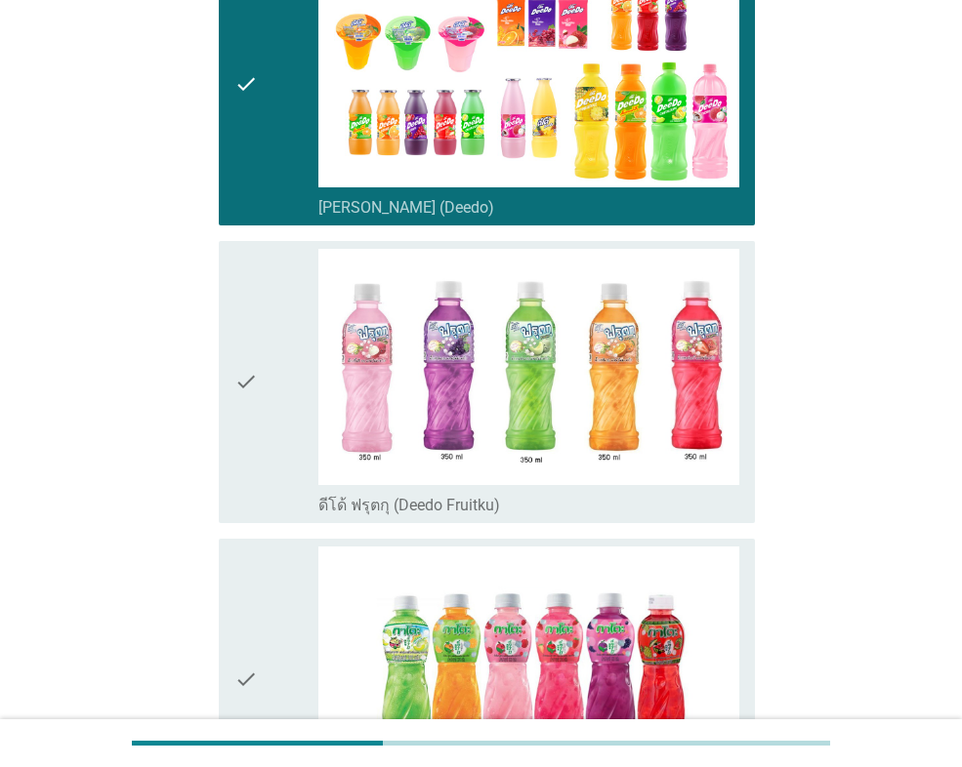
click at [256, 478] on icon "check" at bounding box center [245, 382] width 23 height 267
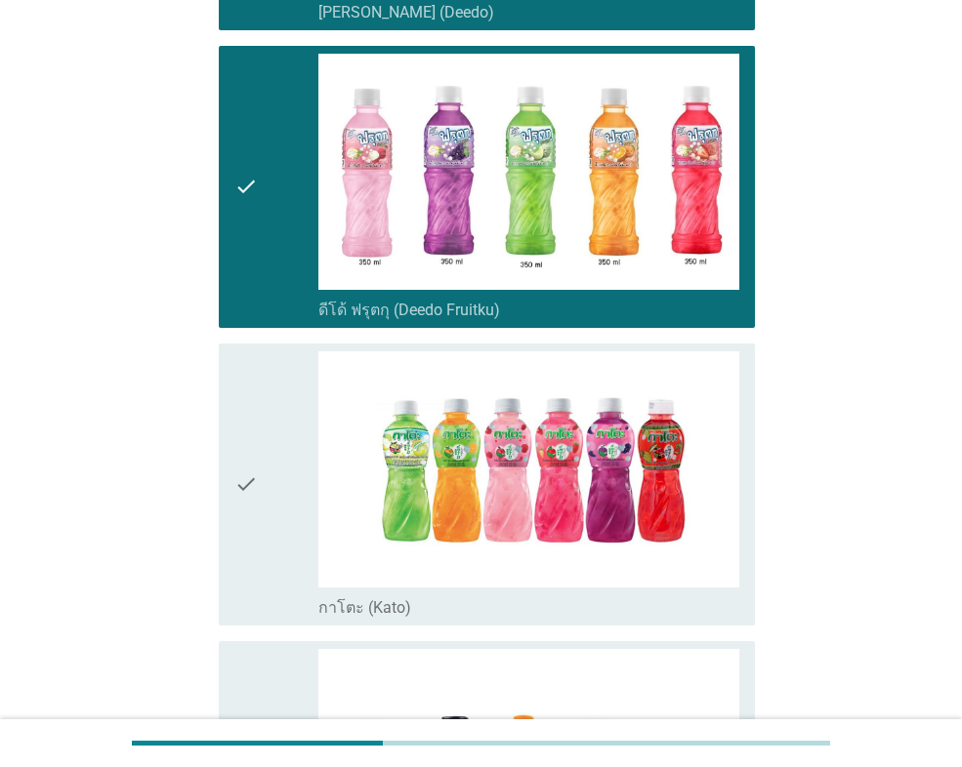
click at [262, 516] on div "check" at bounding box center [276, 485] width 84 height 267
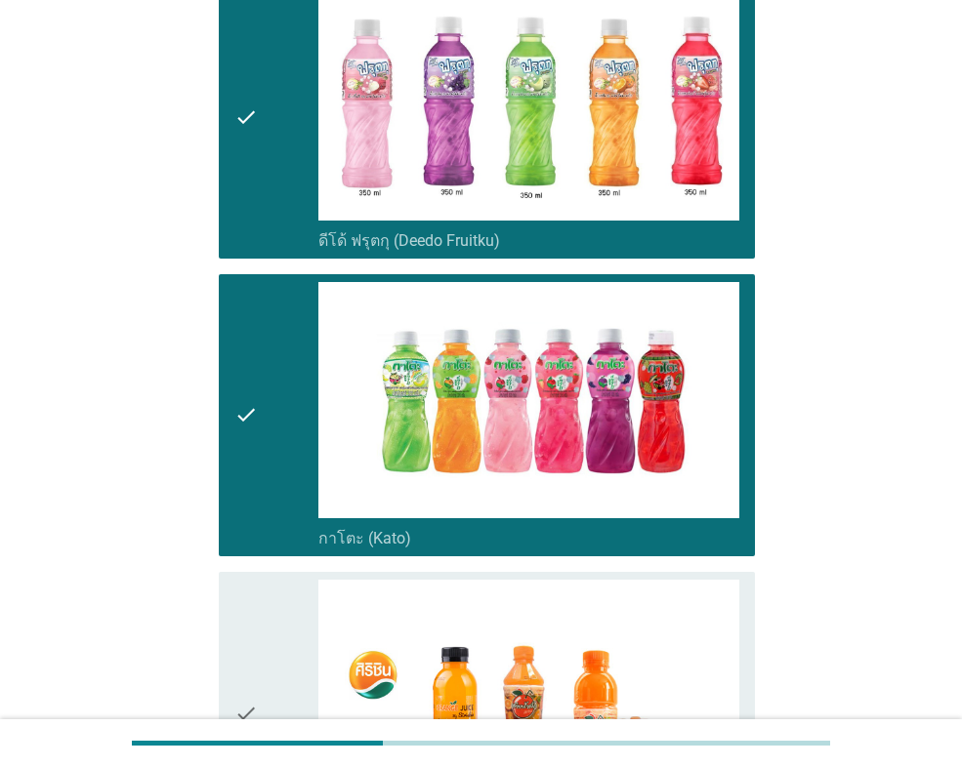
scroll to position [879, 0]
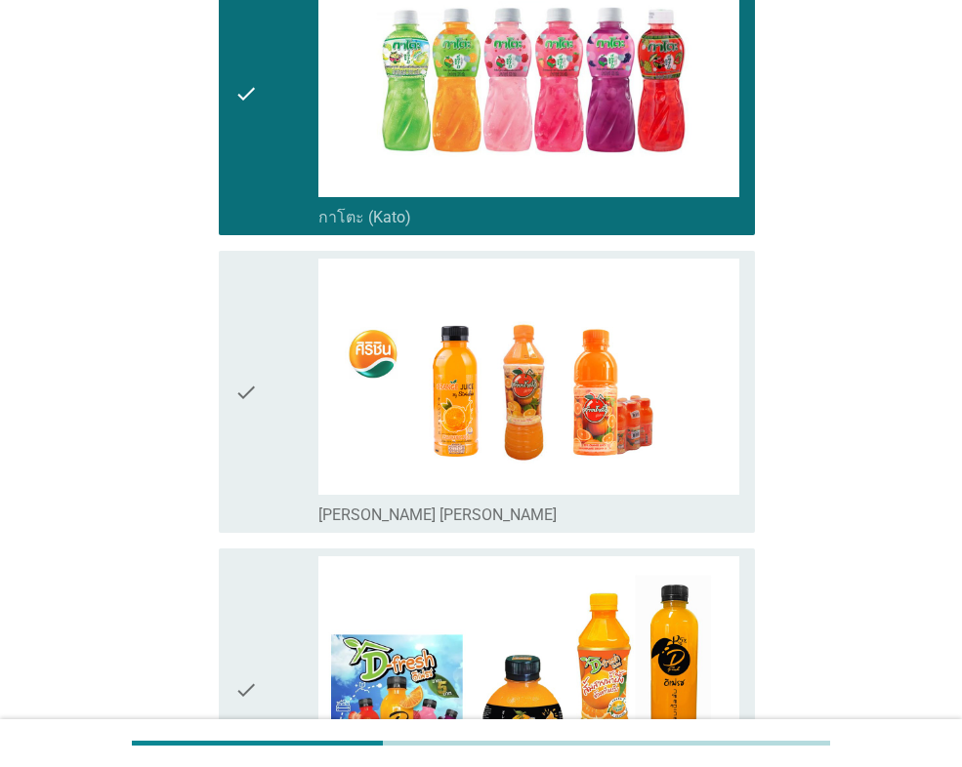
click at [269, 478] on div "check" at bounding box center [276, 392] width 84 height 267
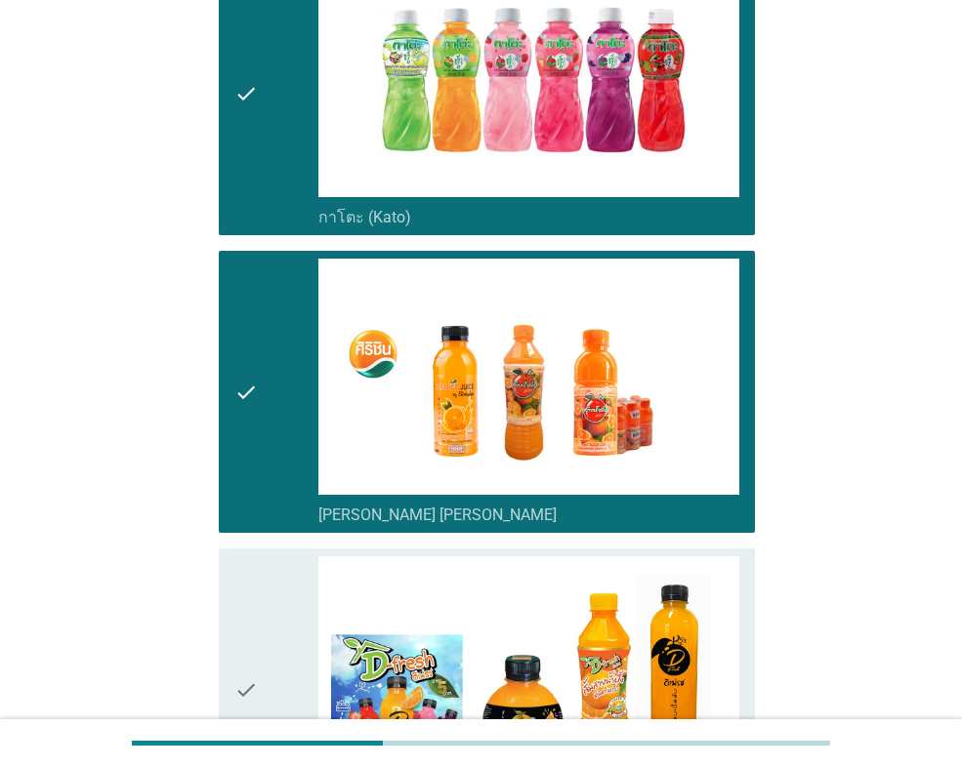
click at [269, 478] on div "check" at bounding box center [276, 392] width 84 height 267
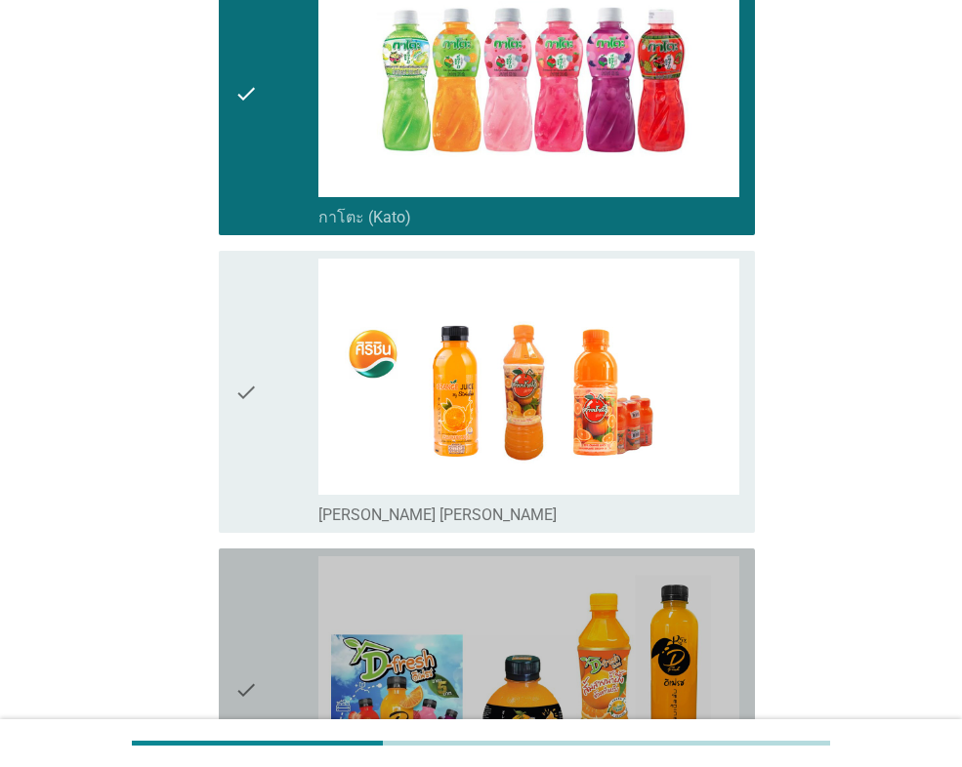
click at [274, 596] on div "check" at bounding box center [276, 690] width 84 height 267
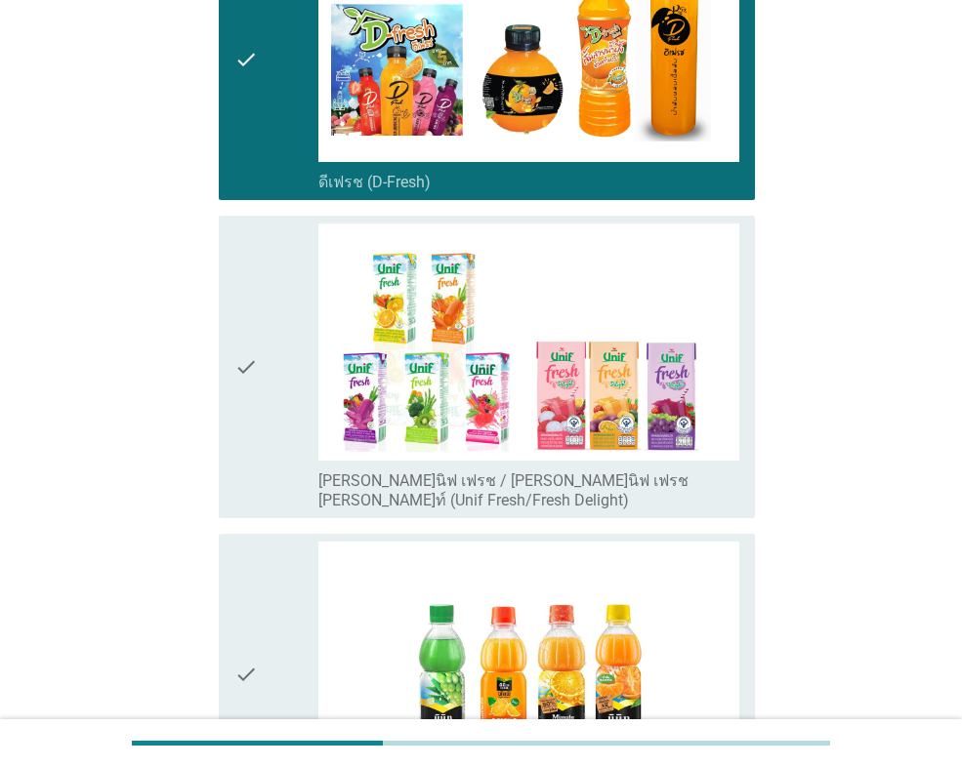
scroll to position [1562, 0]
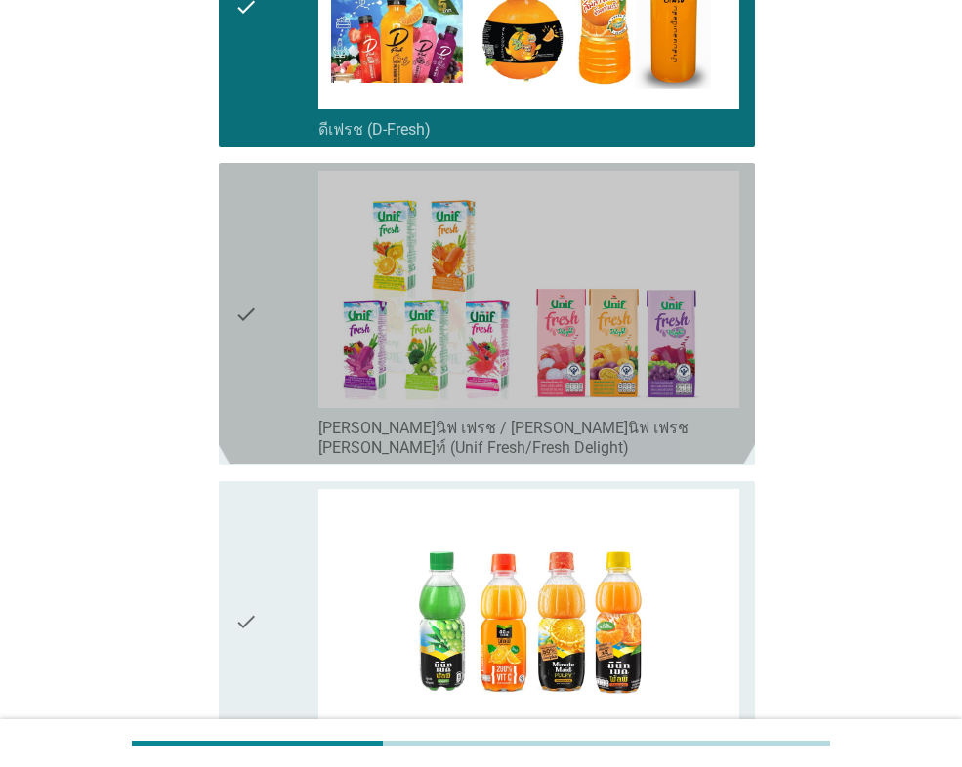
click at [285, 404] on div "check" at bounding box center [276, 314] width 84 height 286
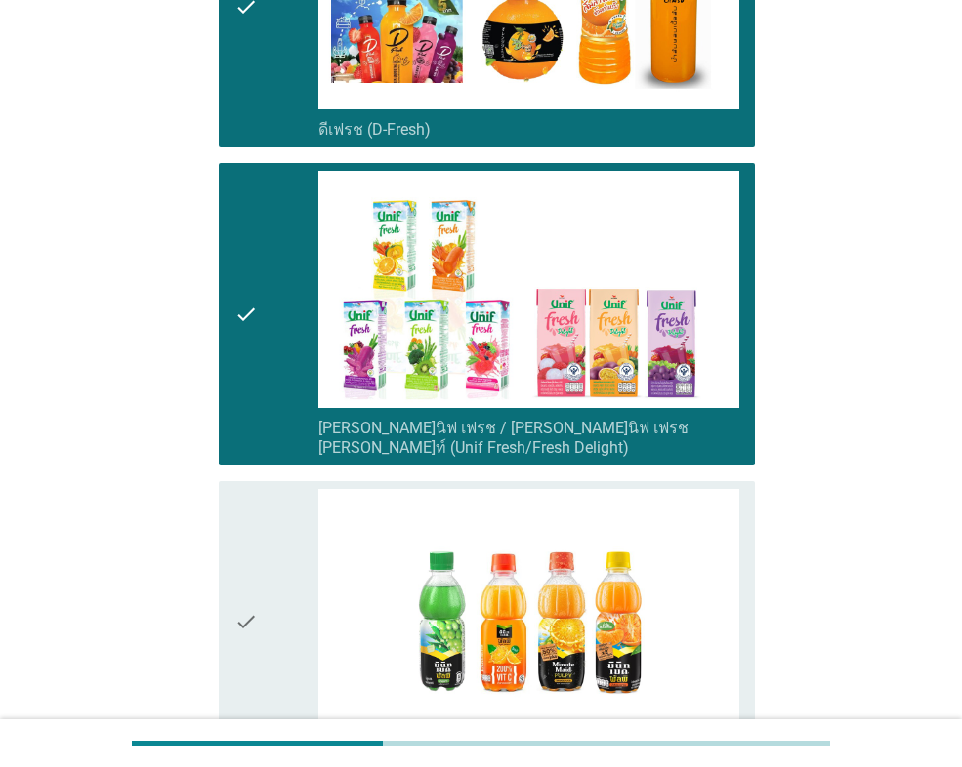
click at [272, 532] on div "check" at bounding box center [276, 622] width 84 height 267
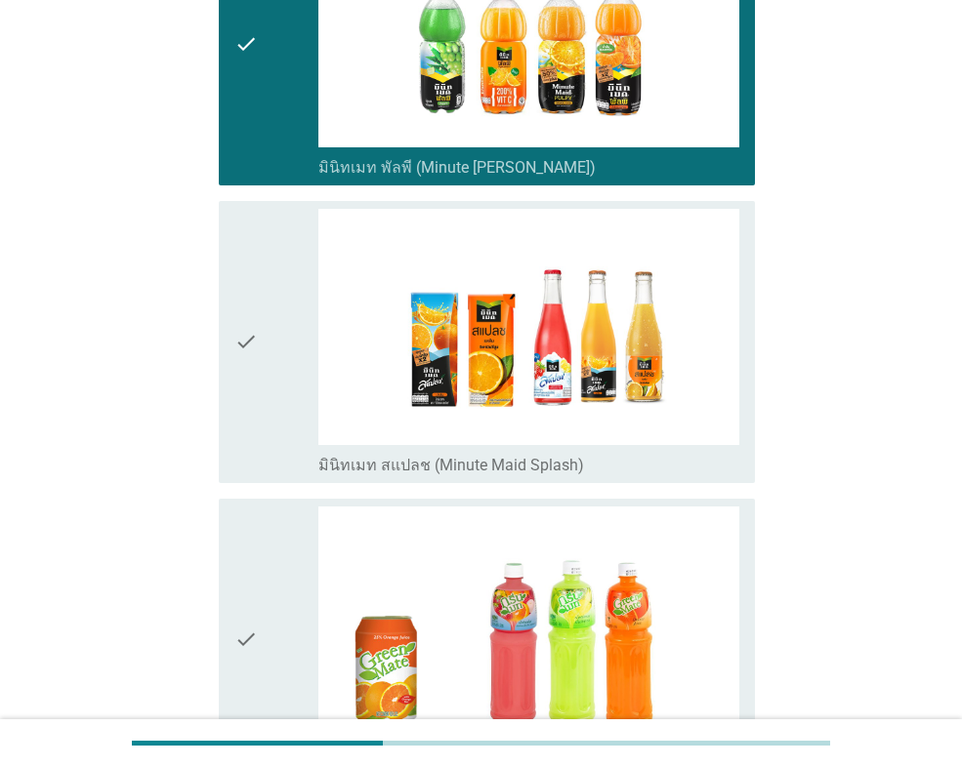
scroll to position [2148, 0]
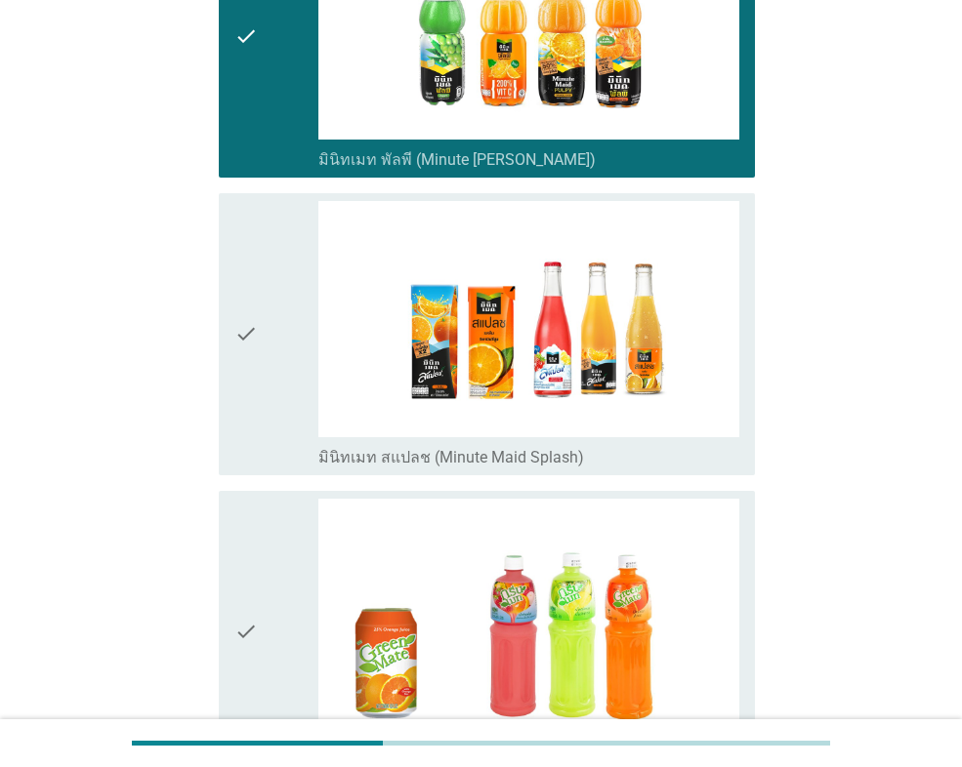
click at [259, 398] on div "check" at bounding box center [276, 334] width 84 height 267
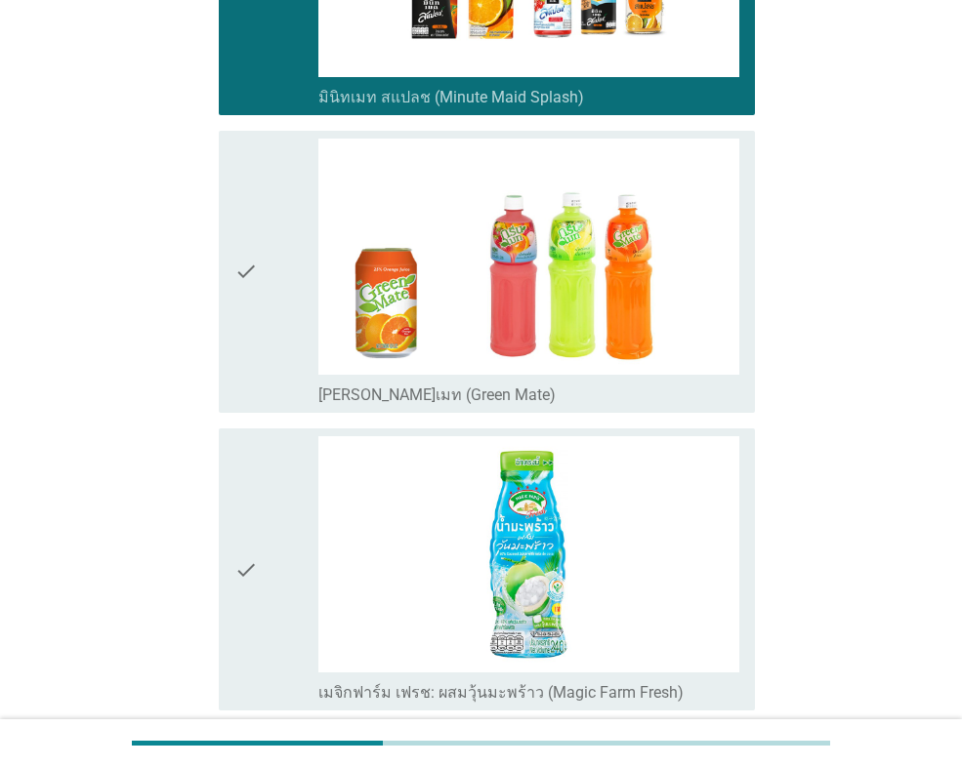
scroll to position [2636, 0]
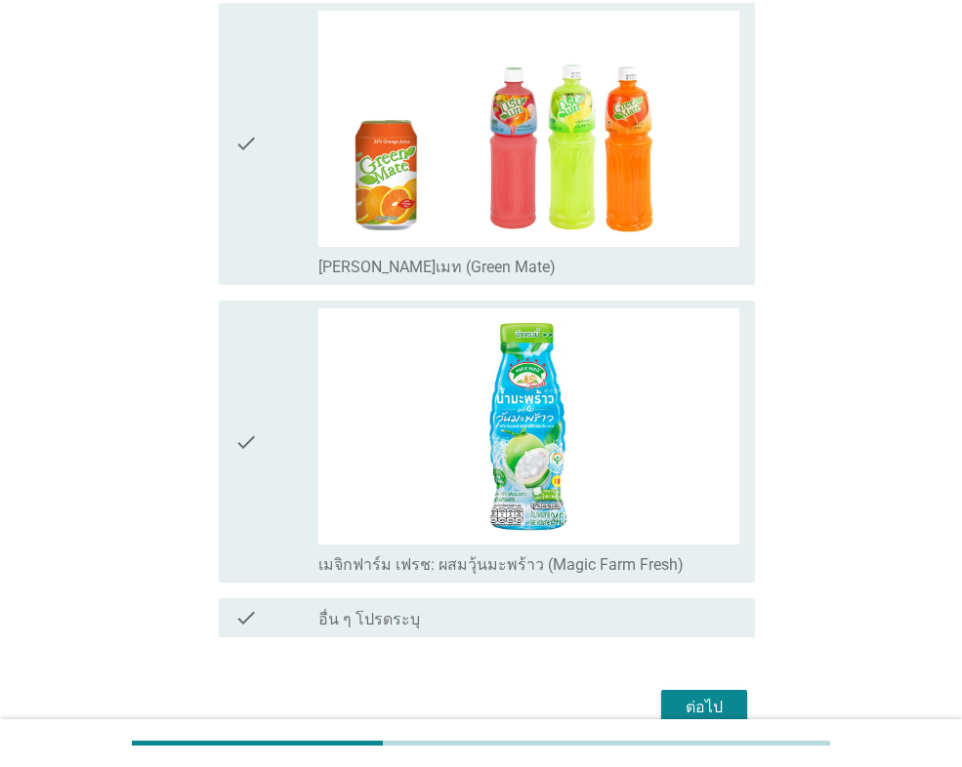
click at [276, 193] on div "check" at bounding box center [276, 144] width 84 height 267
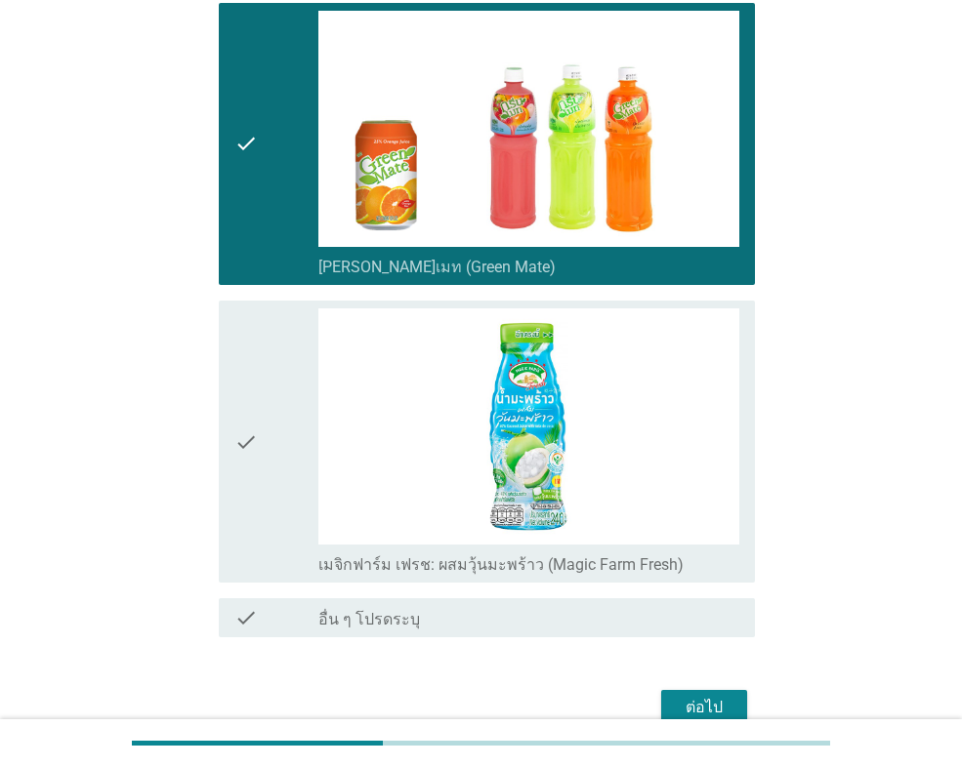
click at [294, 451] on div "check" at bounding box center [276, 442] width 84 height 267
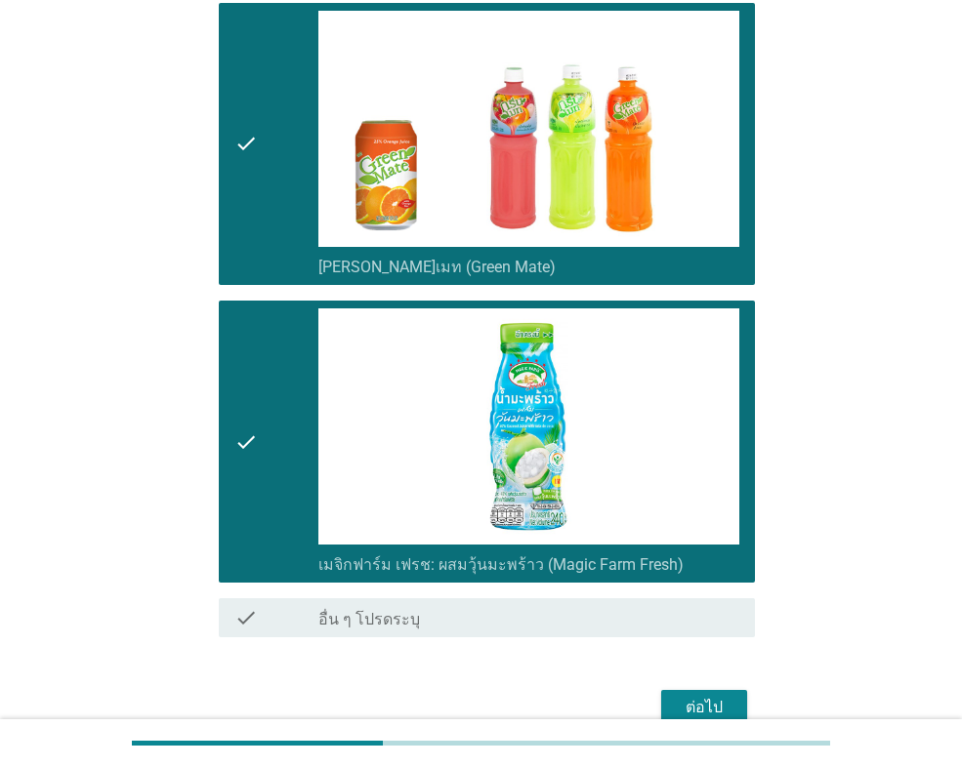
click at [685, 696] on div "ต่อไป" at bounding box center [704, 707] width 55 height 23
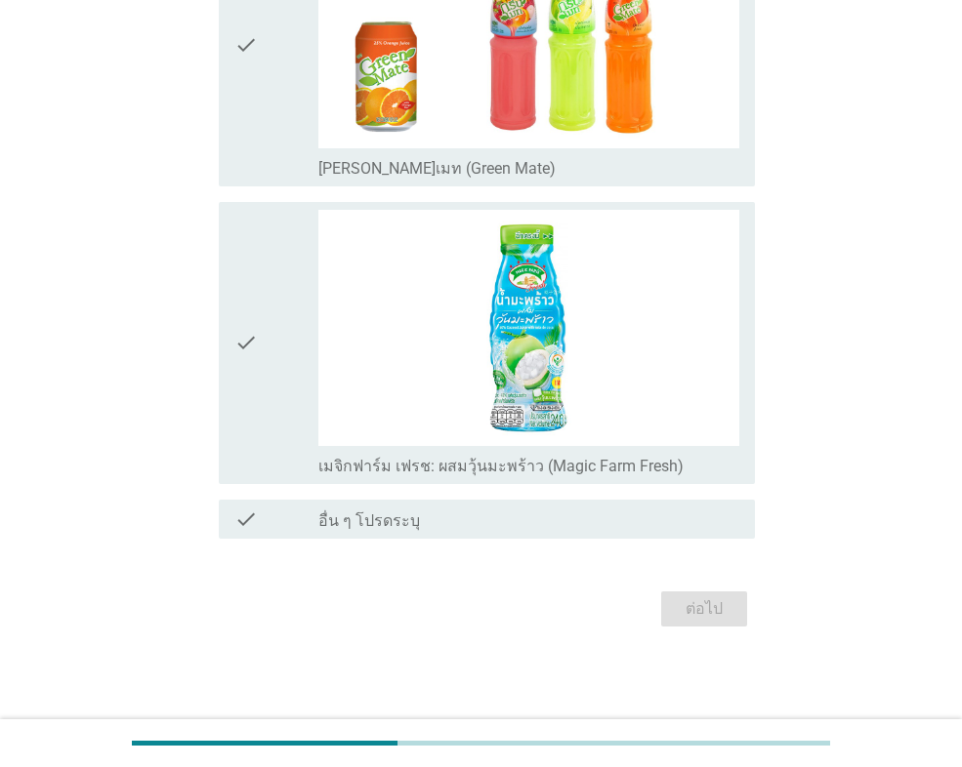
scroll to position [0, 0]
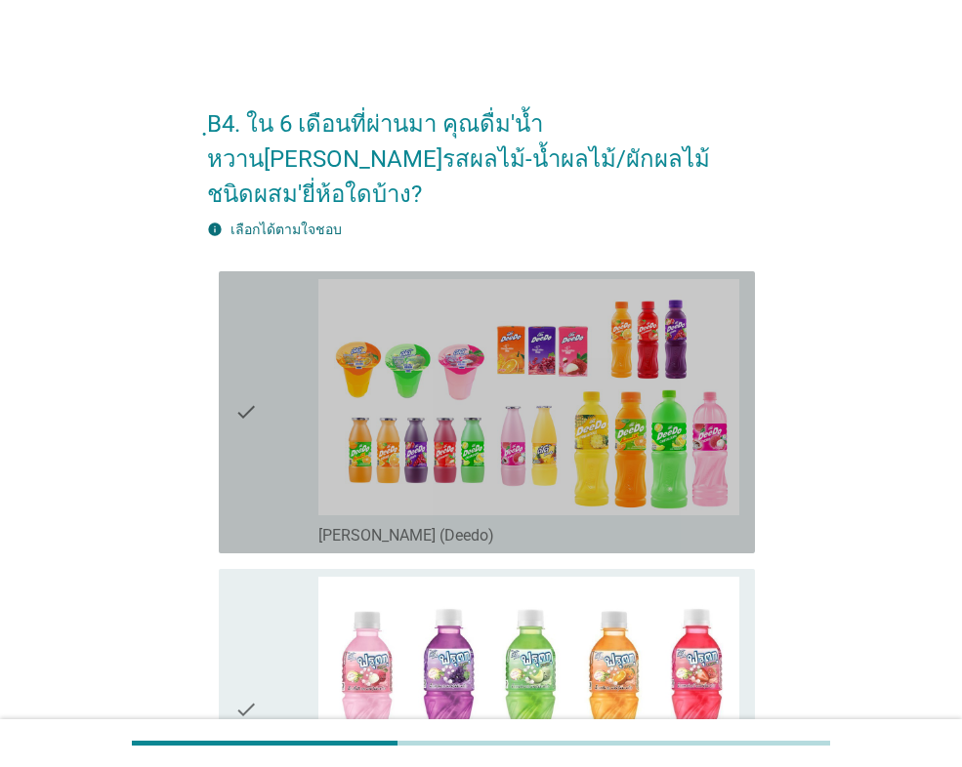
click at [263, 434] on div "check" at bounding box center [276, 412] width 84 height 267
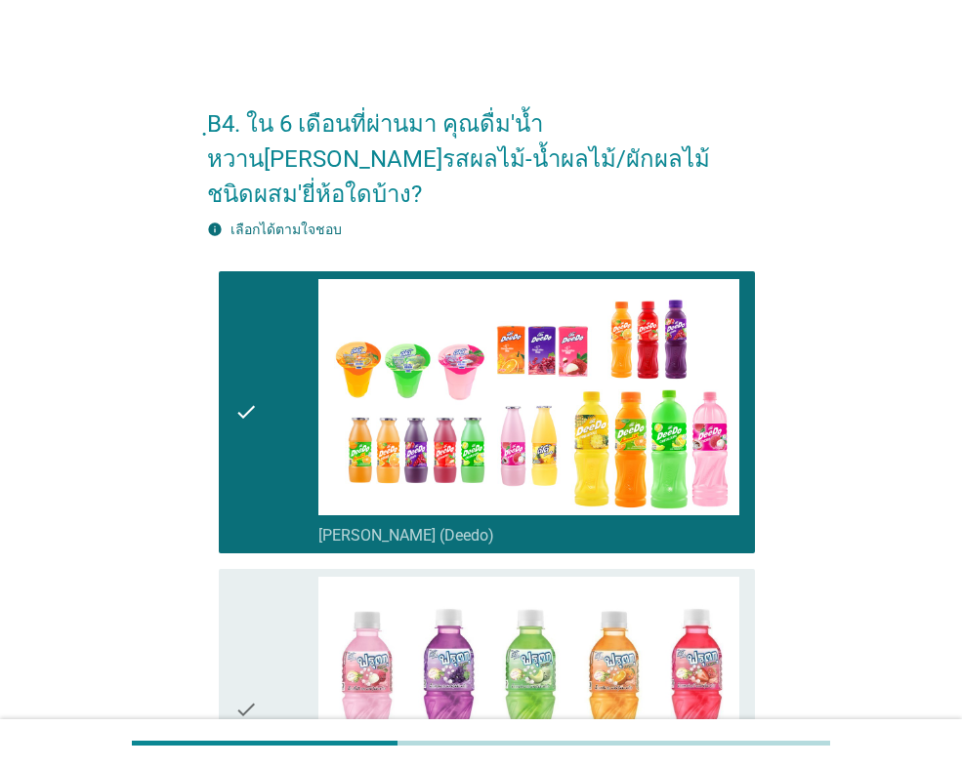
click at [256, 620] on icon "check" at bounding box center [245, 710] width 23 height 267
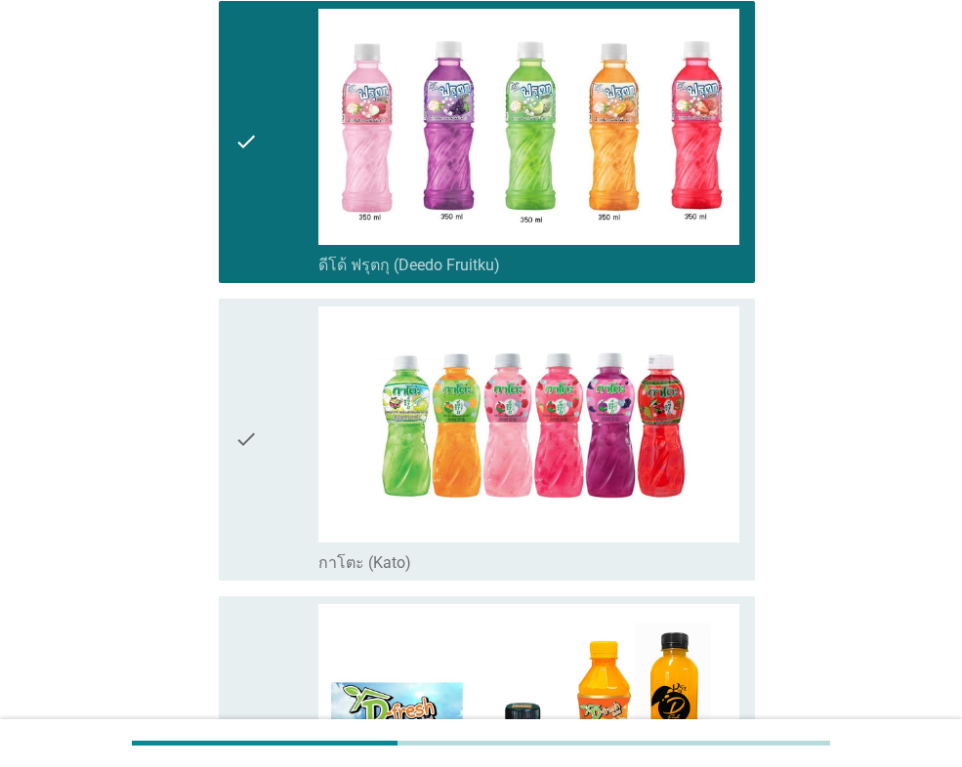
scroll to position [586, 0]
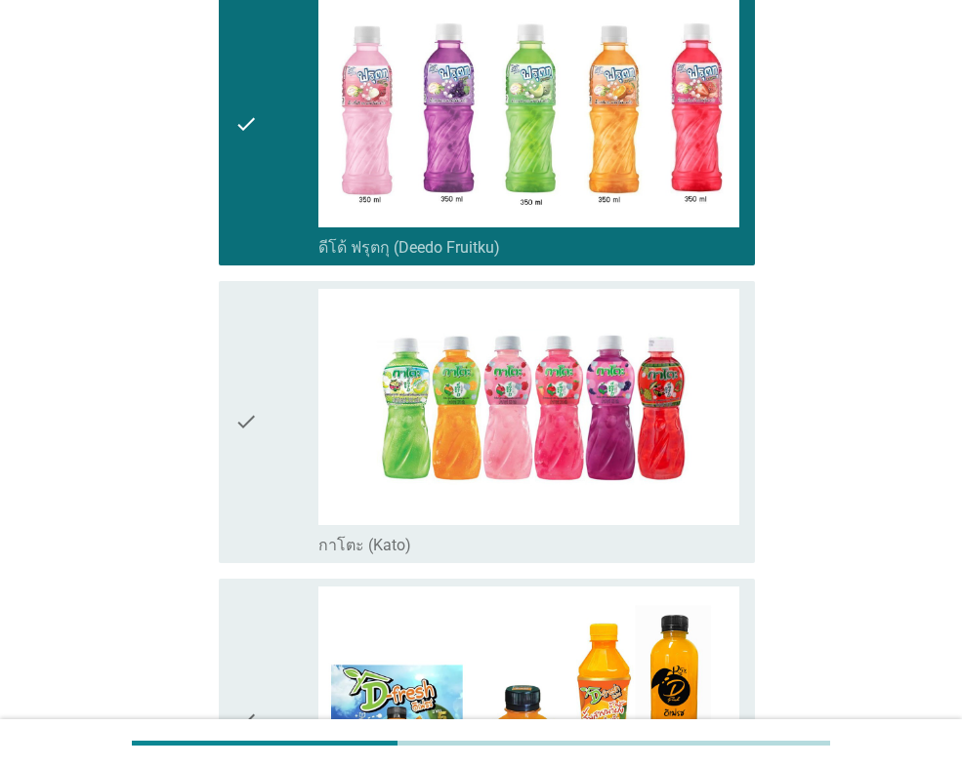
click at [245, 440] on icon "check" at bounding box center [245, 422] width 23 height 267
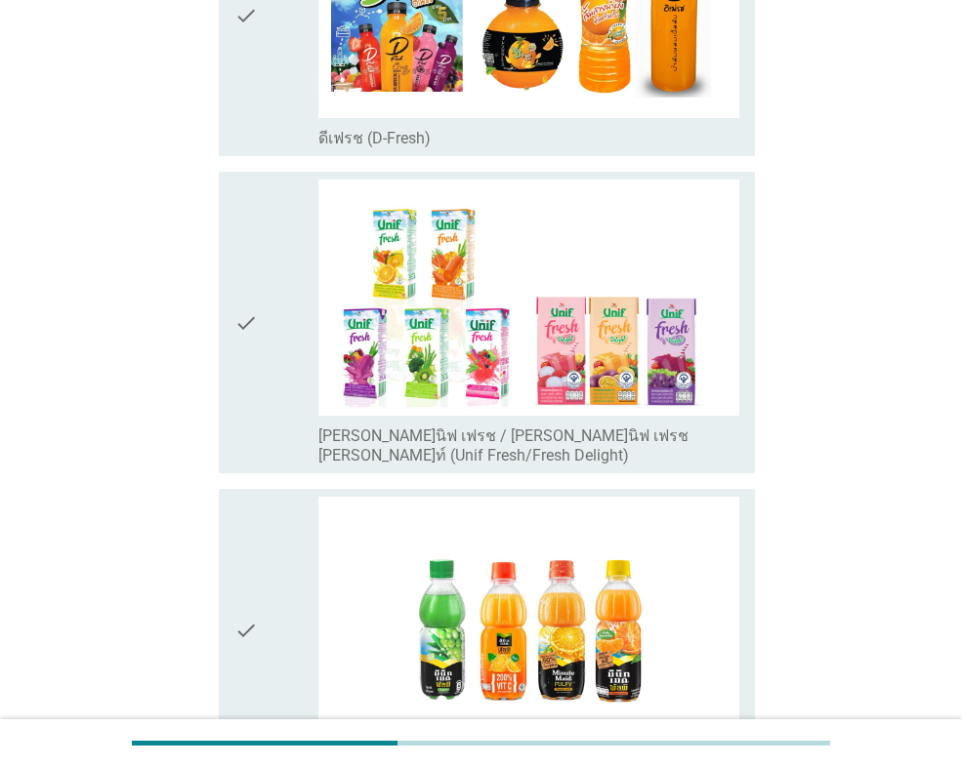
scroll to position [1367, 0]
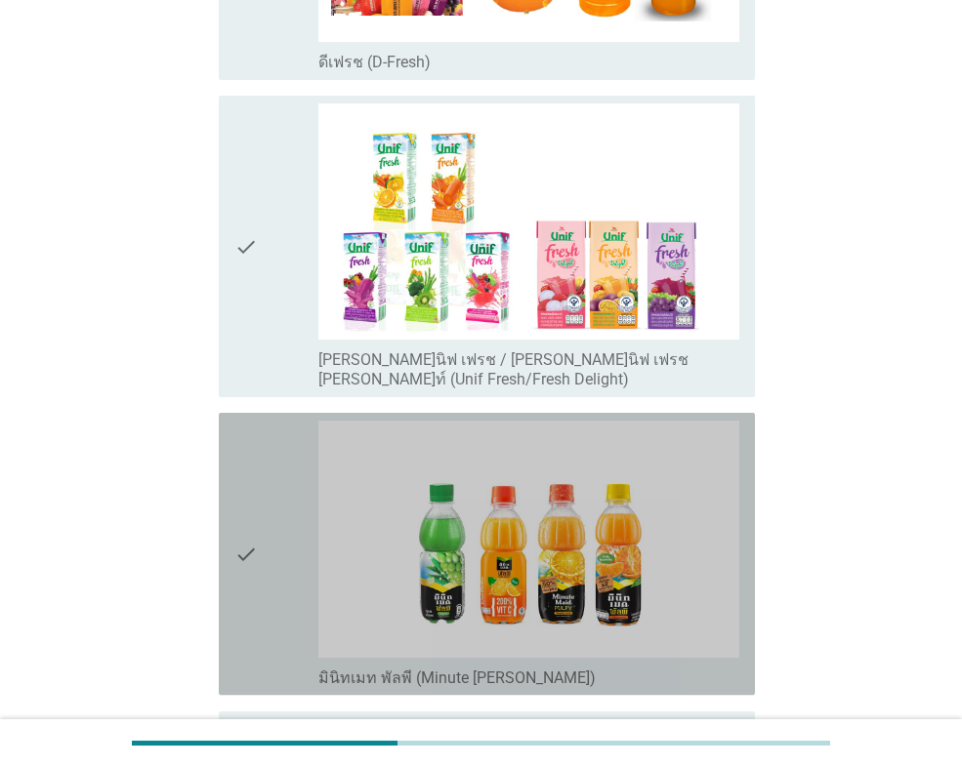
click at [240, 488] on icon "check" at bounding box center [245, 554] width 23 height 267
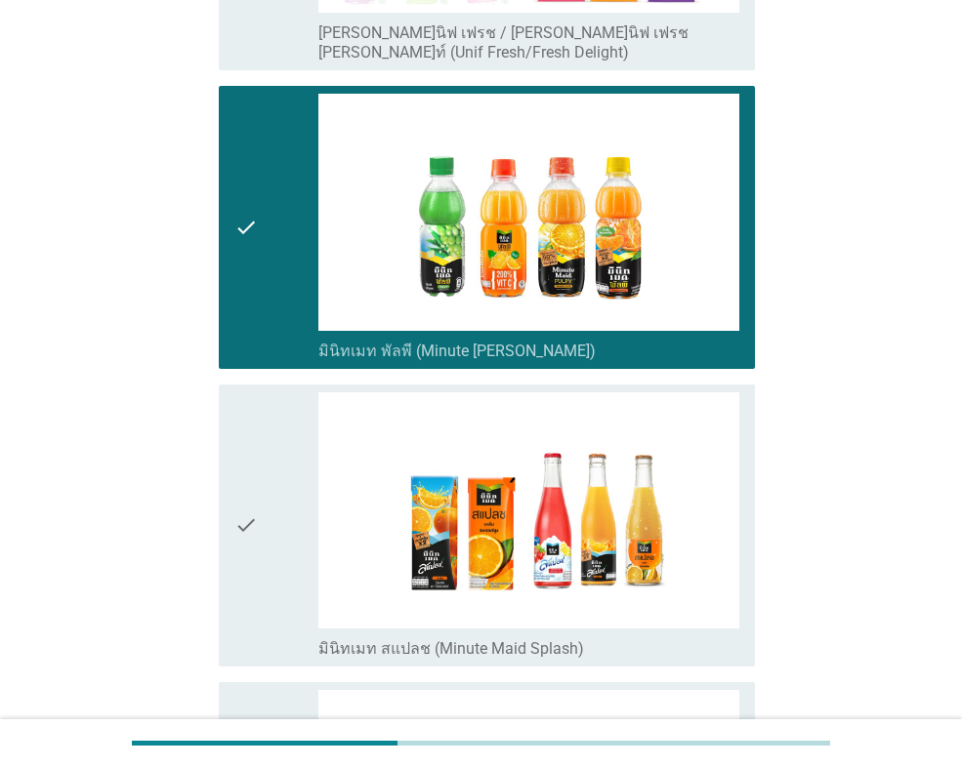
scroll to position [1758, 0]
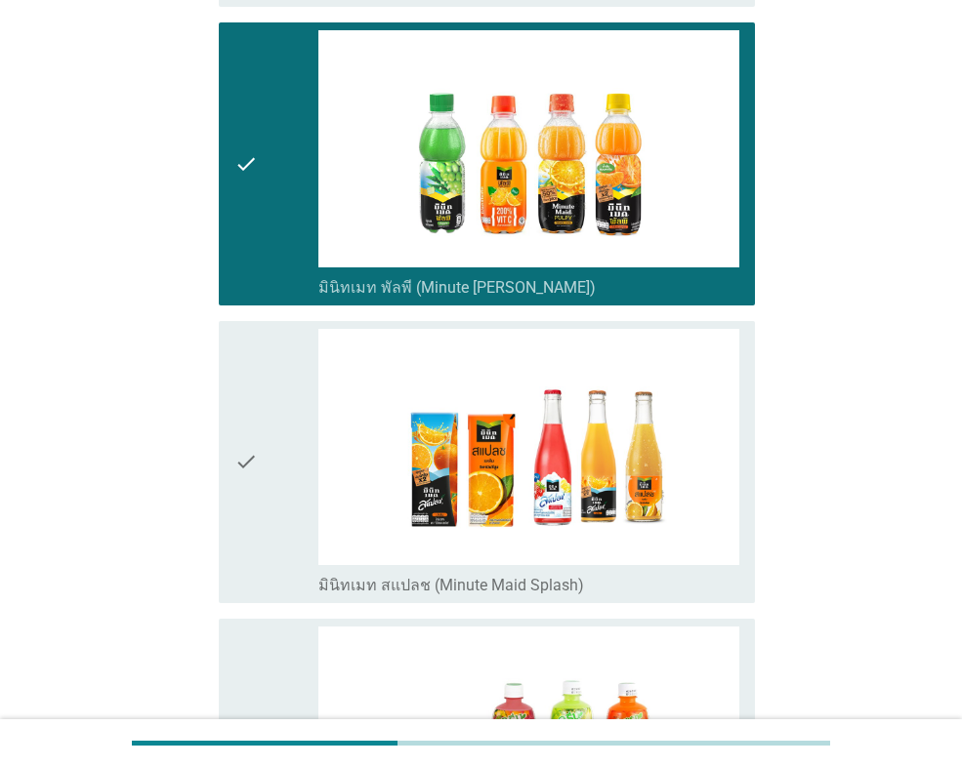
click at [258, 489] on icon "check" at bounding box center [245, 462] width 23 height 267
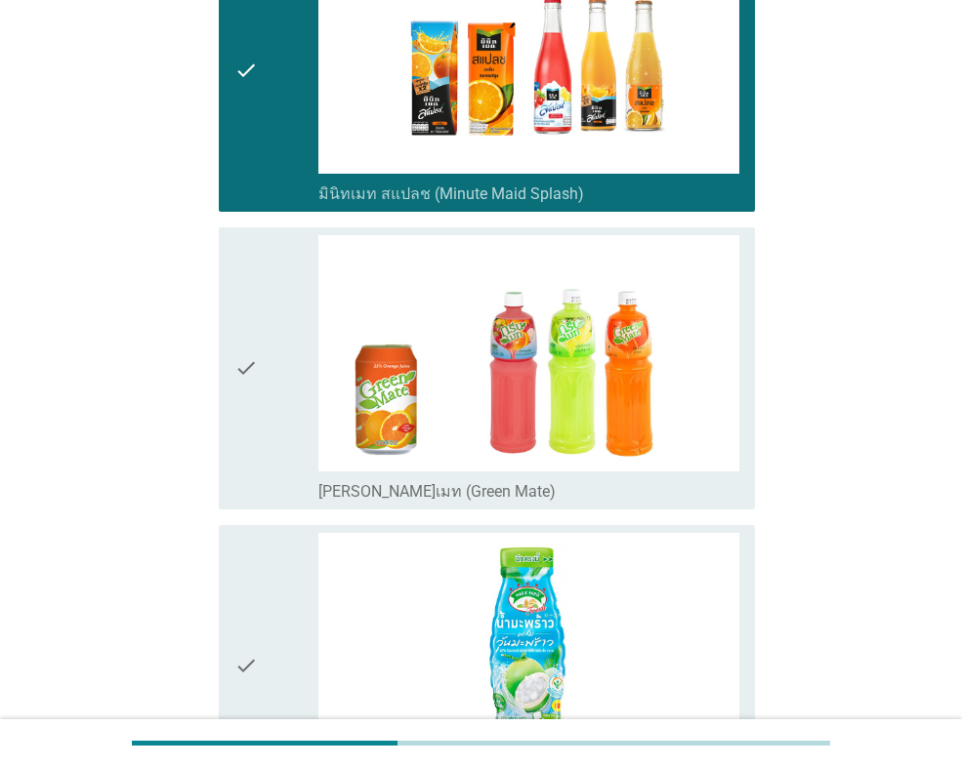
scroll to position [2246, 0]
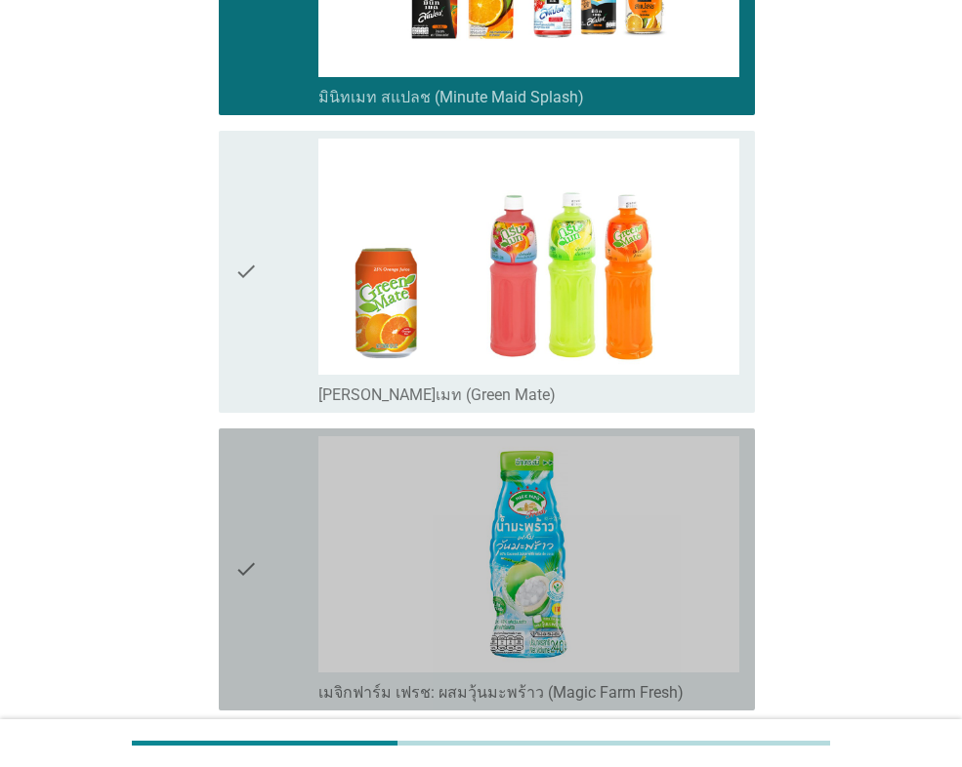
click at [271, 551] on div "check" at bounding box center [276, 569] width 84 height 267
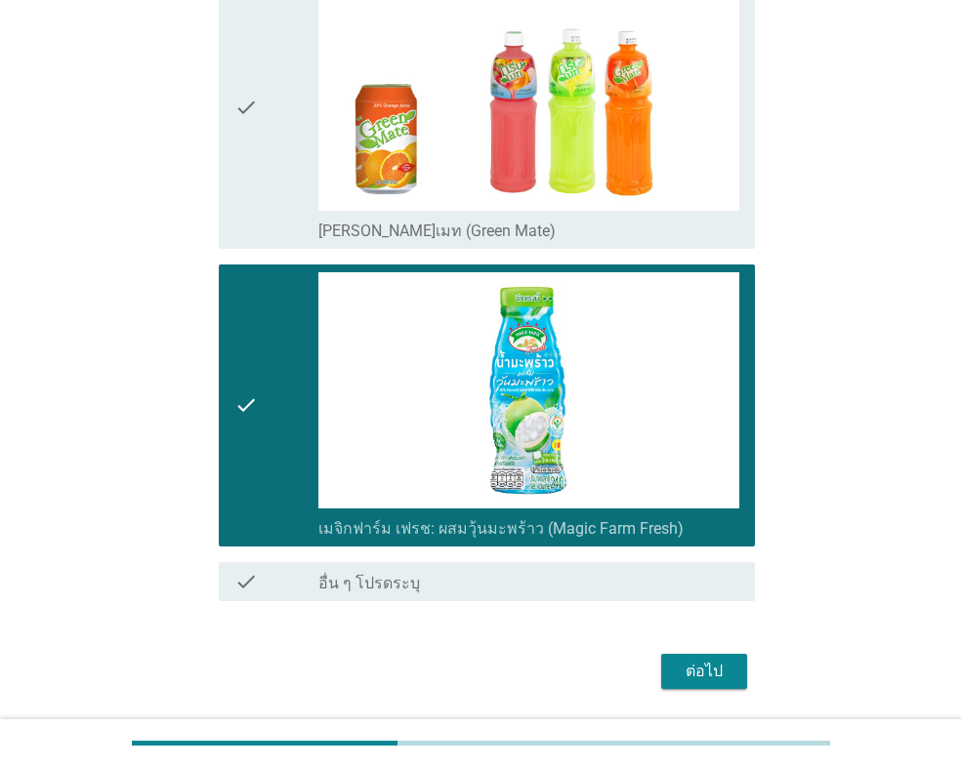
scroll to position [2418, 0]
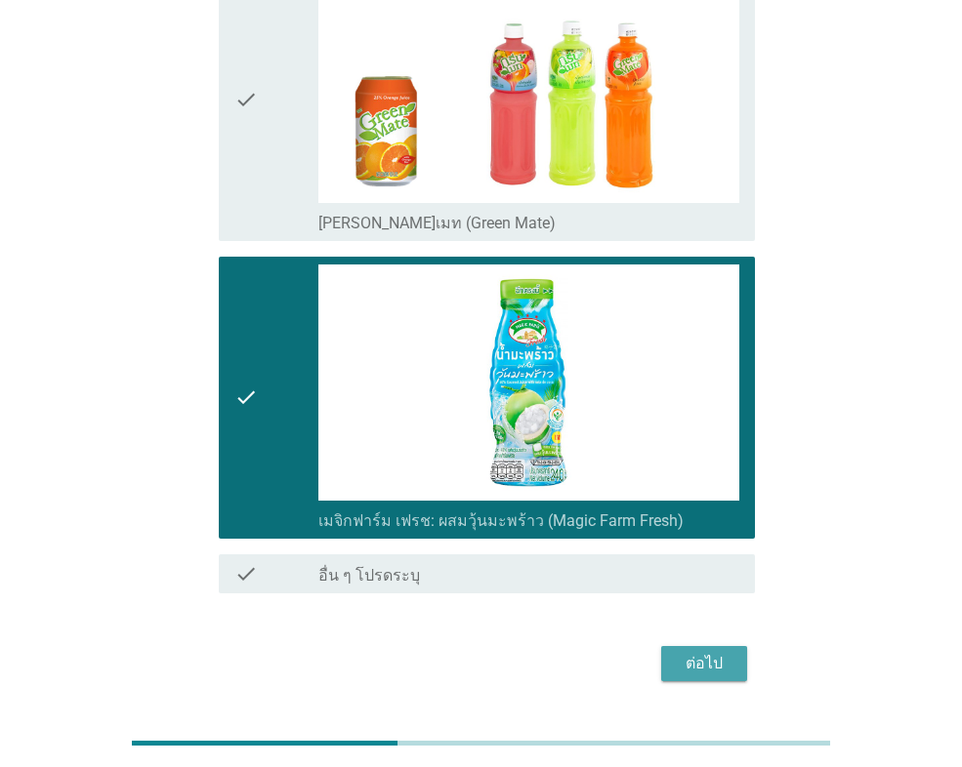
click at [698, 652] on div "ต่อไป" at bounding box center [704, 663] width 55 height 23
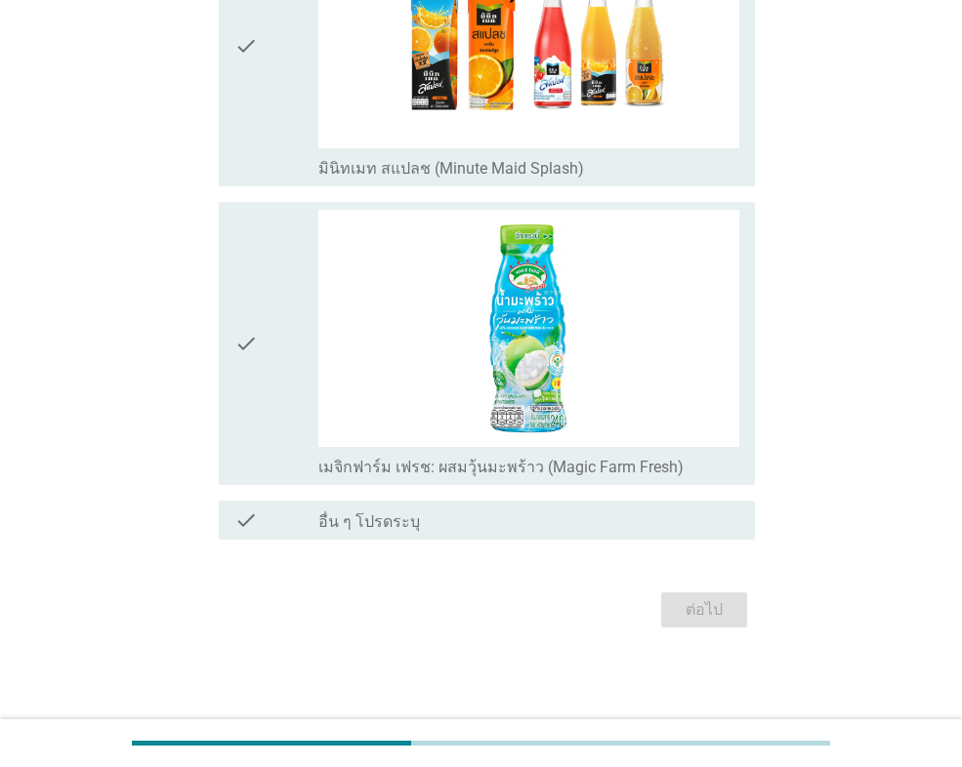
scroll to position [0, 0]
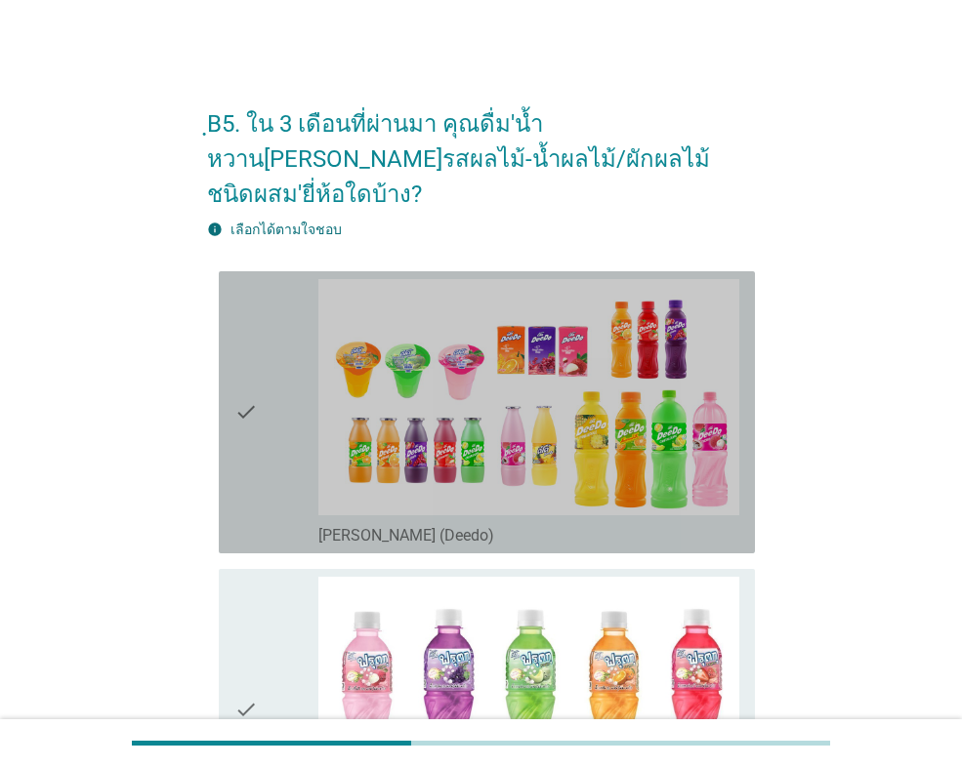
click at [255, 434] on icon "check" at bounding box center [245, 412] width 23 height 267
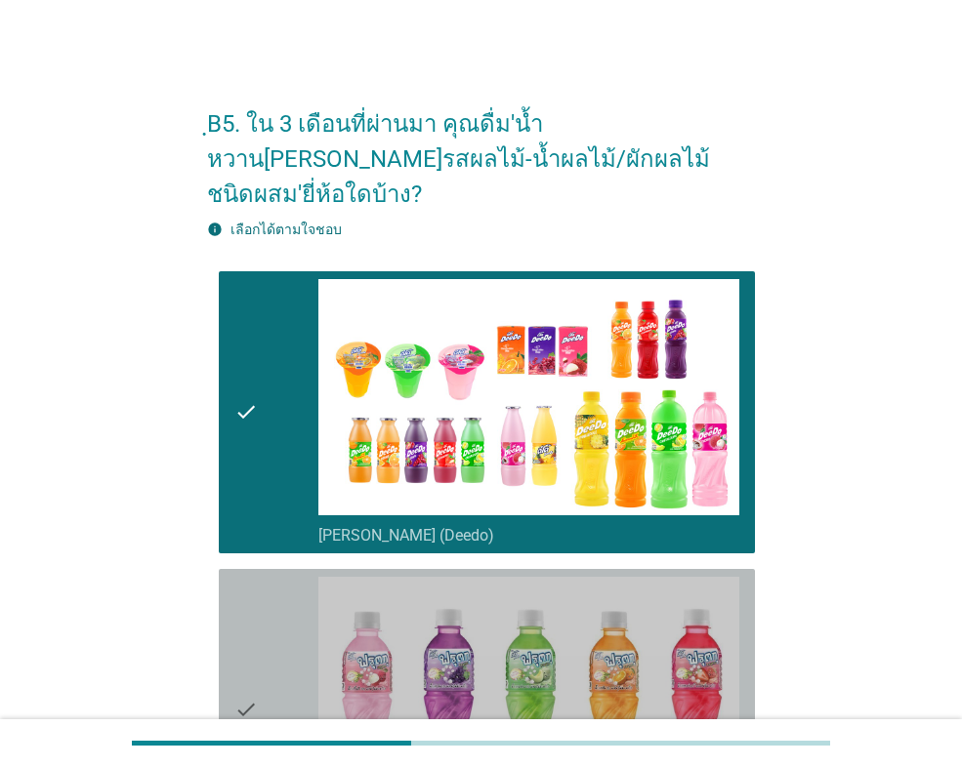
click at [250, 577] on icon "check" at bounding box center [245, 710] width 23 height 267
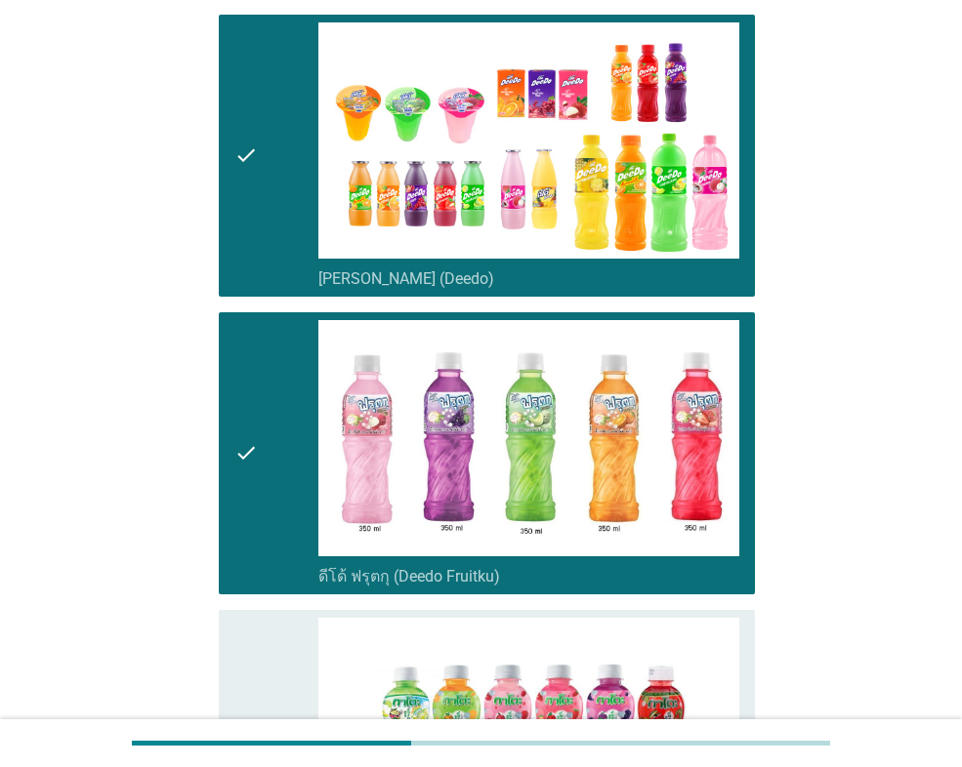
scroll to position [293, 0]
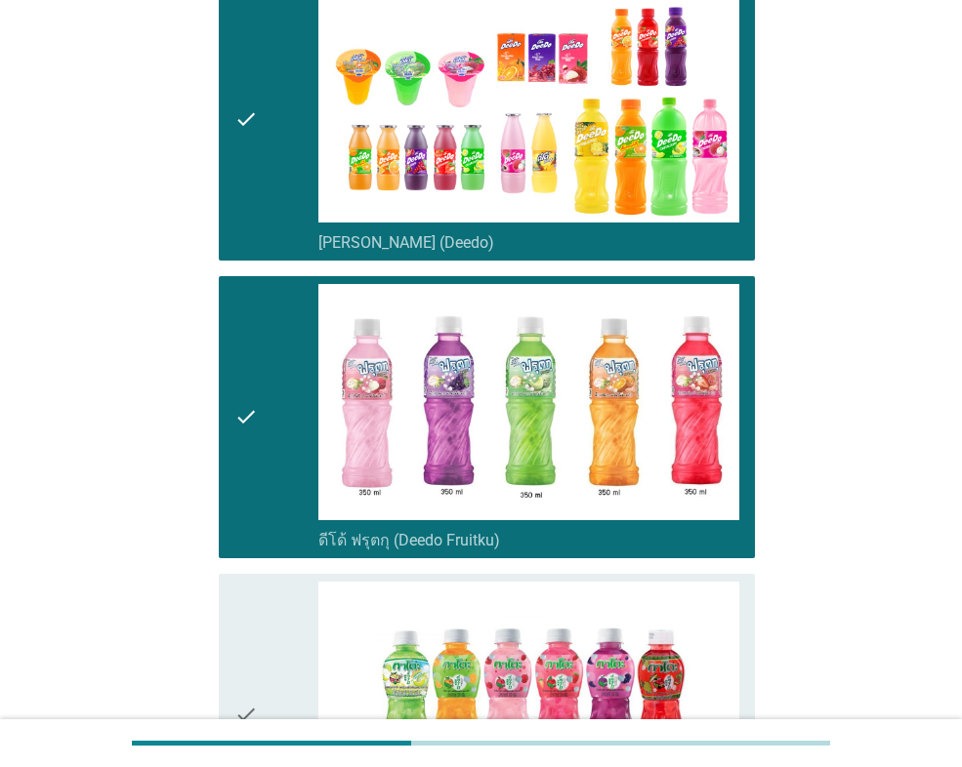
click at [259, 566] on div "check check_box_outline_blank กาโตะ (Kato)" at bounding box center [481, 715] width 548 height 298
click at [255, 582] on icon "check" at bounding box center [245, 715] width 23 height 267
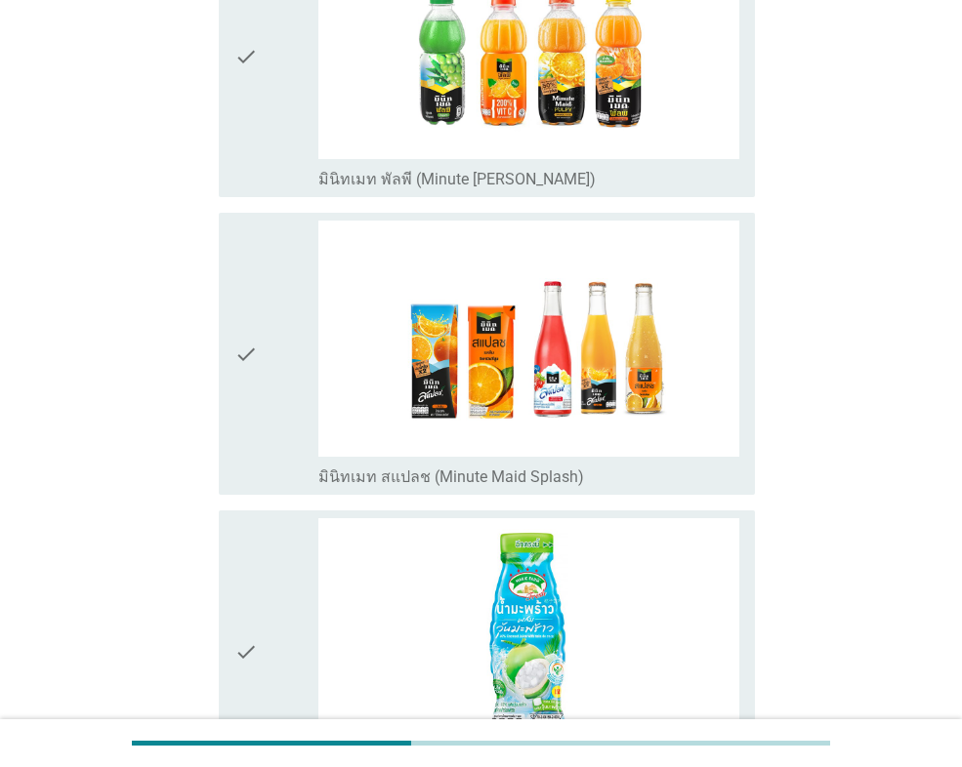
scroll to position [1465, 0]
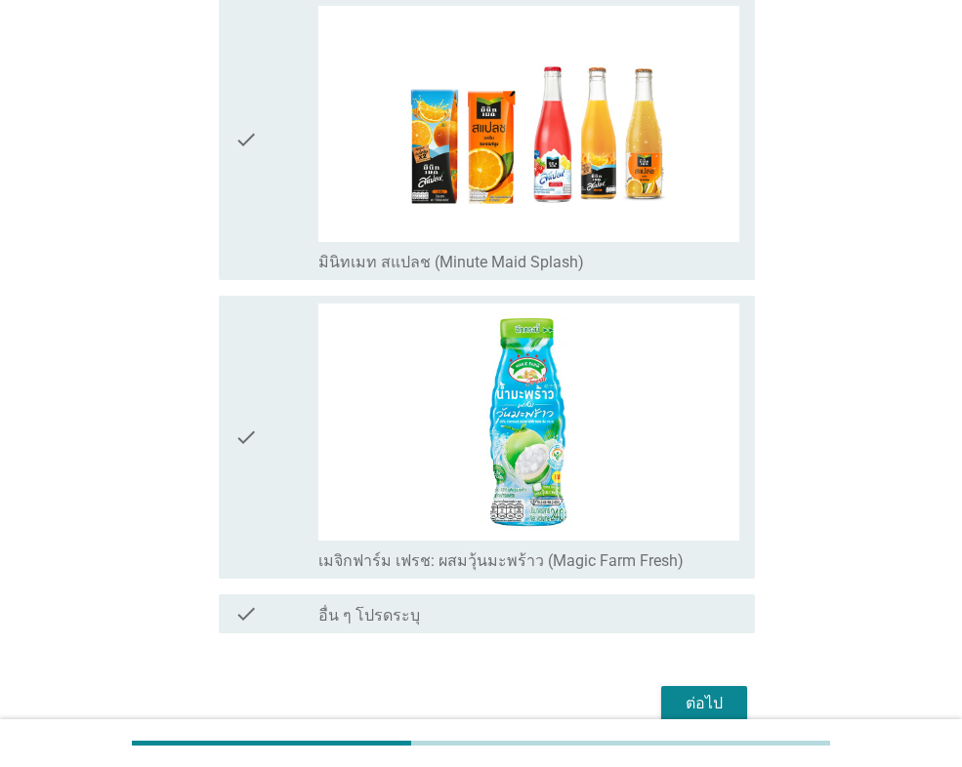
click at [222, 424] on div "check check_box เมจิกฟาร์ม เฟรช: ผสมวุ้นมะพร้าว (Magic Farm Fresh)" at bounding box center [487, 437] width 536 height 282
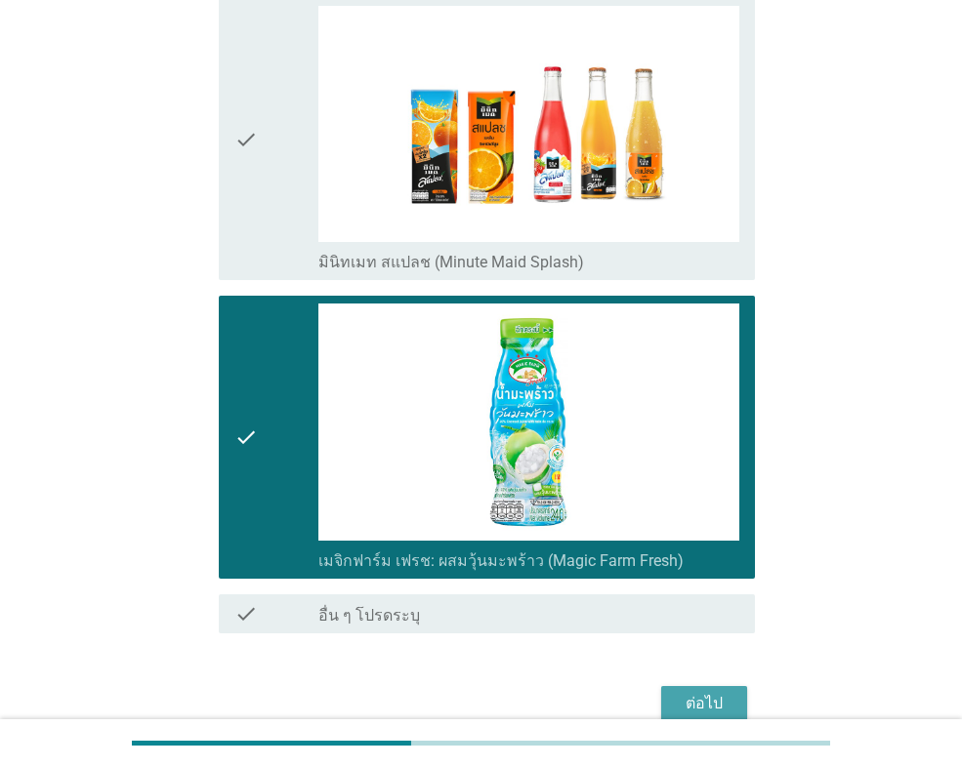
click at [677, 692] on div "ต่อไป" at bounding box center [704, 703] width 55 height 23
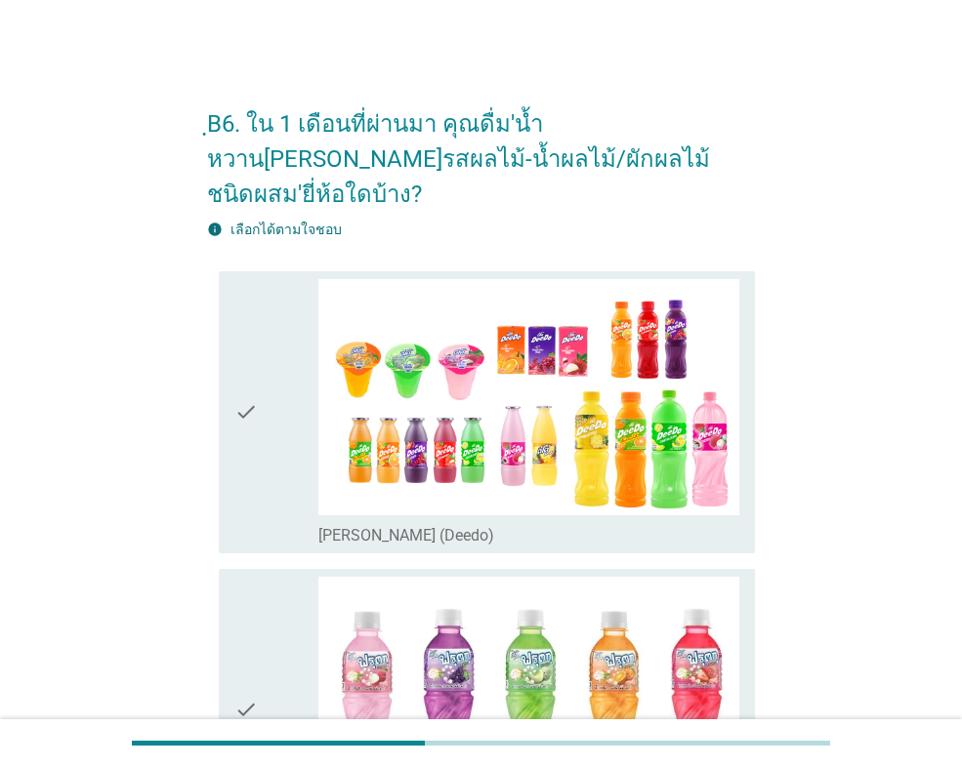
click at [267, 460] on div "check" at bounding box center [276, 412] width 84 height 267
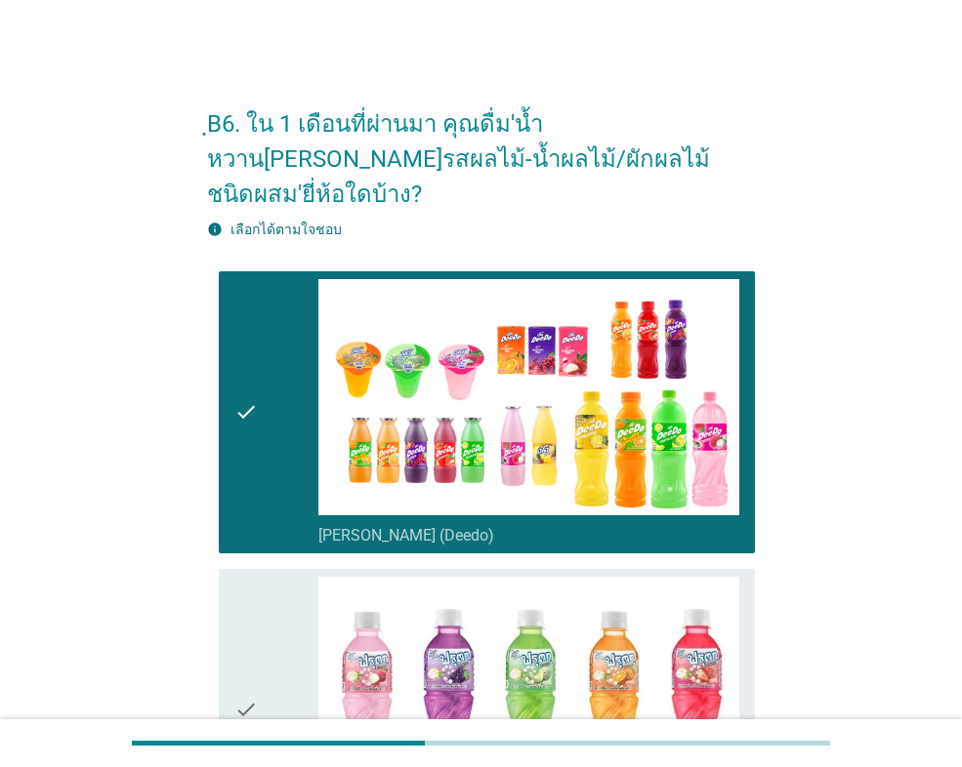
click at [265, 599] on div "check" at bounding box center [276, 710] width 84 height 267
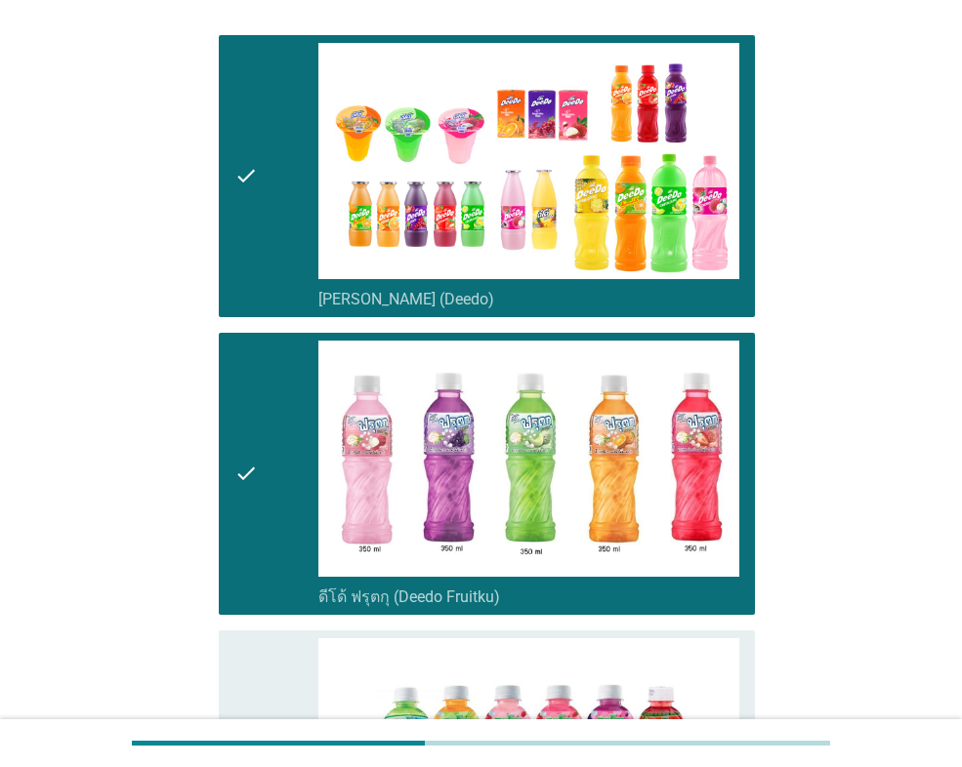
scroll to position [293, 0]
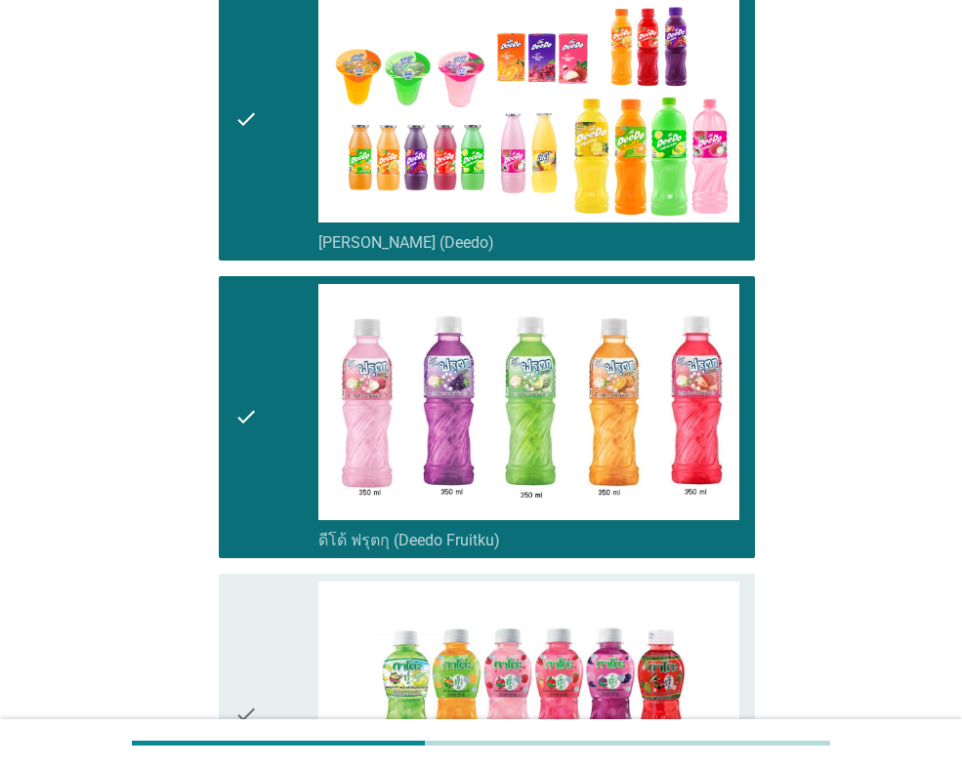
click at [271, 582] on div "check" at bounding box center [276, 715] width 84 height 267
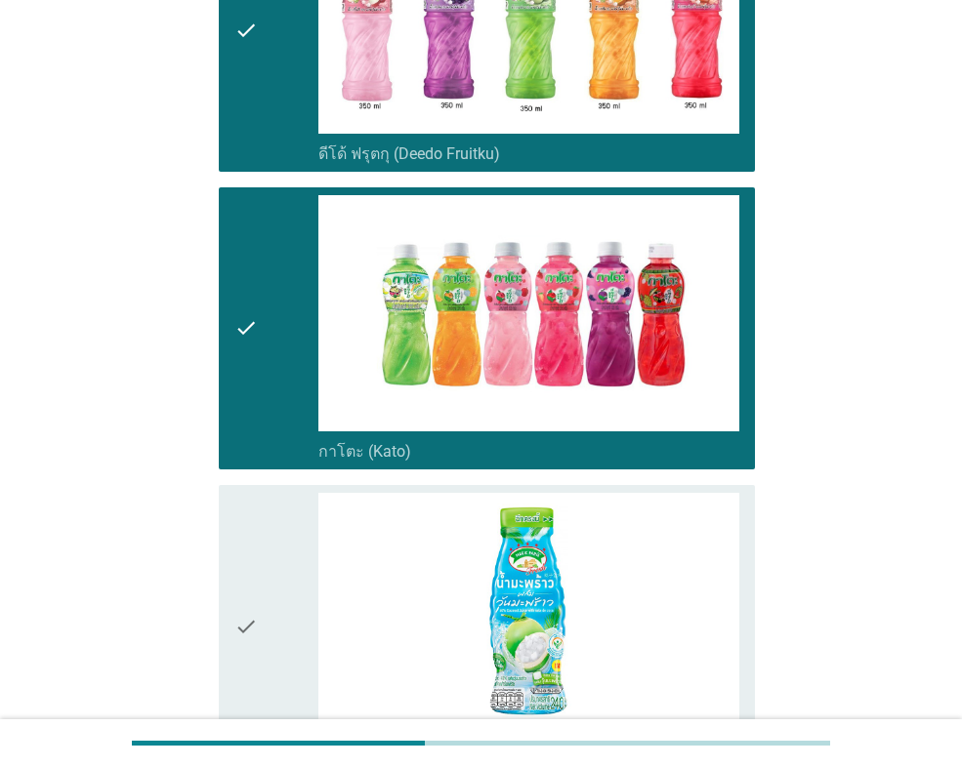
scroll to position [879, 0]
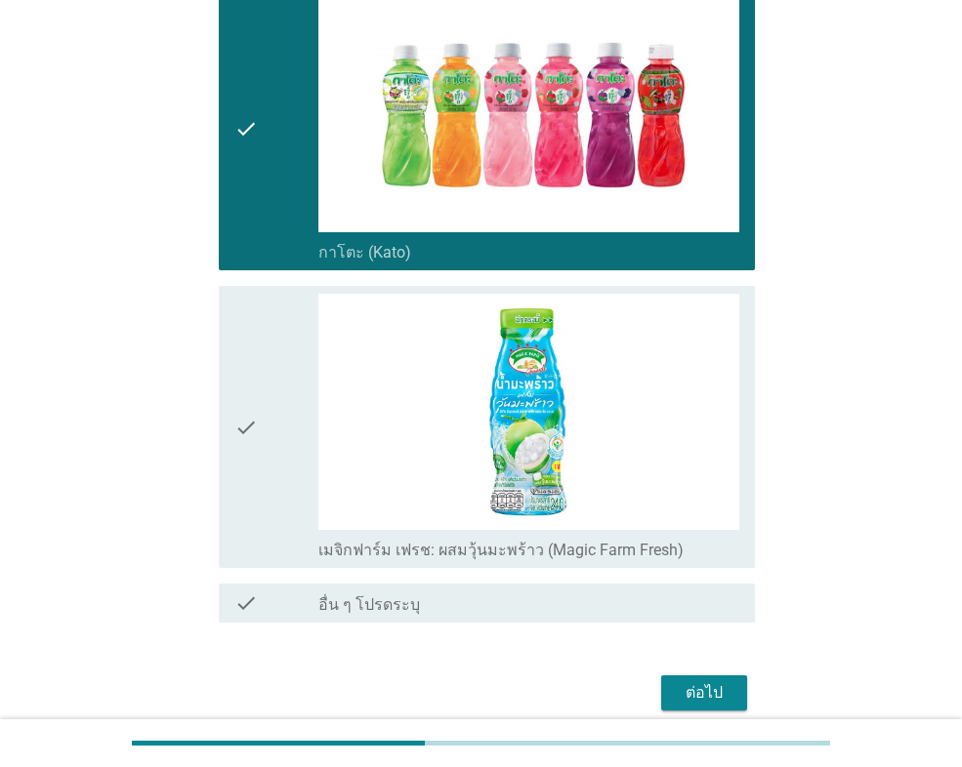
click at [256, 451] on icon "check" at bounding box center [245, 427] width 23 height 267
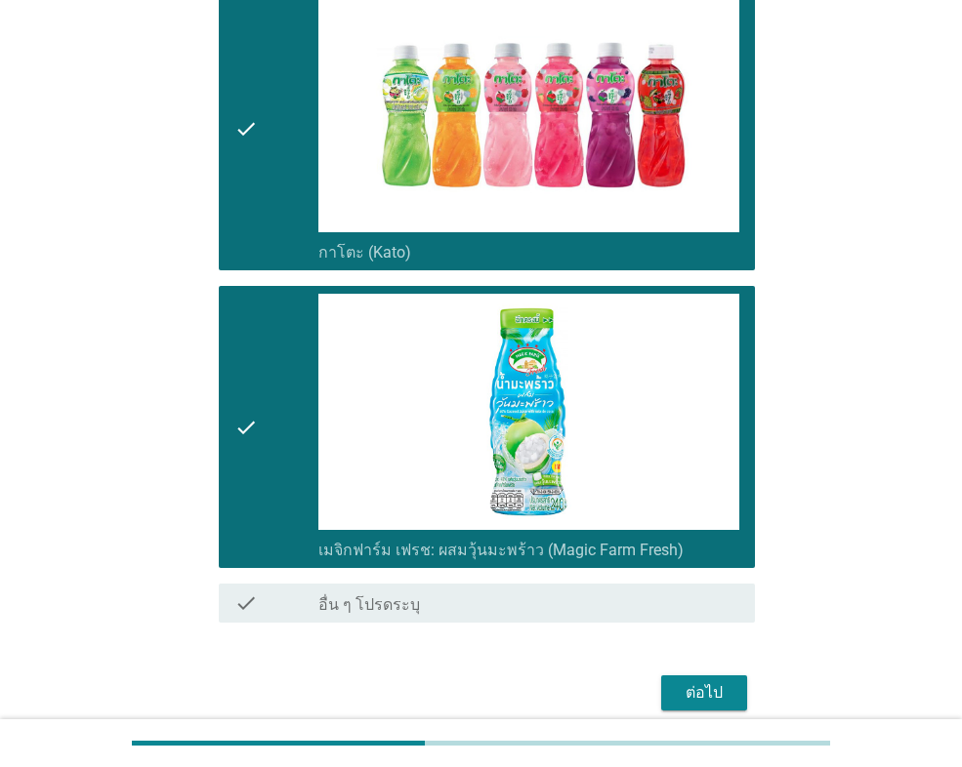
click at [691, 682] on div "ต่อไป" at bounding box center [704, 693] width 55 height 23
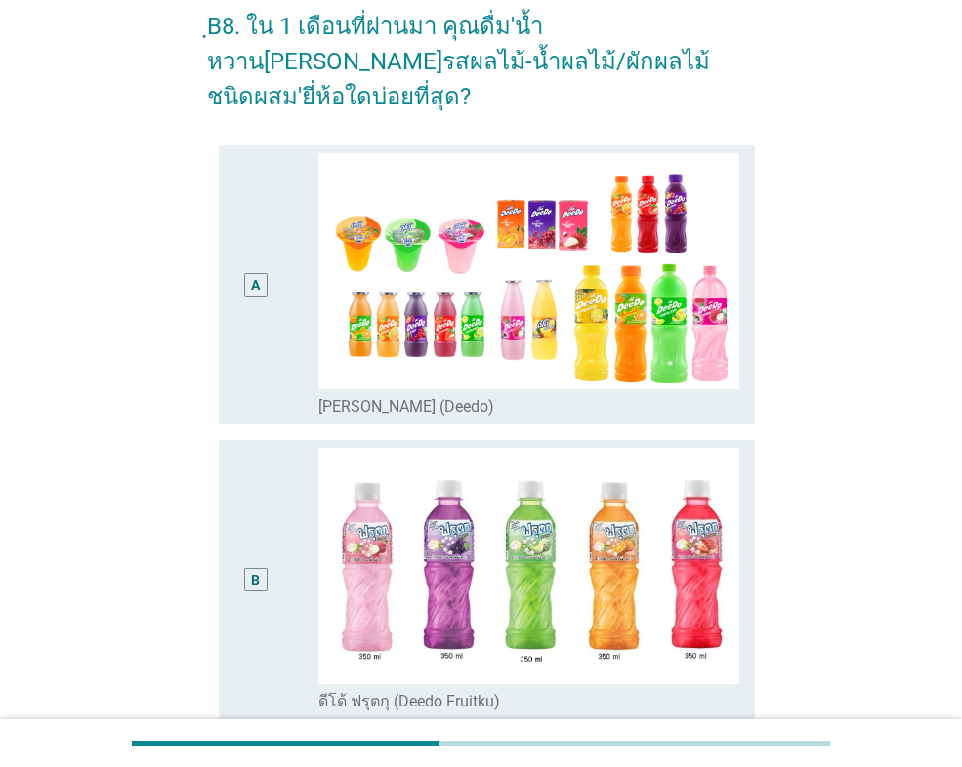
click at [271, 448] on div "B" at bounding box center [255, 580] width 42 height 264
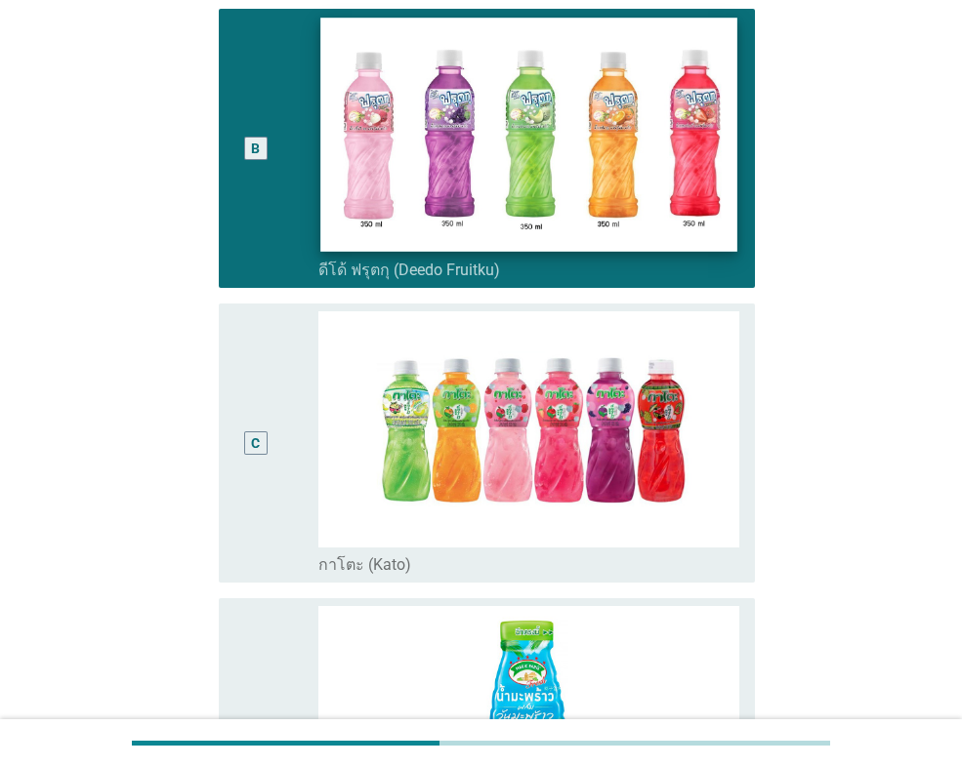
scroll to position [586, 0]
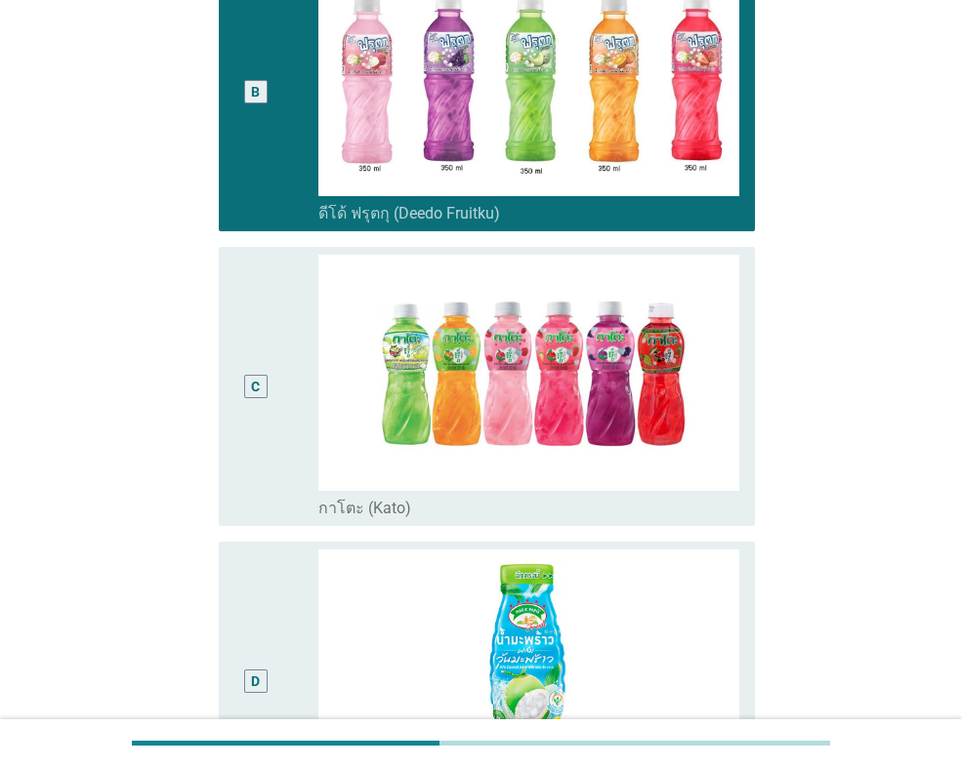
click at [283, 424] on div "C" at bounding box center [276, 387] width 84 height 264
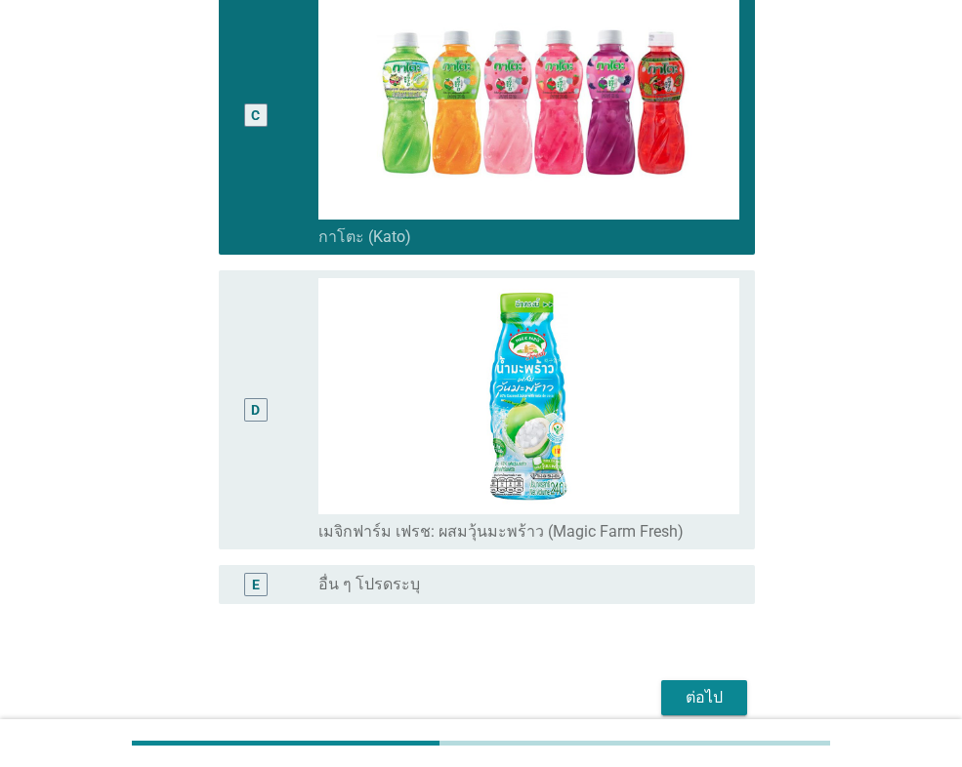
scroll to position [911, 0]
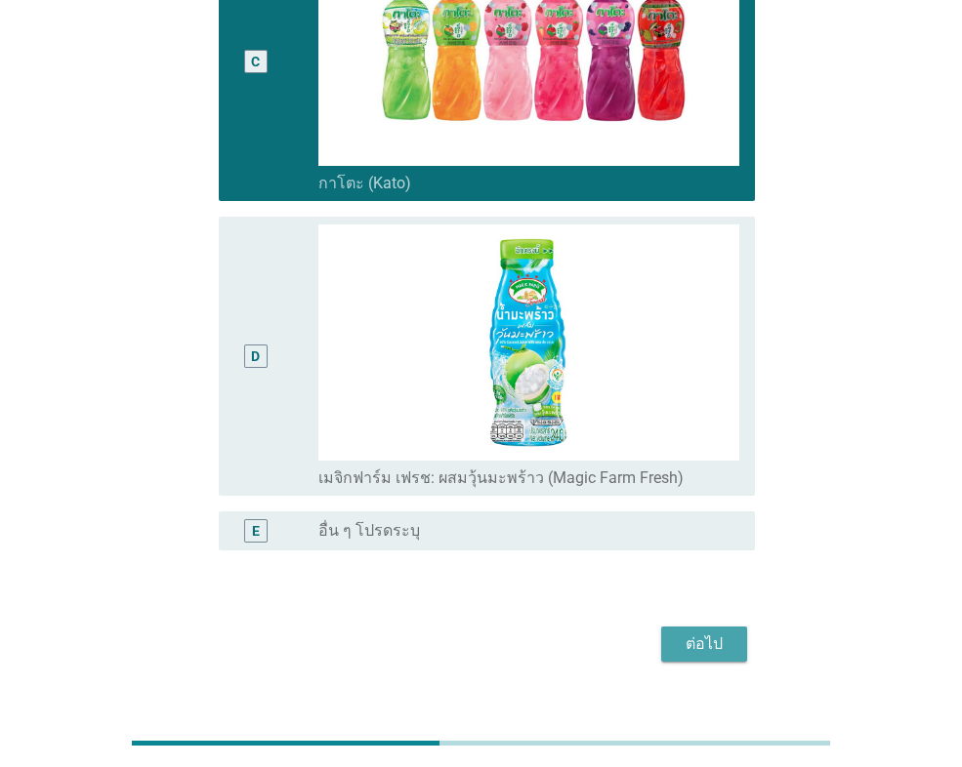
click at [715, 633] on div "ต่อไป" at bounding box center [704, 644] width 55 height 23
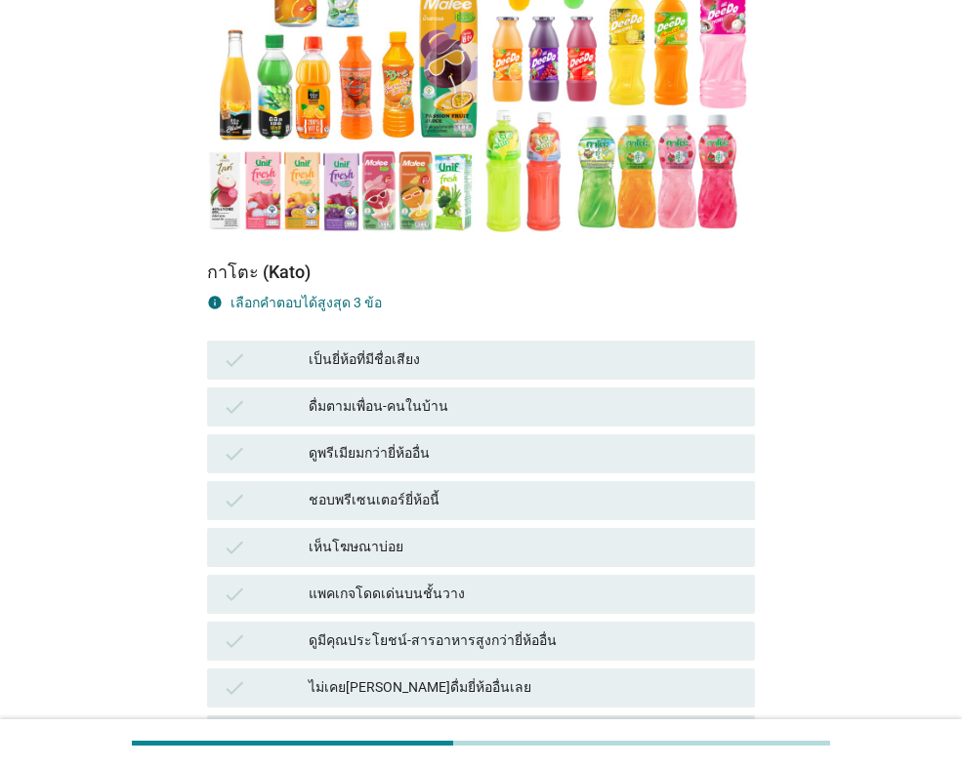
scroll to position [391, 0]
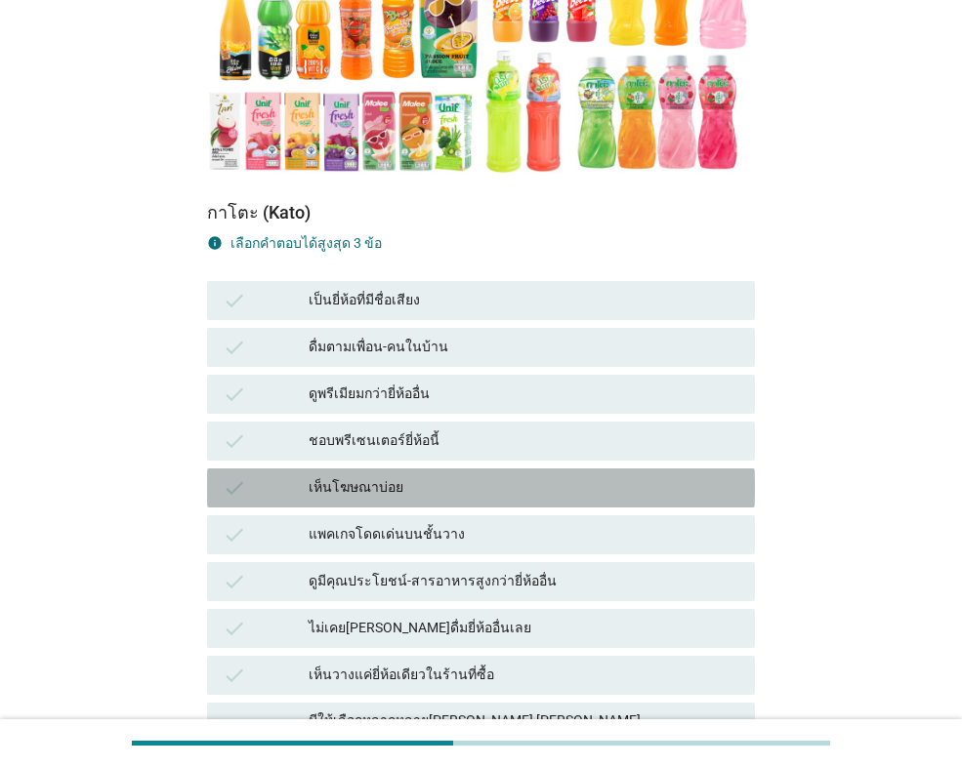
click at [445, 476] on div "เห็นโฆษณาบ่อย" at bounding box center [524, 487] width 431 height 23
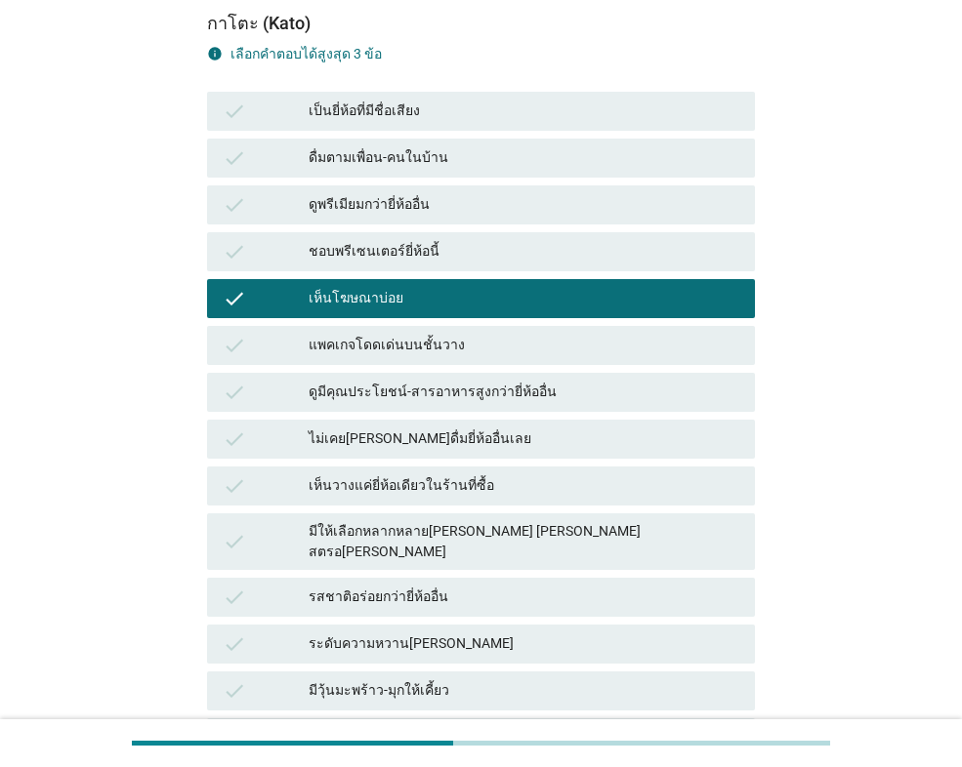
scroll to position [586, 0]
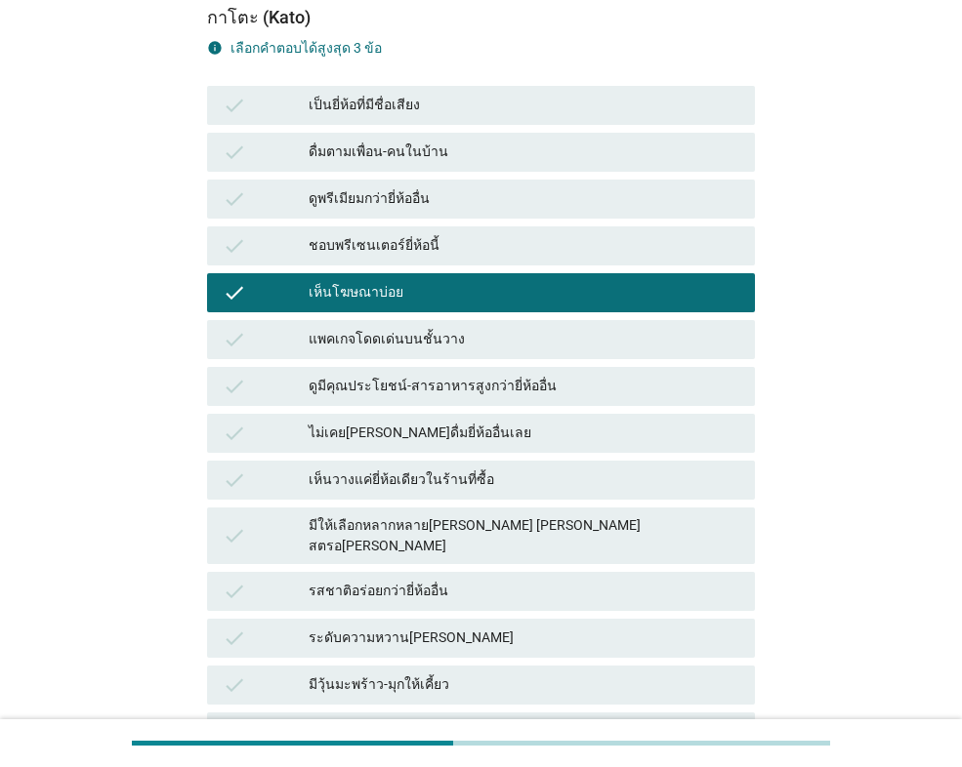
click at [479, 375] on div "ดูมีคุณประโยชน์-สารอาหารสูงกว่ายี่ห้ออื่น" at bounding box center [524, 386] width 431 height 23
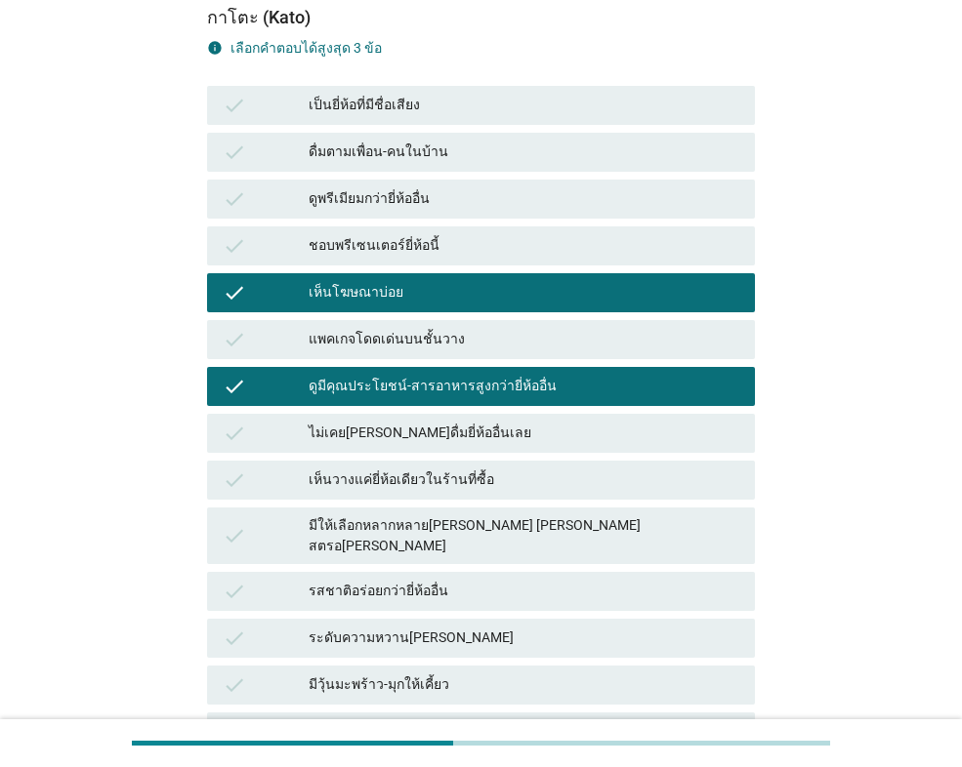
click at [483, 367] on div "check ดูมีคุณประโยชน์-สารอาหารสูงกว่ายี่ห้ออื่น" at bounding box center [481, 386] width 548 height 39
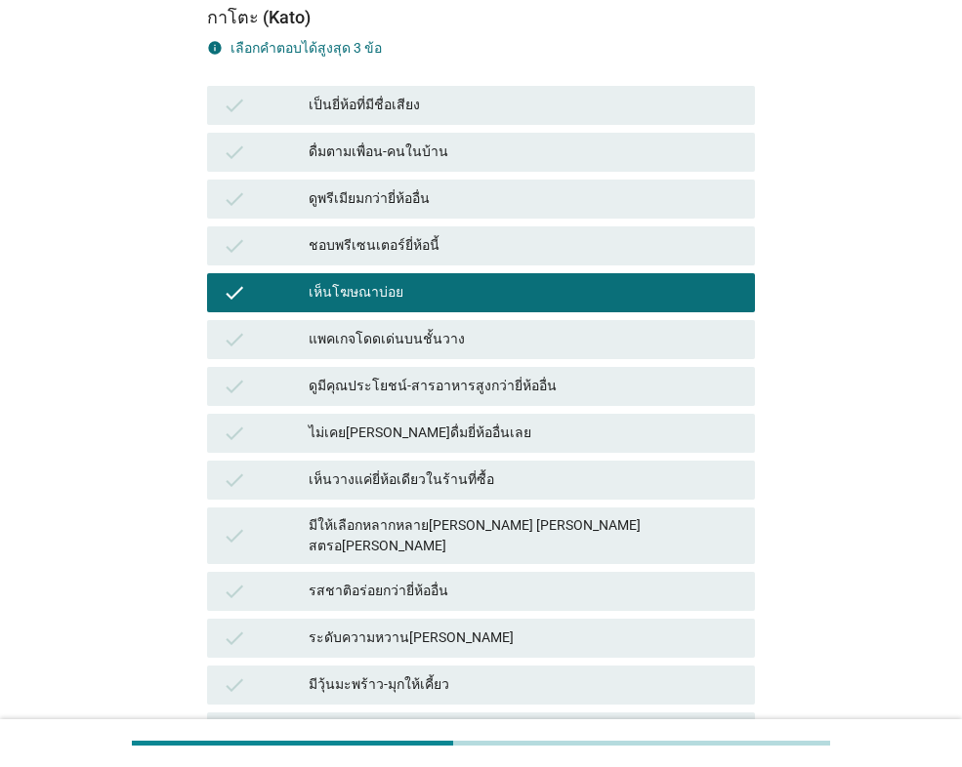
click at [490, 580] on div "รสชาติอร่อยกว่ายี่ห้ออื่น" at bounding box center [524, 591] width 431 height 23
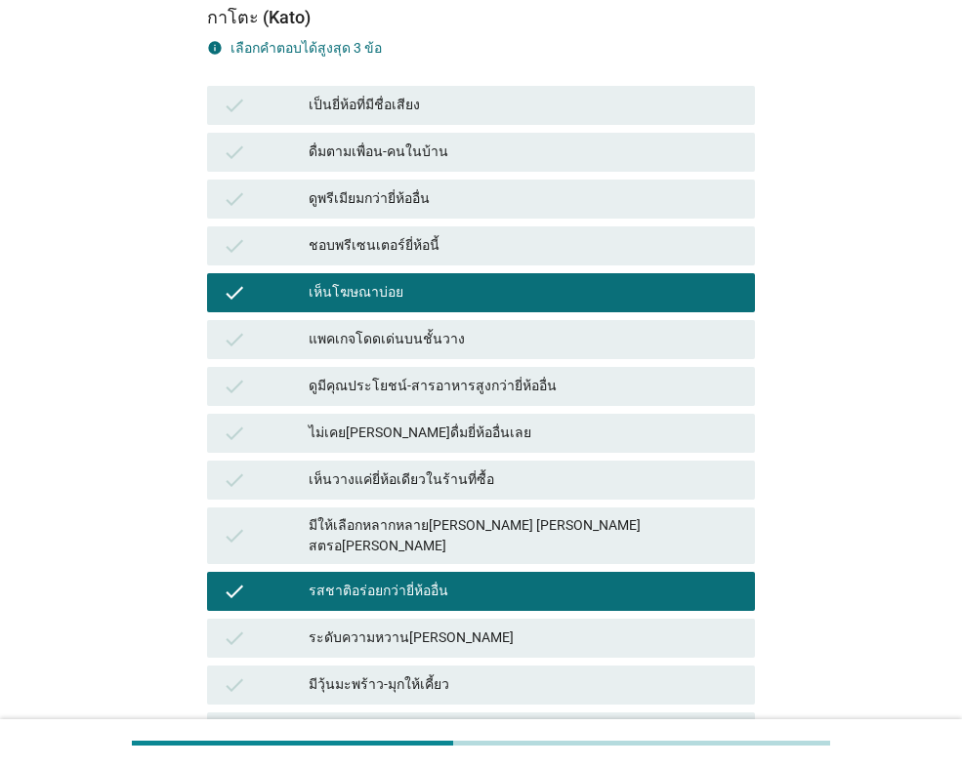
click at [487, 627] on div "ระดับความหวาน[PERSON_NAME]" at bounding box center [524, 638] width 431 height 23
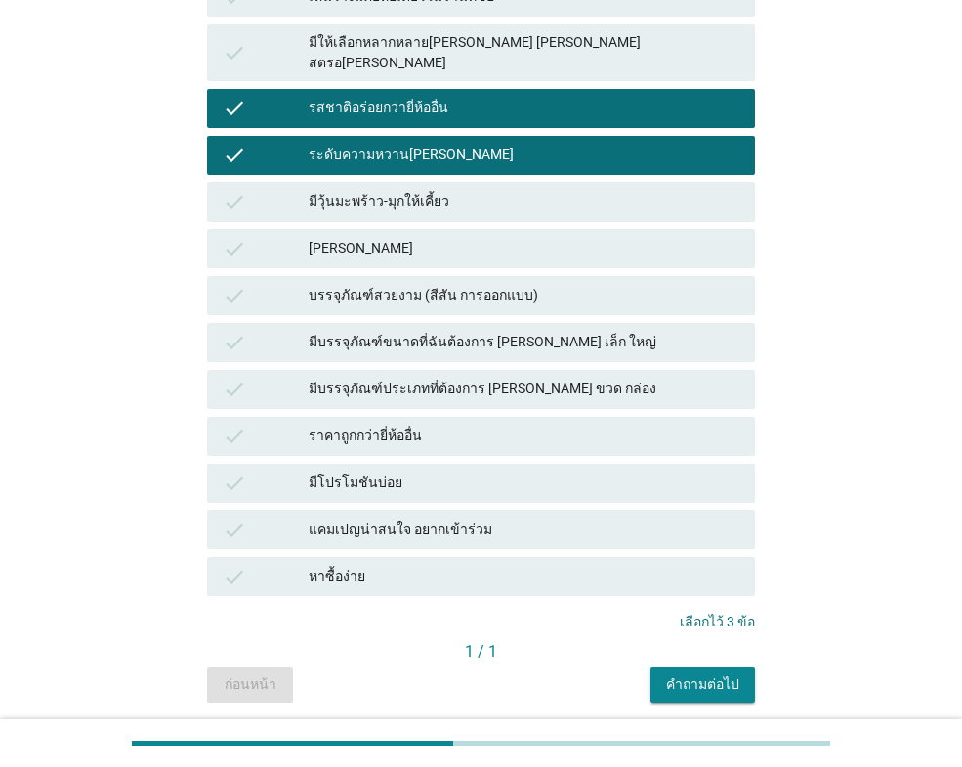
scroll to position [1074, 0]
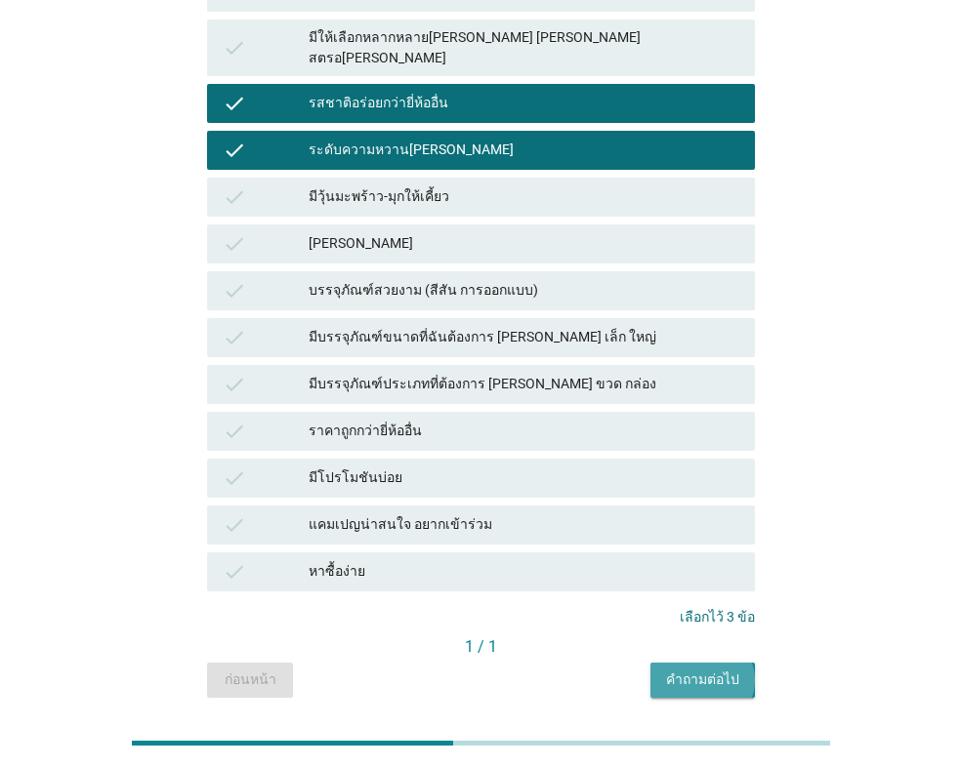
click at [680, 663] on button "คำถามต่อไป" at bounding box center [702, 680] width 104 height 35
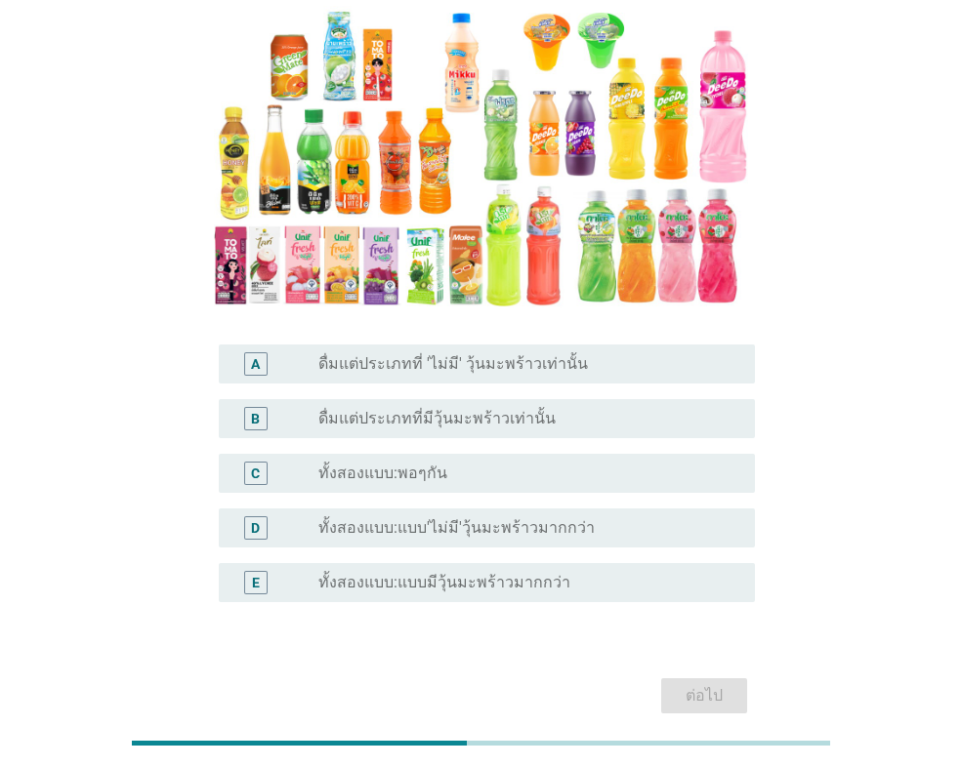
scroll to position [293, 0]
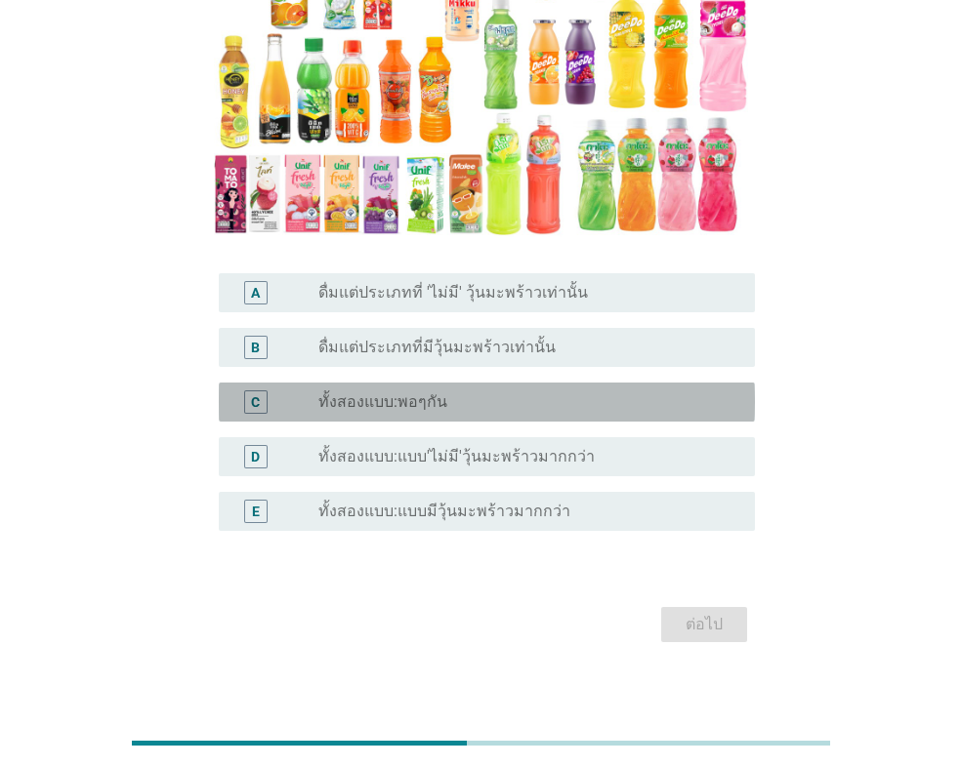
click at [404, 408] on label "ทั้งสองแบบ:พอๆกัน" at bounding box center [382, 403] width 129 height 20
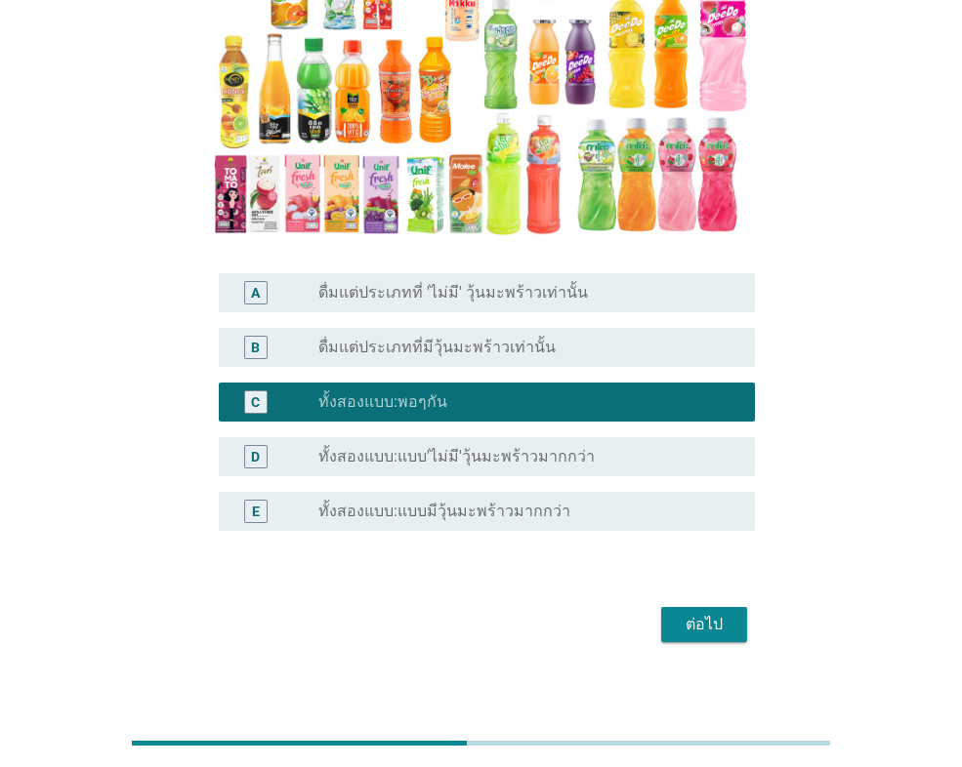
click at [699, 630] on div "ต่อไป" at bounding box center [704, 624] width 55 height 23
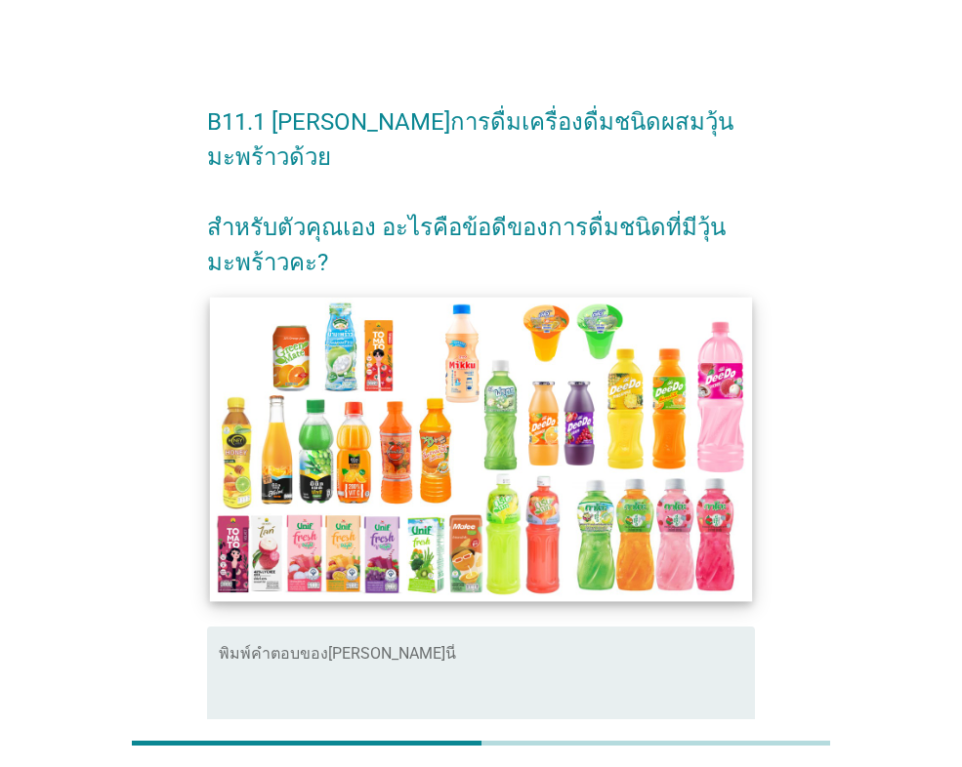
scroll to position [0, 0]
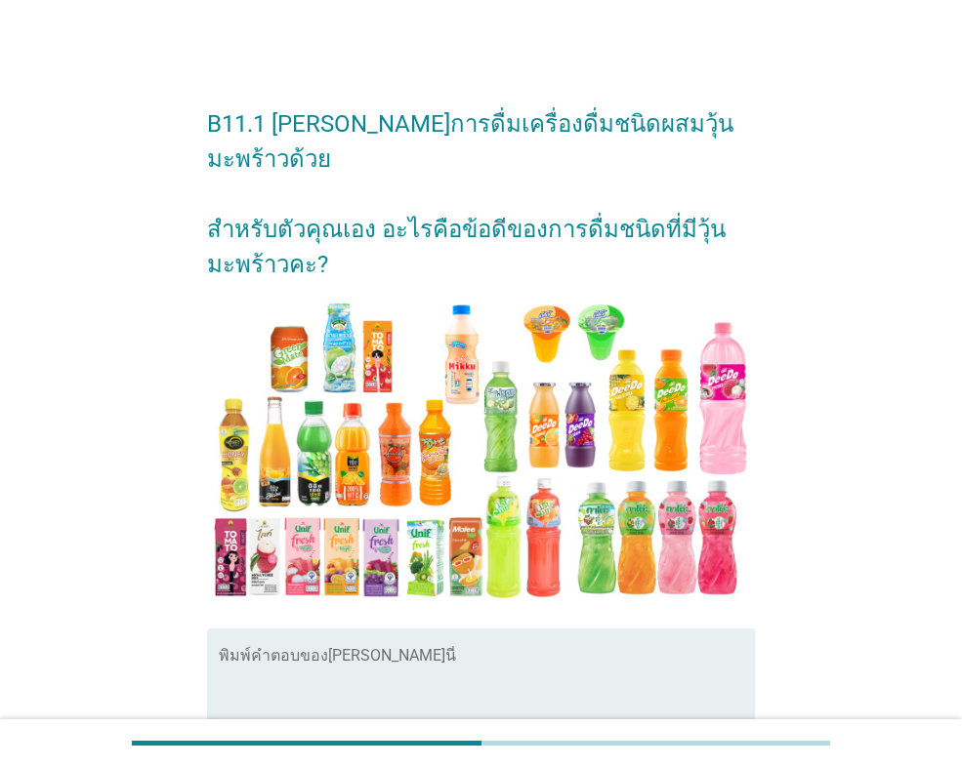
click at [269, 652] on textarea "พิมพ์คำตอบของคุณ ที่นี่" at bounding box center [487, 703] width 536 height 103
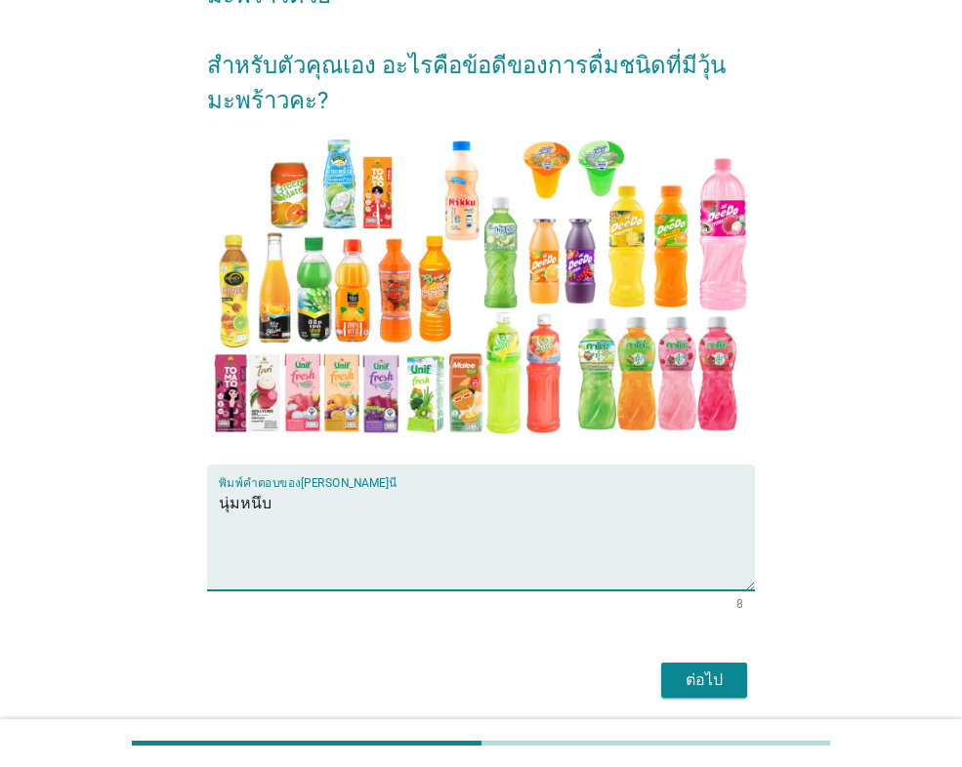
scroll to position [199, 0]
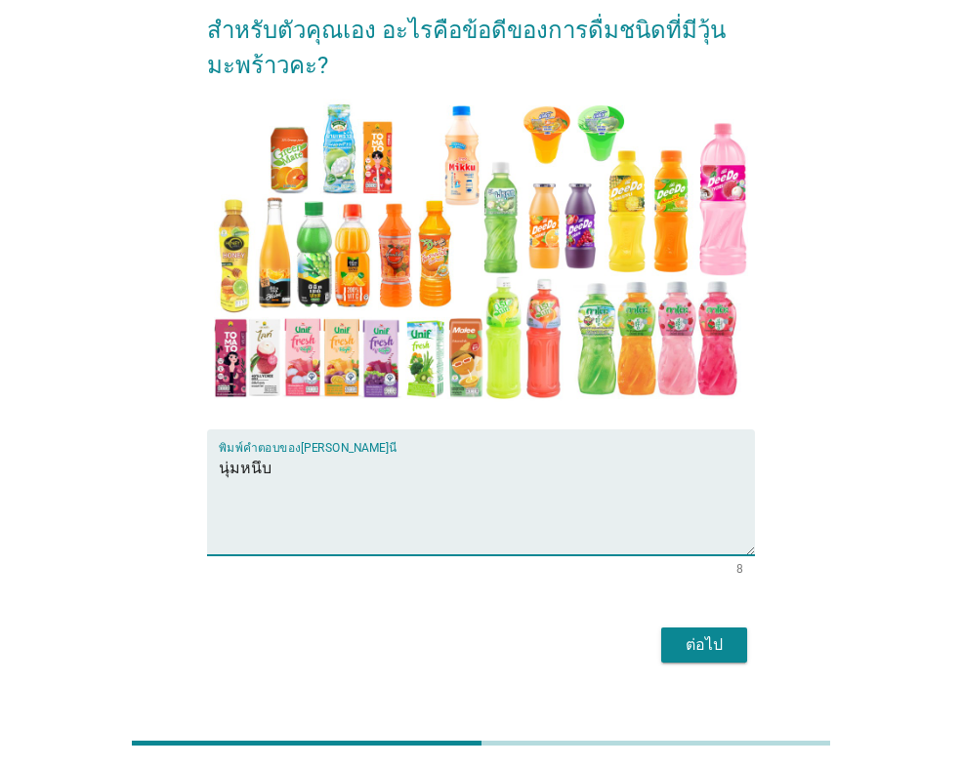
type textarea "นุ่มหนึบ"
click at [719, 634] on div "ต่อไป" at bounding box center [704, 645] width 55 height 23
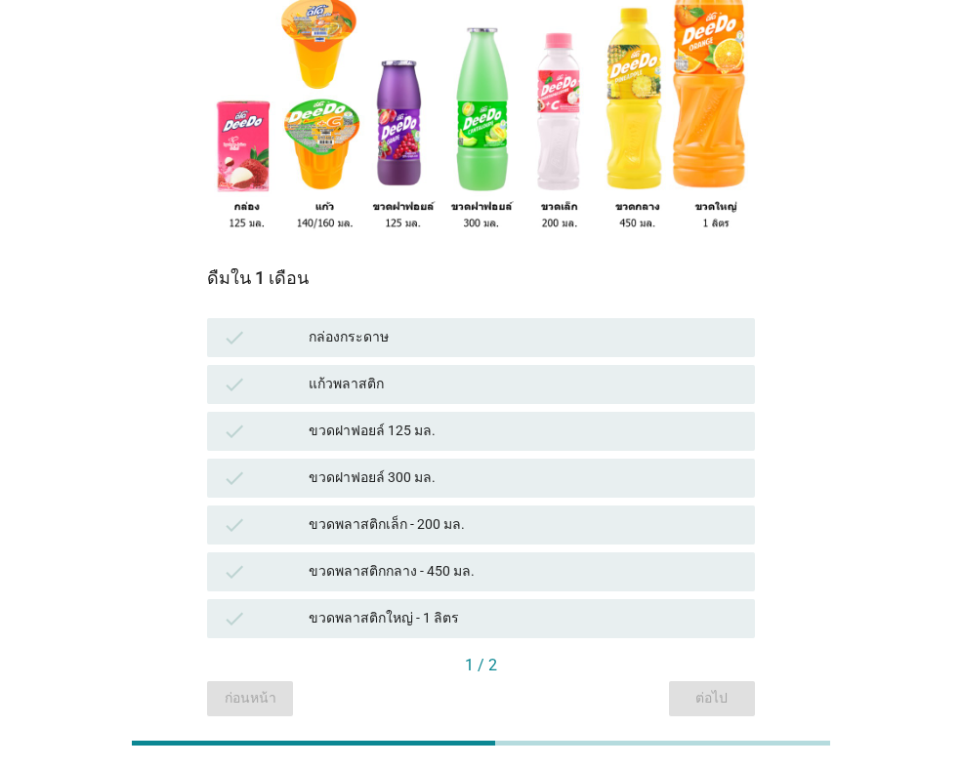
scroll to position [293, 0]
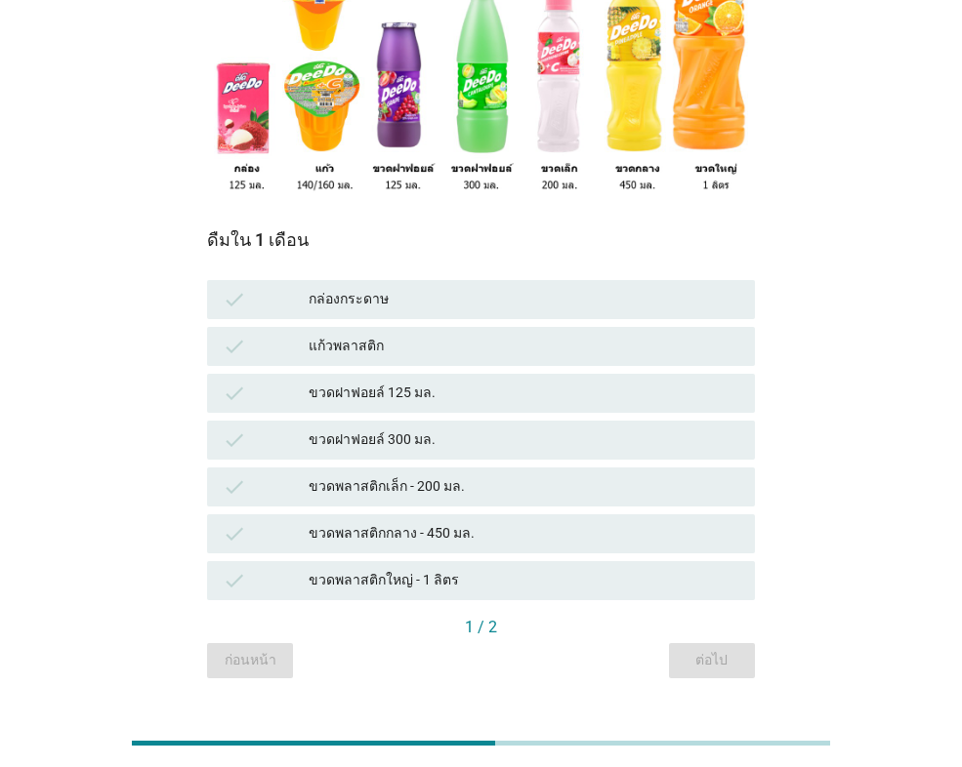
click at [387, 429] on div "ขวดฝาฟอยล์ 300 มล." at bounding box center [524, 440] width 431 height 23
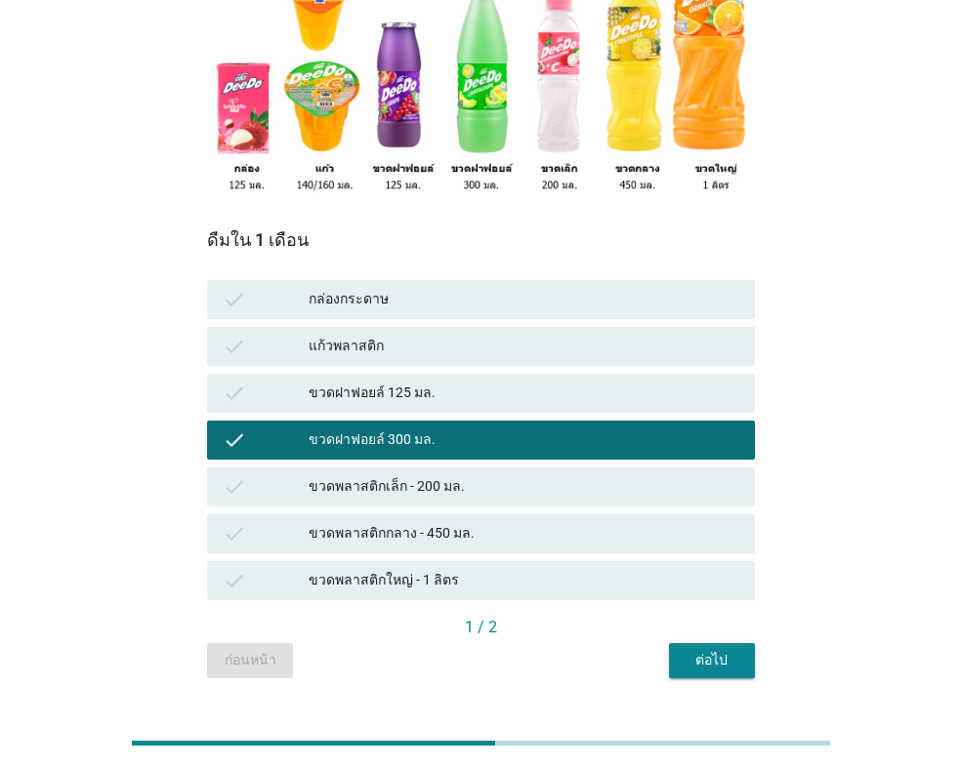
click at [381, 476] on div "ขวดพลาสติกเล็ก - 200 มล." at bounding box center [524, 487] width 431 height 23
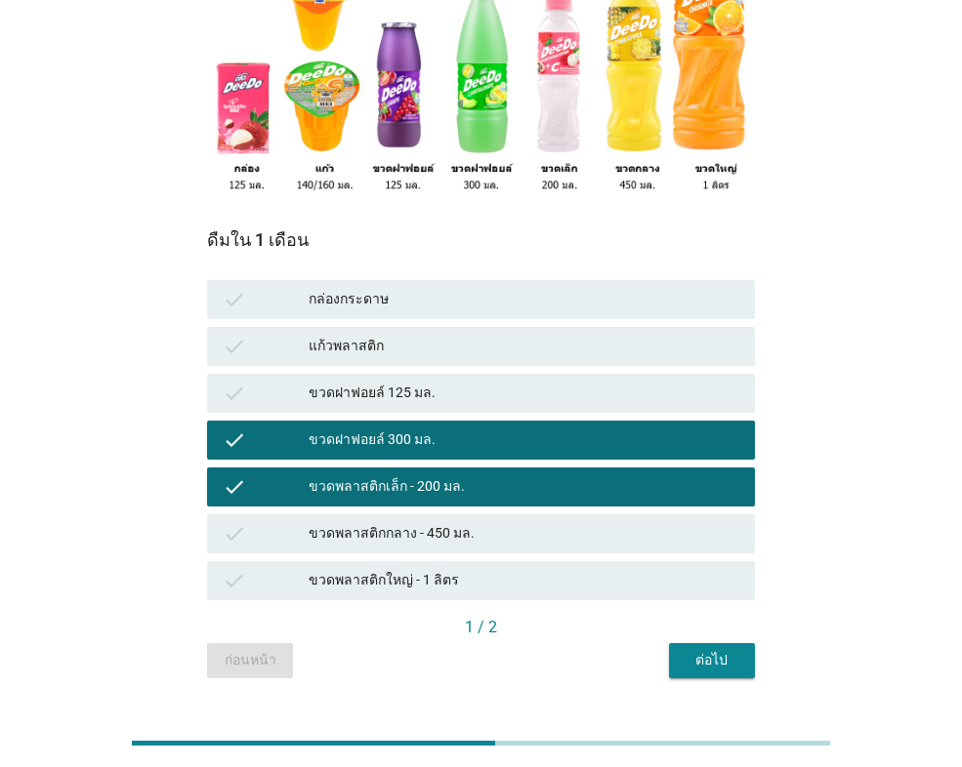
click at [698, 650] on div "ต่อไป" at bounding box center [711, 660] width 55 height 21
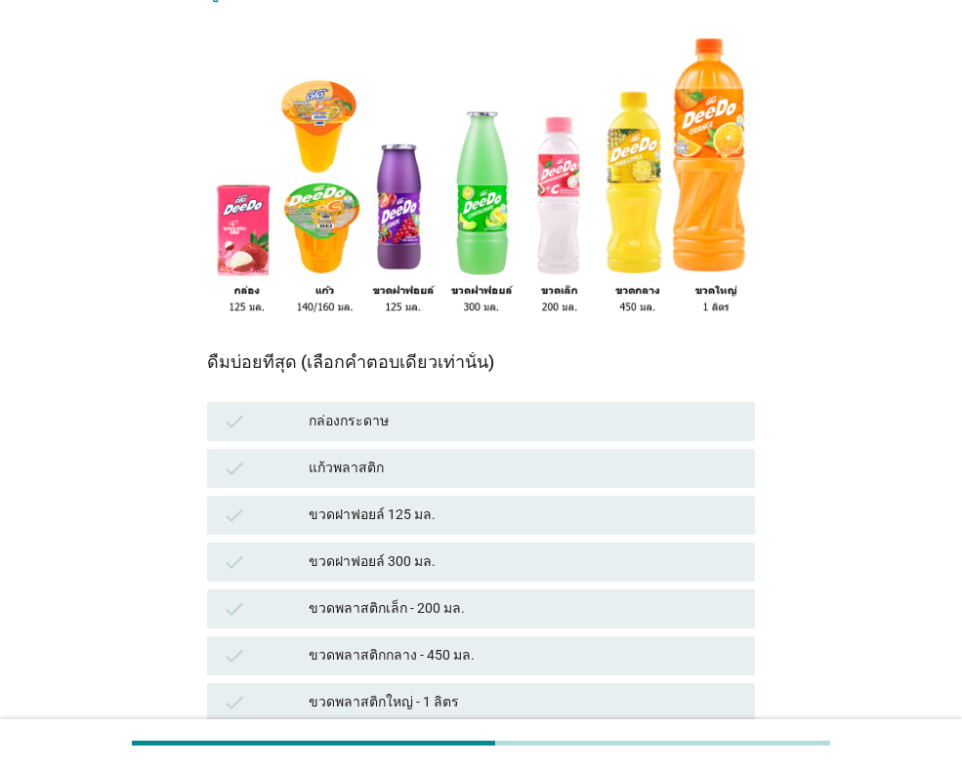
scroll to position [195, 0]
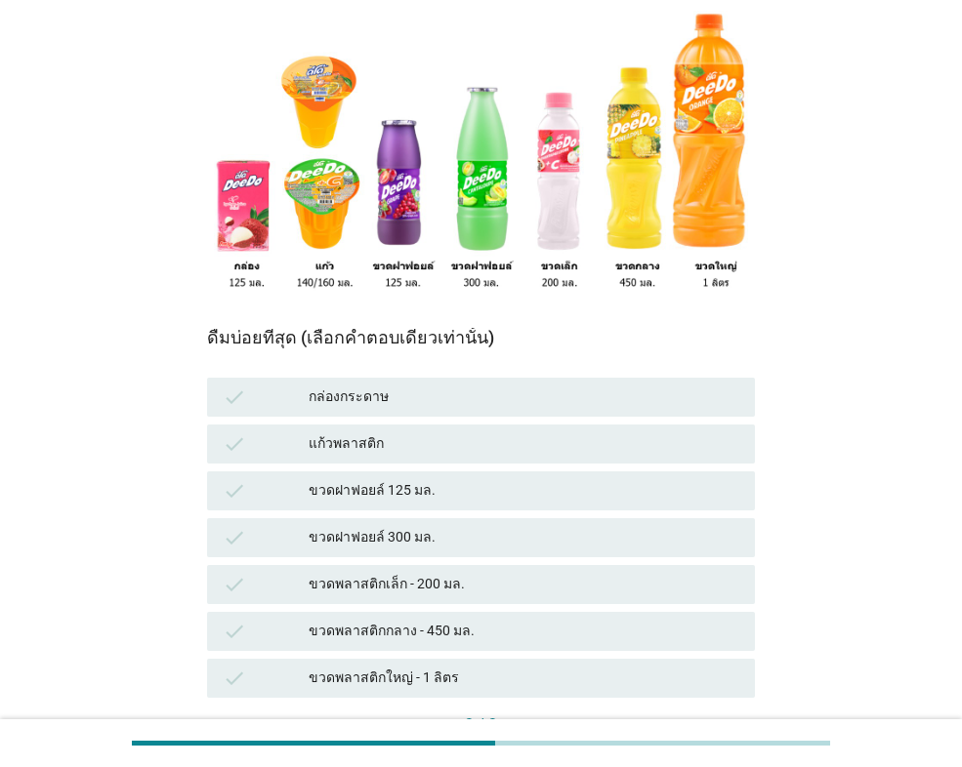
click at [318, 526] on div "ขวดฝาฟอยล์ 300 มล." at bounding box center [524, 537] width 431 height 23
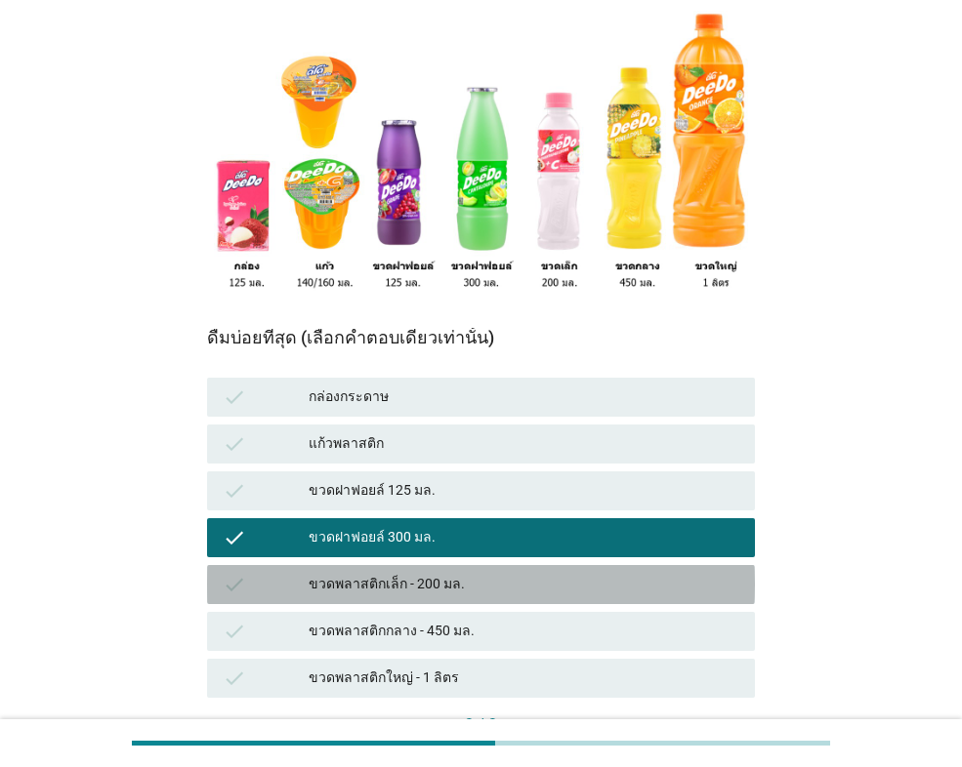
click at [319, 573] on div "ขวดพลาสติกเล็ก - 200 มล." at bounding box center [524, 584] width 431 height 23
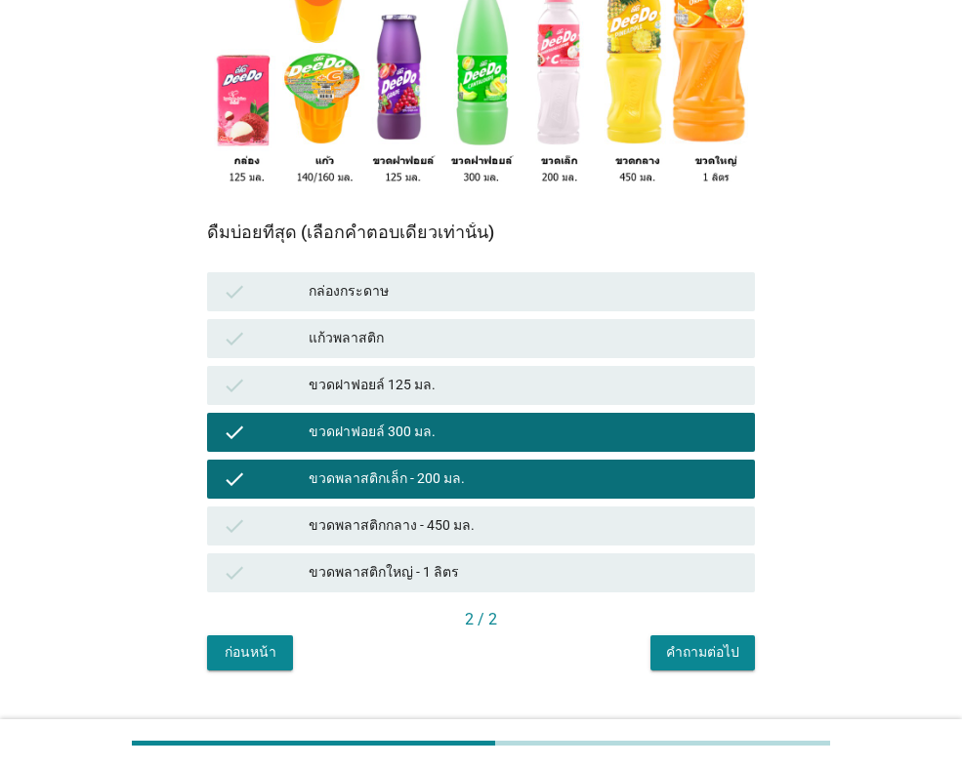
scroll to position [303, 0]
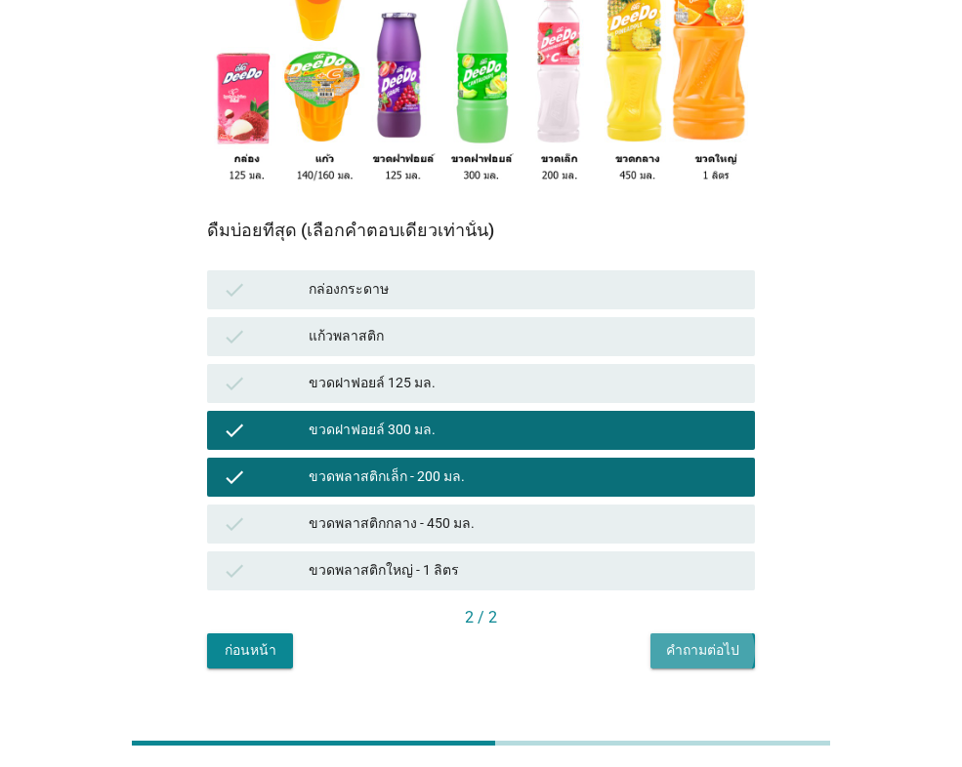
click at [686, 634] on button "คำถามต่อไป" at bounding box center [702, 651] width 104 height 35
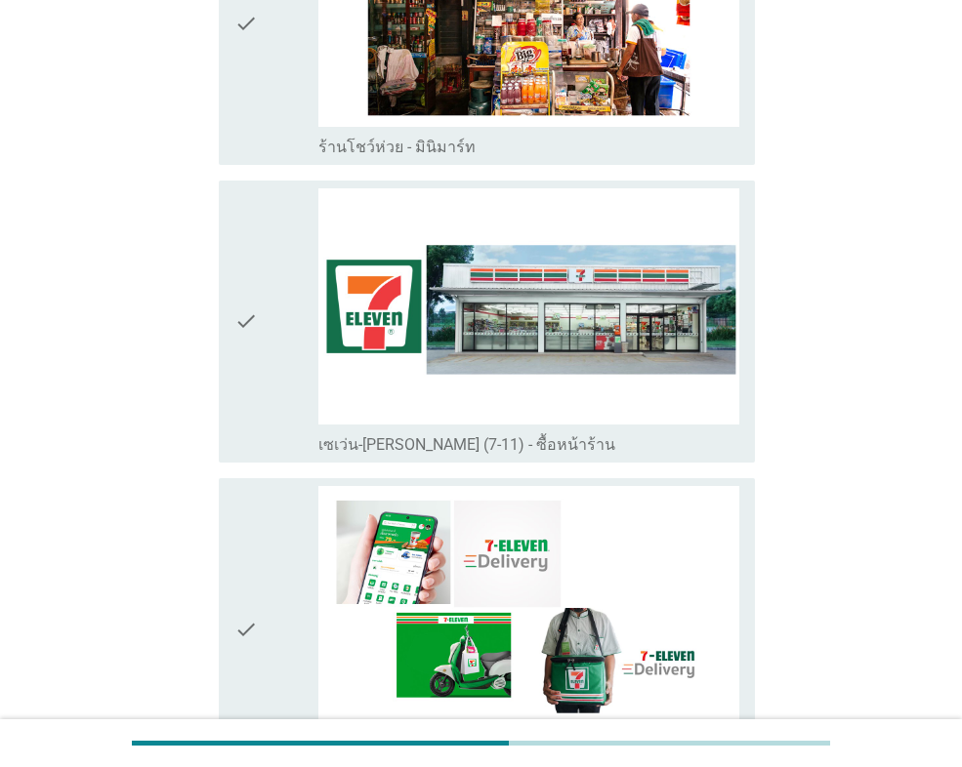
scroll to position [3808, 0]
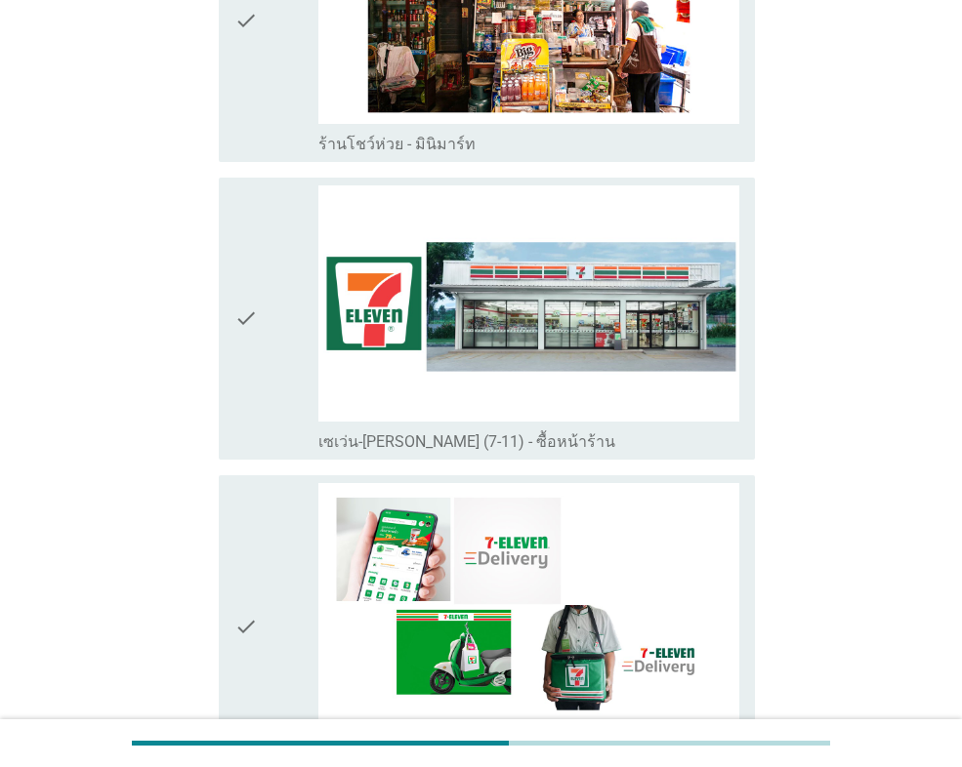
click at [251, 339] on icon "check" at bounding box center [245, 319] width 23 height 267
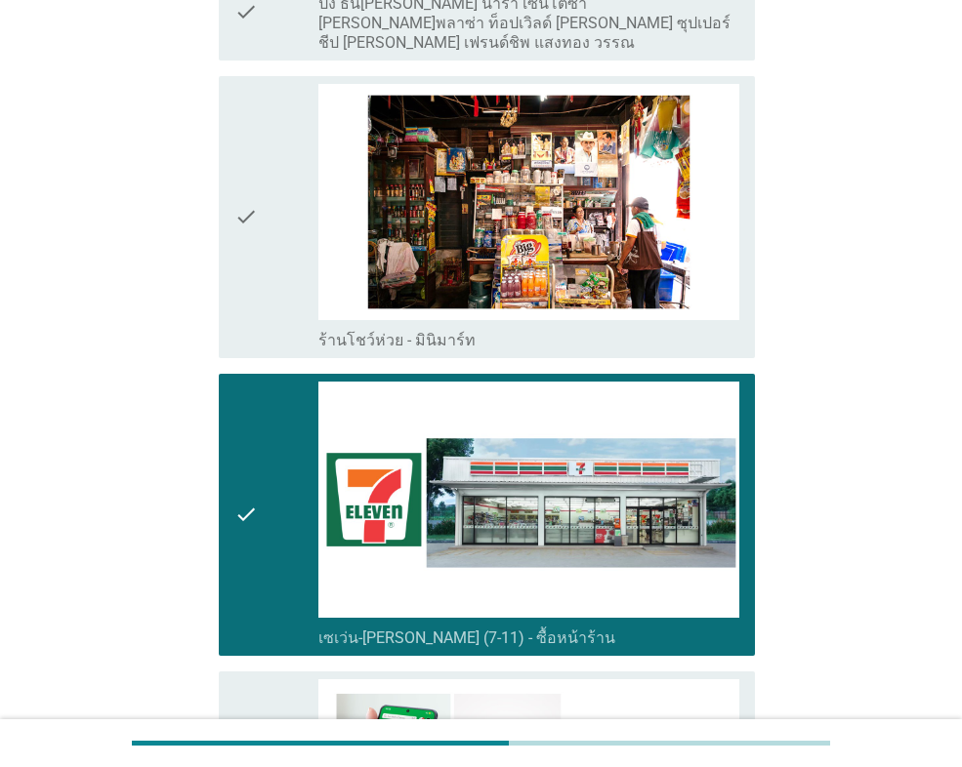
scroll to position [3515, 0]
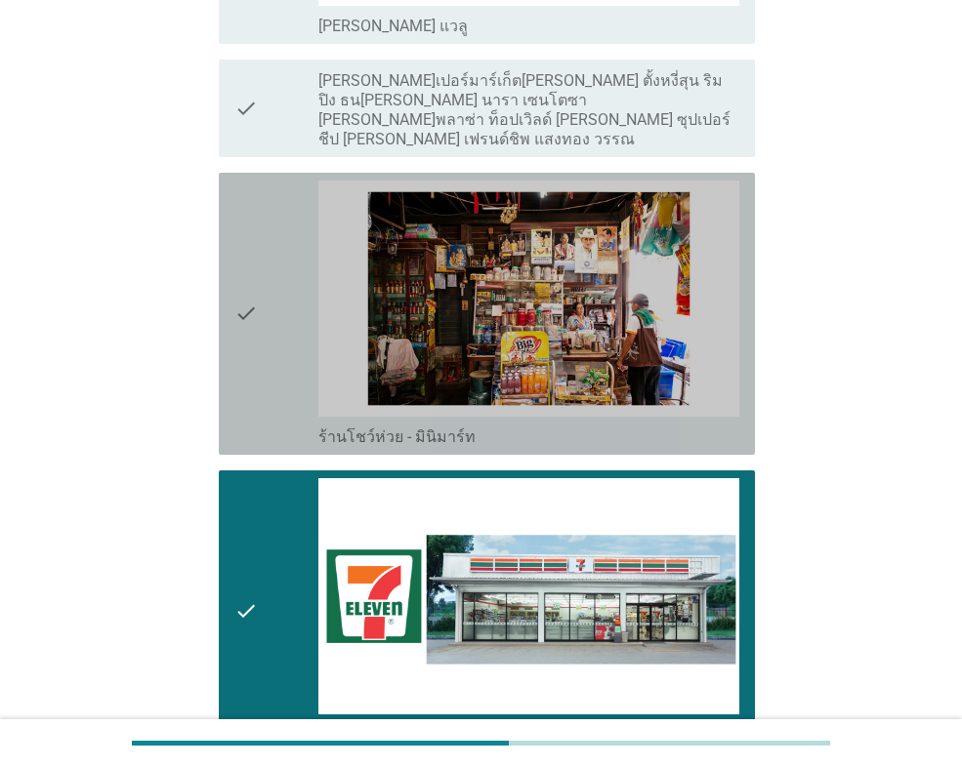
click at [259, 326] on div "check" at bounding box center [276, 314] width 84 height 267
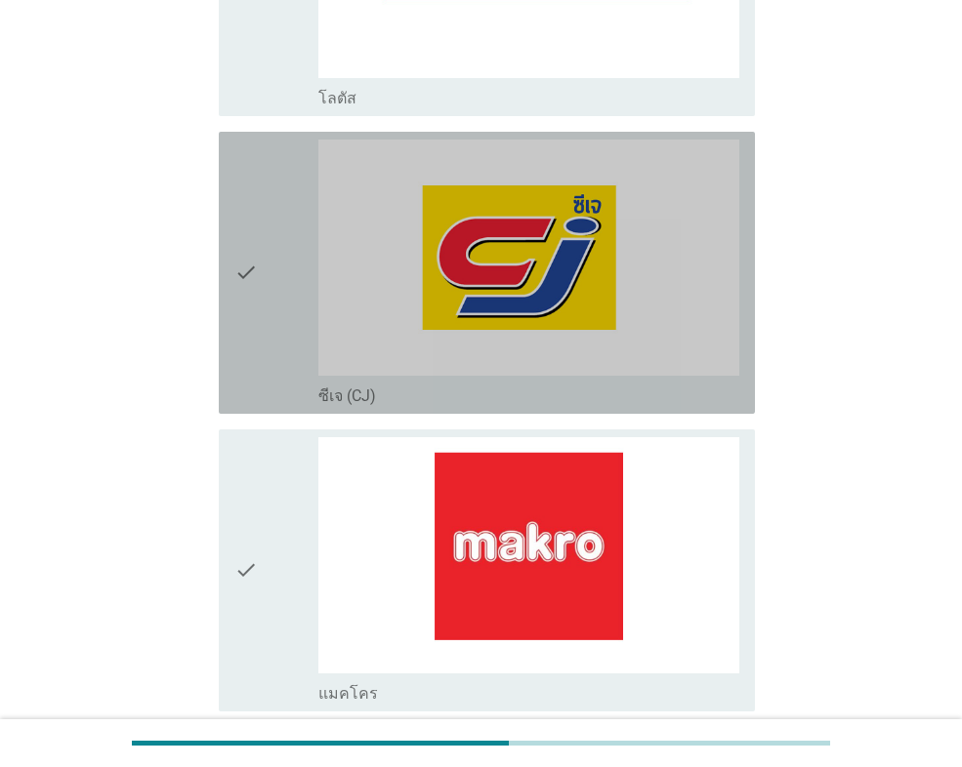
click at [268, 305] on div "check" at bounding box center [276, 273] width 84 height 267
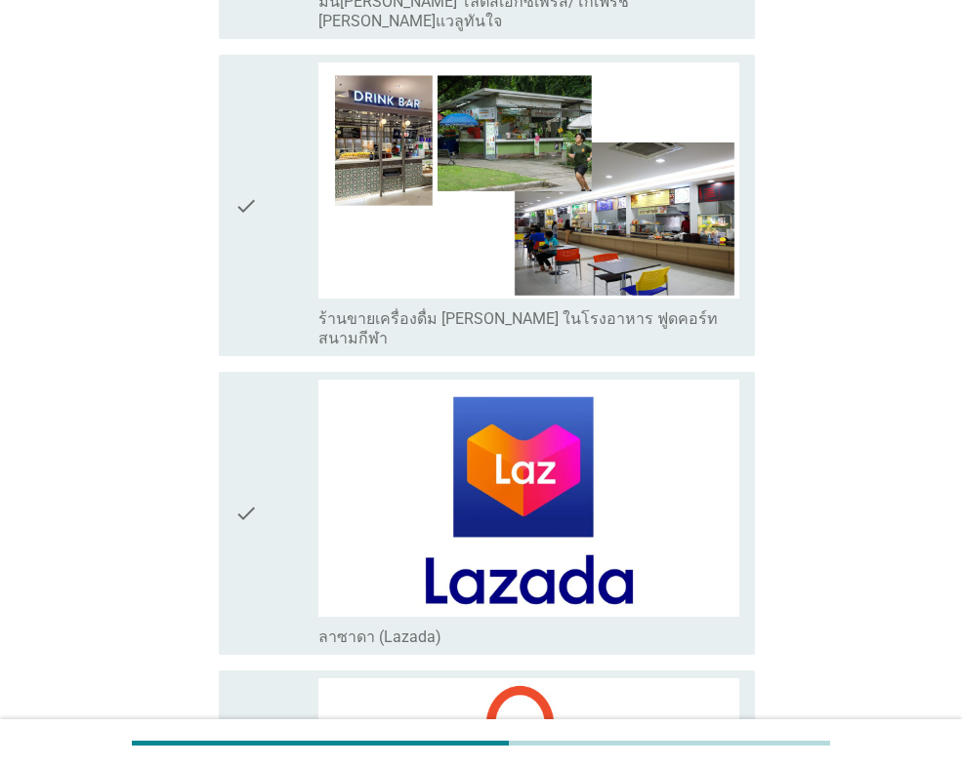
scroll to position [4860, 0]
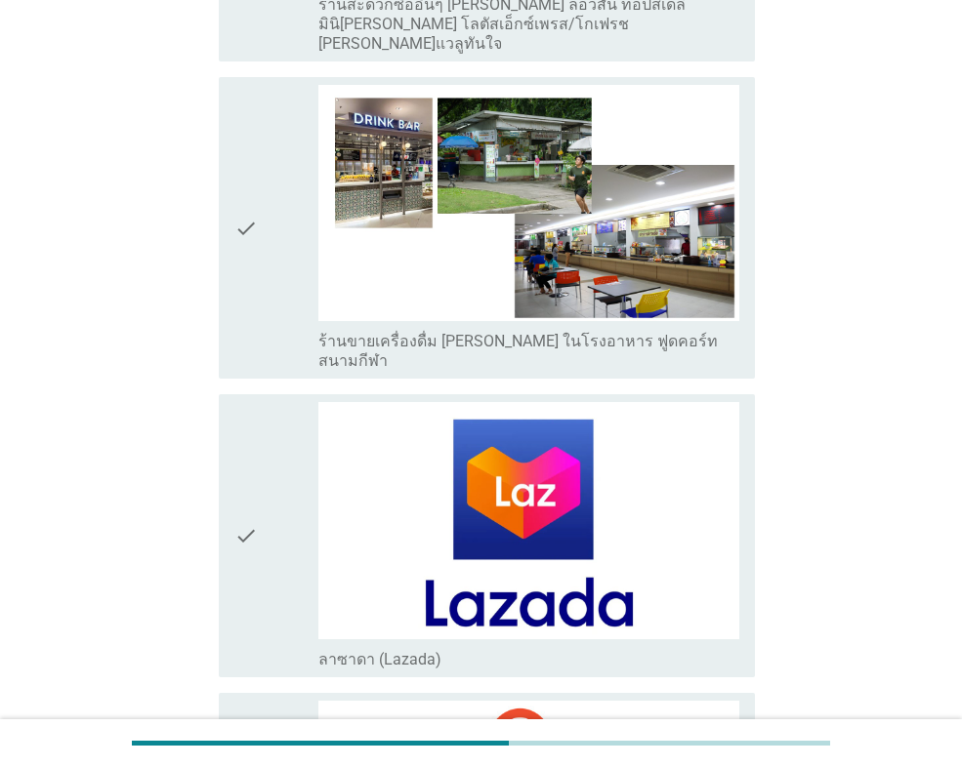
click at [259, 271] on div "check" at bounding box center [276, 228] width 84 height 286
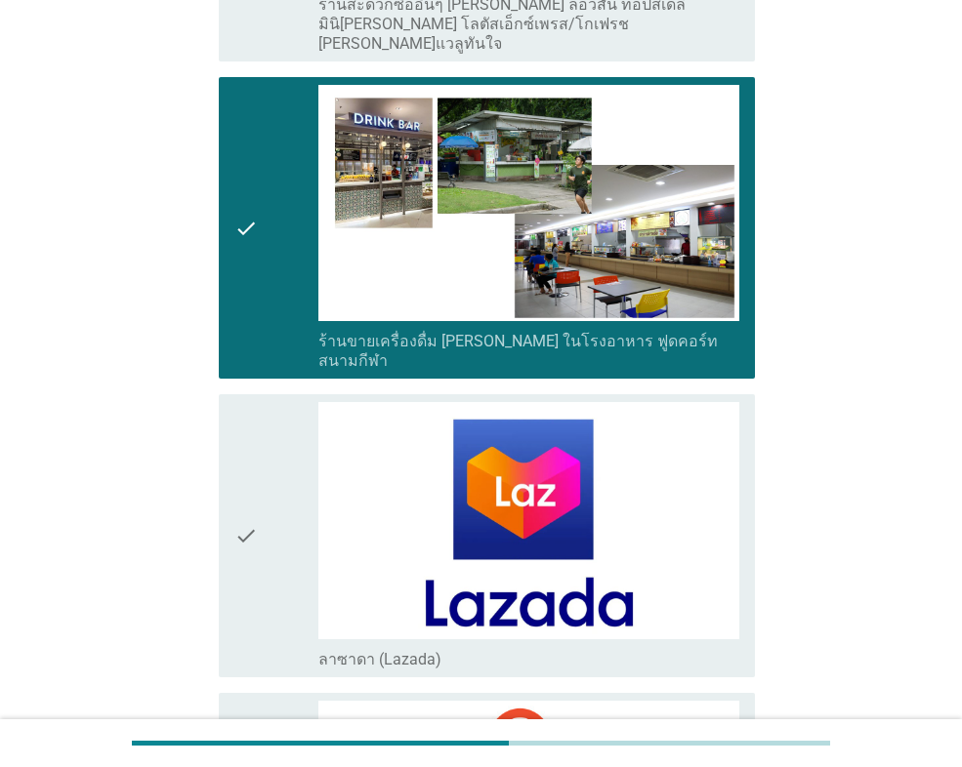
click at [259, 271] on div "check" at bounding box center [276, 228] width 84 height 286
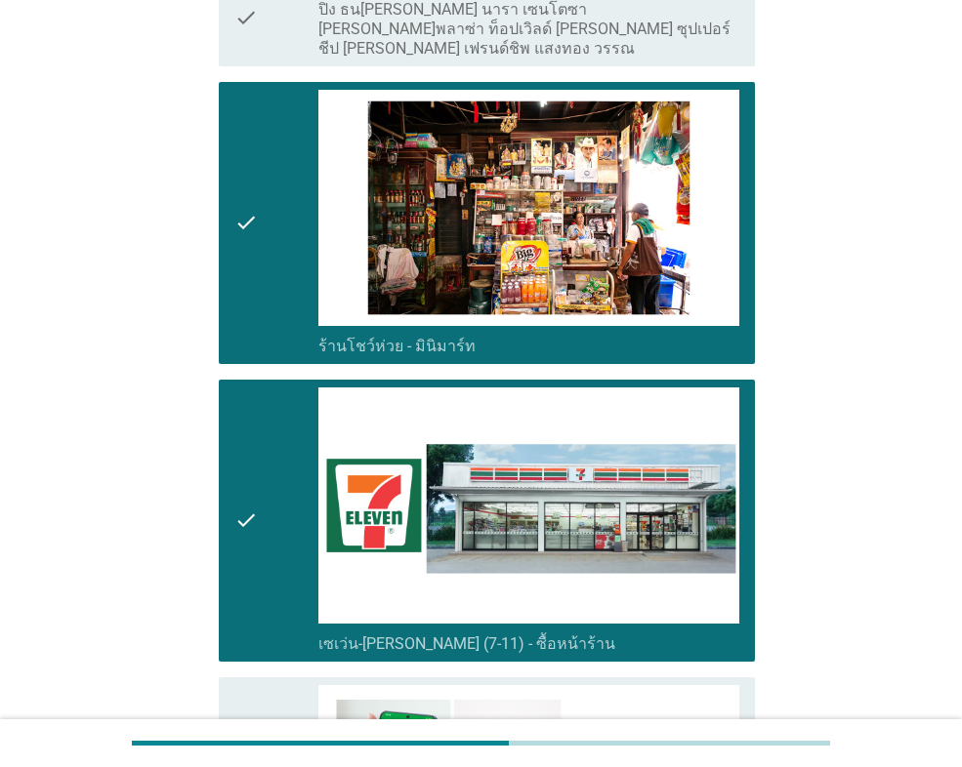
scroll to position [3591, 0]
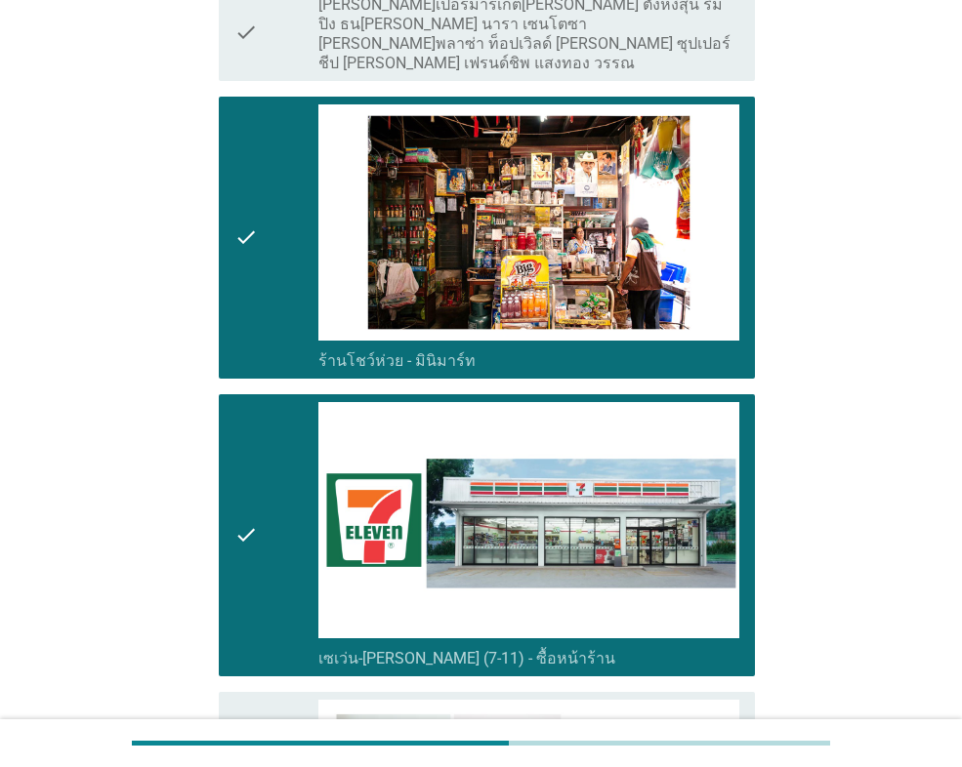
click at [259, 316] on div "check" at bounding box center [276, 237] width 84 height 267
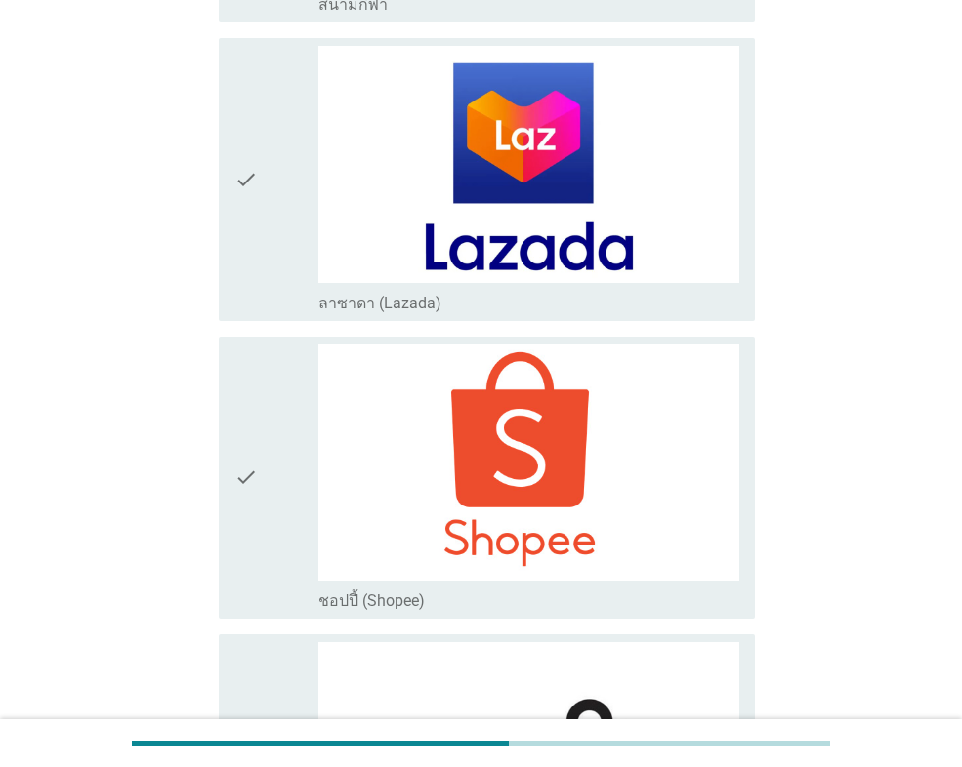
scroll to position [5544, 0]
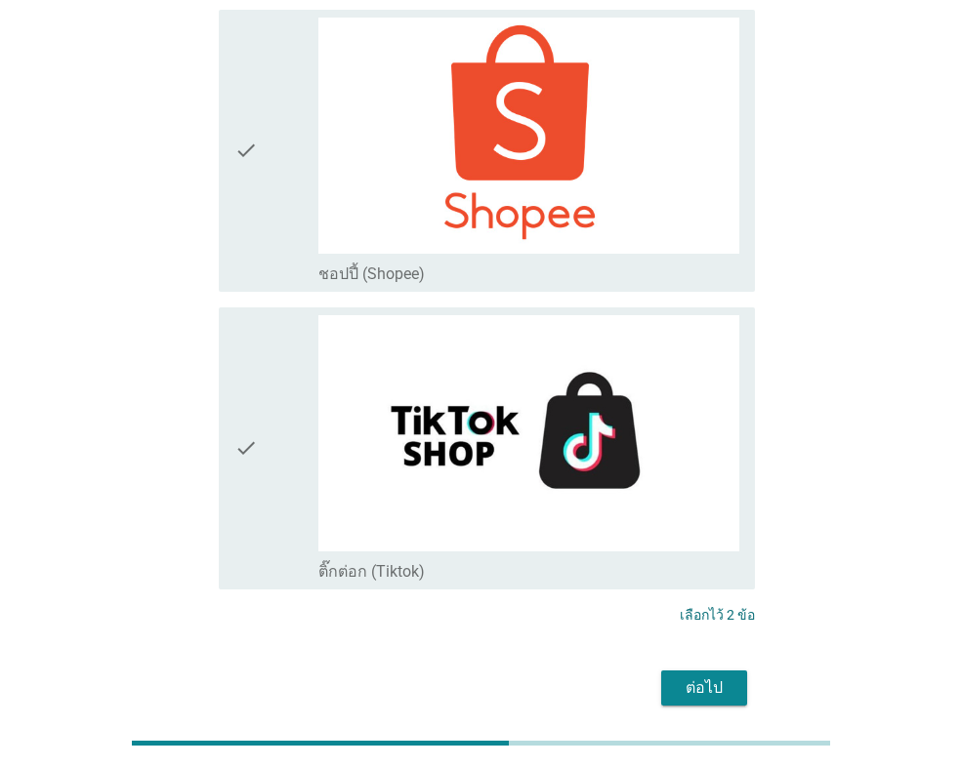
click at [716, 677] on div "ต่อไป" at bounding box center [704, 688] width 55 height 23
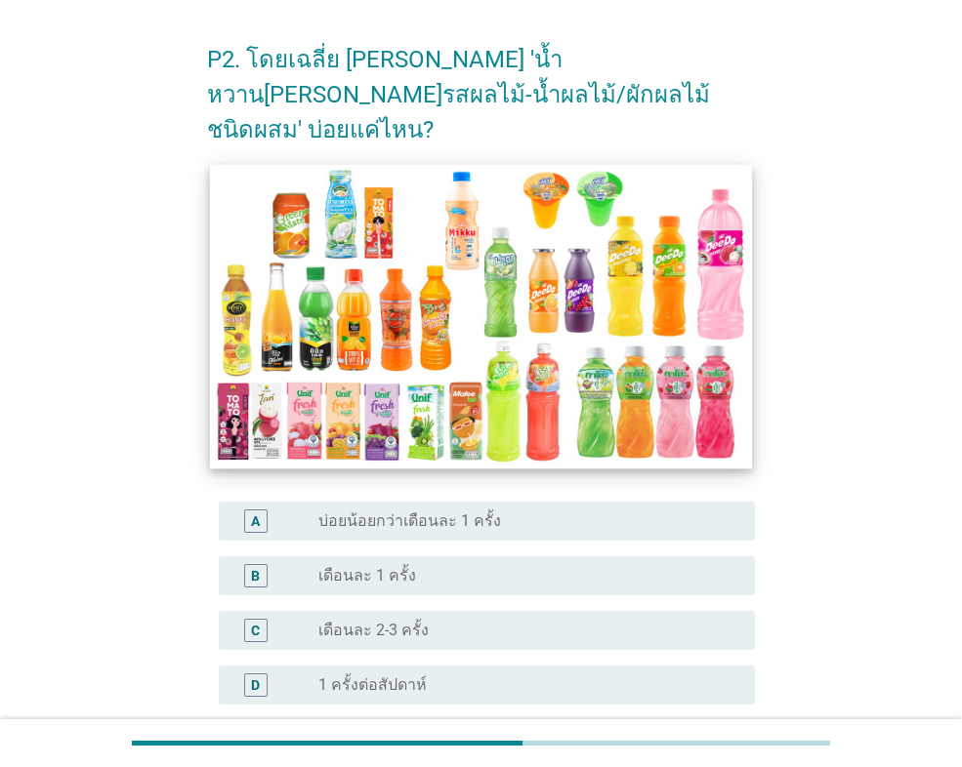
scroll to position [195, 0]
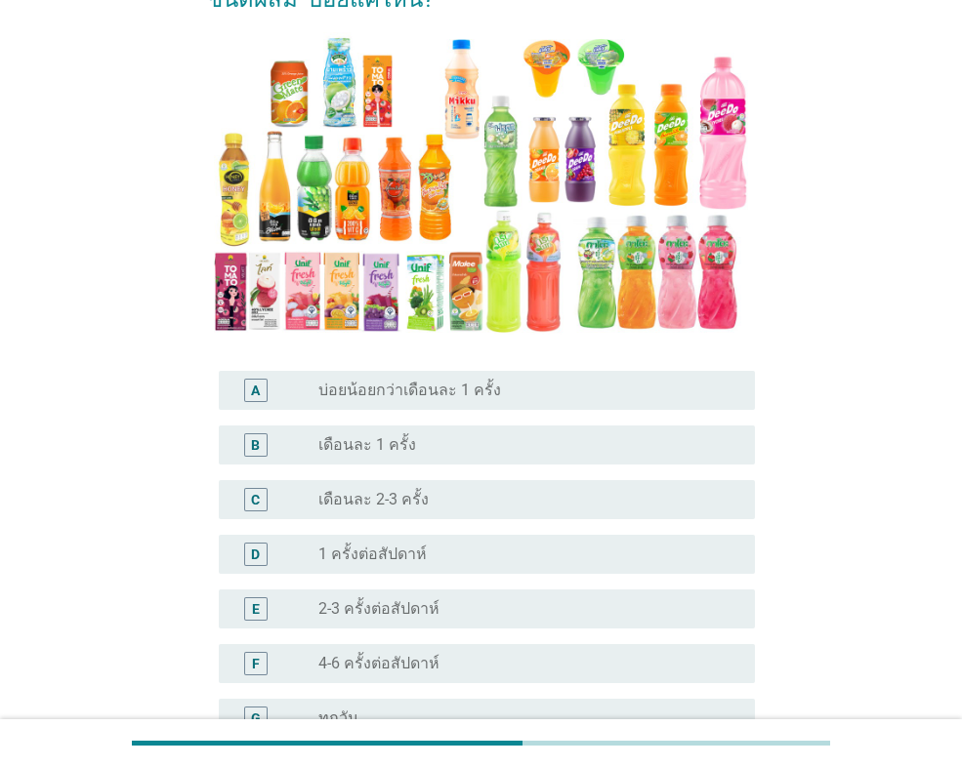
click at [347, 644] on div "F radio_button_unchecked 4-6 ครั้งต่อสัปดาห์" at bounding box center [487, 663] width 536 height 39
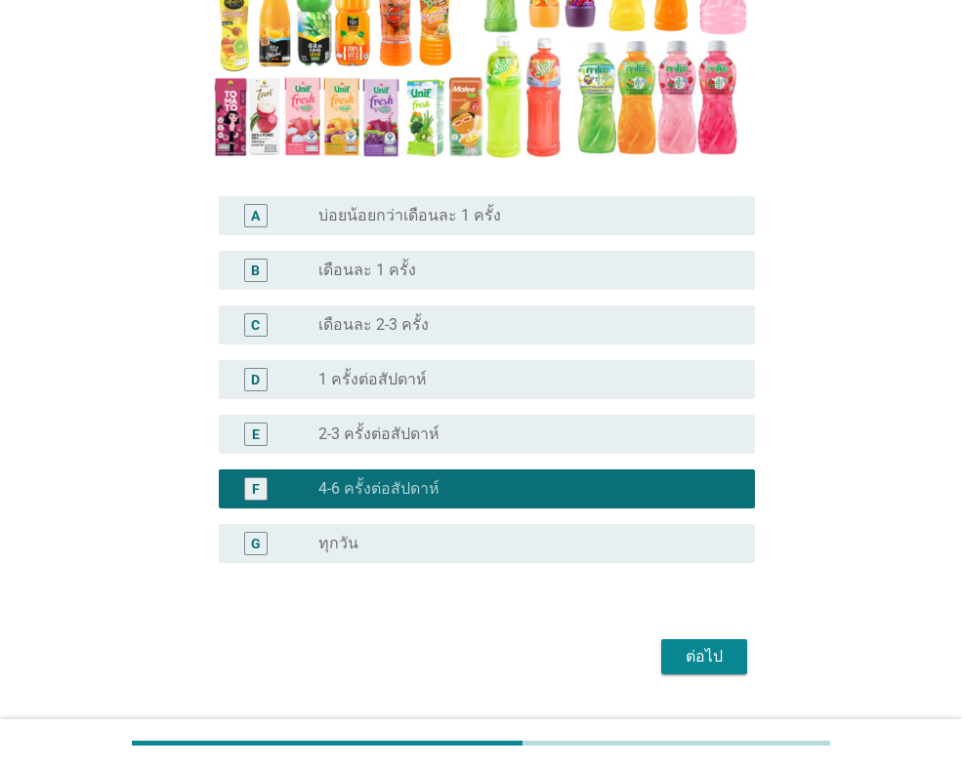
scroll to position [382, 0]
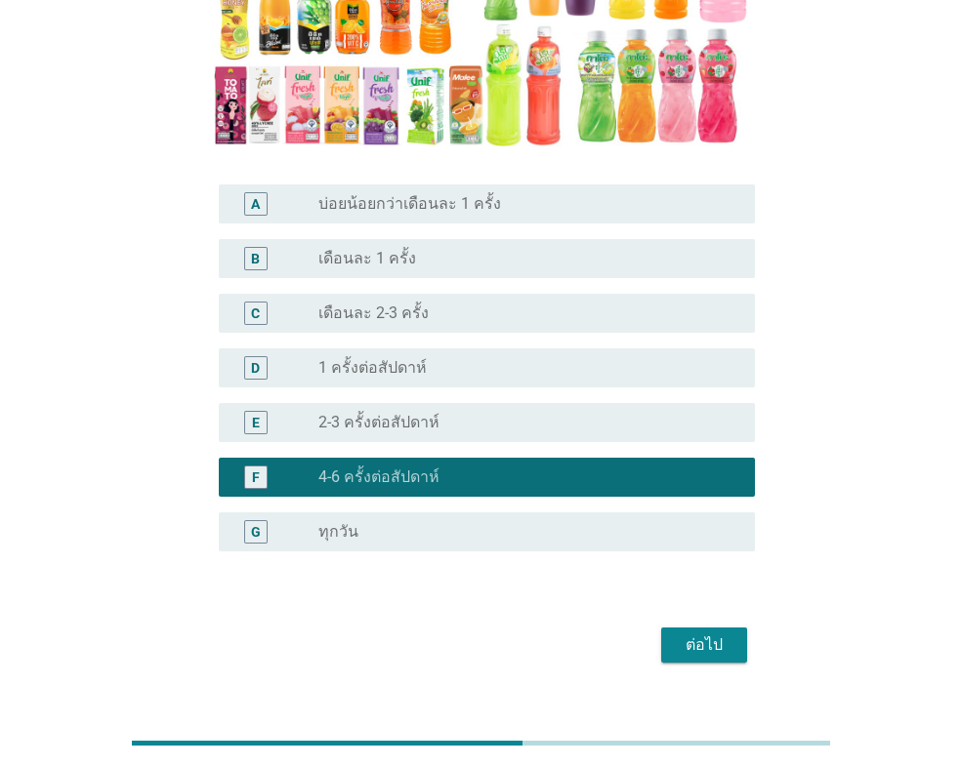
click at [680, 634] on div "ต่อไป" at bounding box center [704, 645] width 55 height 23
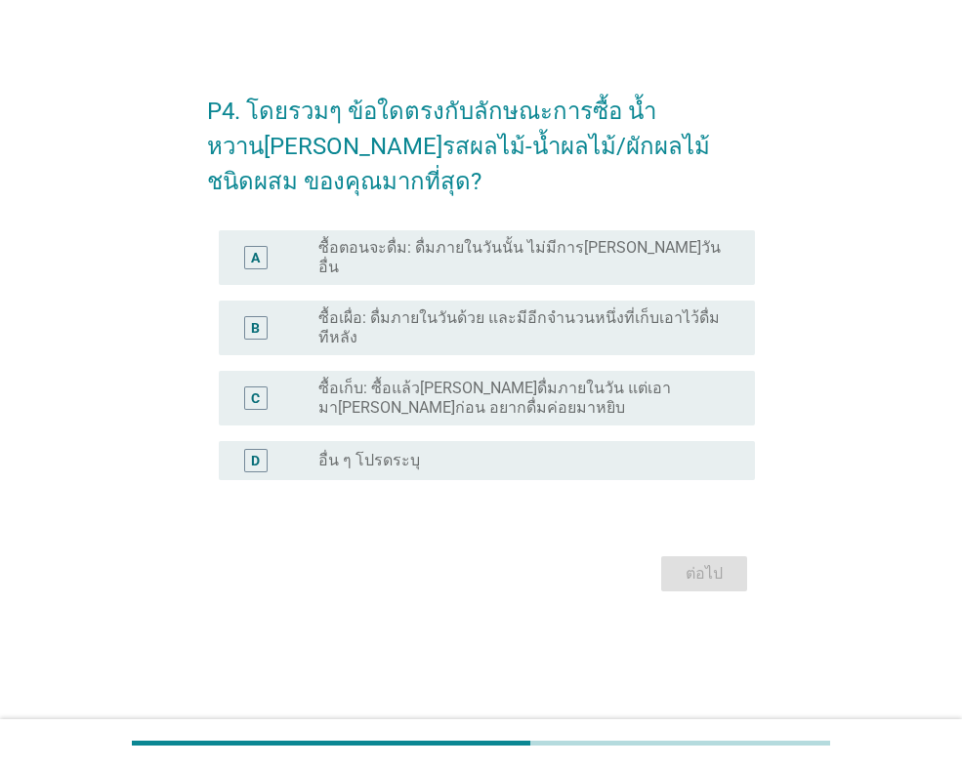
scroll to position [0, 0]
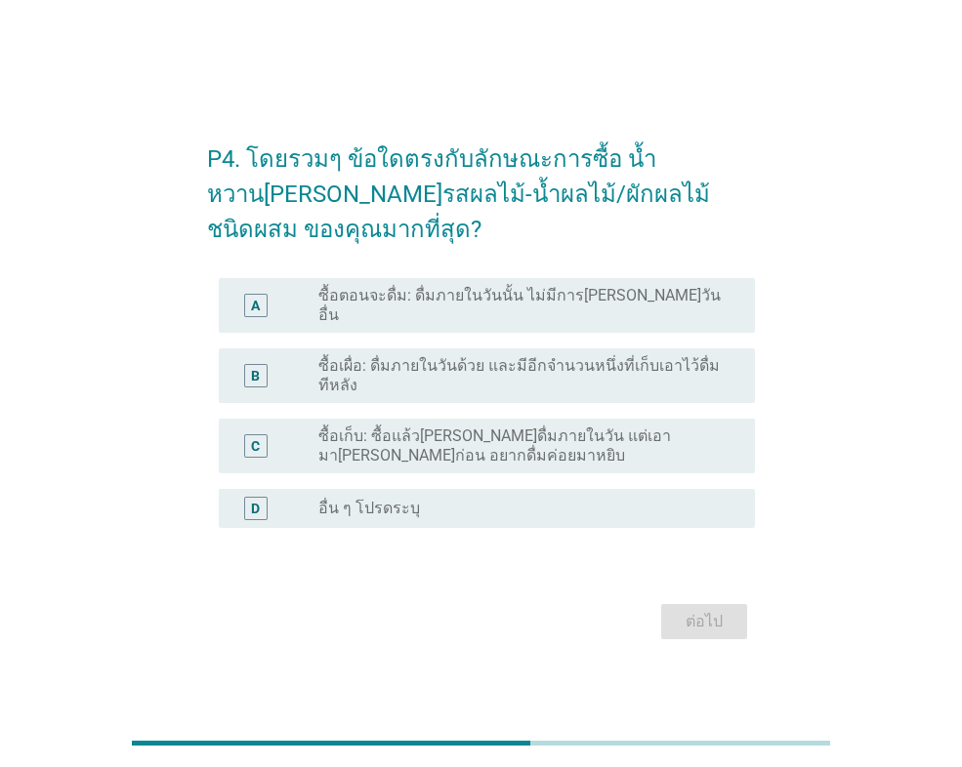
click at [457, 356] on label "ซื้อเผื่อ: ดื่มภายในวันด้วย และมีอีกจำนวนหนึ่งที่เก็บเอาไว้ดื่มทีหลัง" at bounding box center [520, 375] width 405 height 39
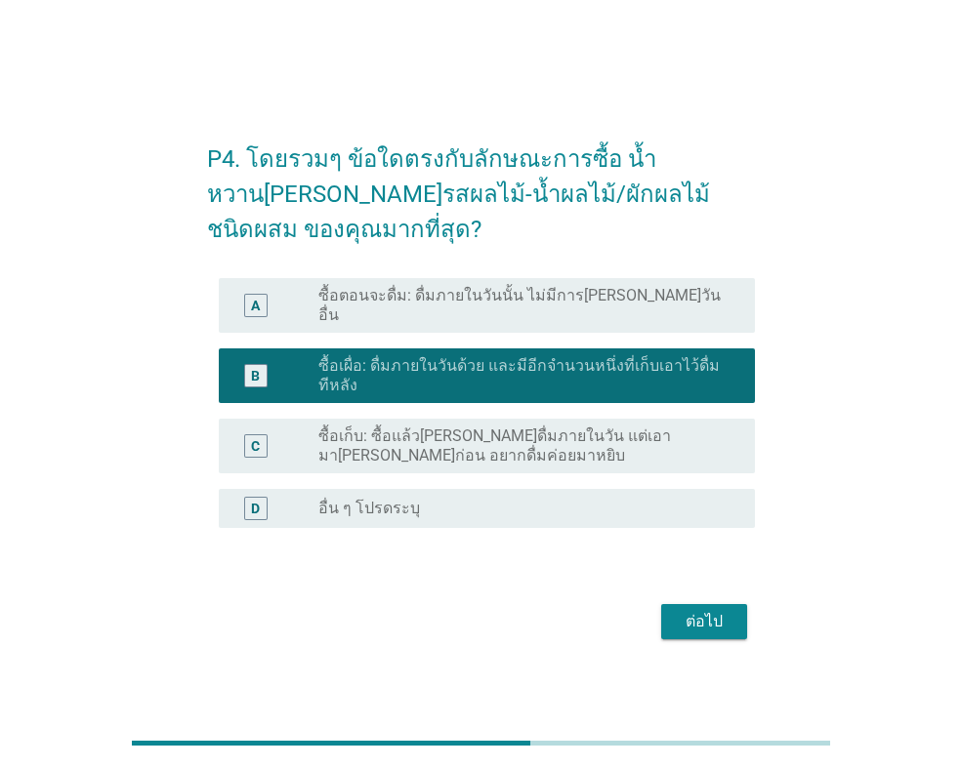
click at [682, 620] on div "ต่อไป" at bounding box center [704, 621] width 55 height 23
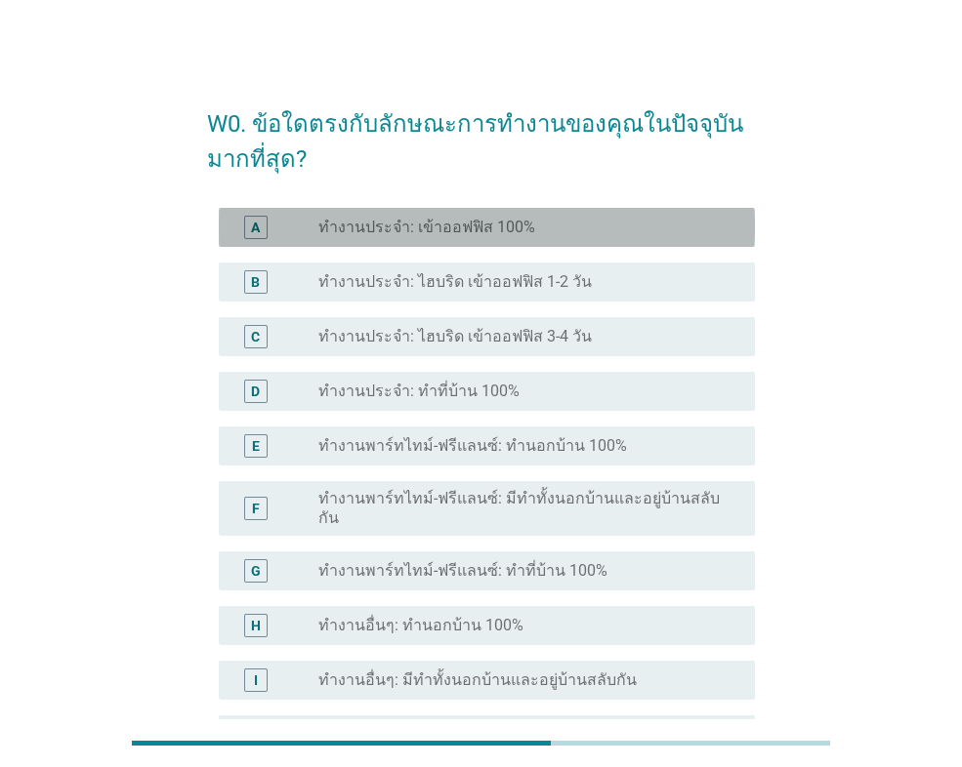
click at [384, 234] on label "ทำงานประจำ: เข้าออฟฟิส 100%" at bounding box center [426, 228] width 217 height 20
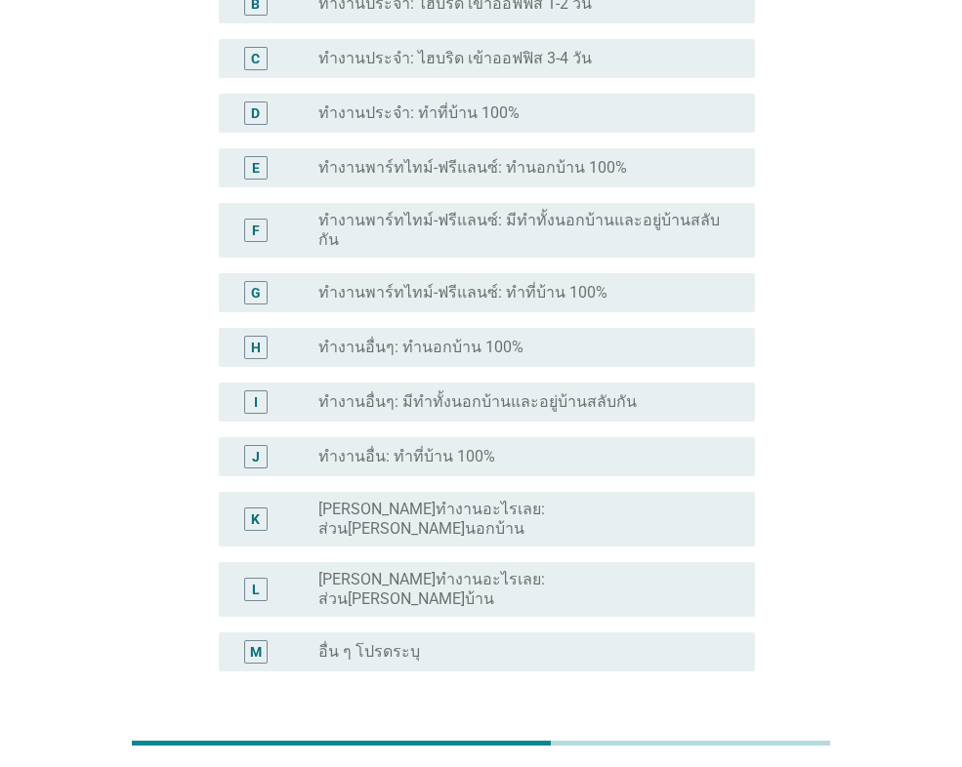
scroll to position [387, 0]
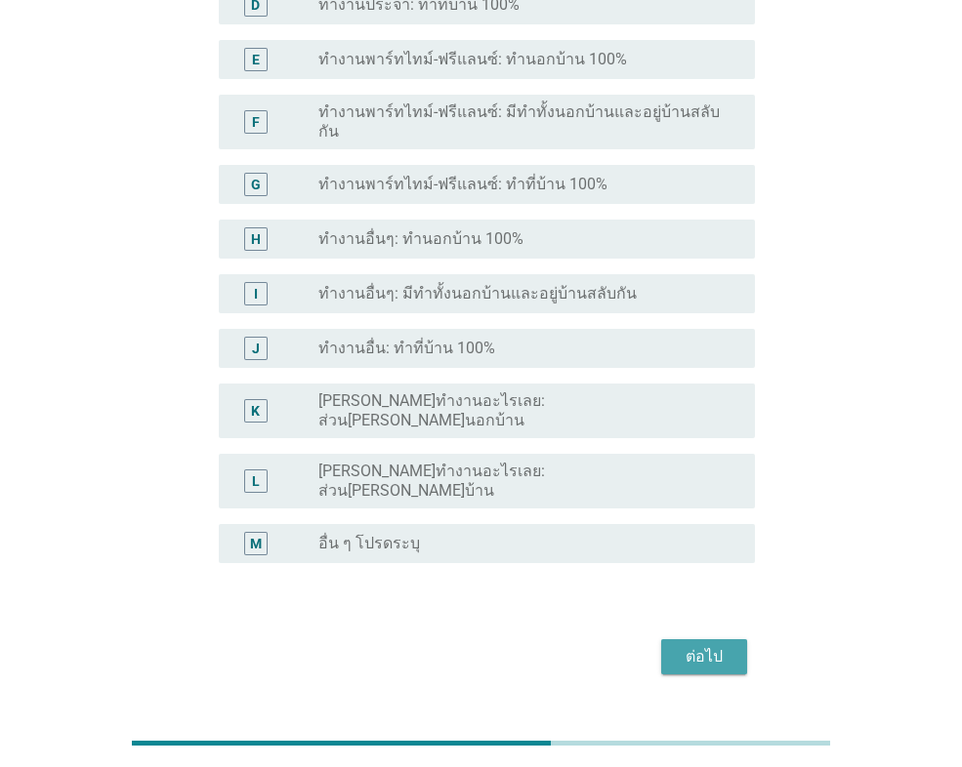
click at [708, 645] on div "ต่อไป" at bounding box center [704, 656] width 55 height 23
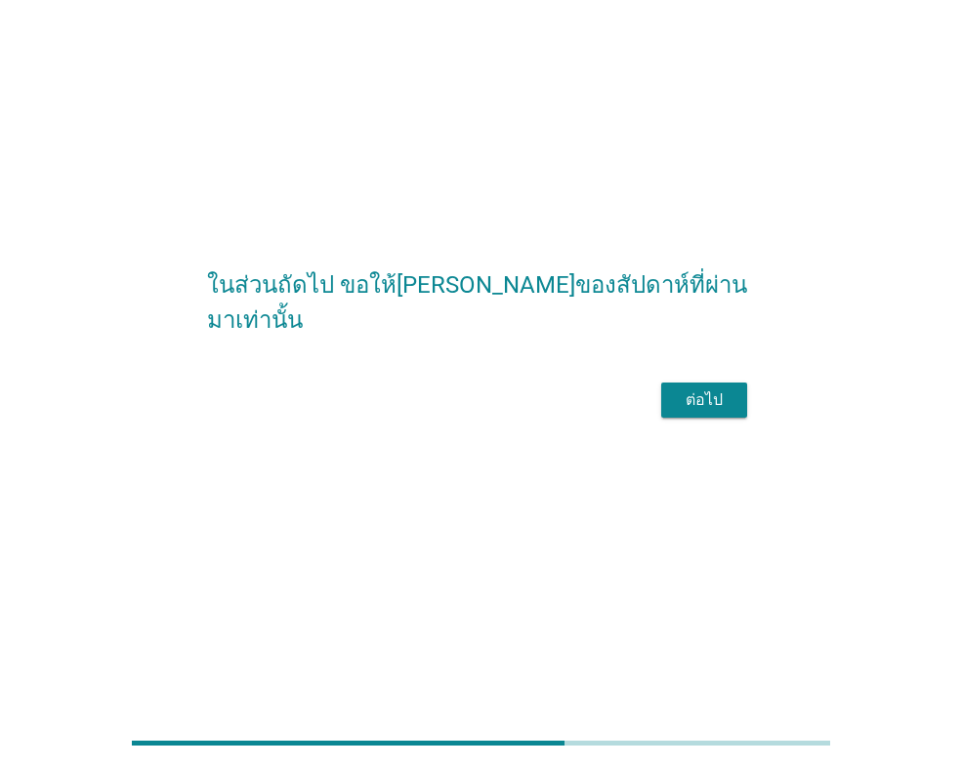
scroll to position [0, 0]
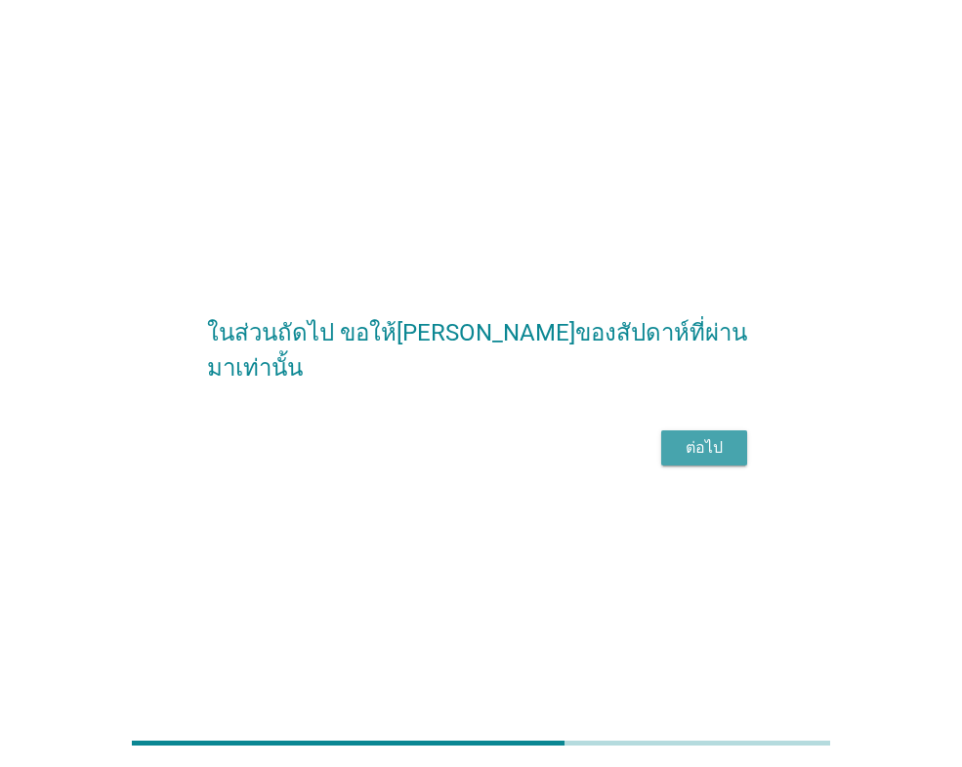
click at [711, 460] on div "ต่อไป" at bounding box center [704, 447] width 55 height 23
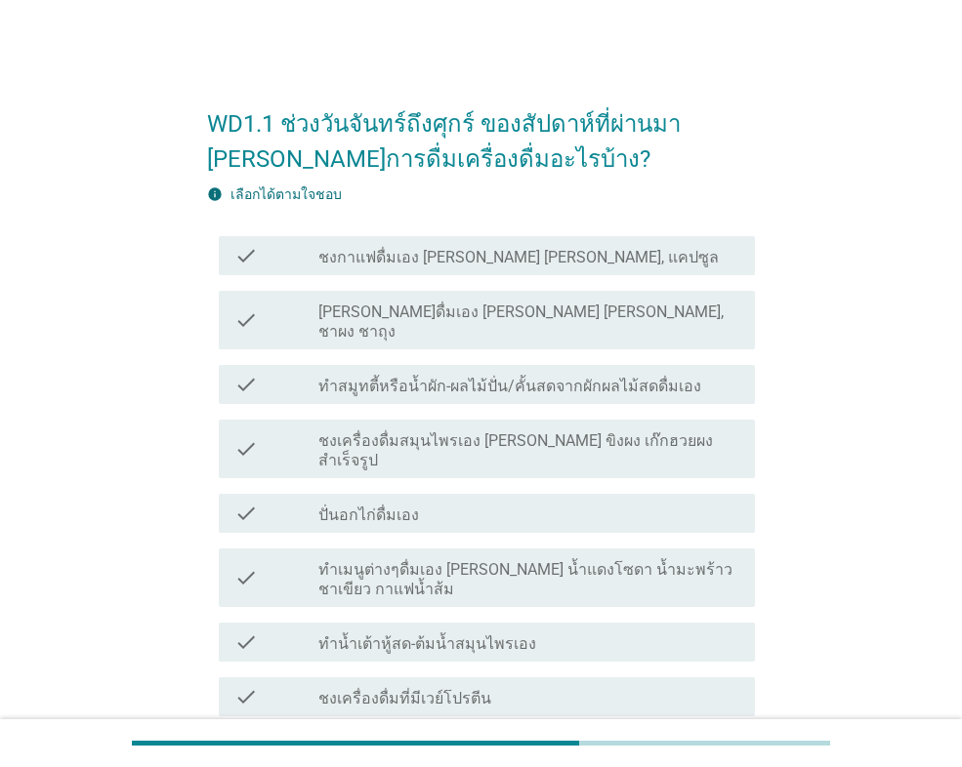
click at [333, 268] on div "check check_box_outline_blank ชงกาแฟดื่มเอง [PERSON_NAME] [PERSON_NAME], แคปซูล" at bounding box center [487, 255] width 536 height 39
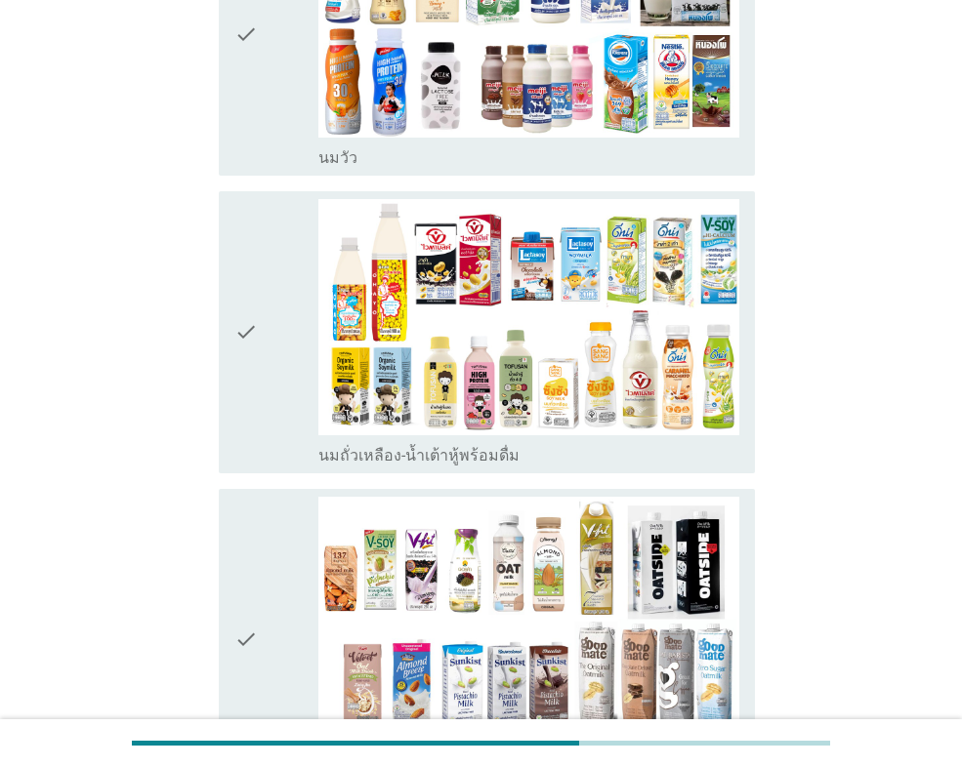
scroll to position [1269, 0]
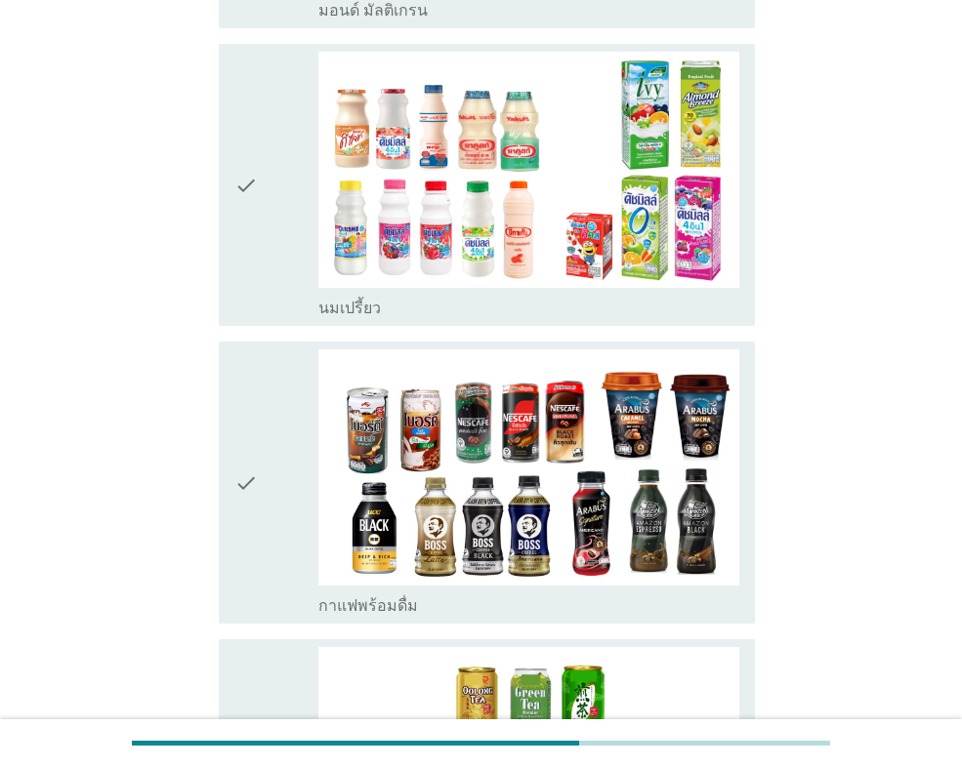
click at [235, 413] on icon "check" at bounding box center [245, 483] width 23 height 267
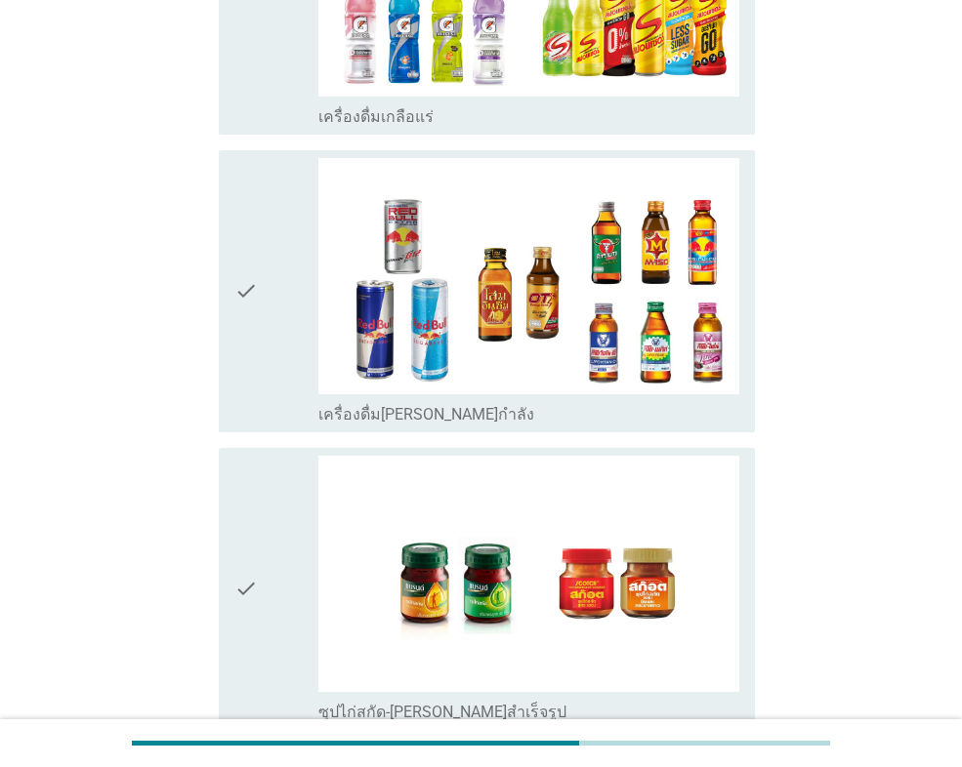
scroll to position [4589, 0]
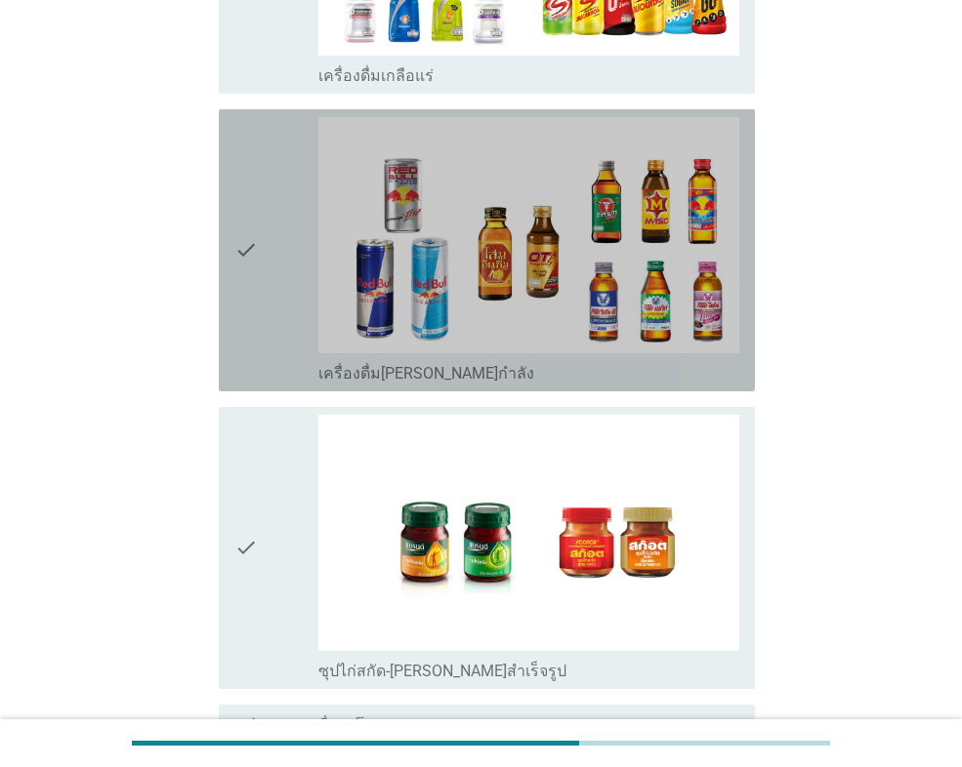
click at [229, 201] on div "check check_box_outline_blank เครื่องดื่ม[PERSON_NAME]กำลัง" at bounding box center [487, 250] width 536 height 282
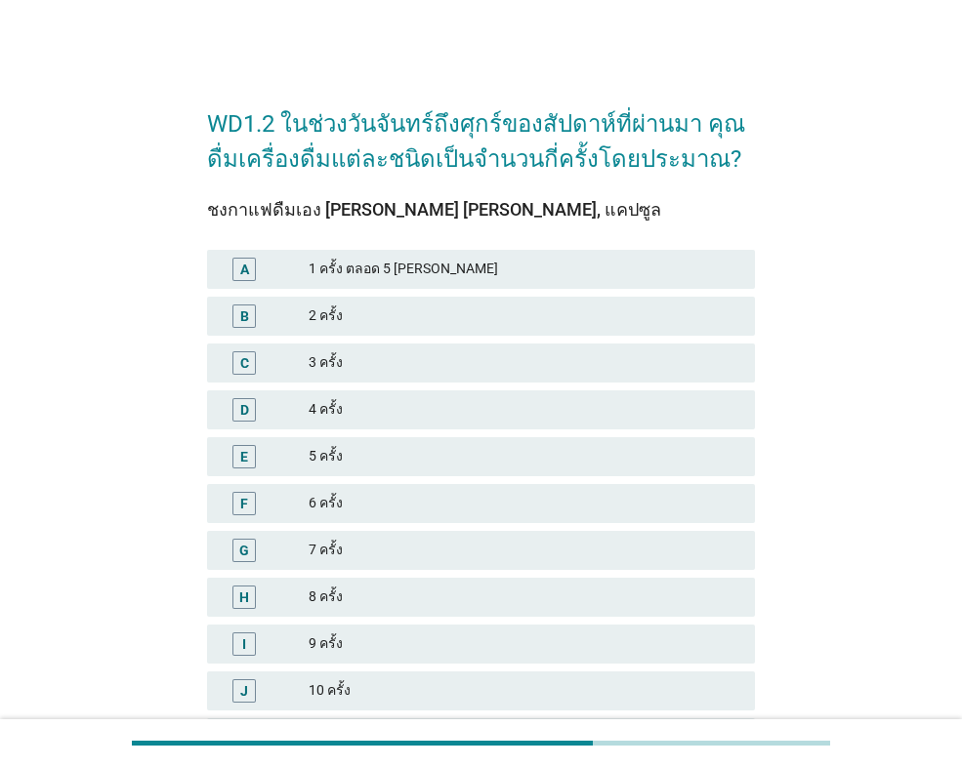
click at [358, 274] on div "1 ครั้ง ตลอด 5 [PERSON_NAME]" at bounding box center [524, 269] width 431 height 23
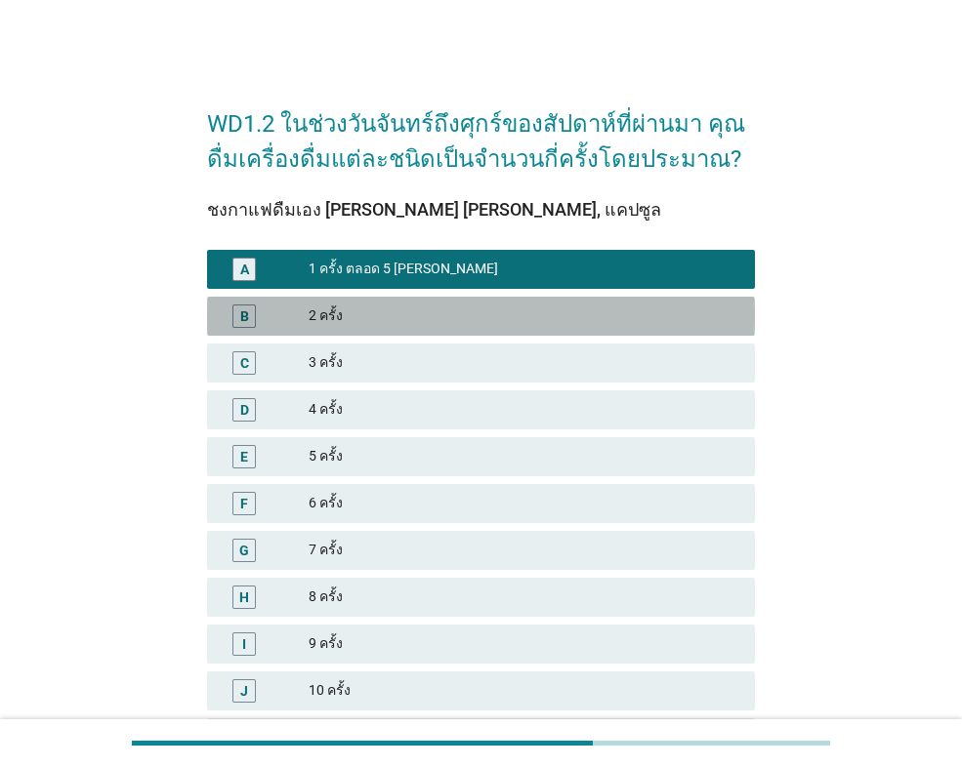
click at [375, 307] on div "2 ครั้ง" at bounding box center [524, 316] width 431 height 23
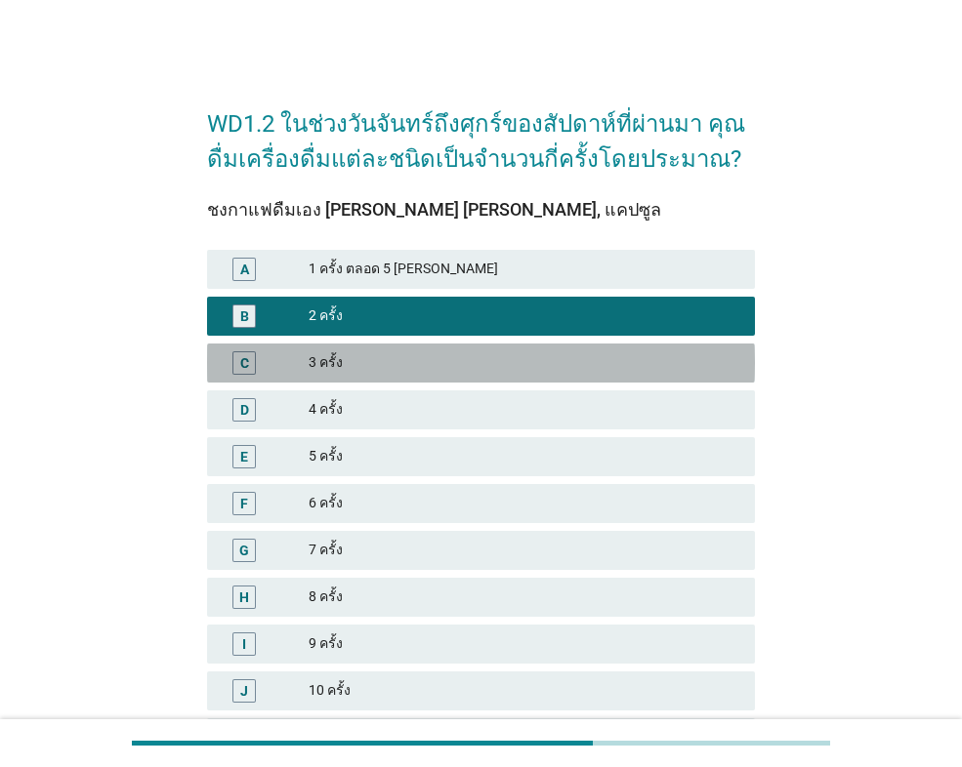
click at [388, 377] on div "C 3 ครั้ง" at bounding box center [481, 363] width 548 height 39
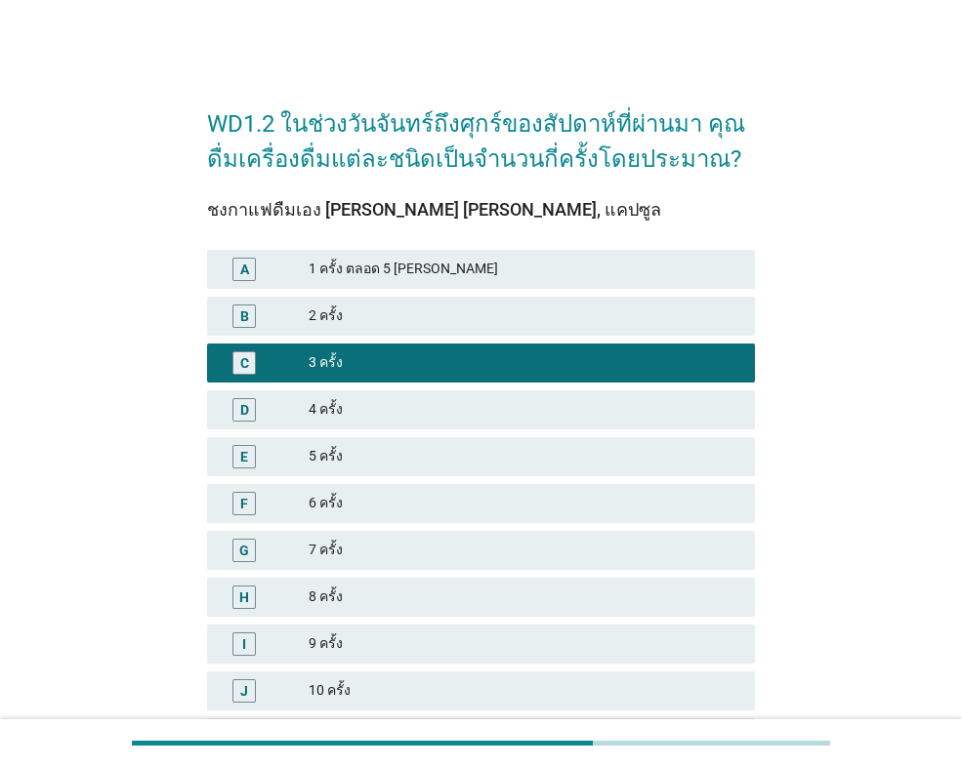
click at [398, 410] on div "4 ครั้ง" at bounding box center [524, 409] width 431 height 23
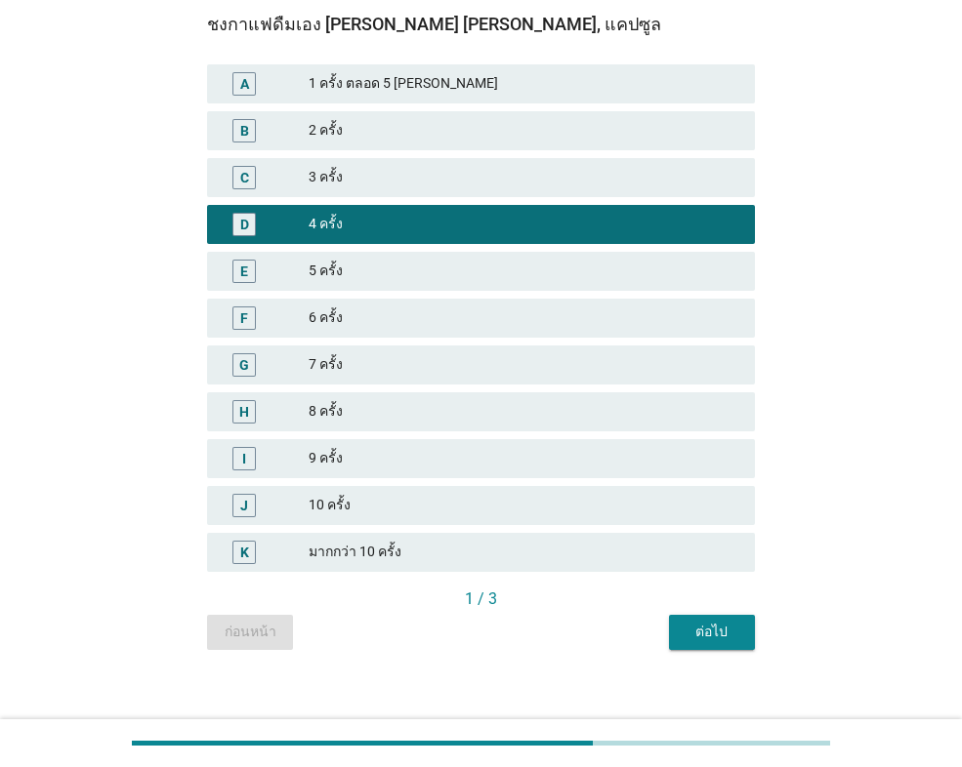
scroll to position [202, 0]
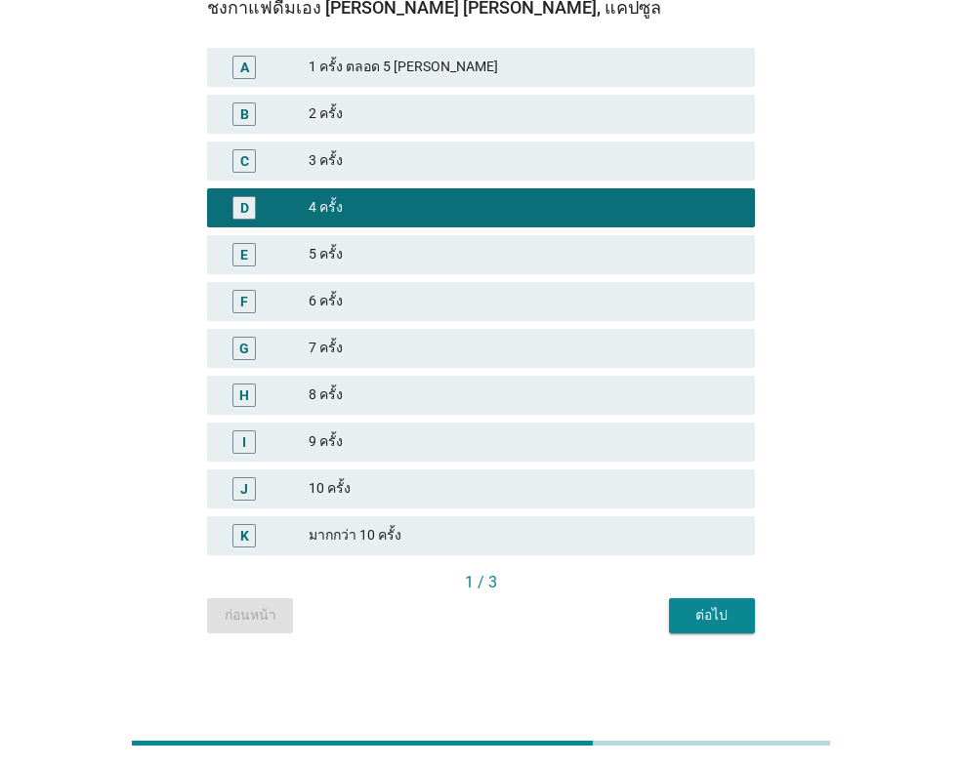
click at [716, 612] on div "ต่อไป" at bounding box center [711, 615] width 55 height 21
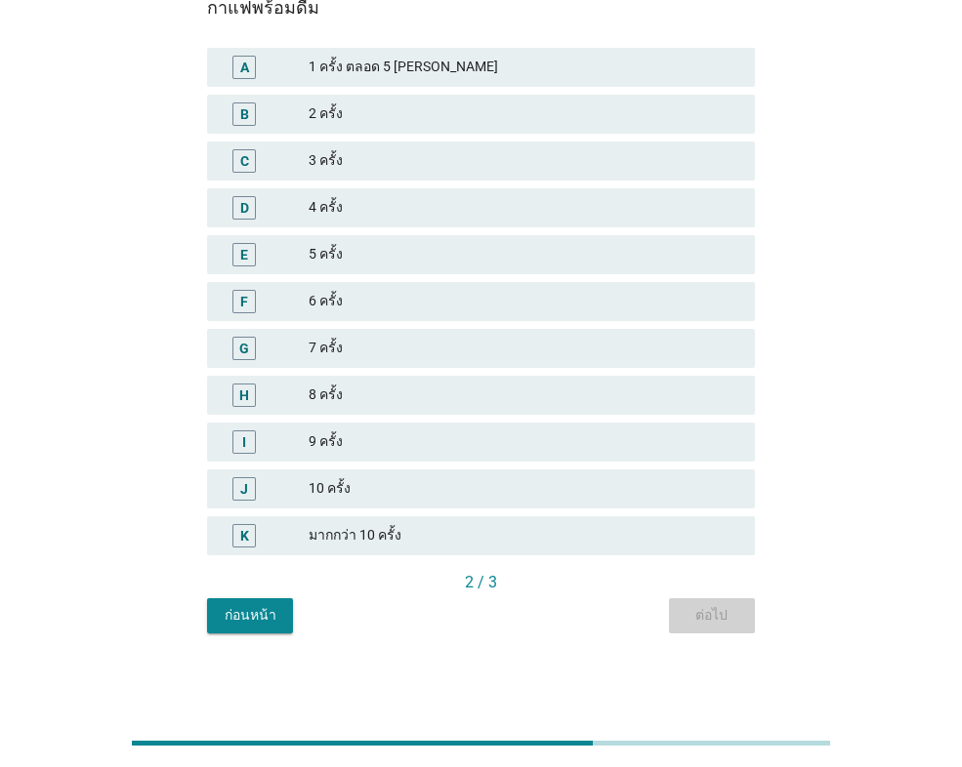
scroll to position [0, 0]
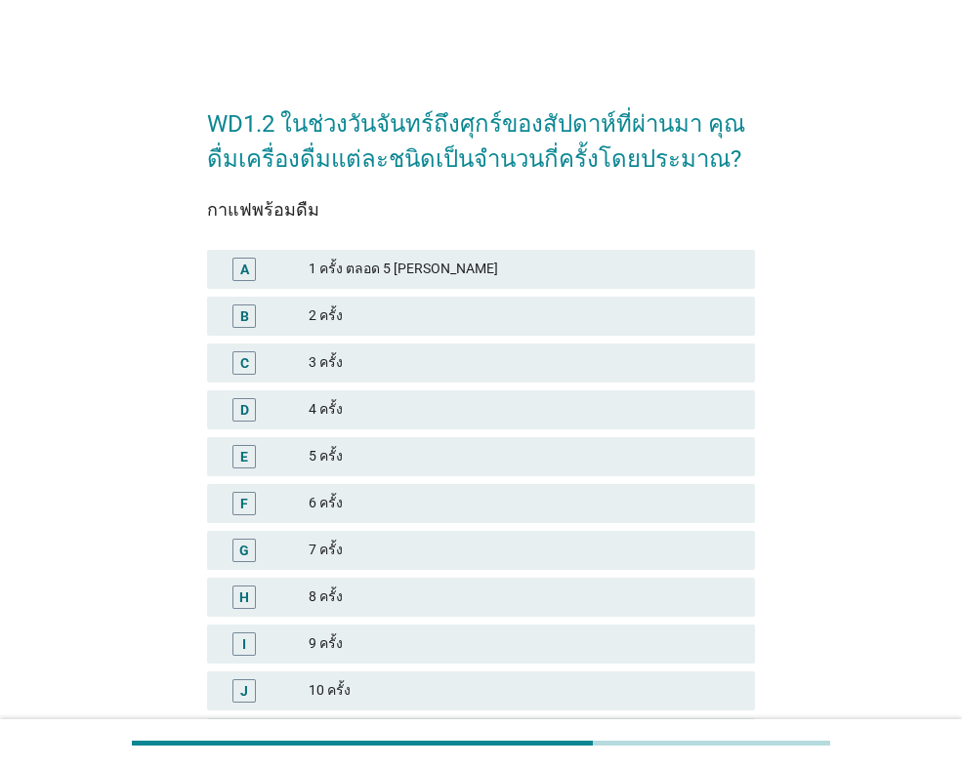
click at [420, 355] on div "3 ครั้ง" at bounding box center [524, 363] width 431 height 23
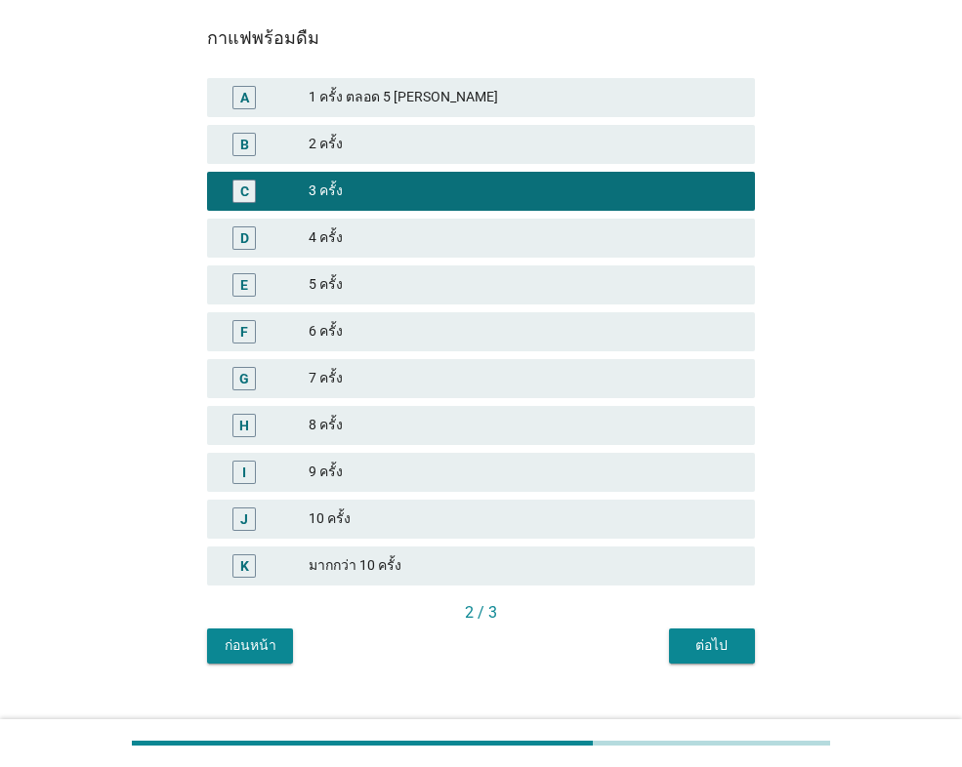
scroll to position [202, 0]
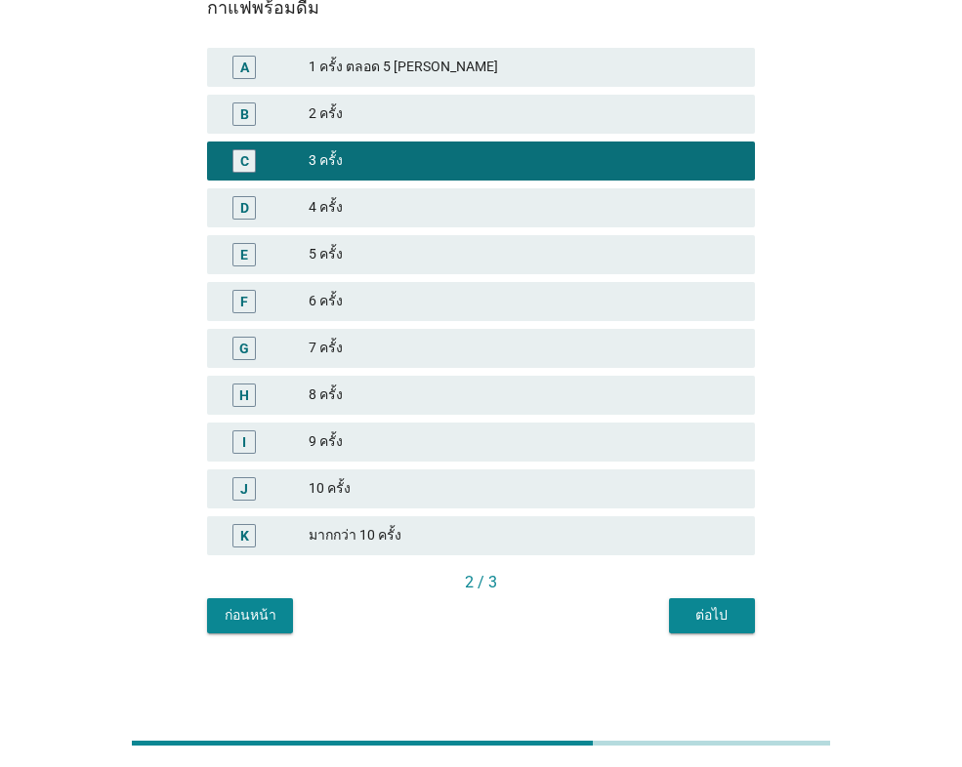
click at [707, 610] on div "ต่อไป" at bounding box center [711, 615] width 55 height 21
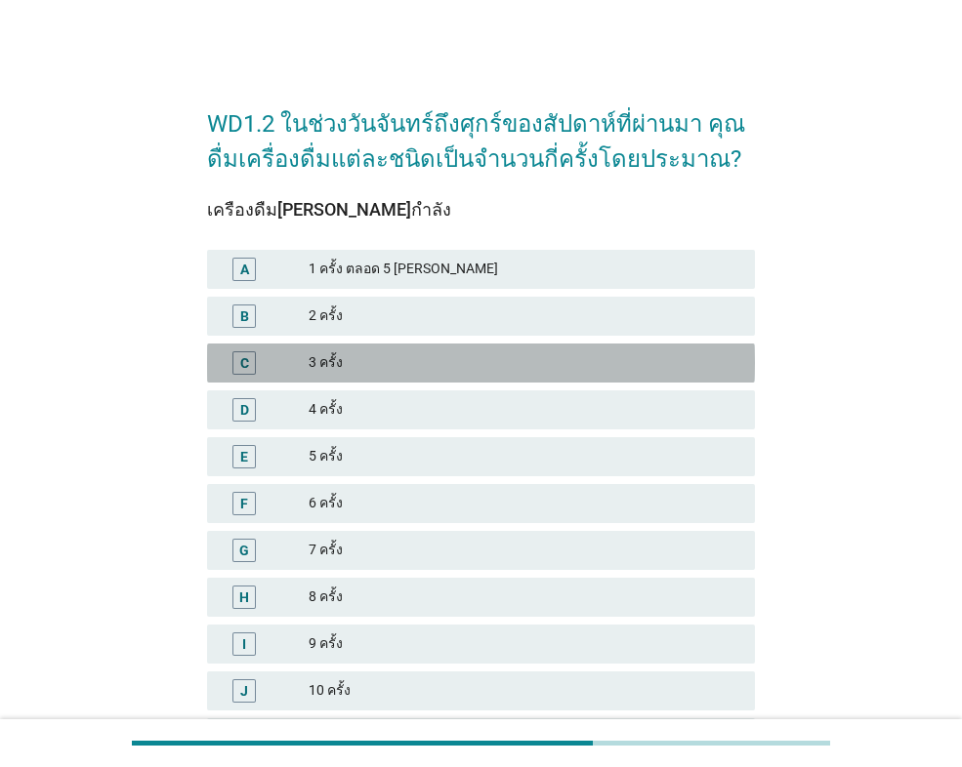
click at [376, 361] on div "3 ครั้ง" at bounding box center [524, 363] width 431 height 23
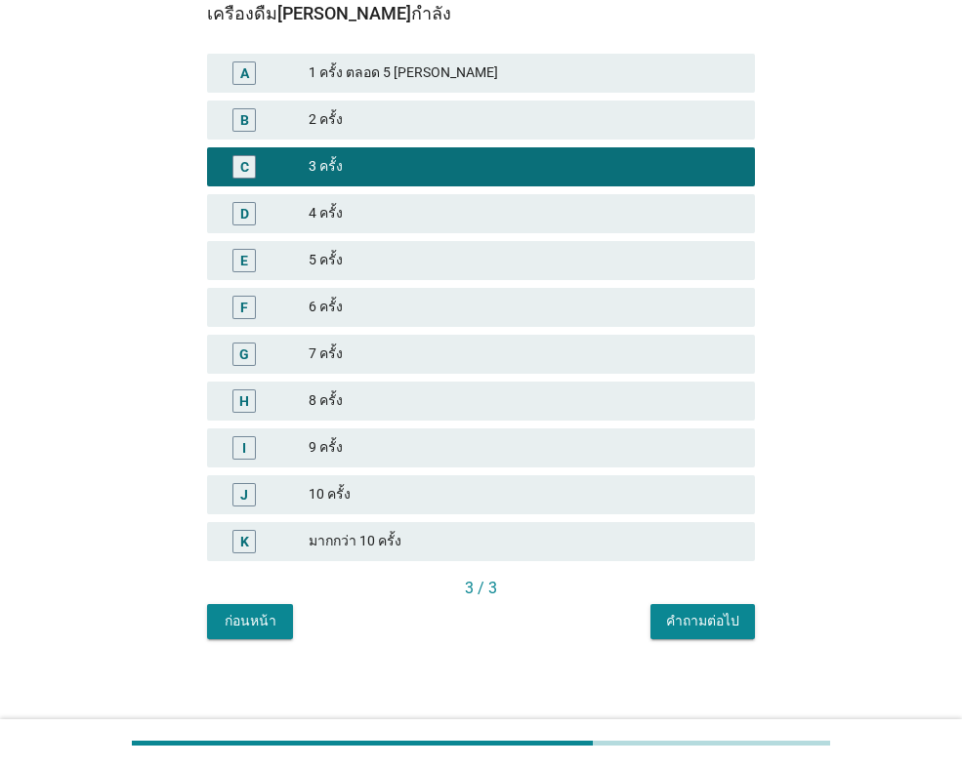
scroll to position [202, 0]
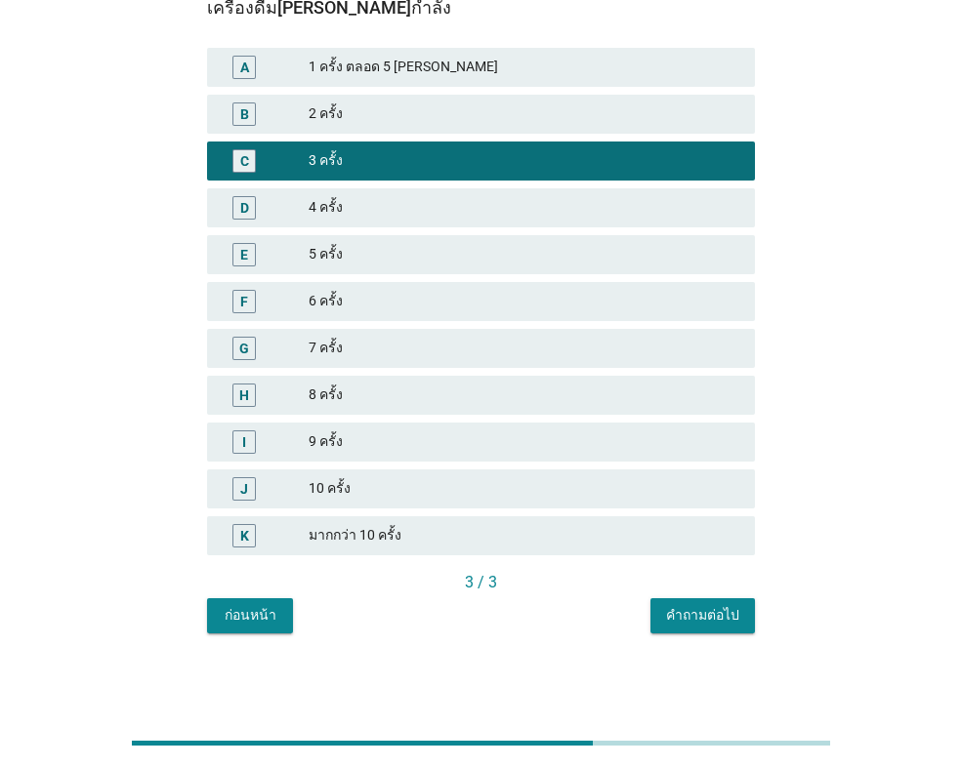
click at [747, 616] on button "คำถามต่อไป" at bounding box center [702, 616] width 104 height 35
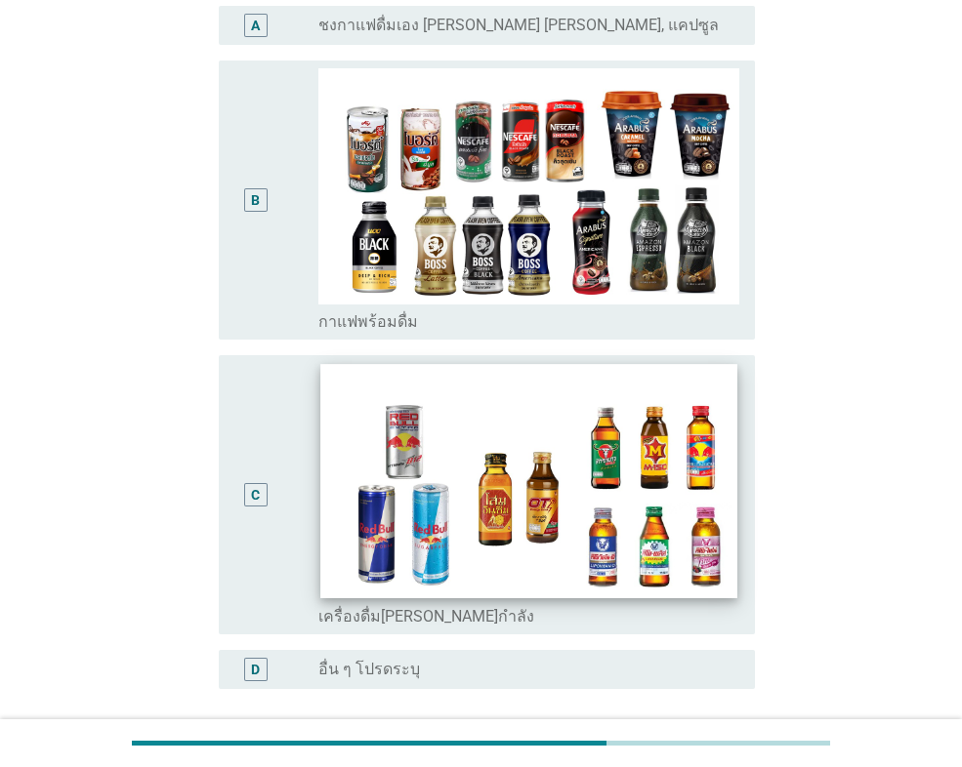
scroll to position [0, 0]
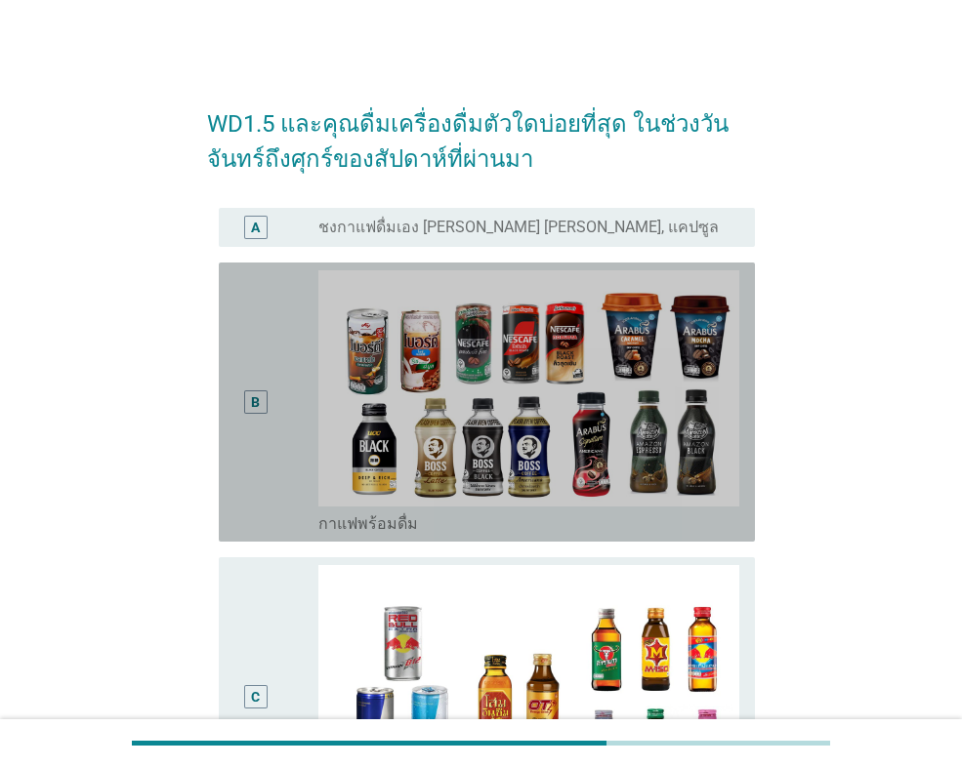
click at [233, 470] on div "B radio_button_unchecked กาแฟพร้อมดื่ม" at bounding box center [487, 402] width 536 height 279
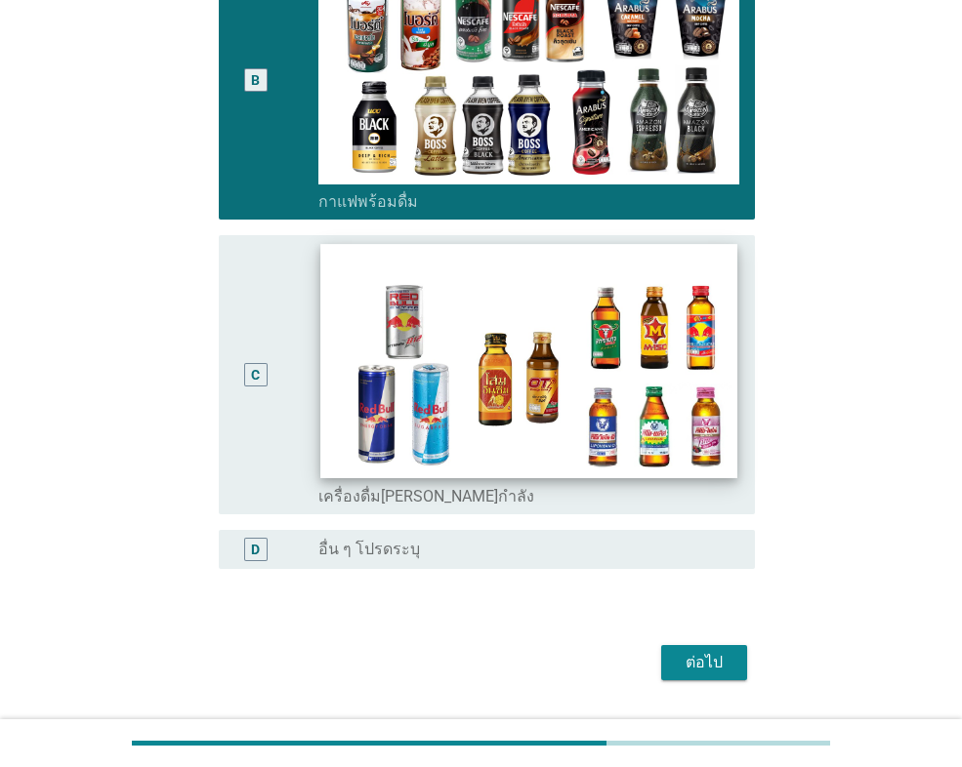
scroll to position [375, 0]
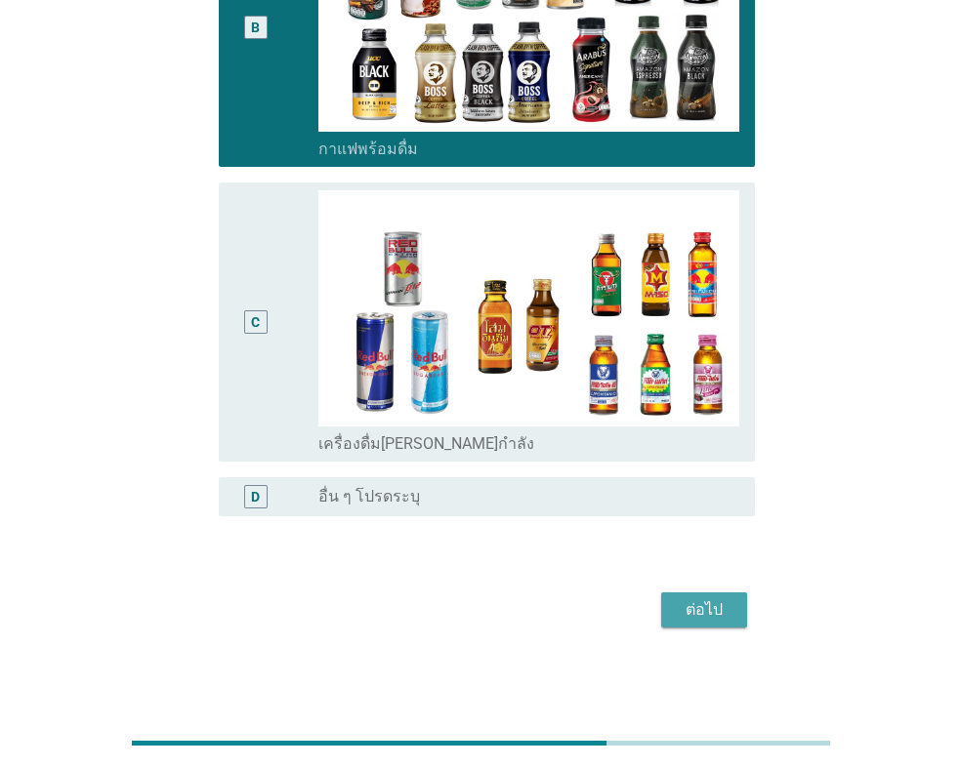
click at [682, 609] on div "ต่อไป" at bounding box center [704, 610] width 55 height 23
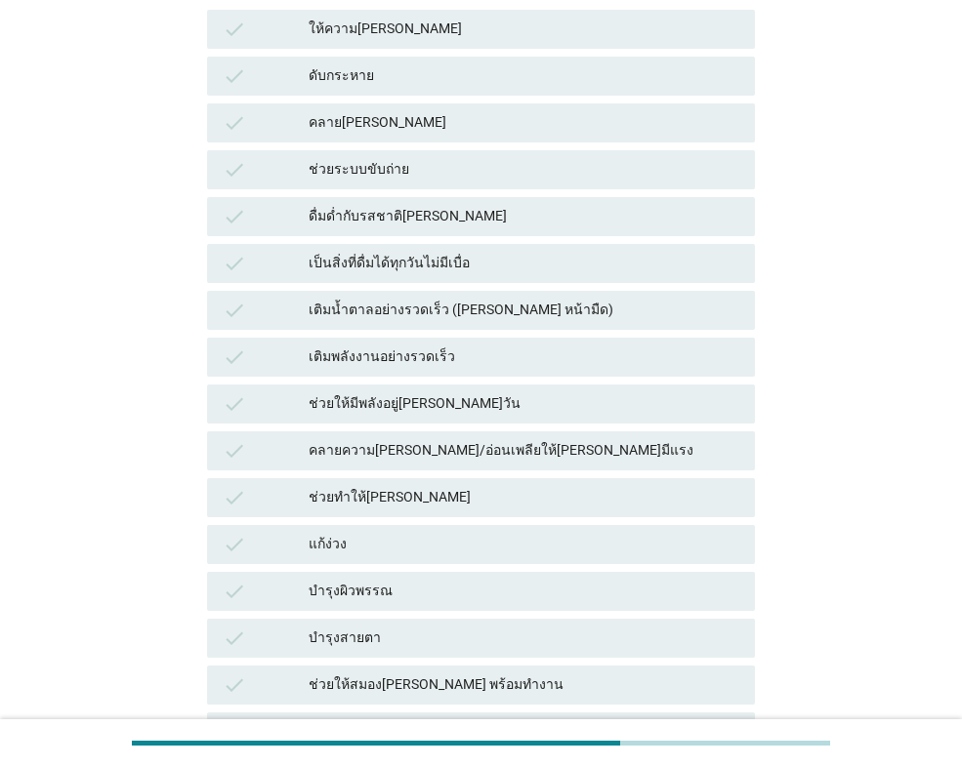
scroll to position [293, 0]
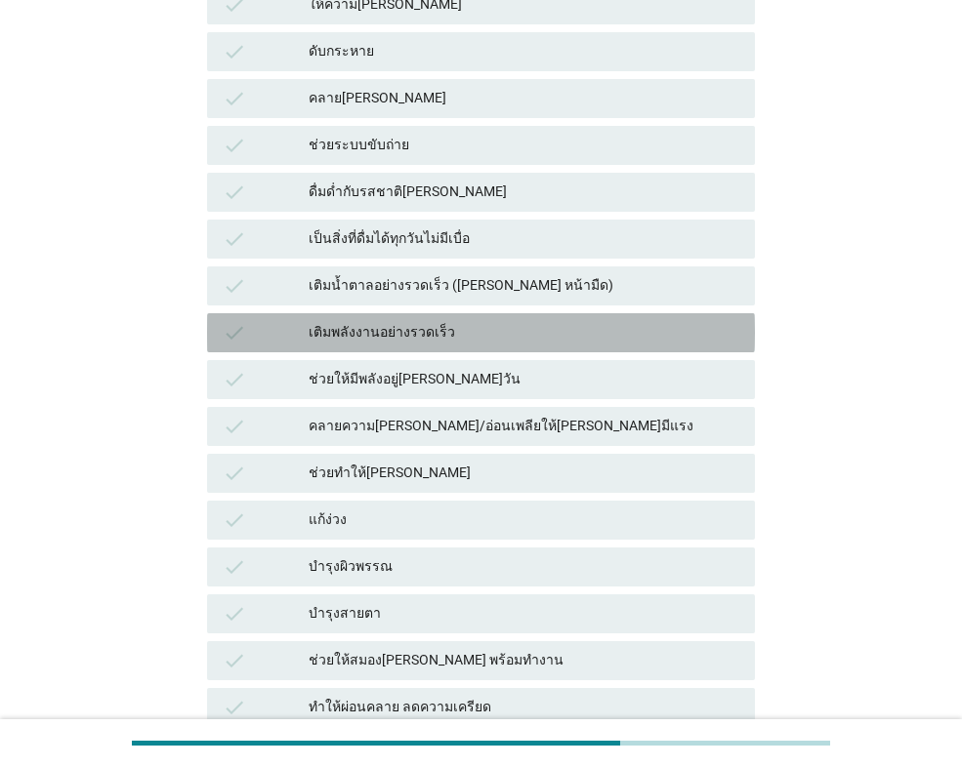
click at [504, 331] on div "เติมพลังงานอย่างรวดเร็ว" at bounding box center [524, 332] width 431 height 23
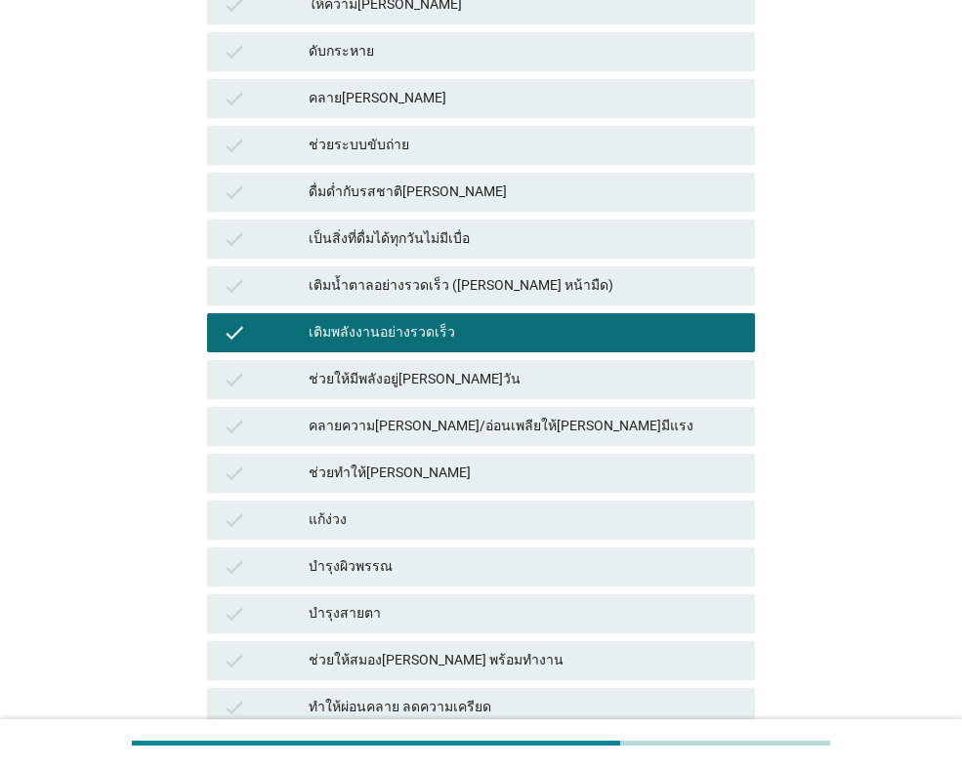
click at [508, 377] on div "ช่วยให้มีพลังอยู่[PERSON_NAME]วัน" at bounding box center [524, 379] width 431 height 23
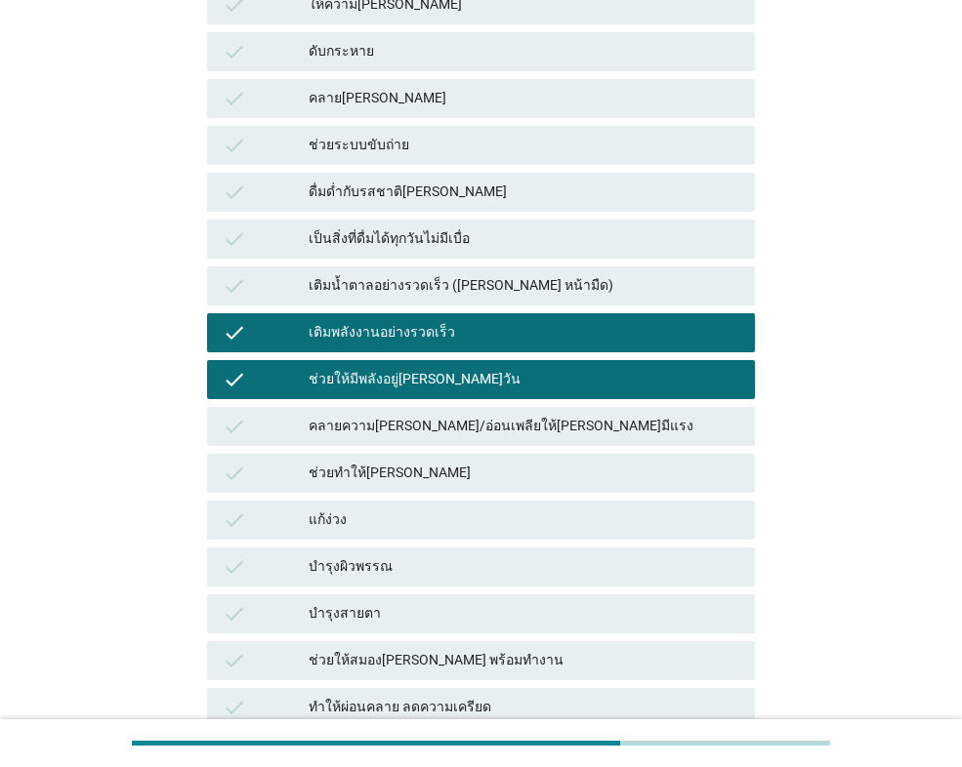
click at [520, 422] on div "คลายความ[PERSON_NAME]/อ่อนเพลียให้[PERSON_NAME]มีแรง" at bounding box center [524, 426] width 431 height 23
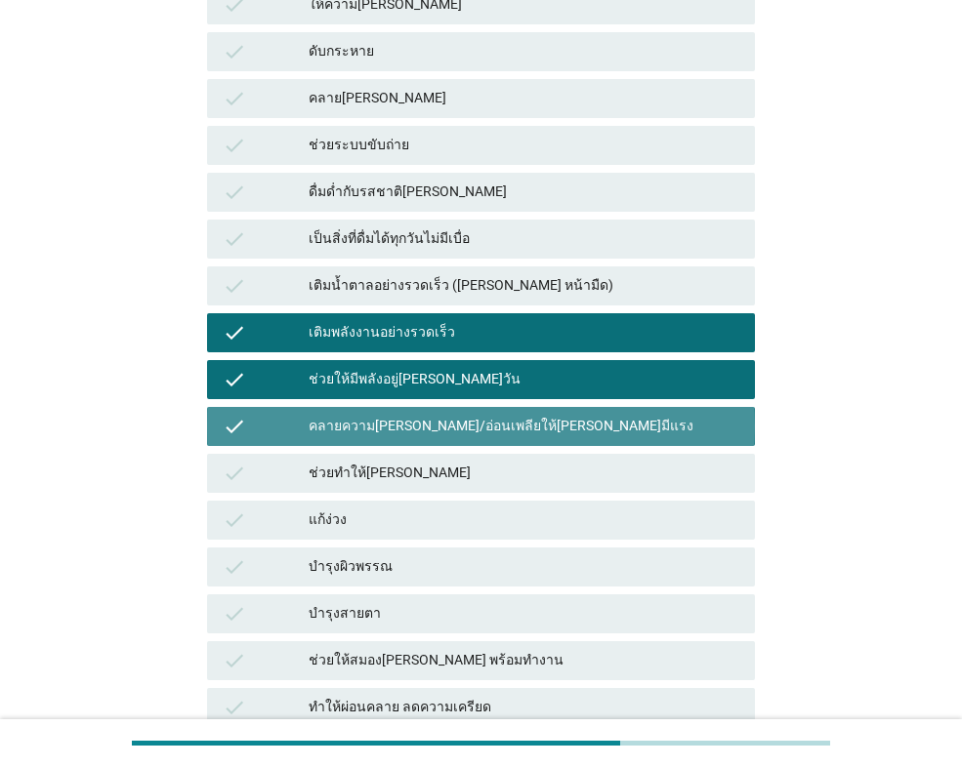
click at [588, 426] on div "คลายความ[PERSON_NAME]/อ่อนเพลียให้[PERSON_NAME]มีแรง" at bounding box center [524, 426] width 431 height 23
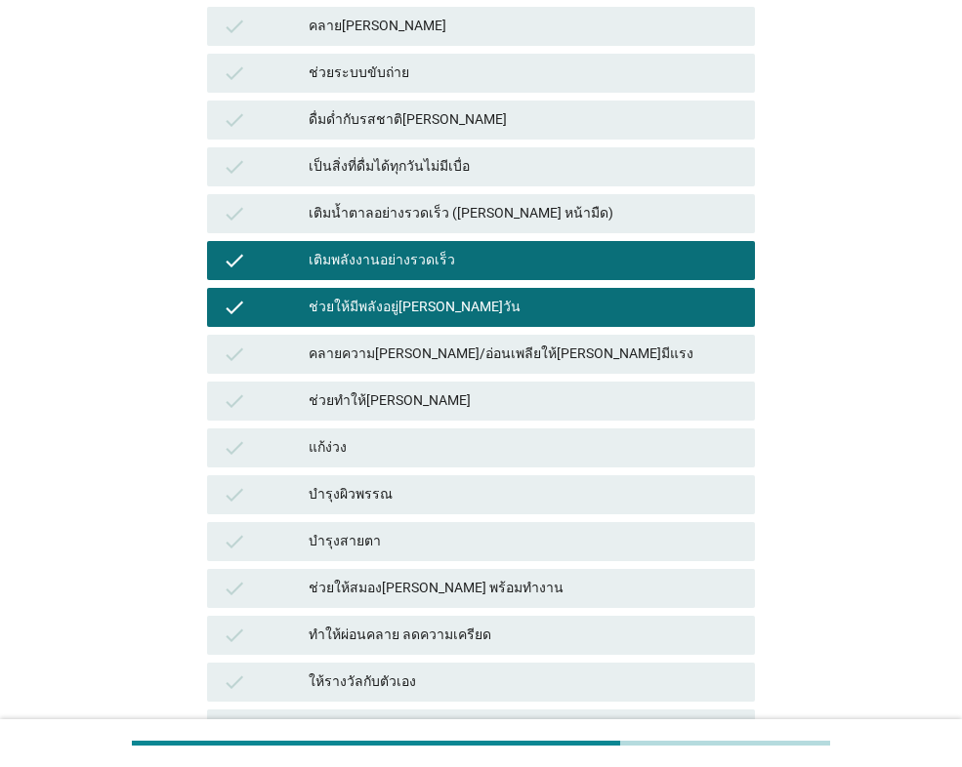
scroll to position [586, 0]
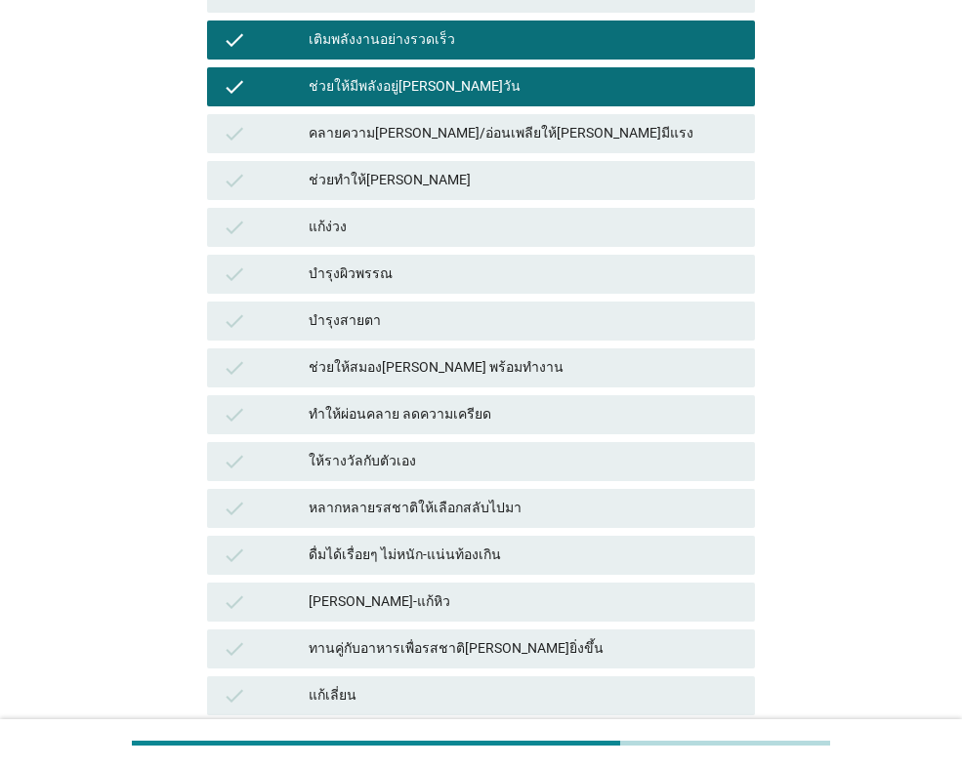
click at [553, 380] on div "check ช่วยให้สมอง[PERSON_NAME] พร้อมทำงาน" at bounding box center [481, 368] width 548 height 39
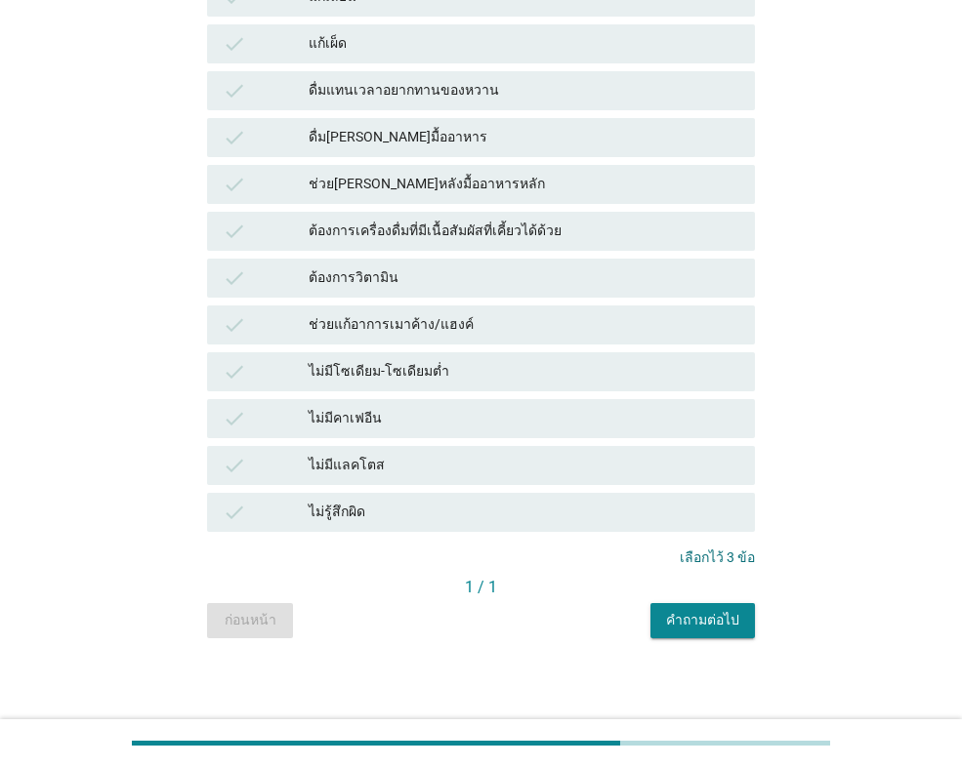
scroll to position [1290, 0]
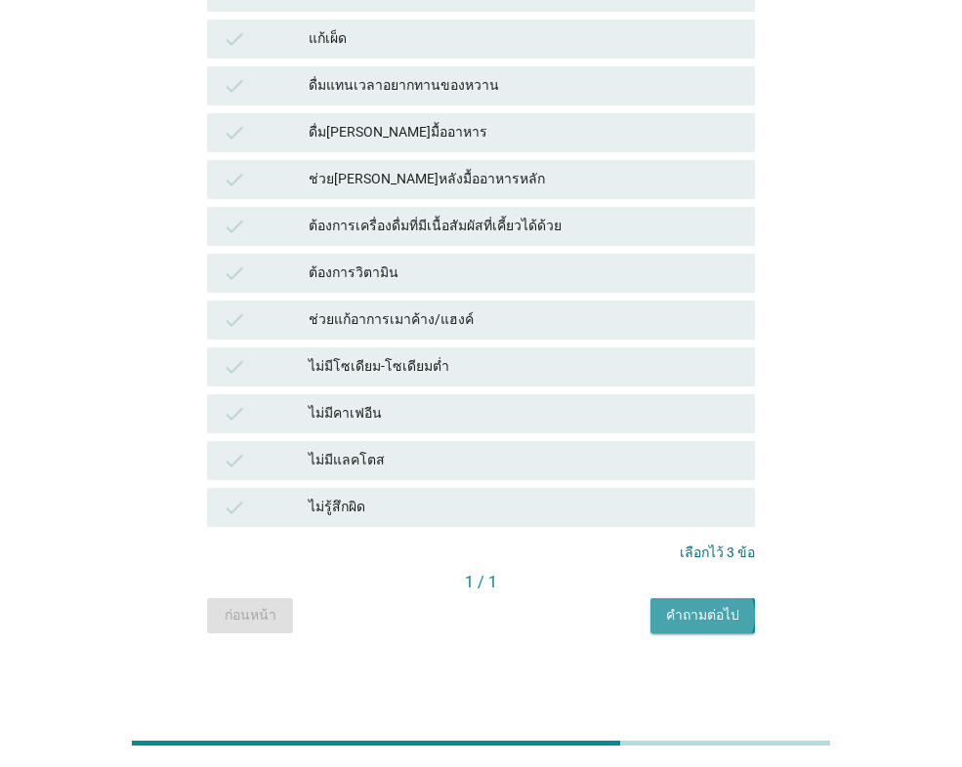
click at [703, 615] on div "คำถามต่อไป" at bounding box center [702, 615] width 73 height 21
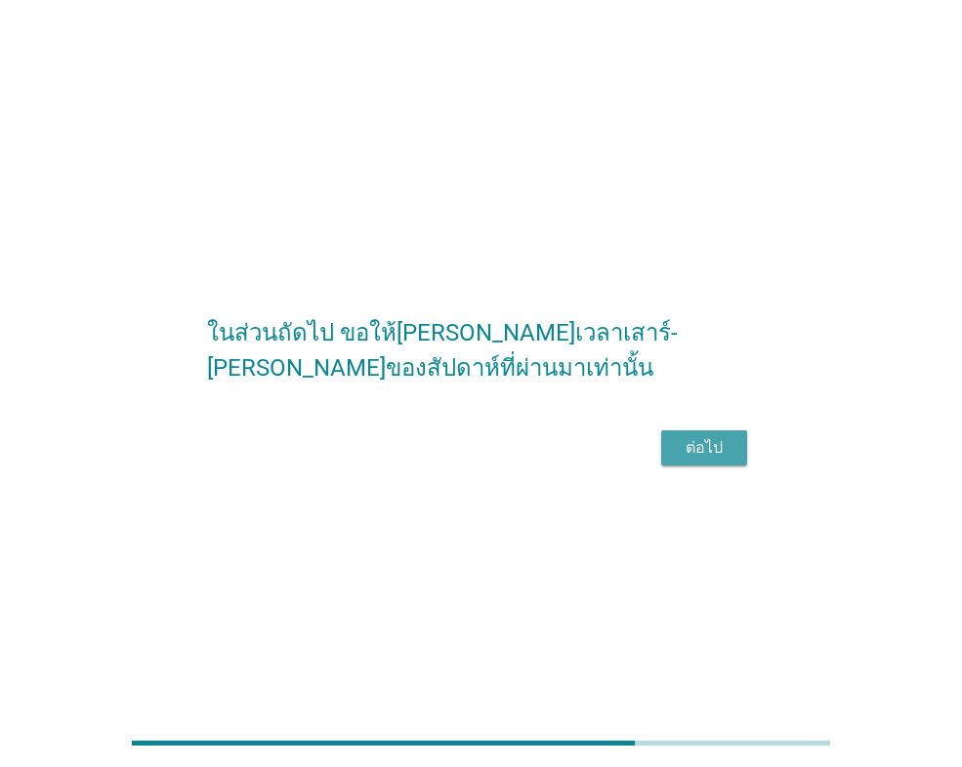
click at [695, 458] on div "ต่อไป" at bounding box center [704, 447] width 55 height 23
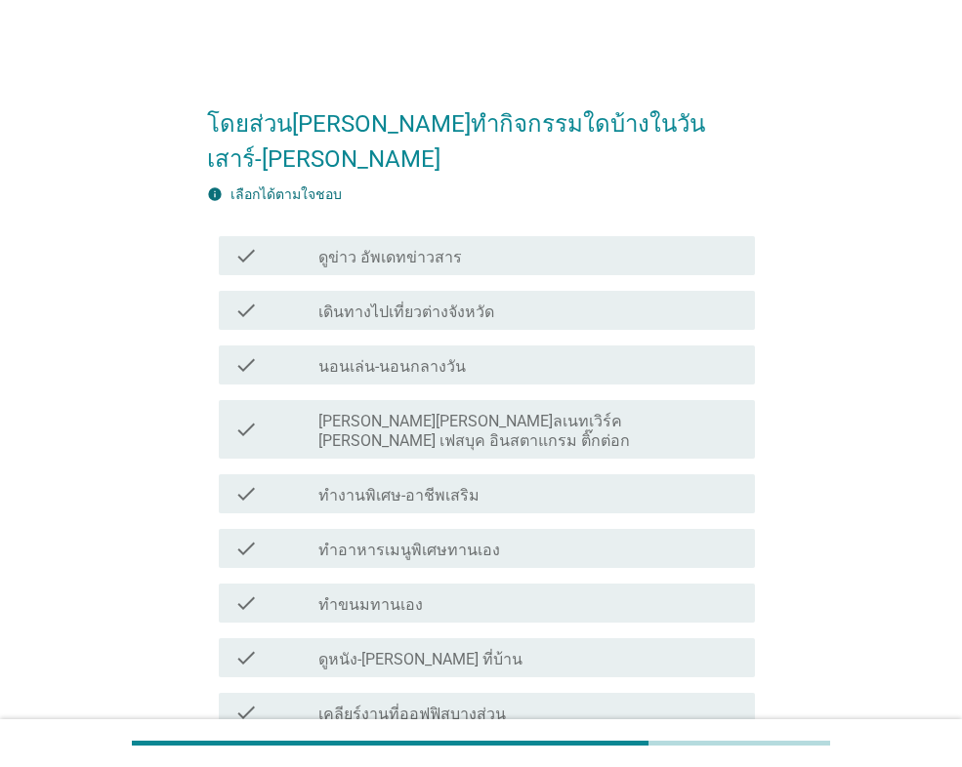
click at [404, 248] on label "ดูข่าว อัพเดทข่าวสาร" at bounding box center [390, 258] width 144 height 20
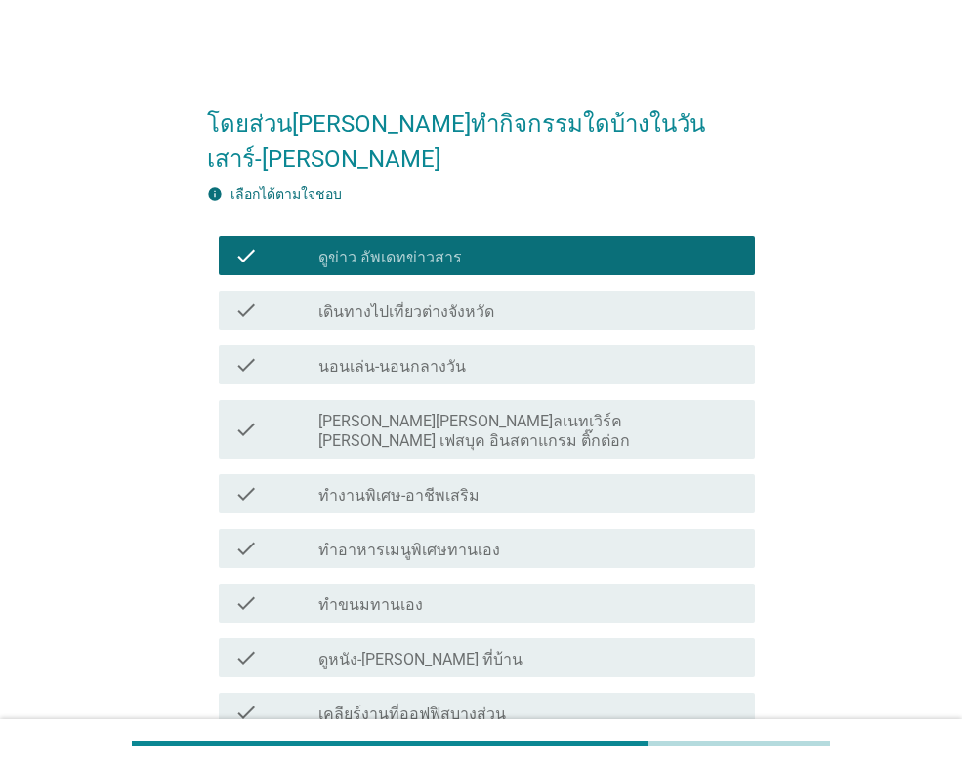
click at [420, 357] on label "นอนเล่น-นอนกลางวัน" at bounding box center [391, 367] width 147 height 20
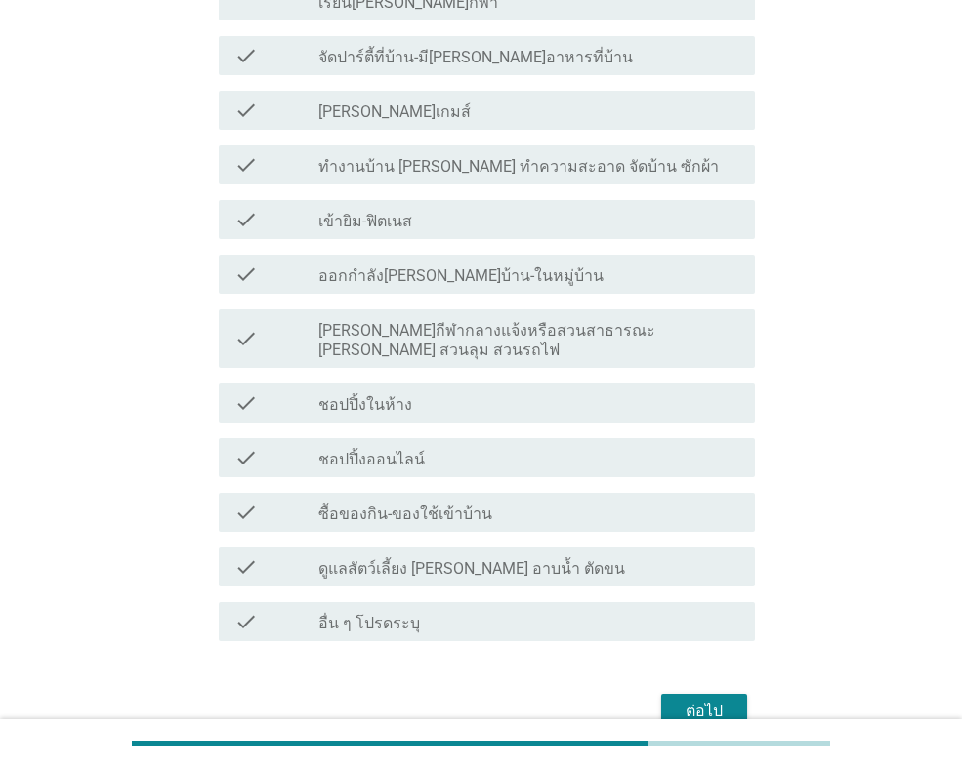
scroll to position [958, 0]
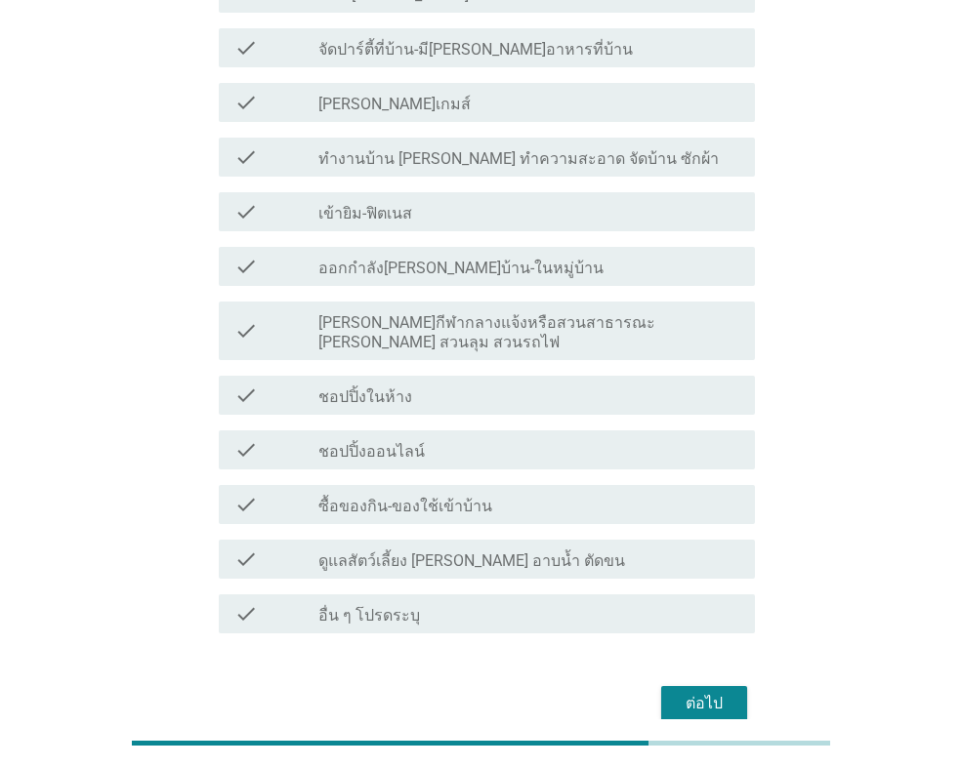
click at [455, 438] on div "check_box_outline_blank ชอปปิ้งออนไลน์" at bounding box center [528, 449] width 421 height 23
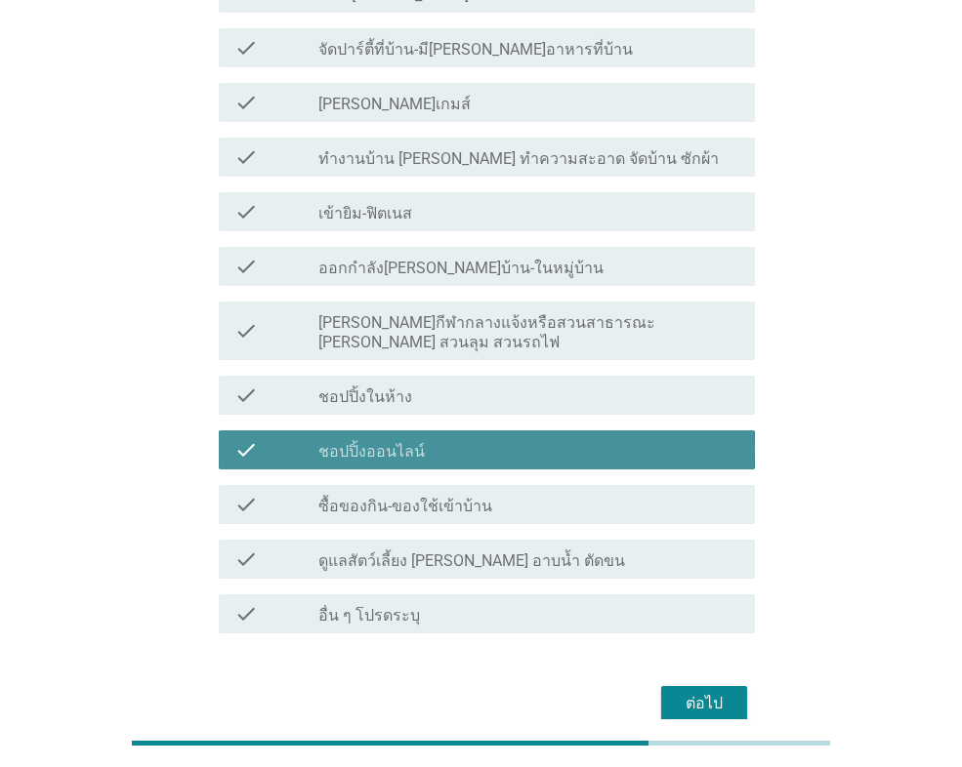
click at [509, 431] on div "check check_box_outline_blank ชอปปิ้งออนไลน์" at bounding box center [487, 450] width 536 height 39
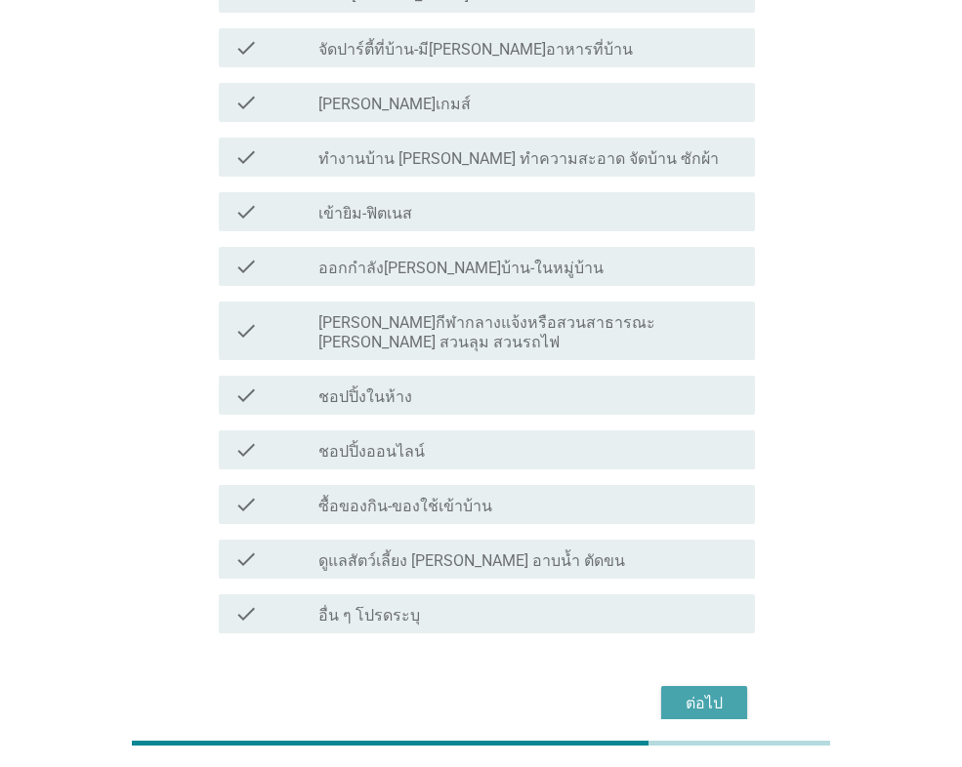
click at [696, 692] on div "ต่อไป" at bounding box center [704, 703] width 55 height 23
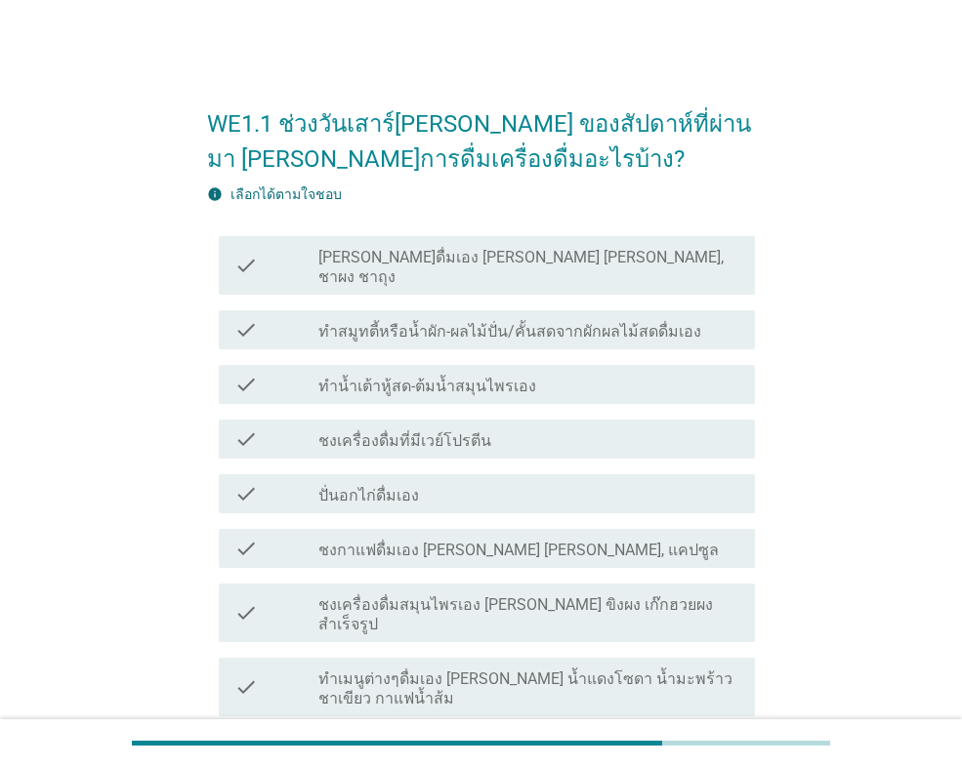
scroll to position [98, 0]
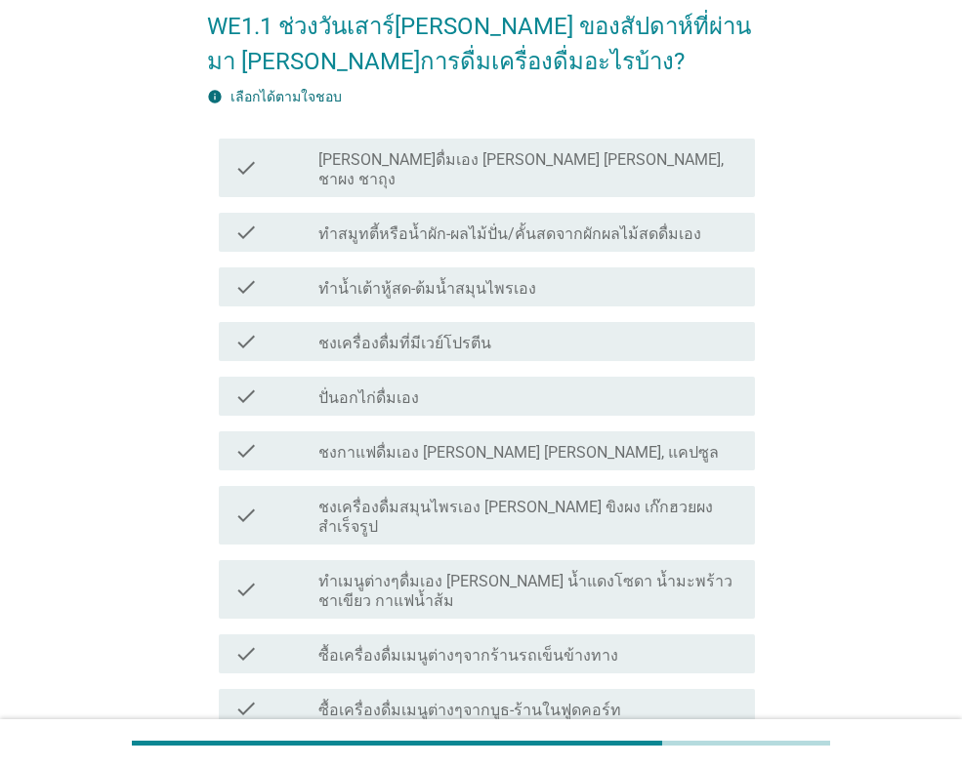
click at [428, 443] on label "ชงกาแฟดื่มเอง [PERSON_NAME] [PERSON_NAME], แคปซูล" at bounding box center [518, 453] width 400 height 20
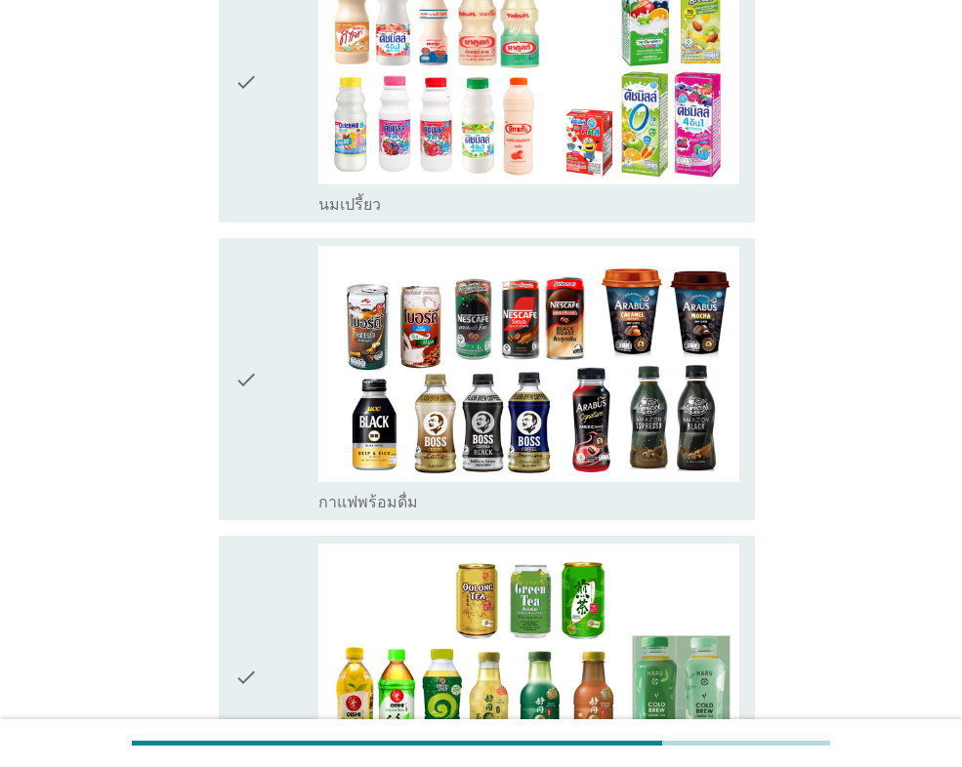
scroll to position [2148, 0]
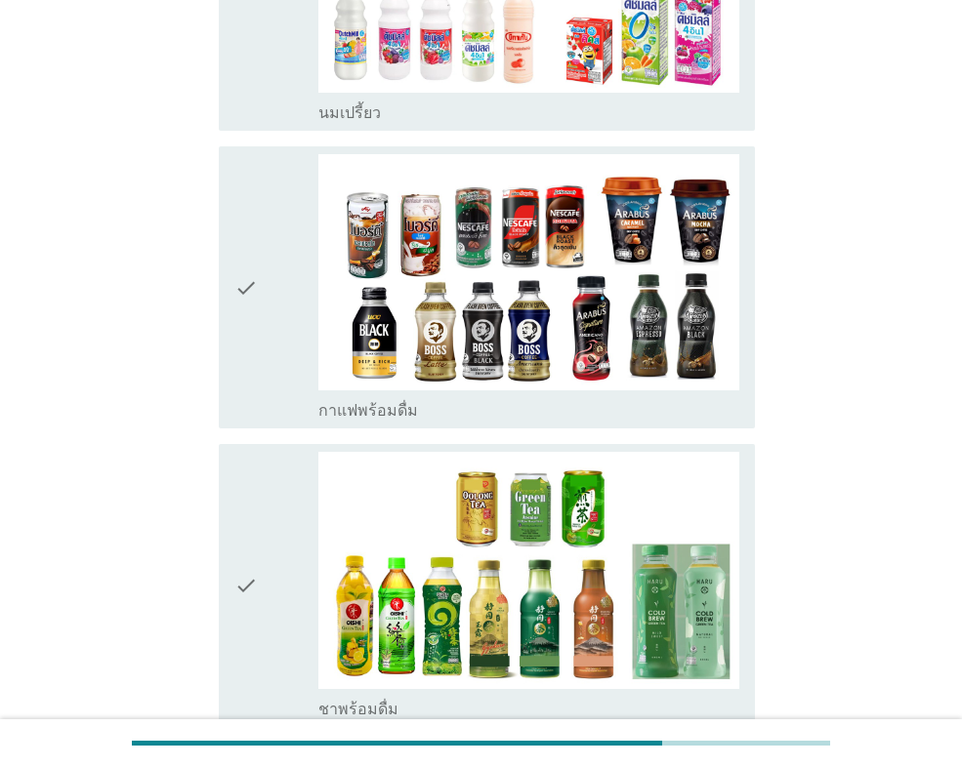
click at [266, 250] on div "check" at bounding box center [276, 287] width 84 height 267
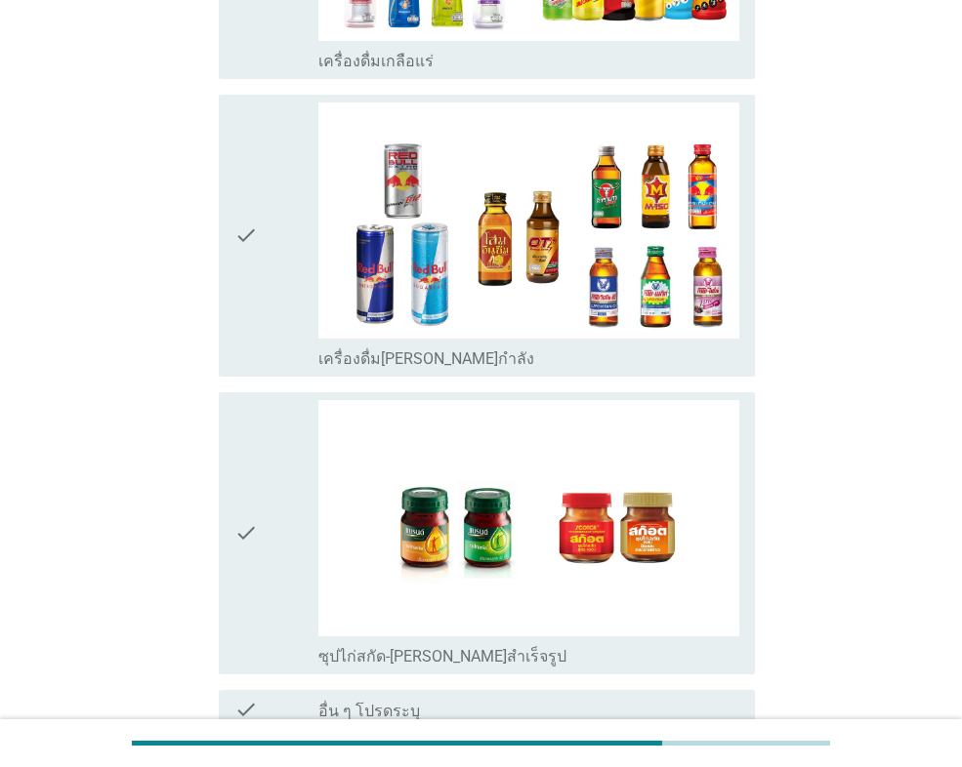
scroll to position [4656, 0]
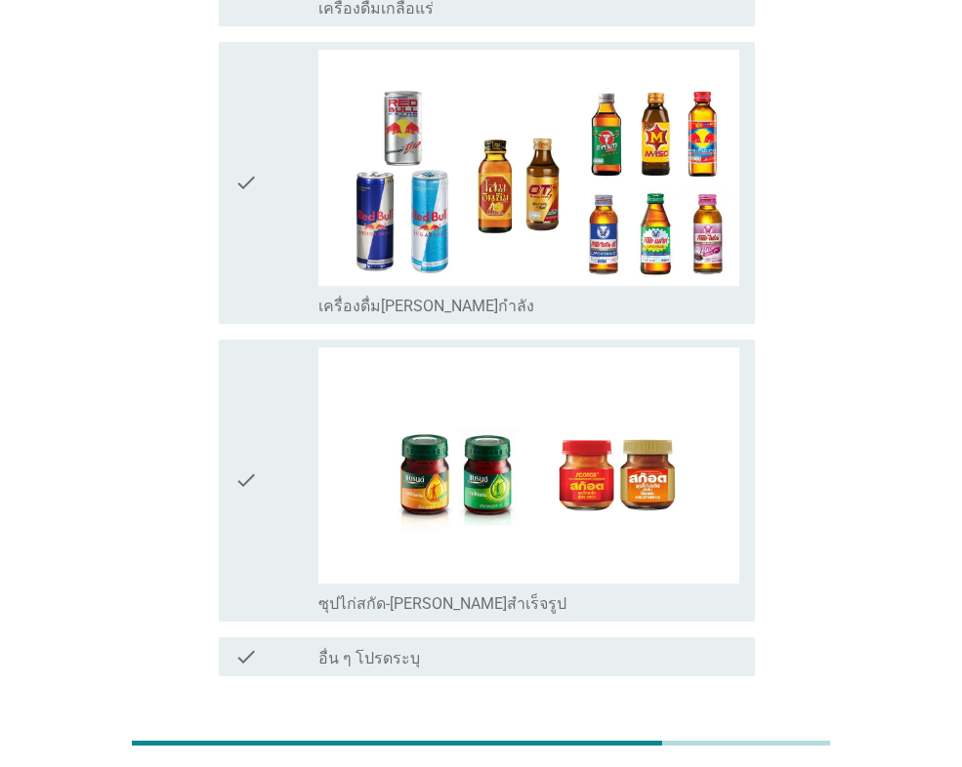
click at [710, 735] on div "ต่อไป" at bounding box center [704, 746] width 55 height 23
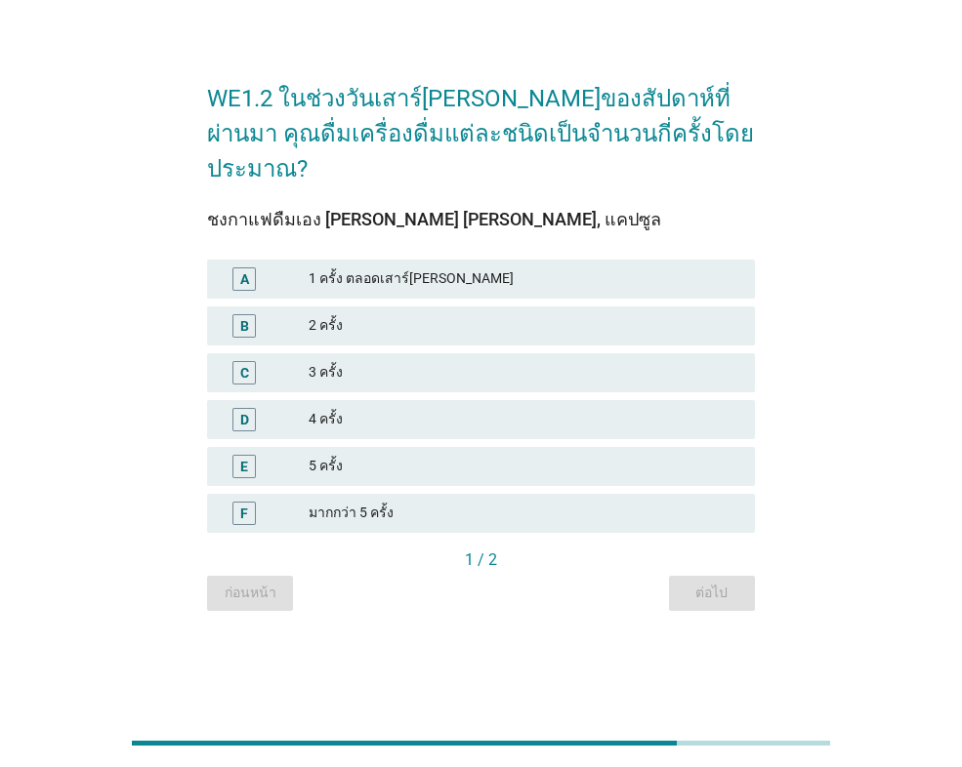
scroll to position [0, 0]
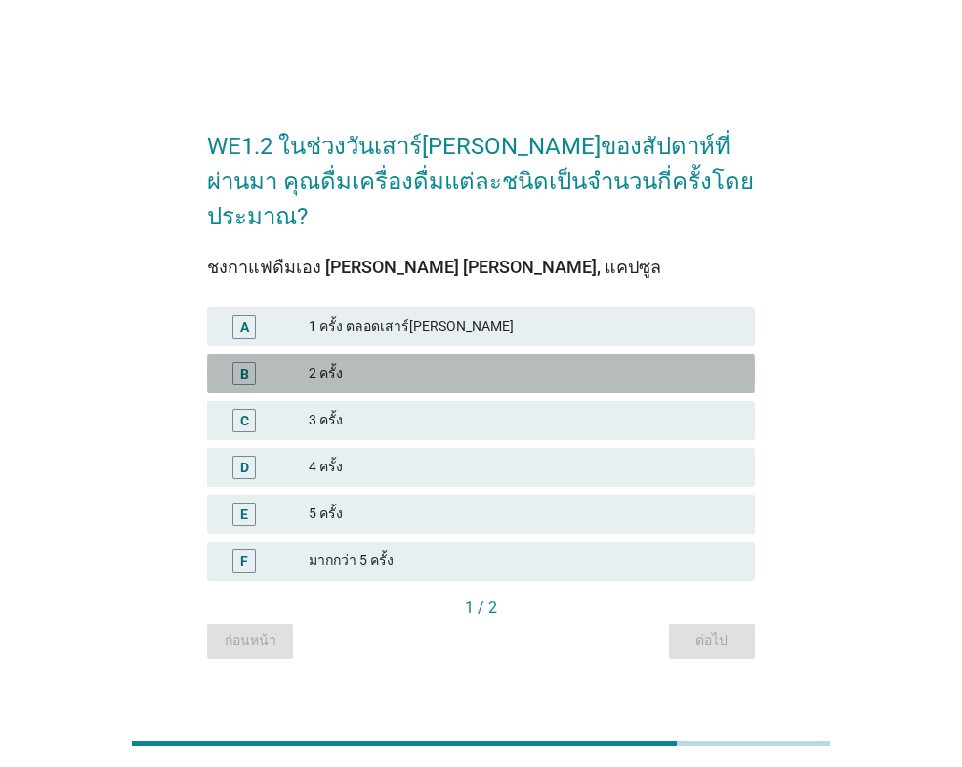
click at [398, 362] on div "2 ครั้ง" at bounding box center [524, 373] width 431 height 23
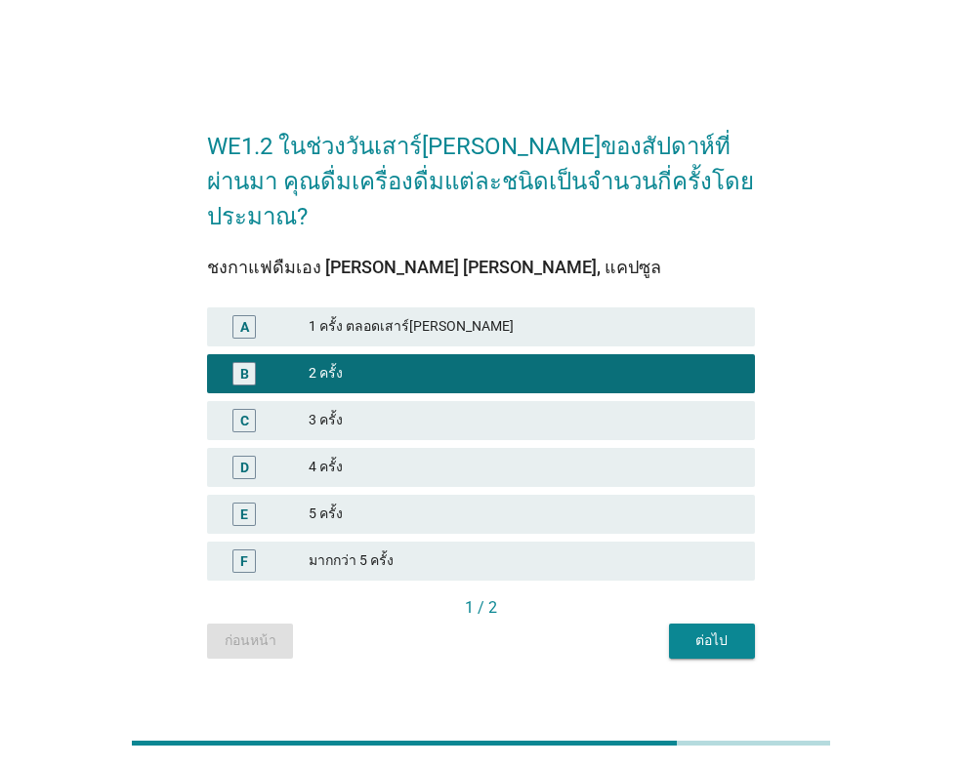
click at [721, 631] on div "ต่อไป" at bounding box center [711, 641] width 55 height 21
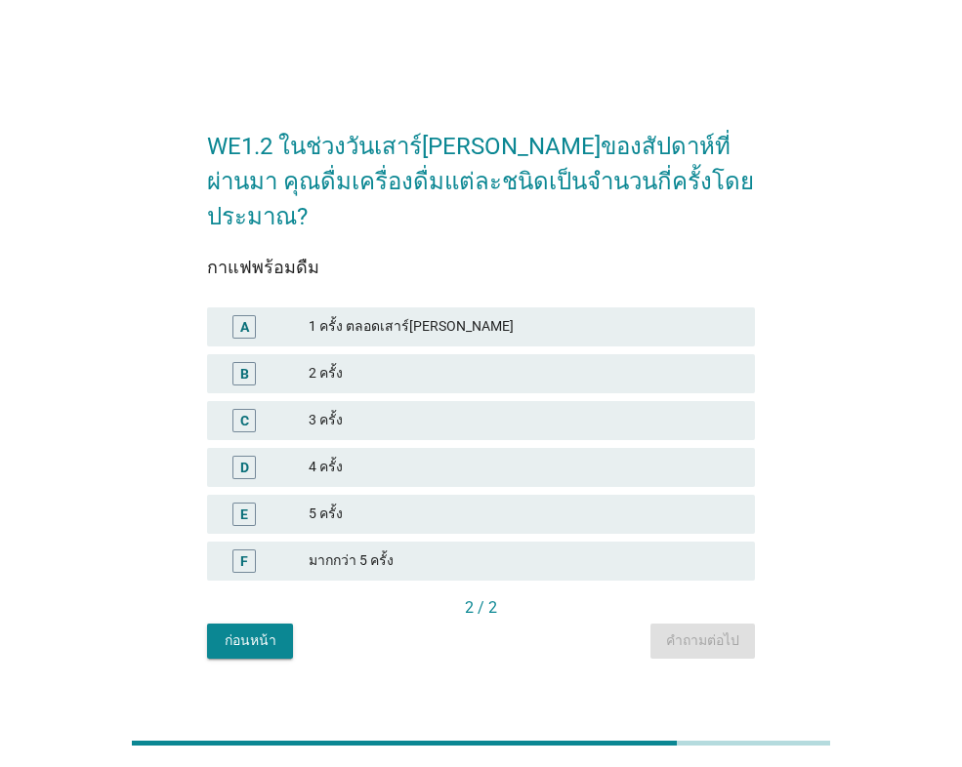
click at [439, 362] on div "2 ครั้ง" at bounding box center [524, 373] width 431 height 23
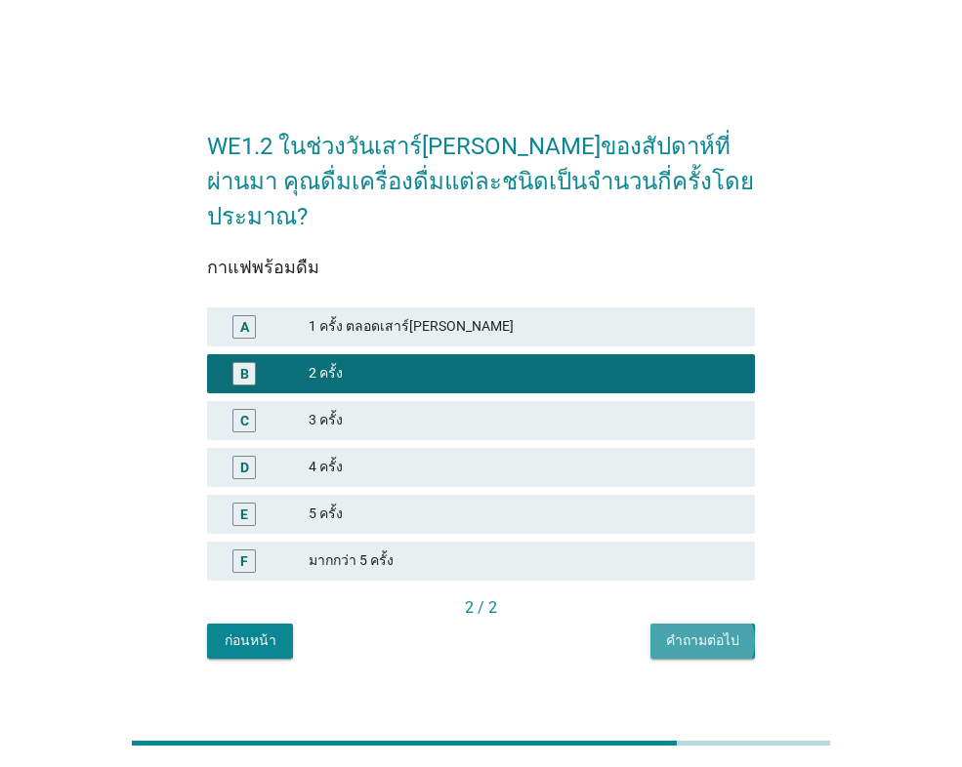
click at [694, 631] on div "คำถามต่อไป" at bounding box center [702, 641] width 73 height 21
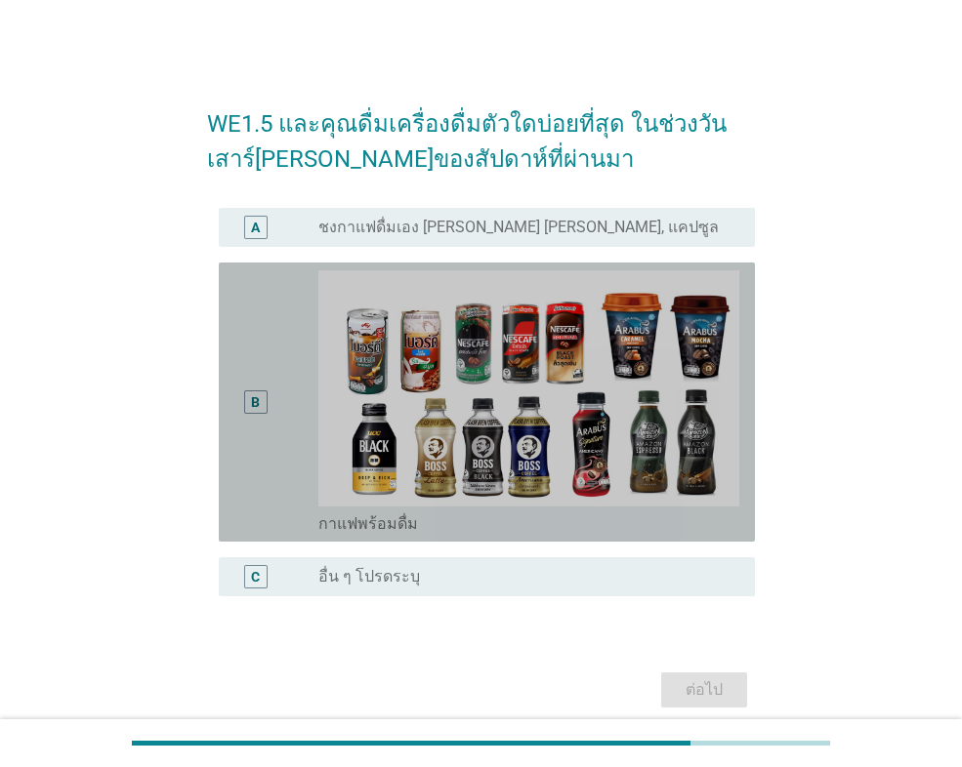
click at [231, 373] on div "B radio_button_unchecked กาแฟพร้อมดื่ม" at bounding box center [487, 402] width 536 height 279
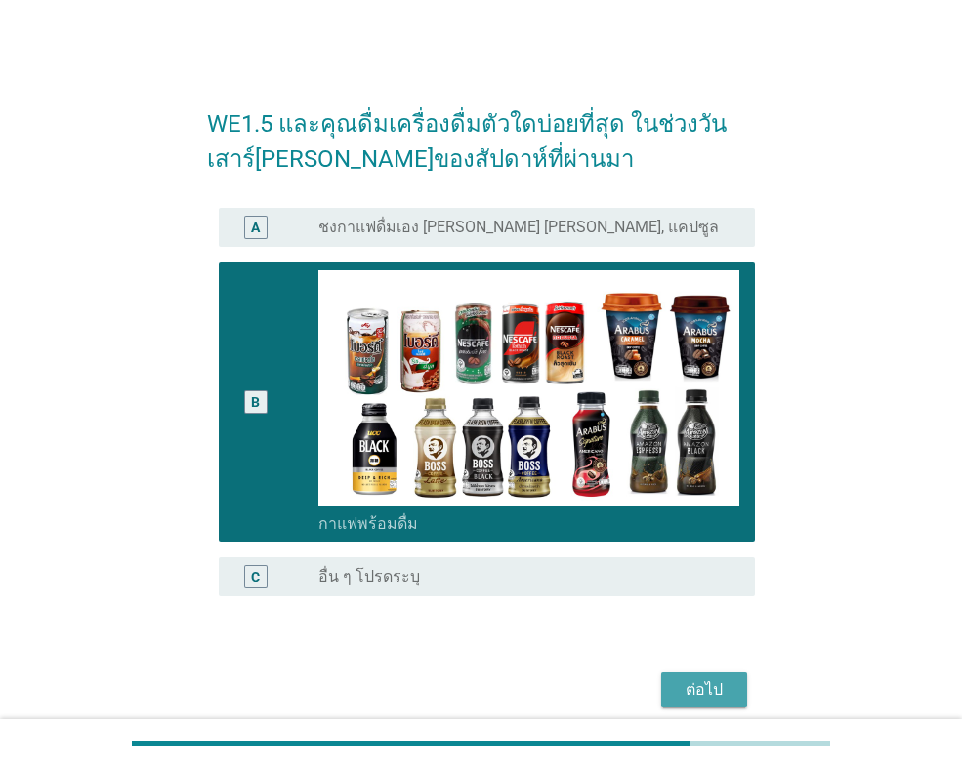
click at [701, 679] on div "ต่อไป" at bounding box center [704, 690] width 55 height 23
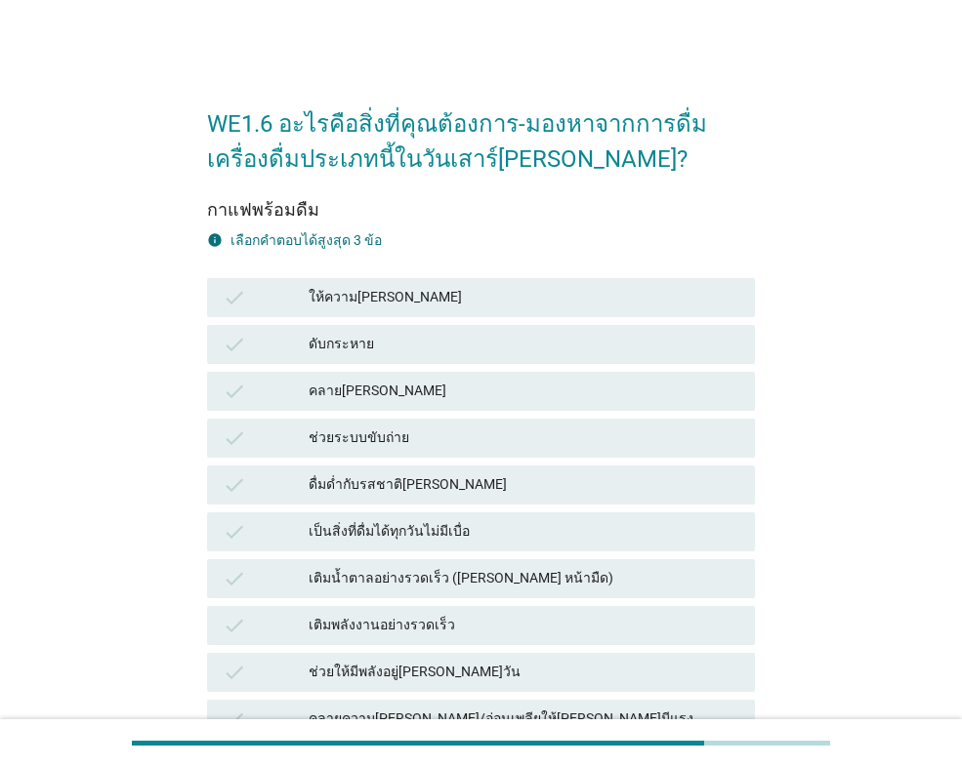
click at [426, 288] on div "ให้ความ[PERSON_NAME]" at bounding box center [524, 297] width 431 height 23
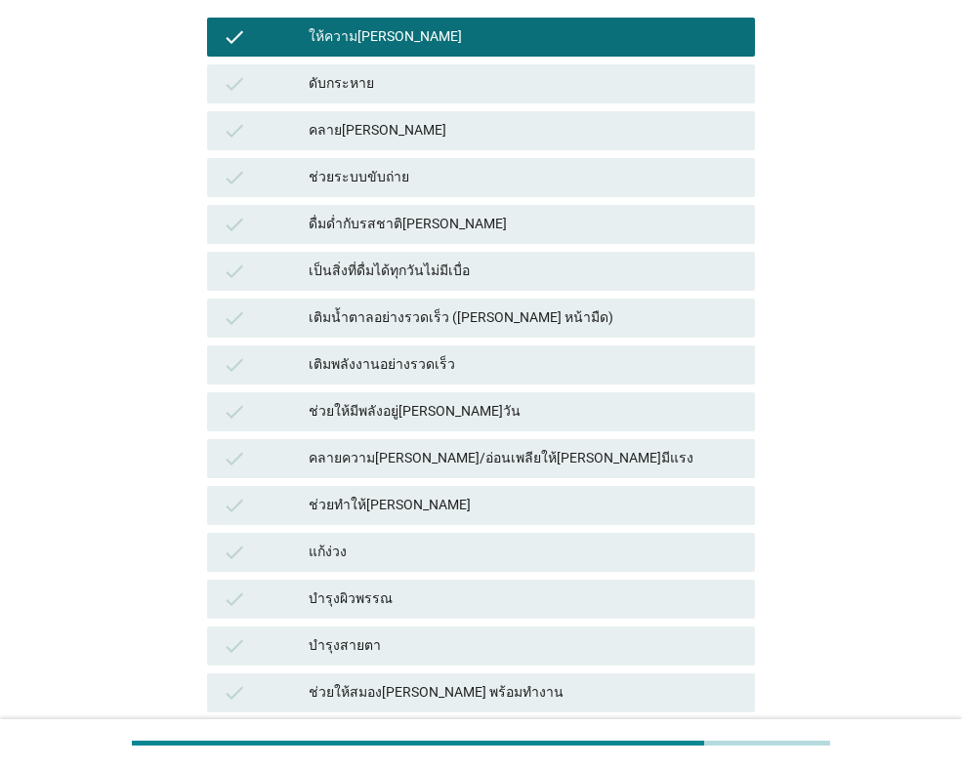
scroll to position [293, 0]
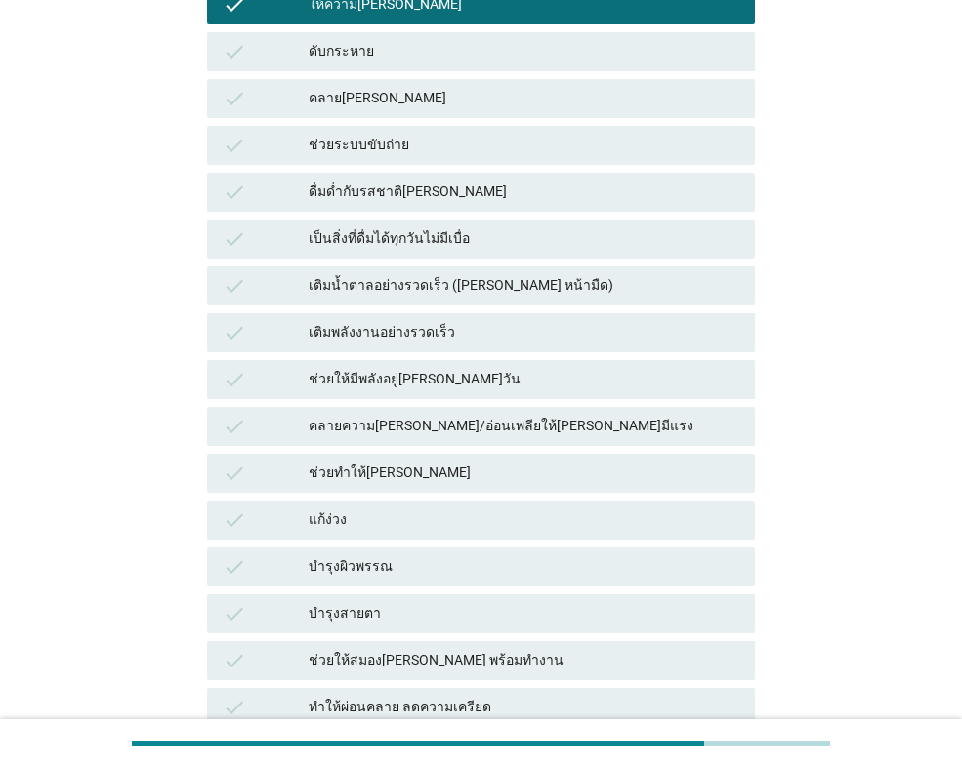
click at [522, 422] on div "คลายความ[PERSON_NAME]/อ่อนเพลียให้[PERSON_NAME]มีแรง" at bounding box center [524, 426] width 431 height 23
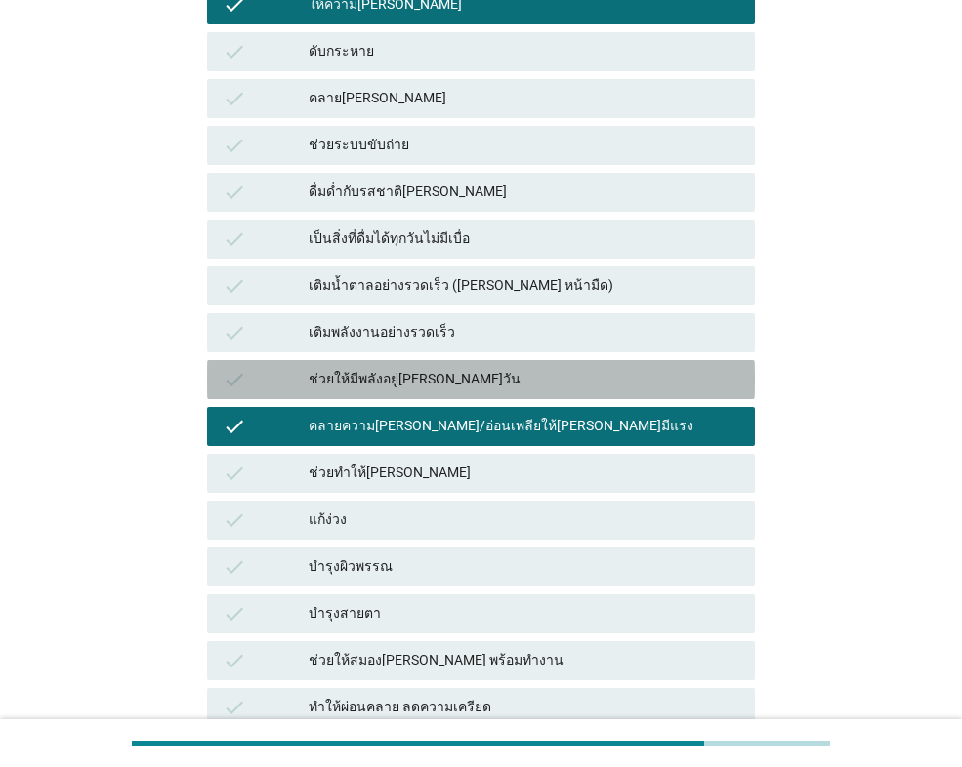
click at [517, 369] on div "ช่วยให้มีพลังอยู่[PERSON_NAME]วัน" at bounding box center [524, 379] width 431 height 23
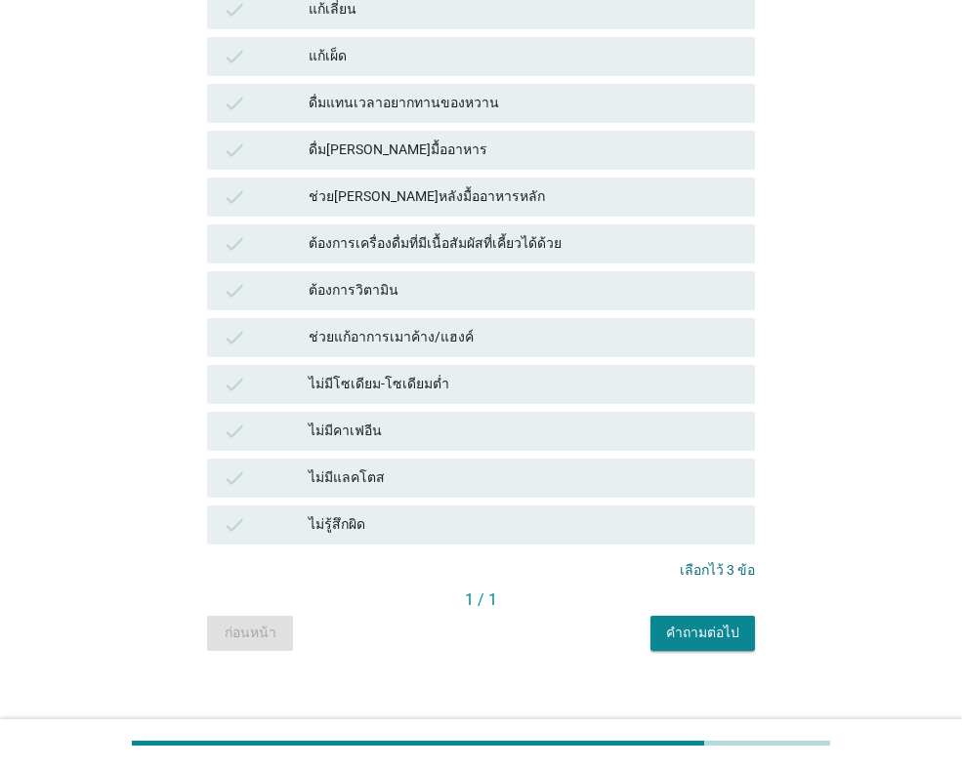
scroll to position [1290, 0]
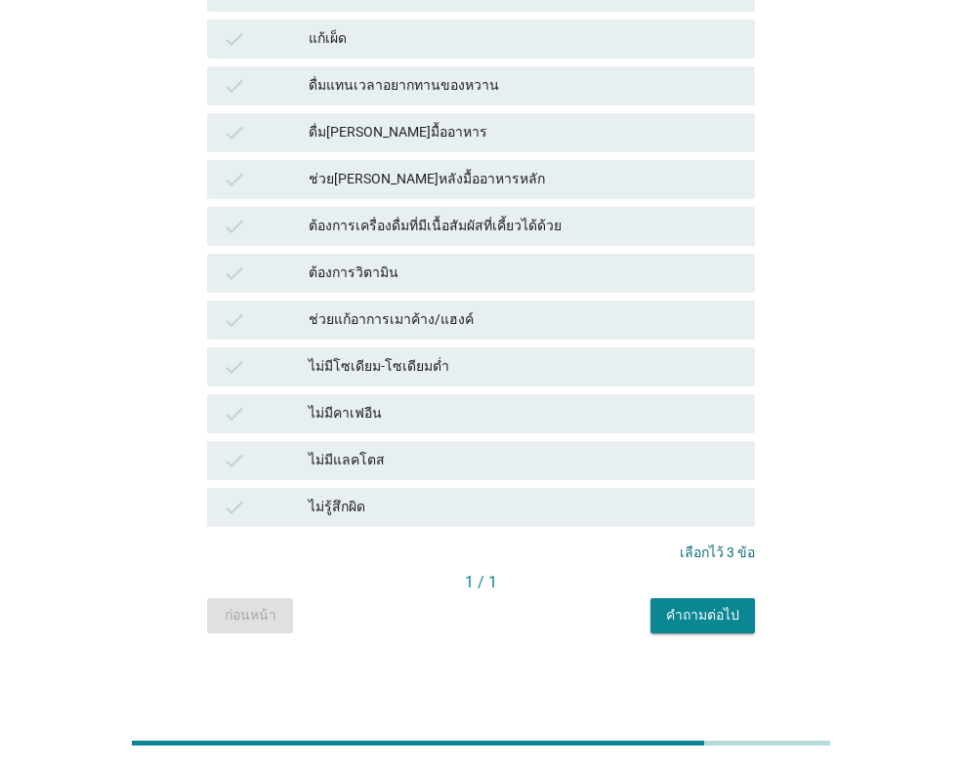
click at [709, 618] on div "คำถามต่อไป" at bounding box center [702, 615] width 73 height 21
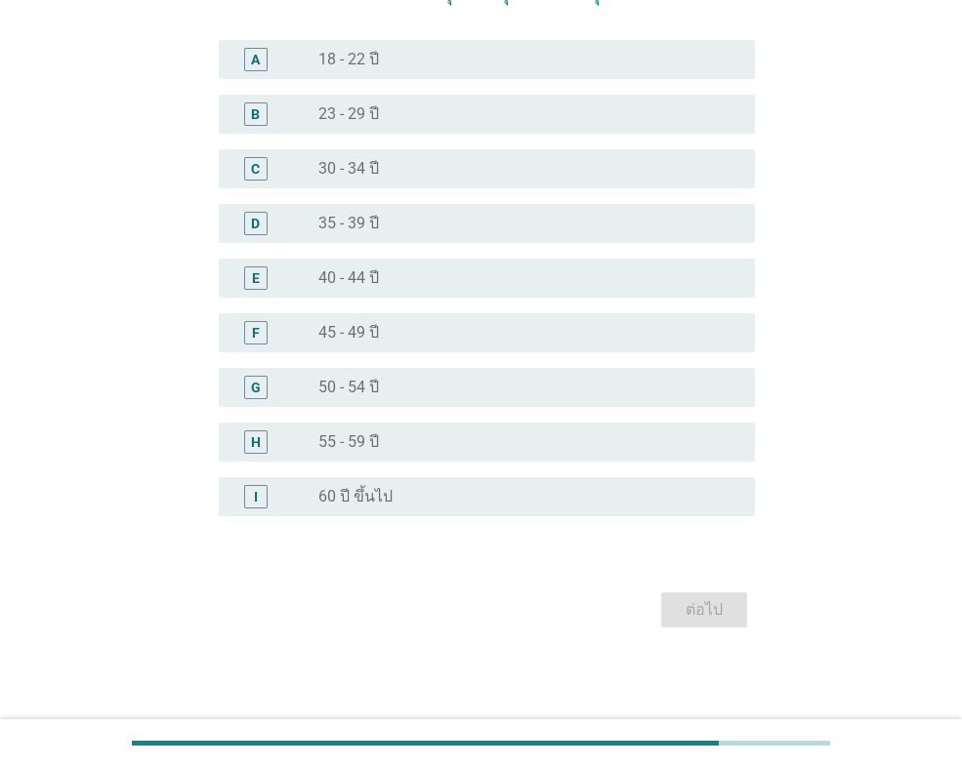
scroll to position [0, 0]
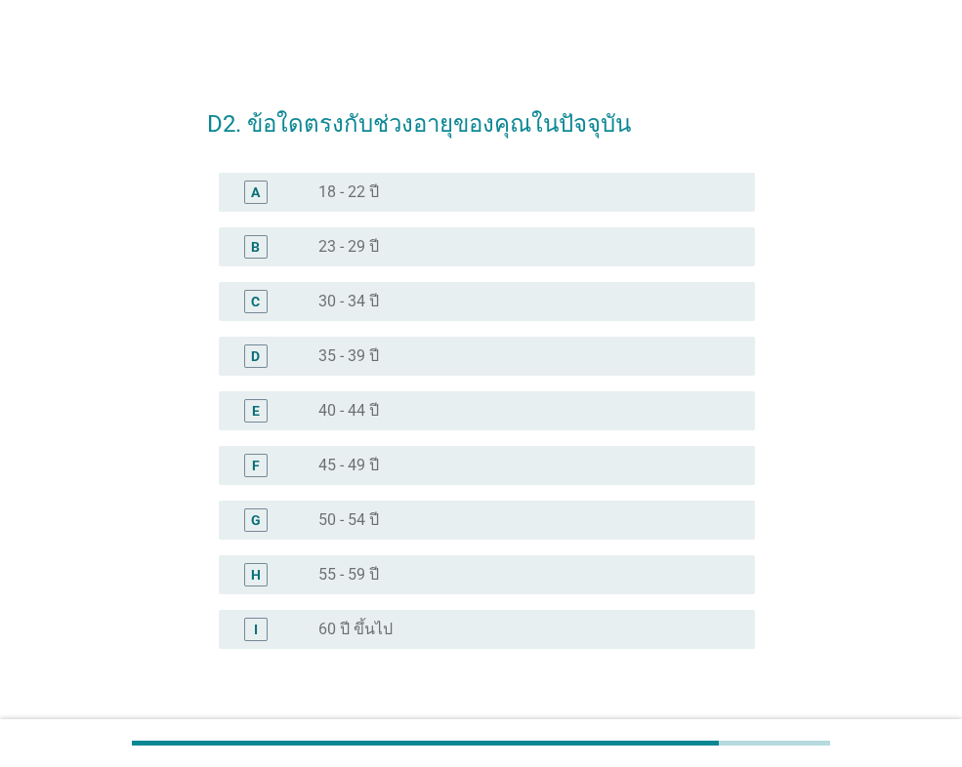
click at [497, 301] on div "radio_button_unchecked 30 - 34 ปี" at bounding box center [520, 302] width 405 height 20
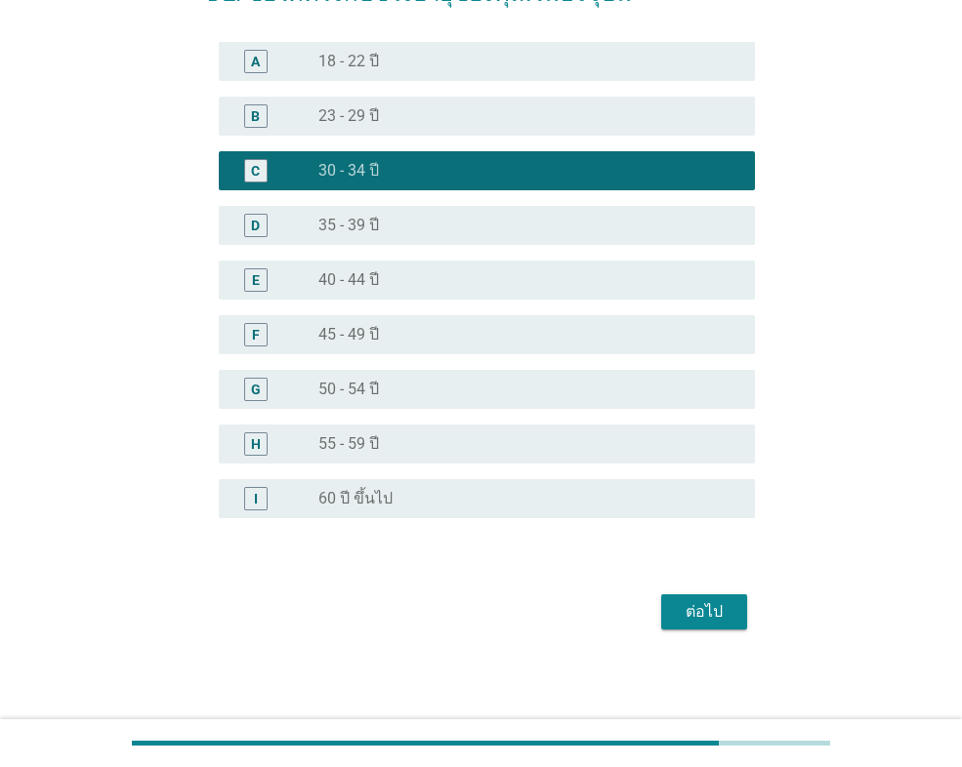
scroll to position [133, 0]
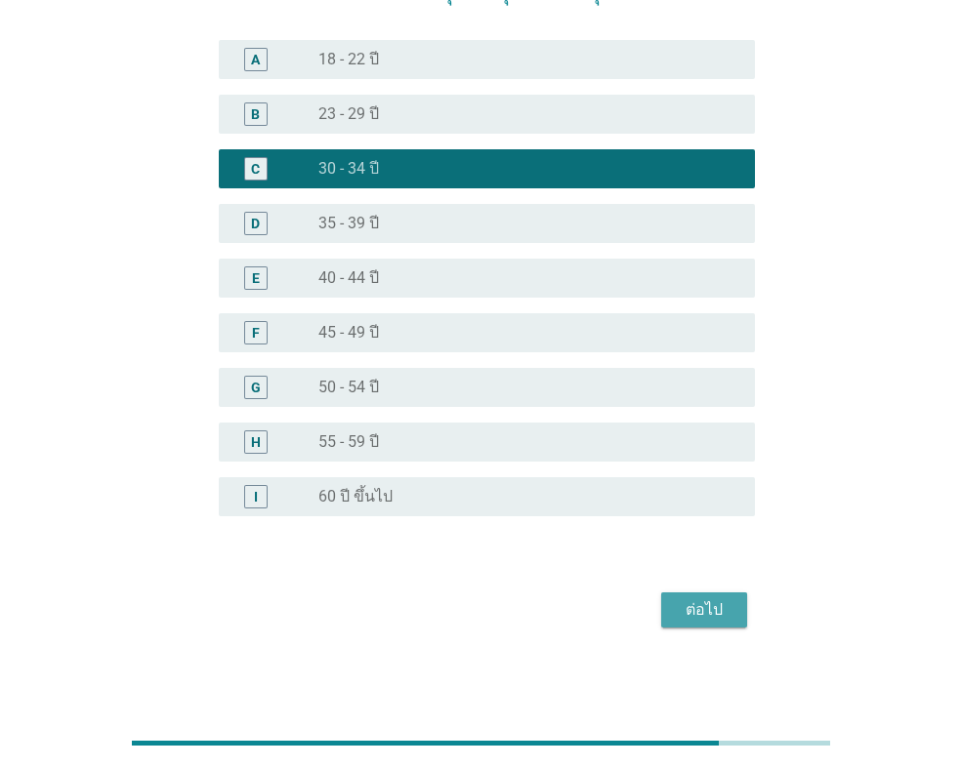
click at [709, 602] on div "ต่อไป" at bounding box center [704, 610] width 55 height 23
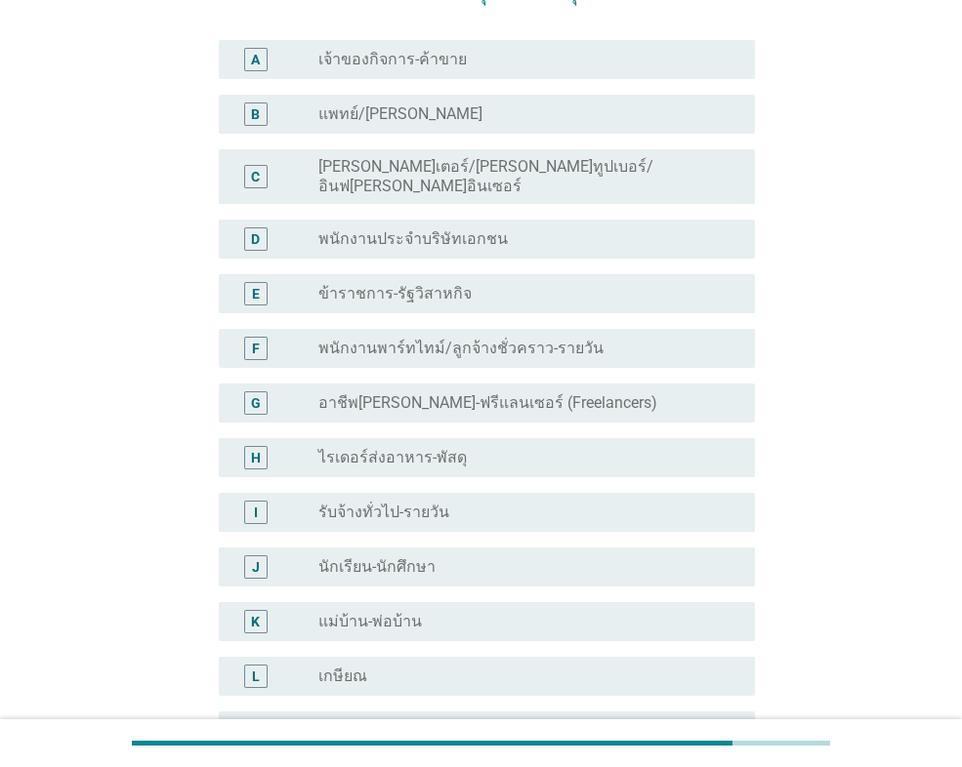
scroll to position [0, 0]
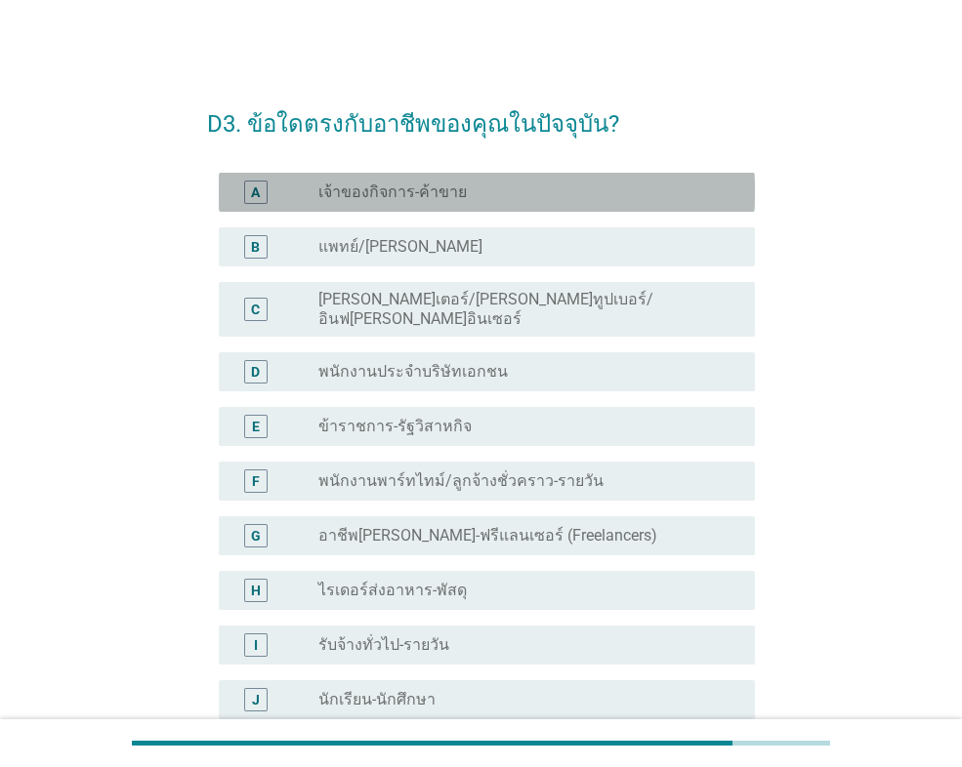
click at [482, 183] on div "radio_button_unchecked เจ้าของกิจการ-ค้าขาย" at bounding box center [520, 193] width 405 height 20
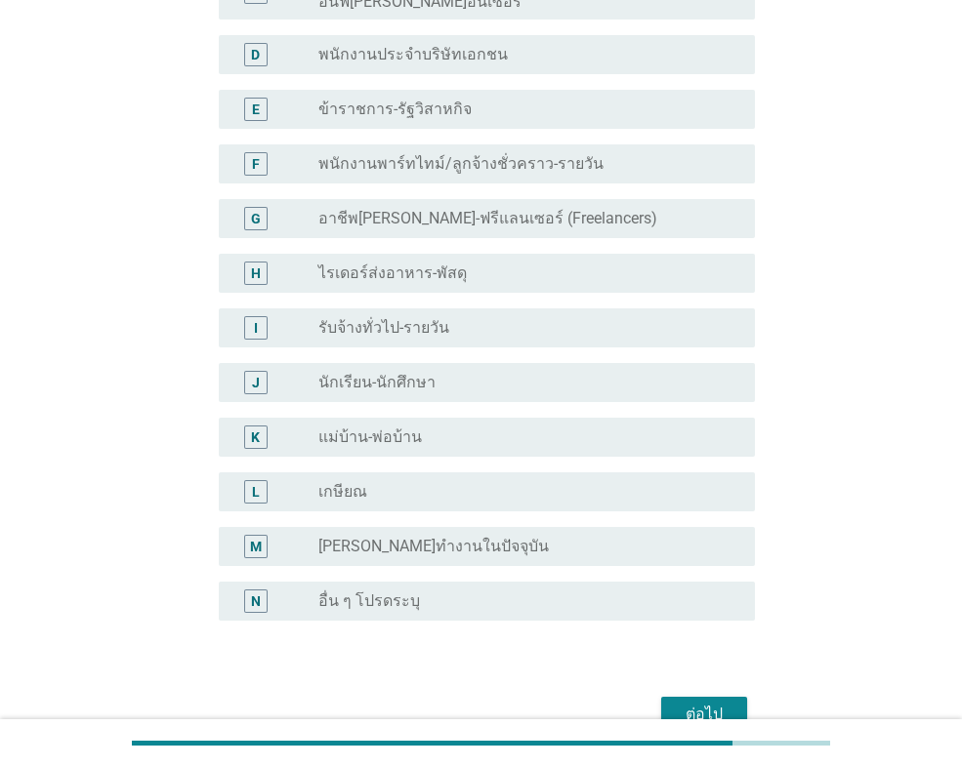
scroll to position [406, 0]
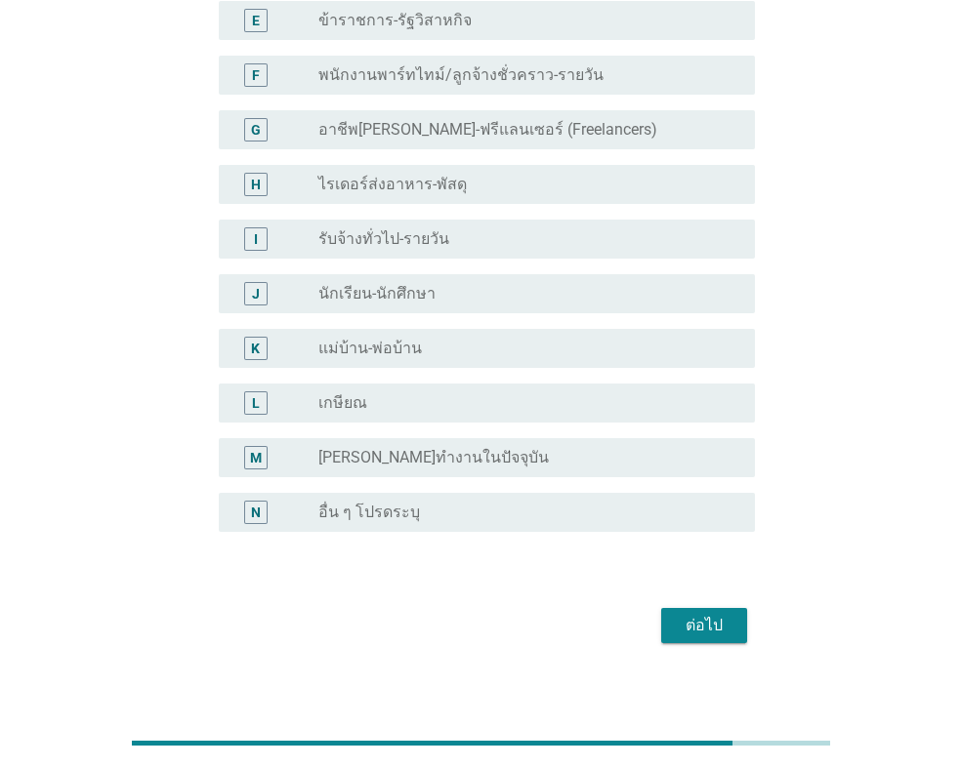
click at [717, 614] on div "ต่อไป" at bounding box center [704, 625] width 55 height 23
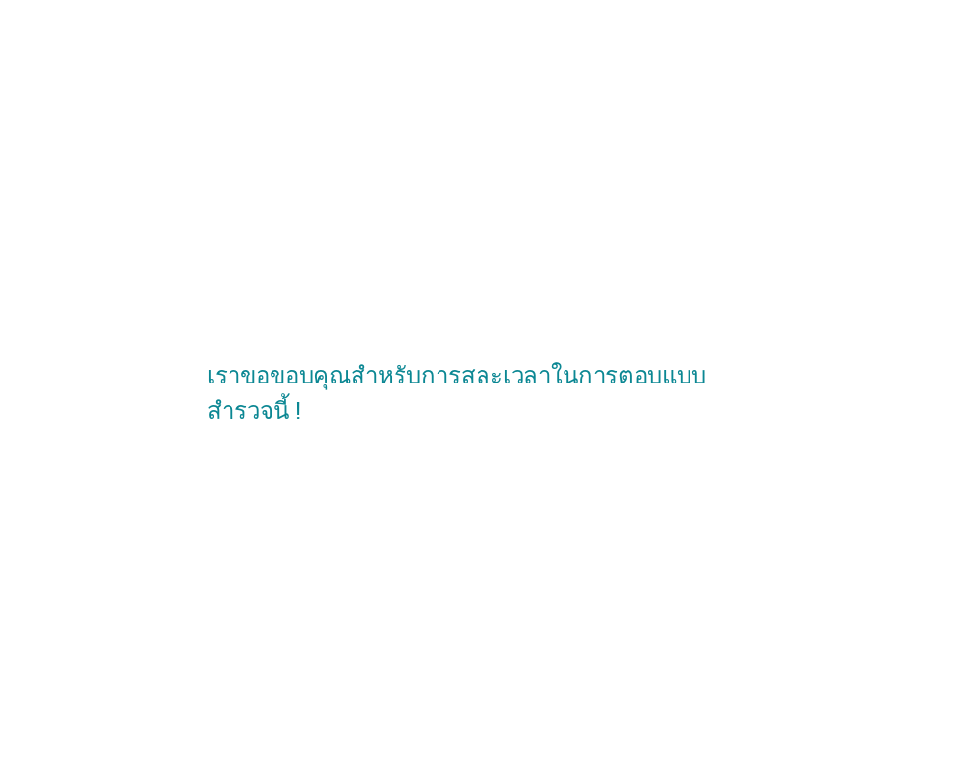
scroll to position [0, 0]
